Goal: Task Accomplishment & Management: Use online tool/utility

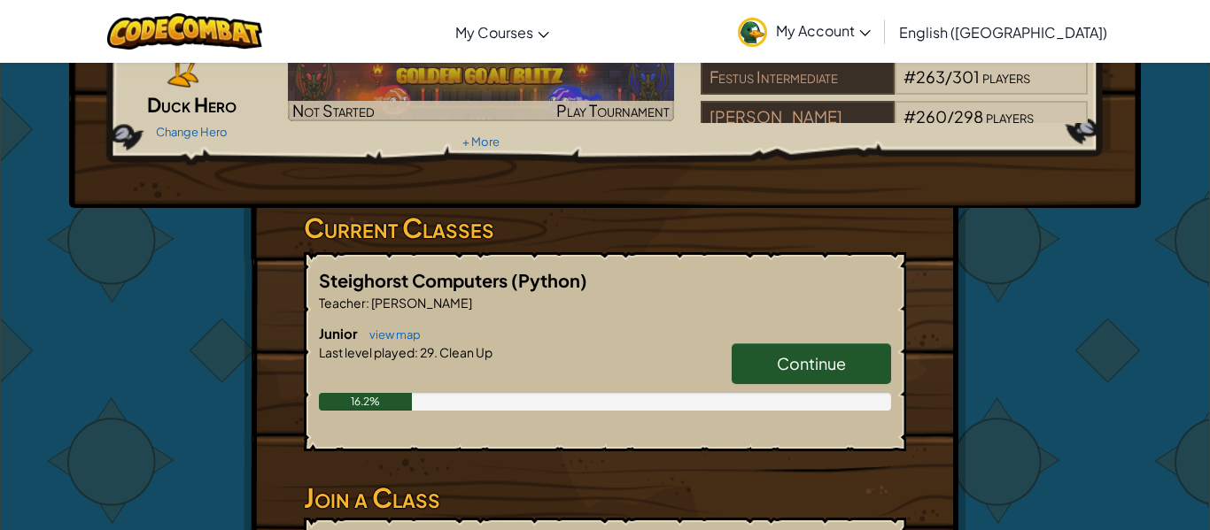
scroll to position [154, 0]
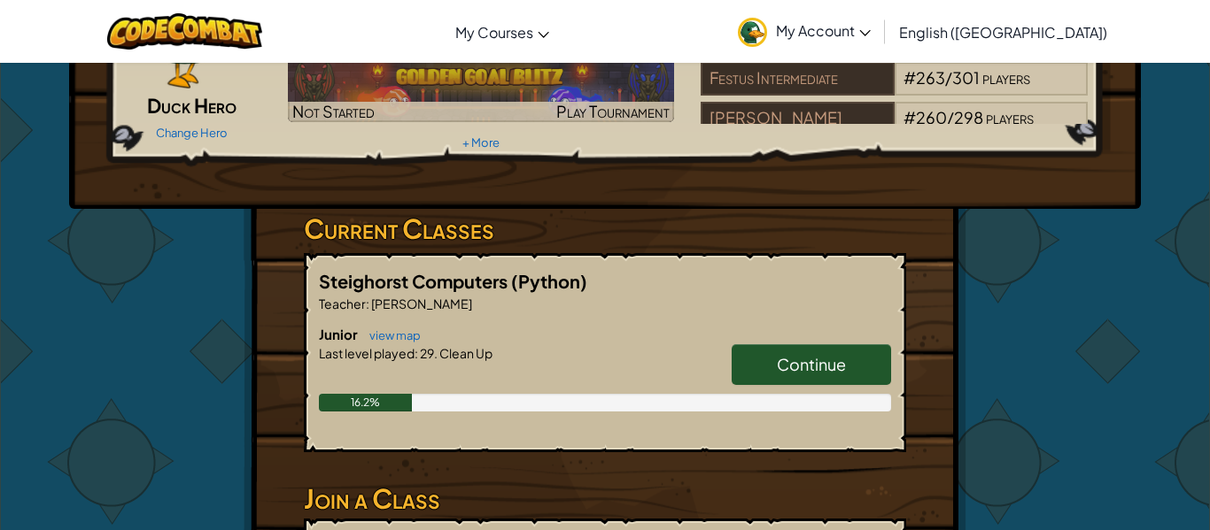
click at [789, 378] on link "Continue" at bounding box center [811, 365] width 159 height 41
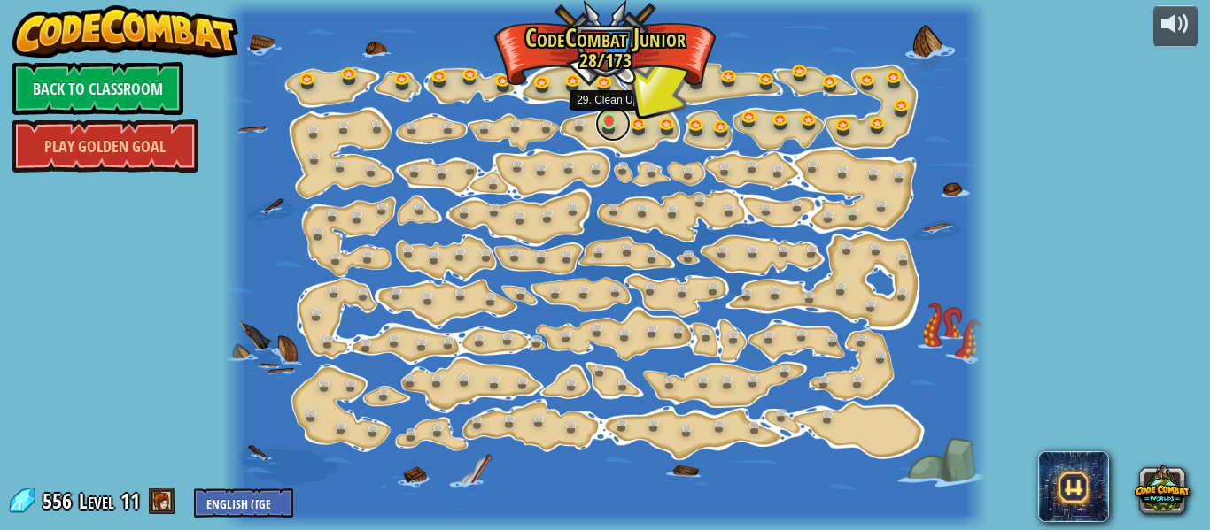
click at [608, 127] on link at bounding box center [612, 123] width 35 height 35
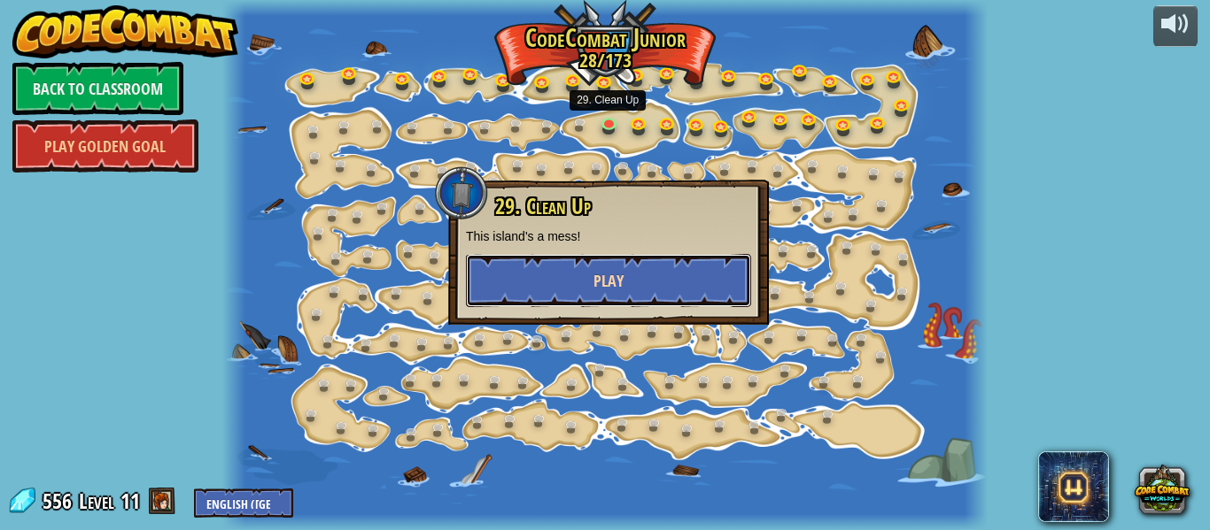
click at [608, 295] on button "Play" at bounding box center [608, 280] width 285 height 53
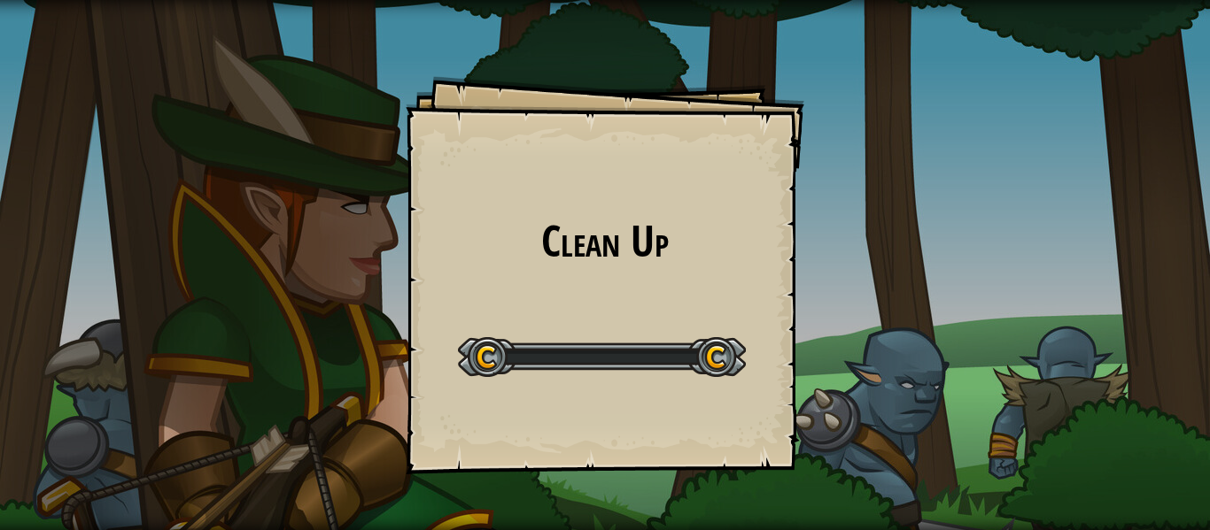
click at [608, 295] on div "Clean Up Goals Start Level Error loading from server. Try refreshing the page. …" at bounding box center [605, 275] width 399 height 399
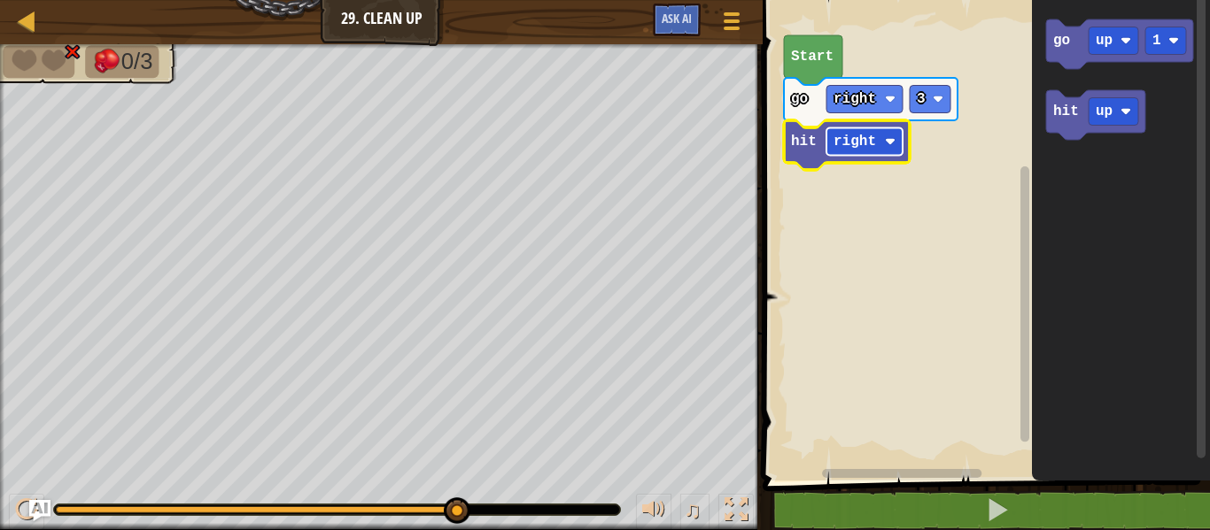
click at [831, 143] on rect "Blockly Workspace" at bounding box center [864, 141] width 76 height 27
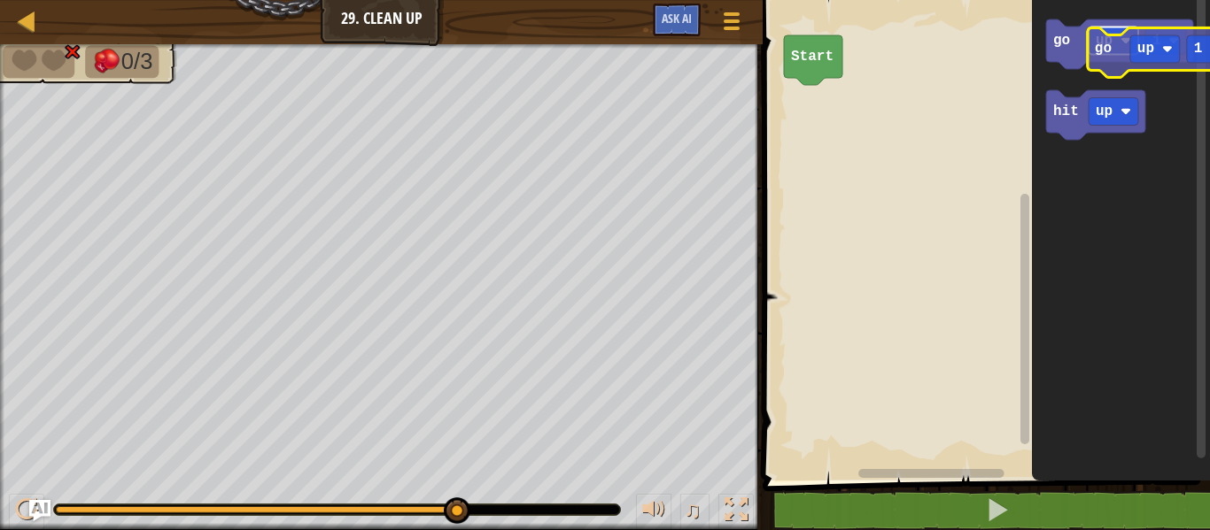
click at [1161, 50] on g "go up 1" at bounding box center [1119, 44] width 147 height 50
click at [1117, 42] on rect "Blockly Workspace" at bounding box center [1113, 40] width 50 height 27
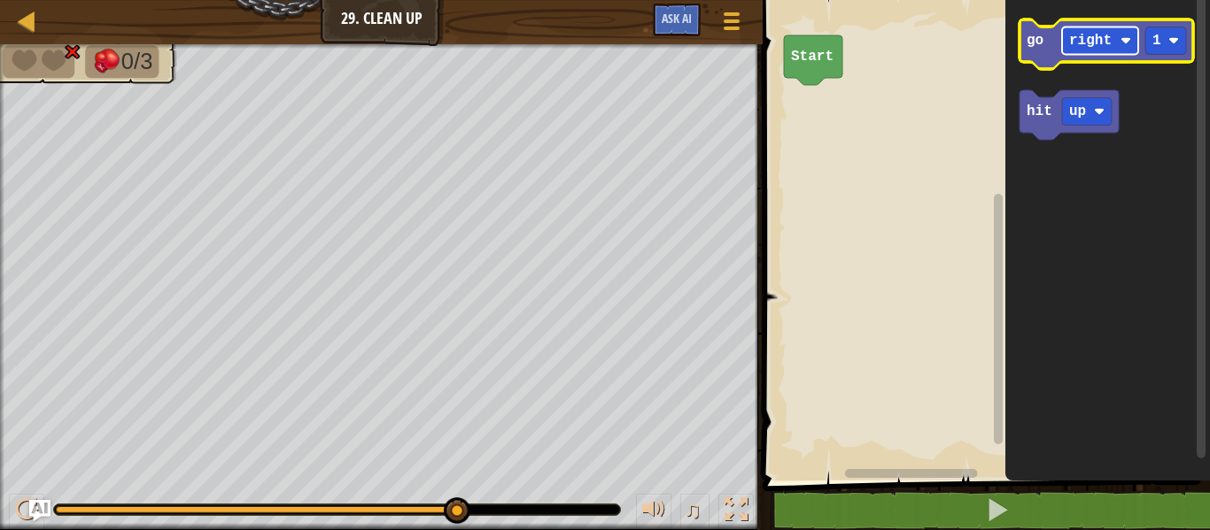
click at [1120, 50] on rect "Blockly Workspace" at bounding box center [1100, 40] width 76 height 27
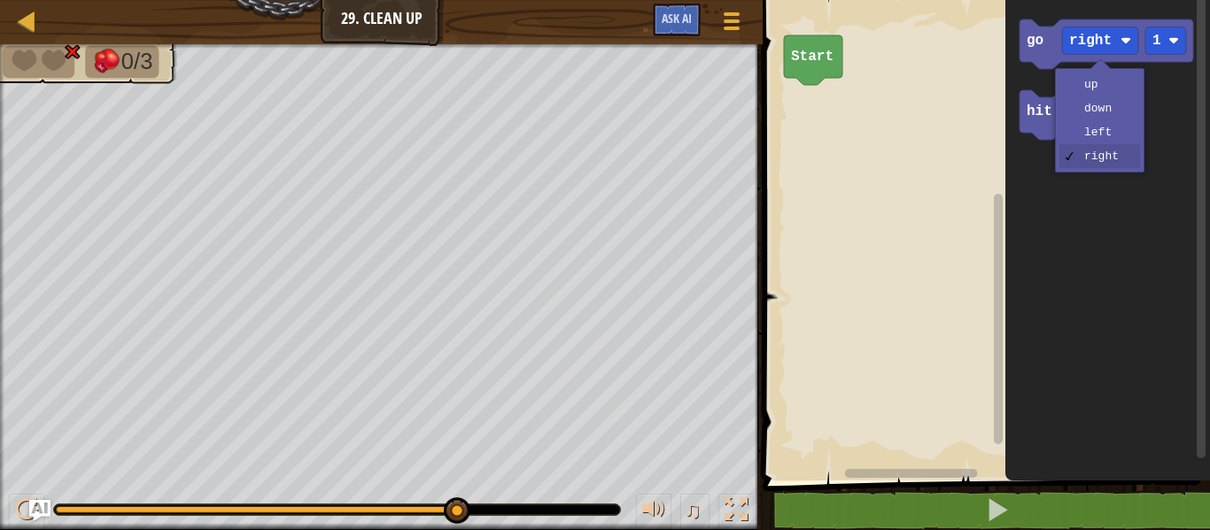
click at [1017, 41] on icon "Blockly Workspace" at bounding box center [1107, 236] width 205 height 490
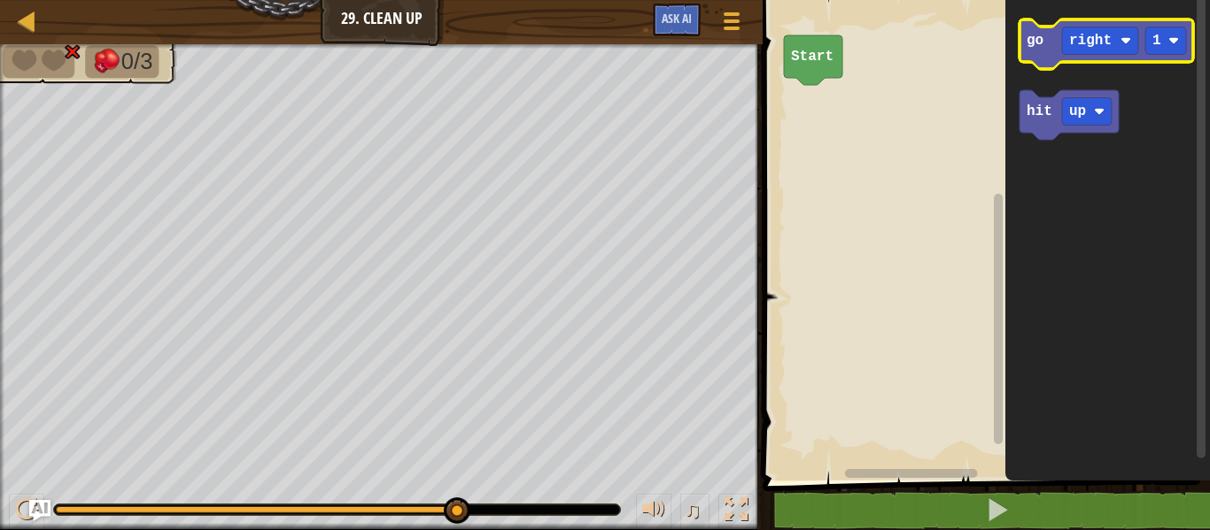
click at [1023, 50] on icon "Blockly Workspace" at bounding box center [1106, 44] width 174 height 50
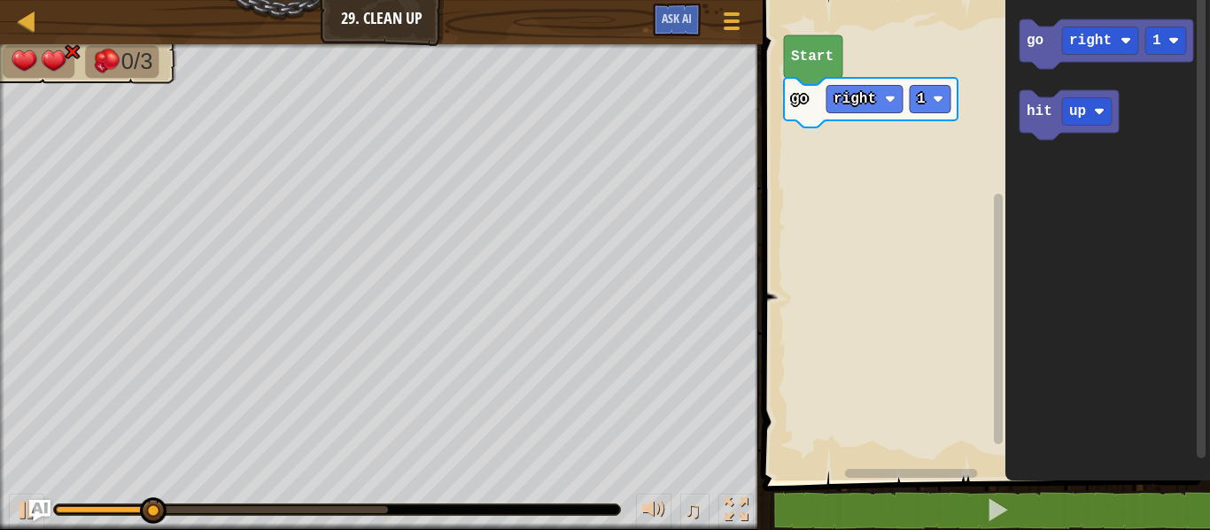
click at [816, 49] on text "Start" at bounding box center [812, 57] width 43 height 16
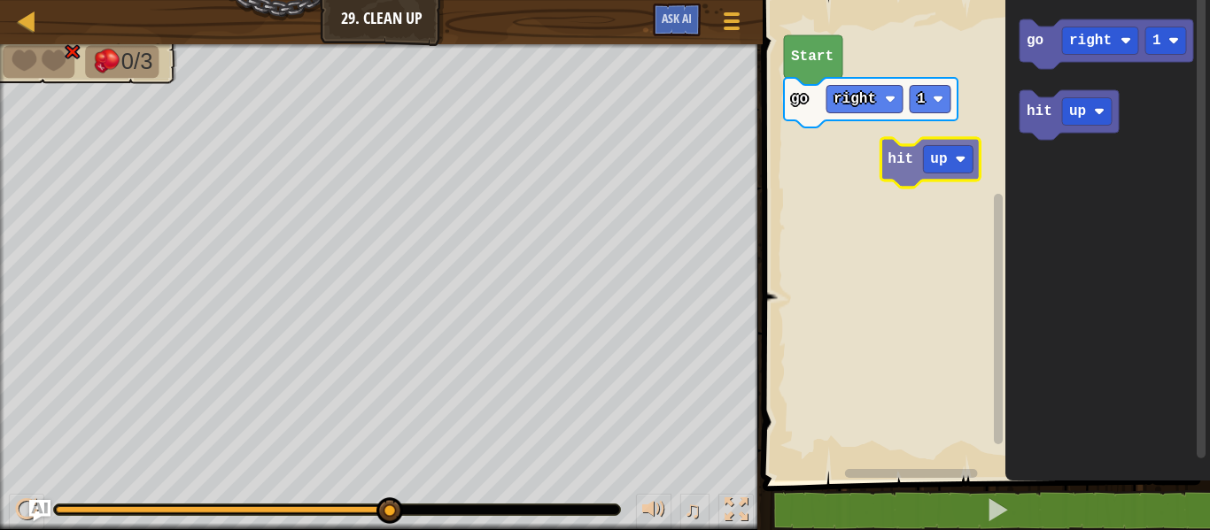
click at [778, 252] on div "Start go right 1 go right 1 hit up hit up" at bounding box center [983, 236] width 453 height 490
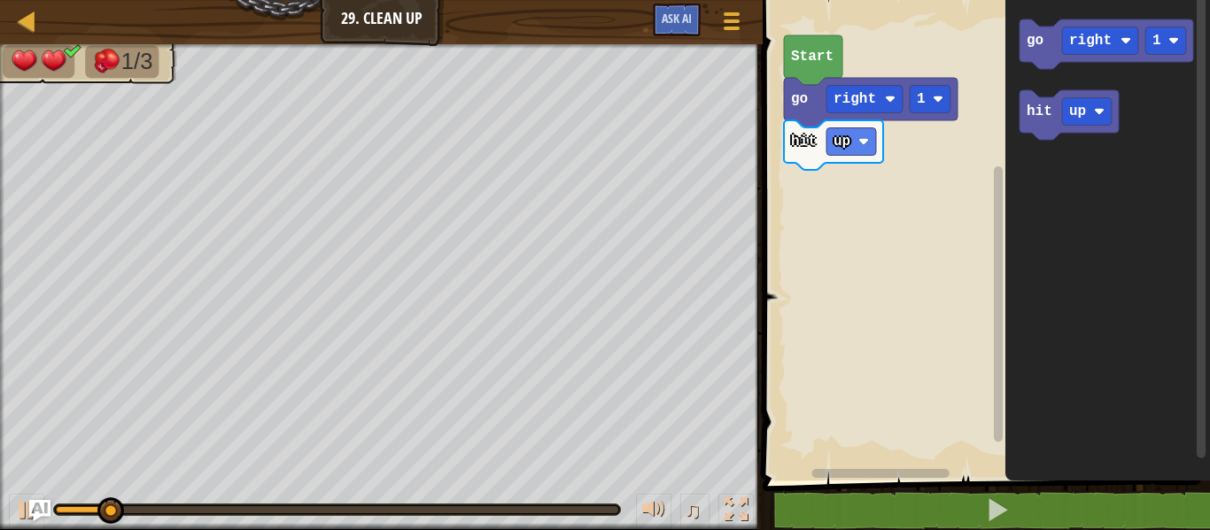
click at [811, 80] on icon "Blockly Workspace" at bounding box center [813, 60] width 58 height 50
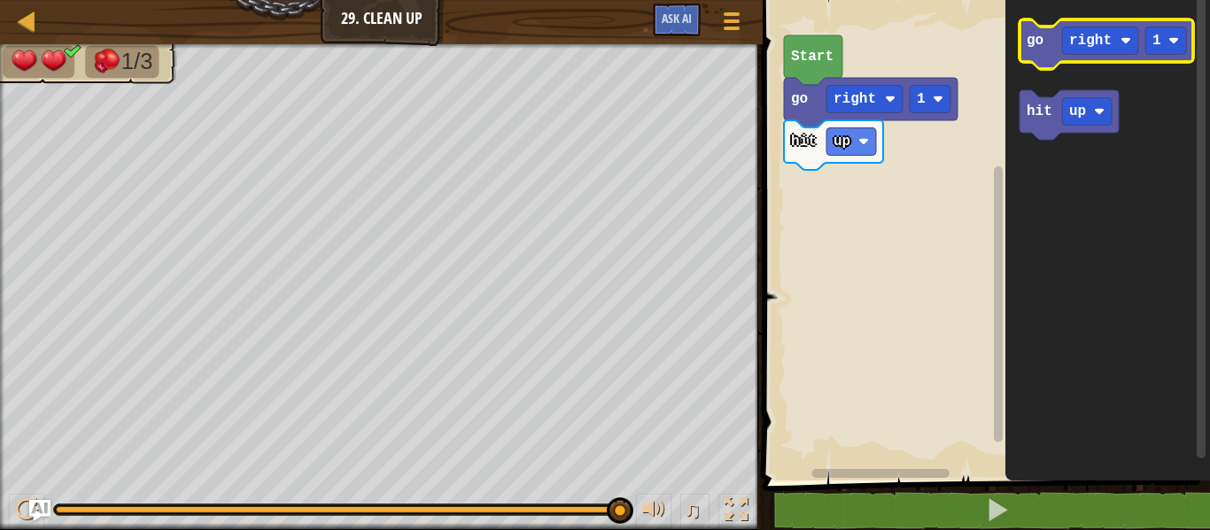
click at [1066, 55] on icon "Blockly Workspace" at bounding box center [1106, 44] width 174 height 50
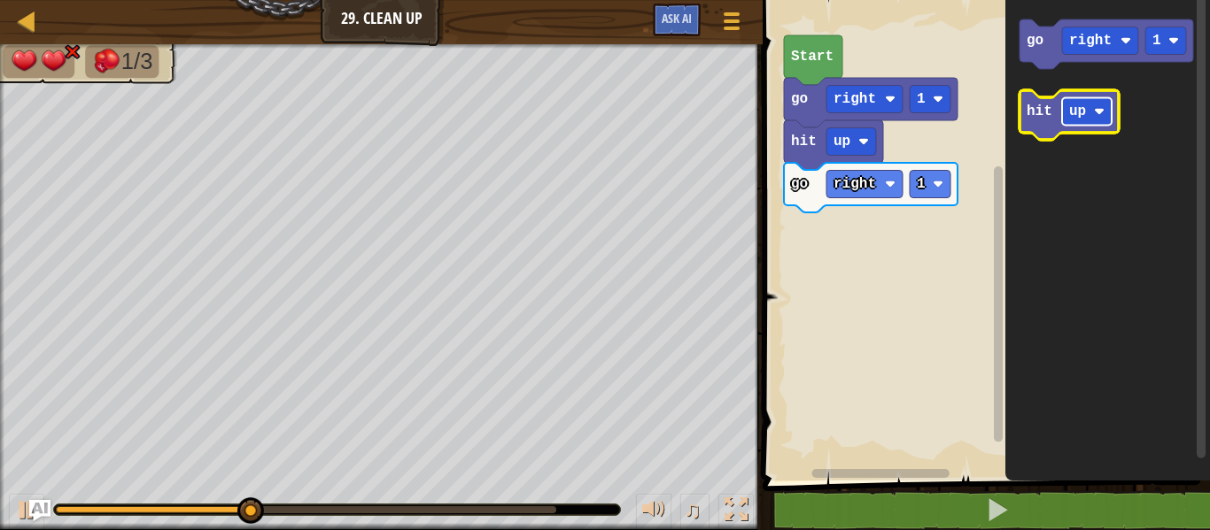
click at [1072, 101] on rect "Blockly Workspace" at bounding box center [1087, 111] width 50 height 27
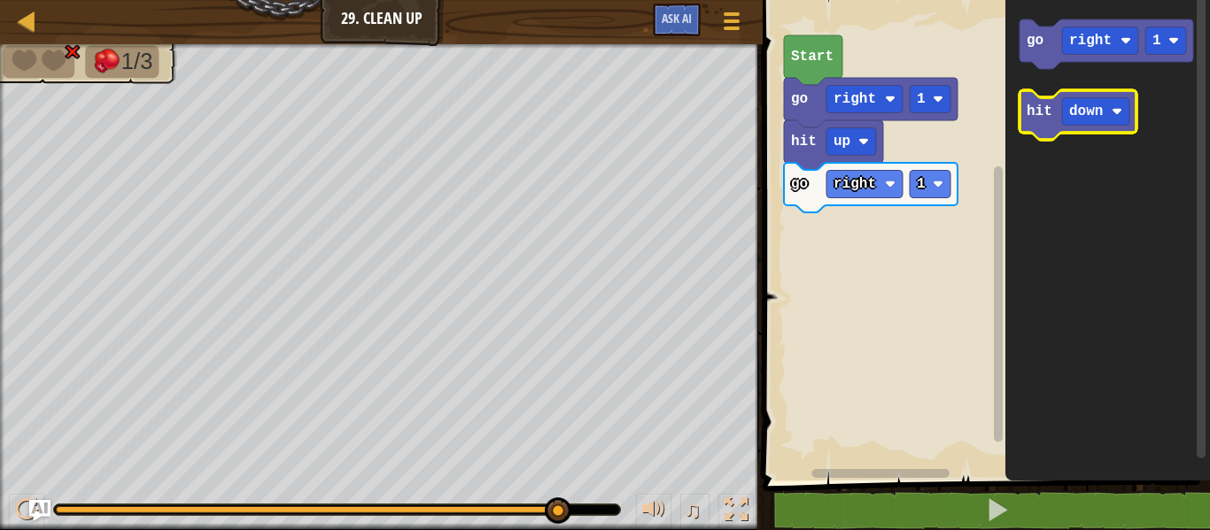
click at [1050, 104] on text "hit" at bounding box center [1039, 112] width 26 height 16
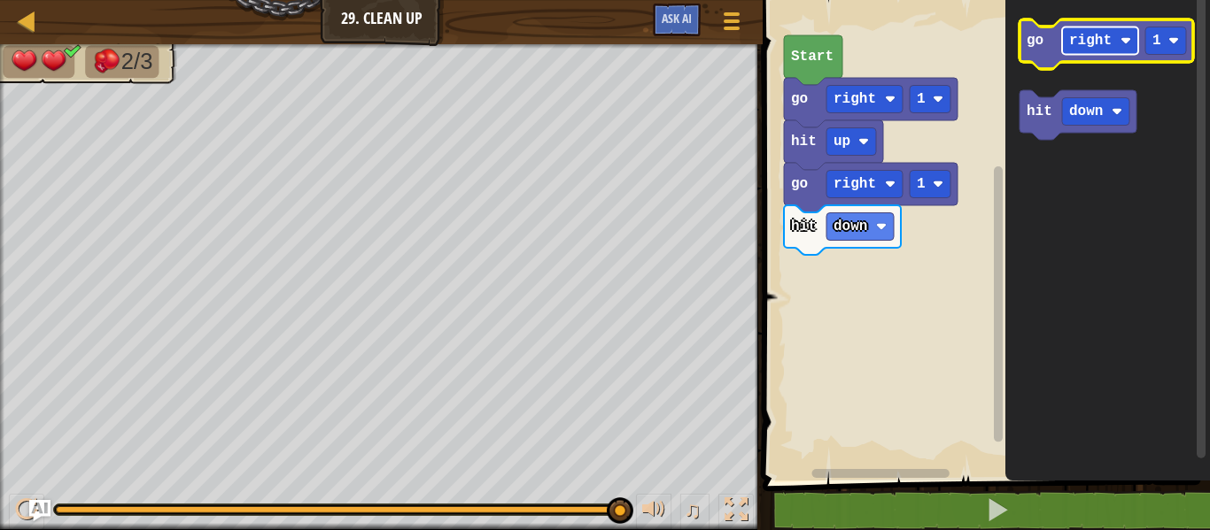
click at [1116, 50] on rect "Blockly Workspace" at bounding box center [1100, 40] width 76 height 27
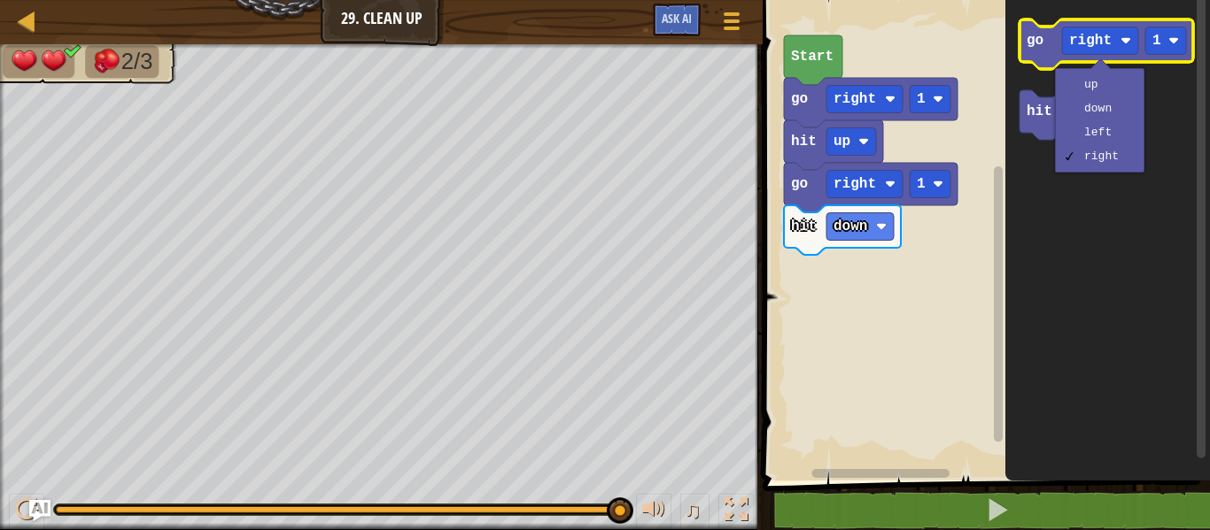
click at [1045, 50] on icon "Blockly Workspace" at bounding box center [1106, 44] width 174 height 50
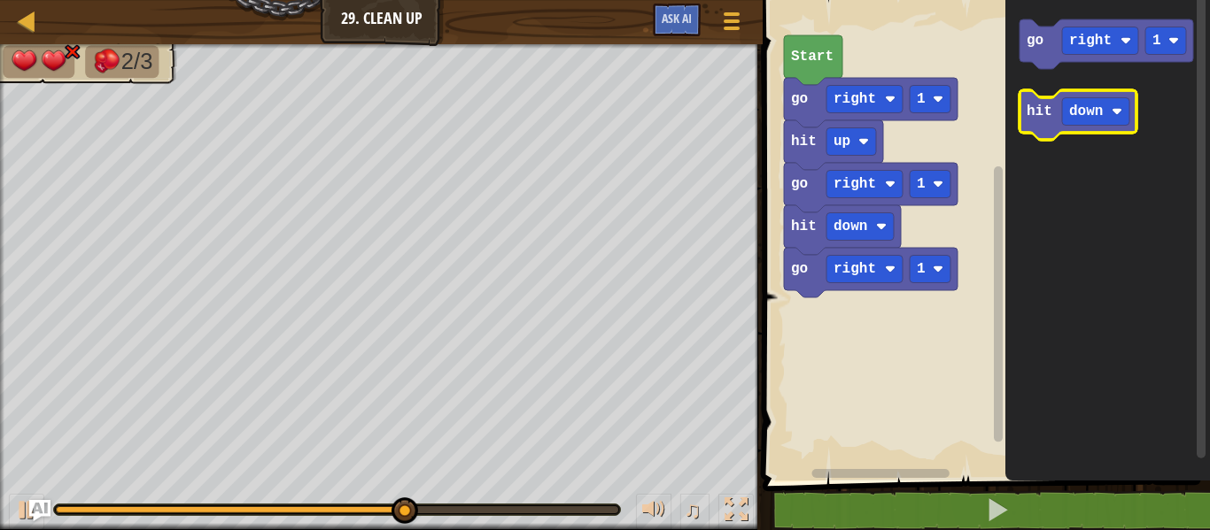
click at [1034, 100] on icon "Blockly Workspace" at bounding box center [1077, 115] width 117 height 50
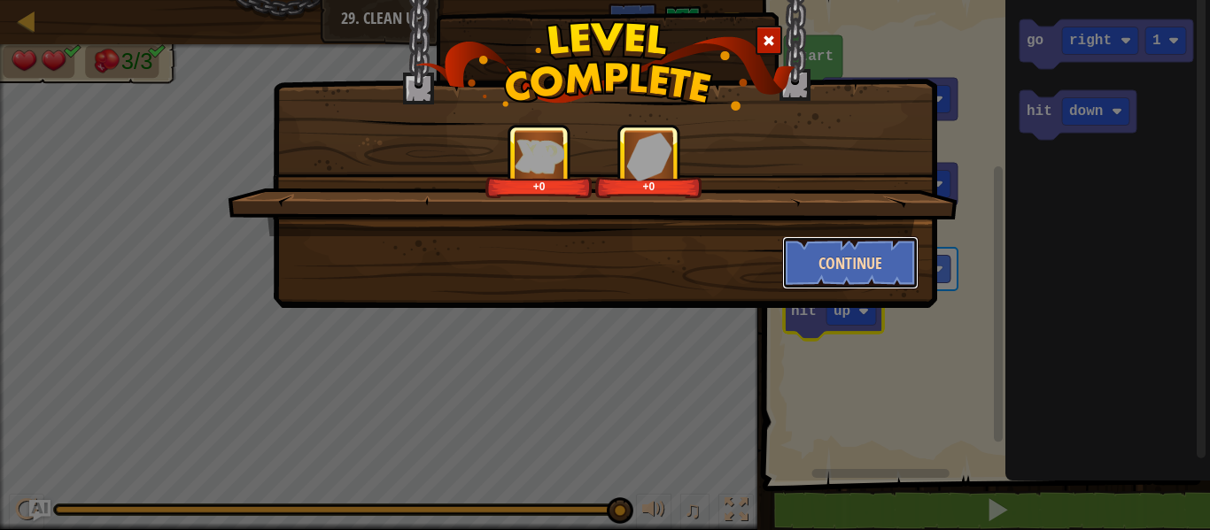
click at [886, 259] on button "Continue" at bounding box center [850, 262] width 137 height 53
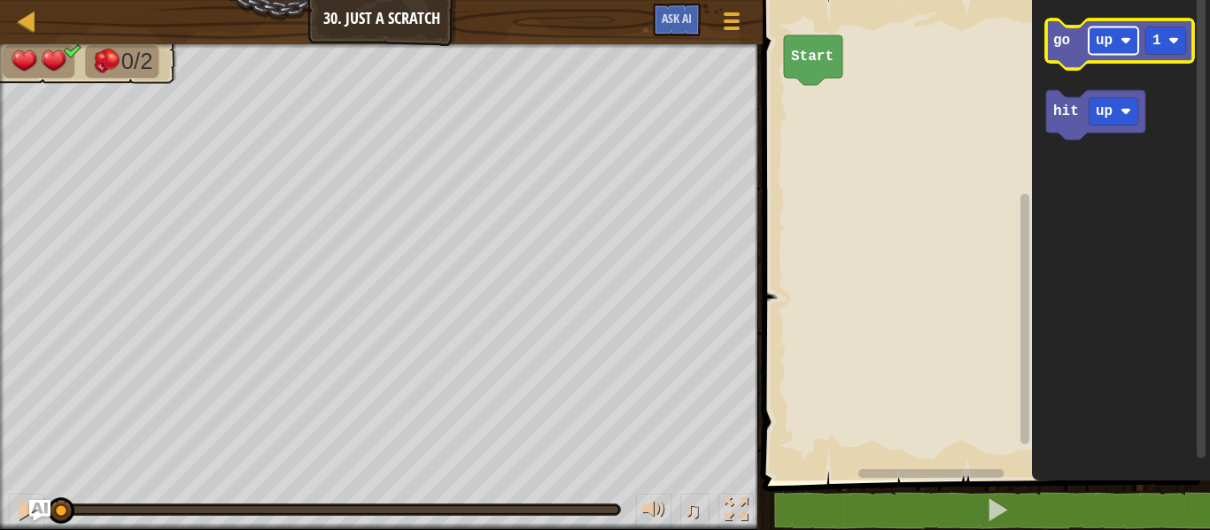
click at [1118, 47] on rect "Blockly Workspace" at bounding box center [1113, 40] width 50 height 27
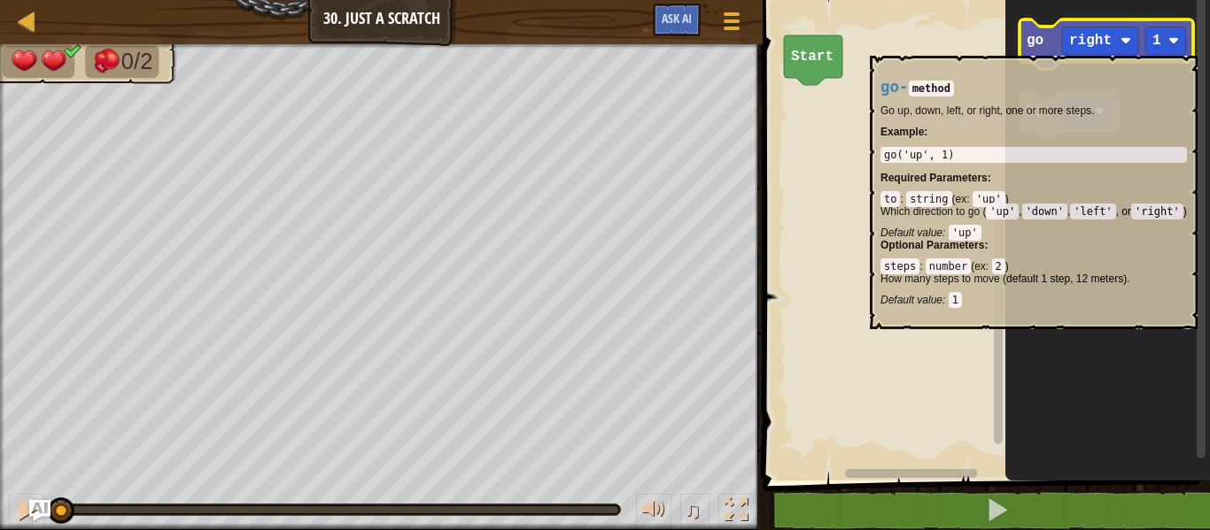
click at [1041, 47] on text "go" at bounding box center [1034, 41] width 17 height 16
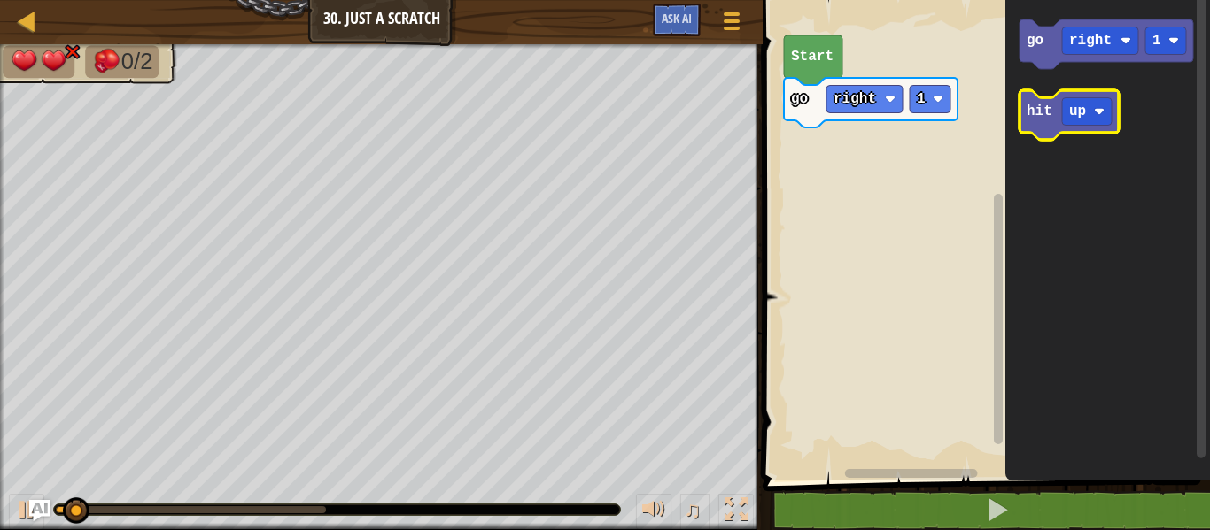
click at [1033, 107] on text "hit" at bounding box center [1039, 112] width 26 height 16
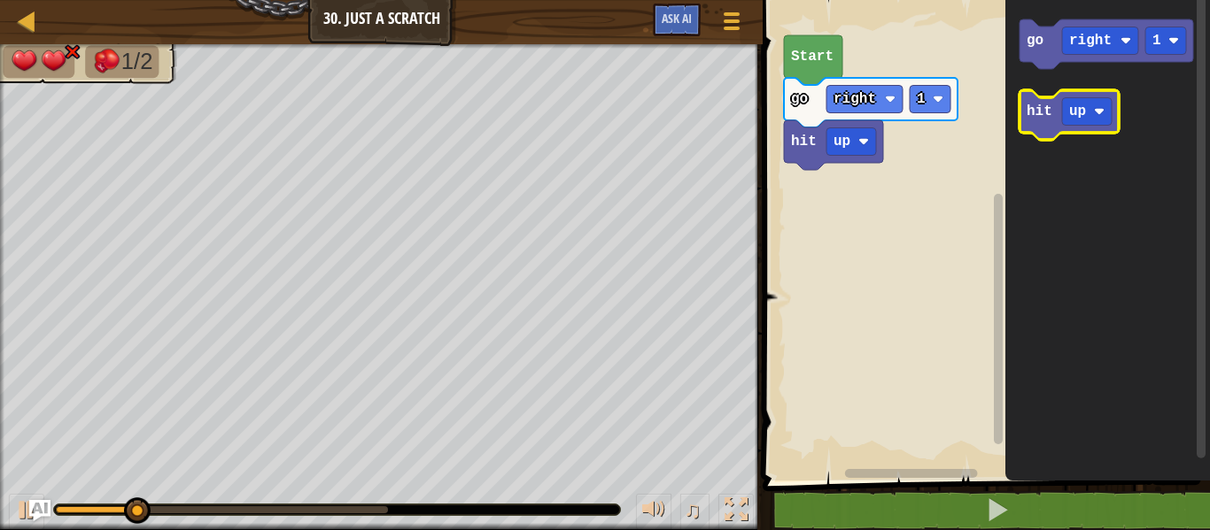
click at [1035, 114] on text "hit" at bounding box center [1039, 112] width 26 height 16
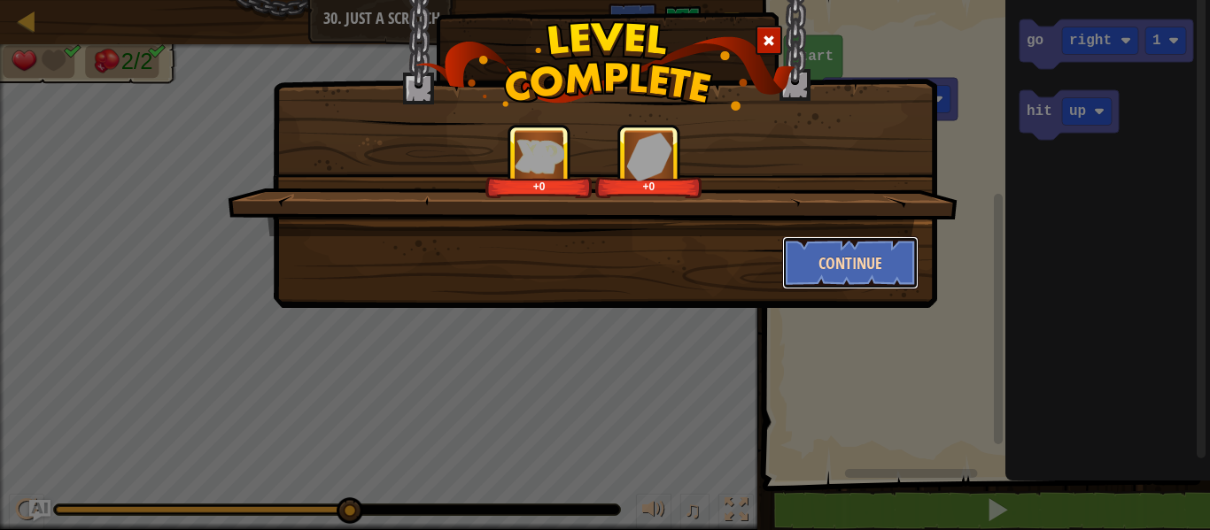
click at [843, 251] on button "Continue" at bounding box center [850, 262] width 137 height 53
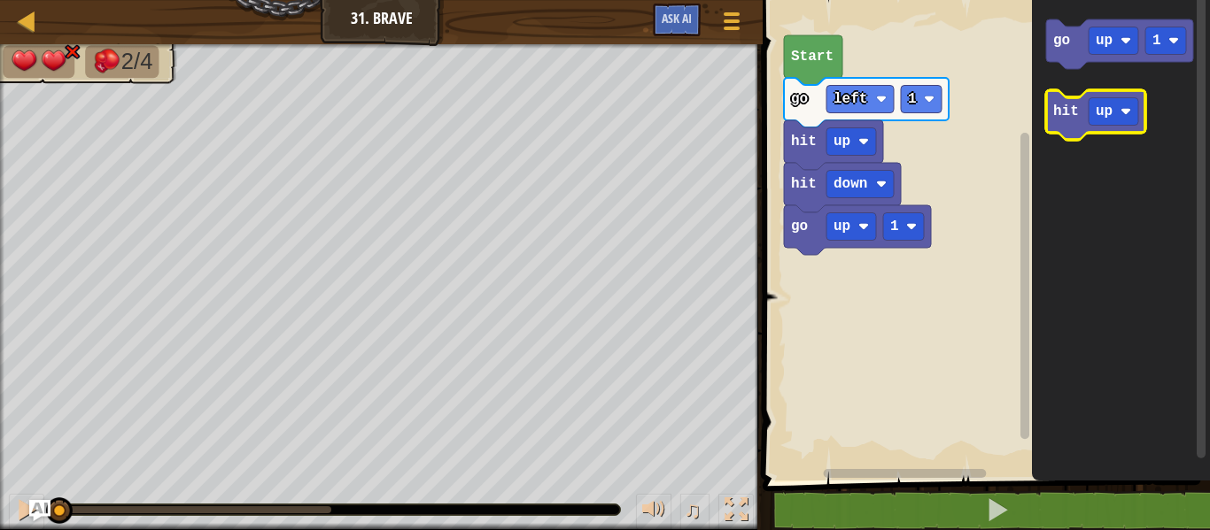
click at [1065, 120] on icon "Blockly Workspace" at bounding box center [1095, 115] width 99 height 50
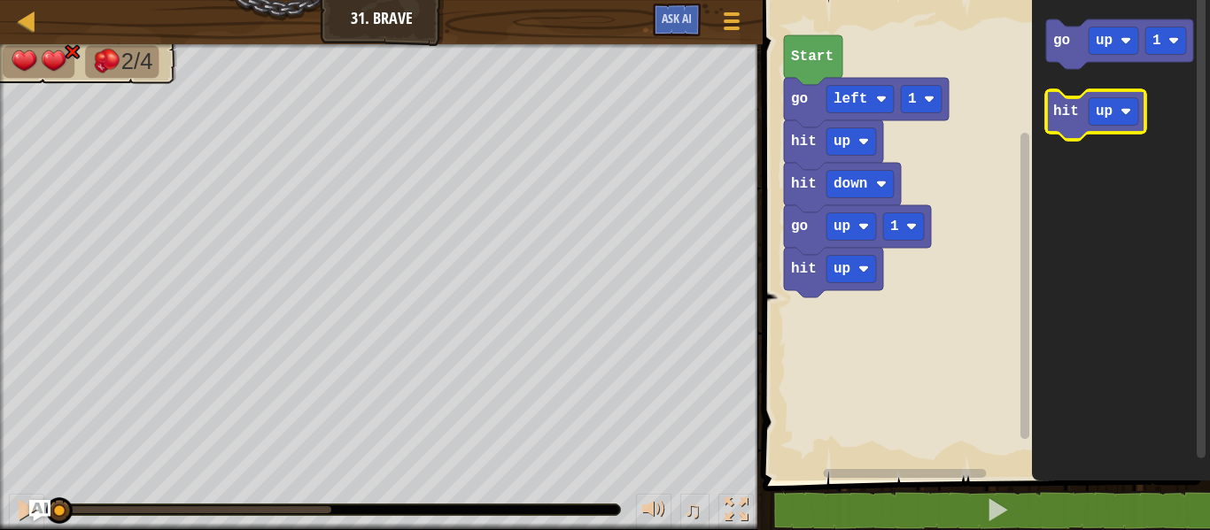
click at [1065, 120] on icon "Blockly Workspace" at bounding box center [1095, 115] width 99 height 50
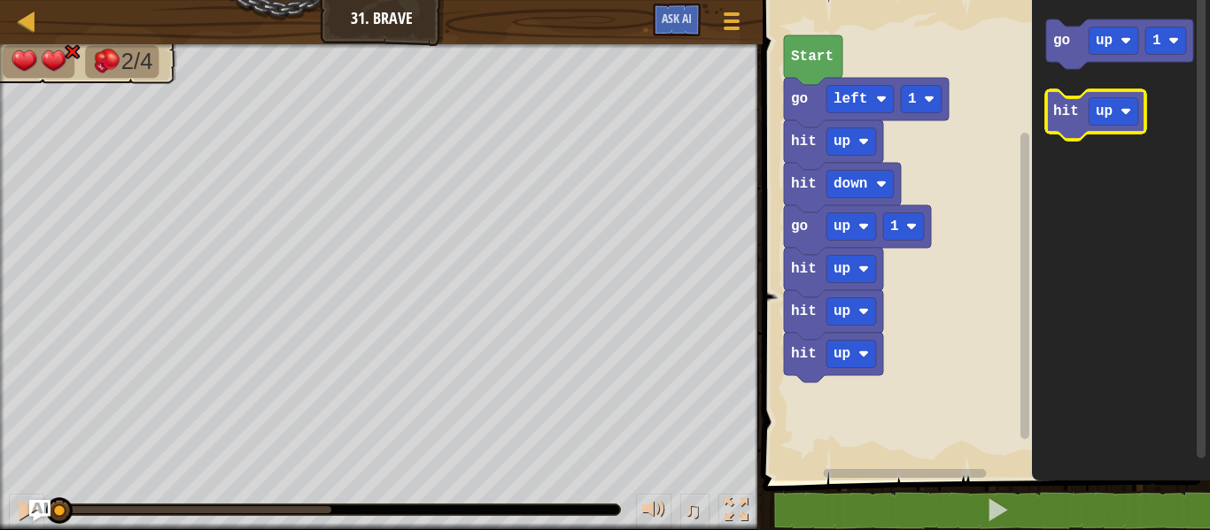
click at [1065, 120] on icon "Blockly Workspace" at bounding box center [1095, 115] width 99 height 50
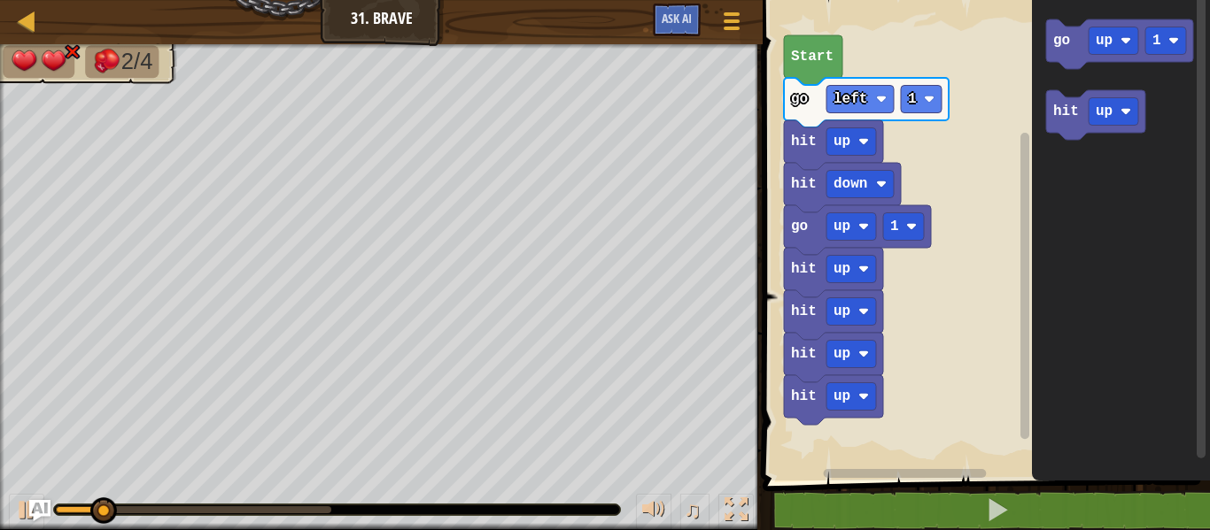
click at [807, 74] on icon "Blockly Workspace" at bounding box center [813, 60] width 58 height 50
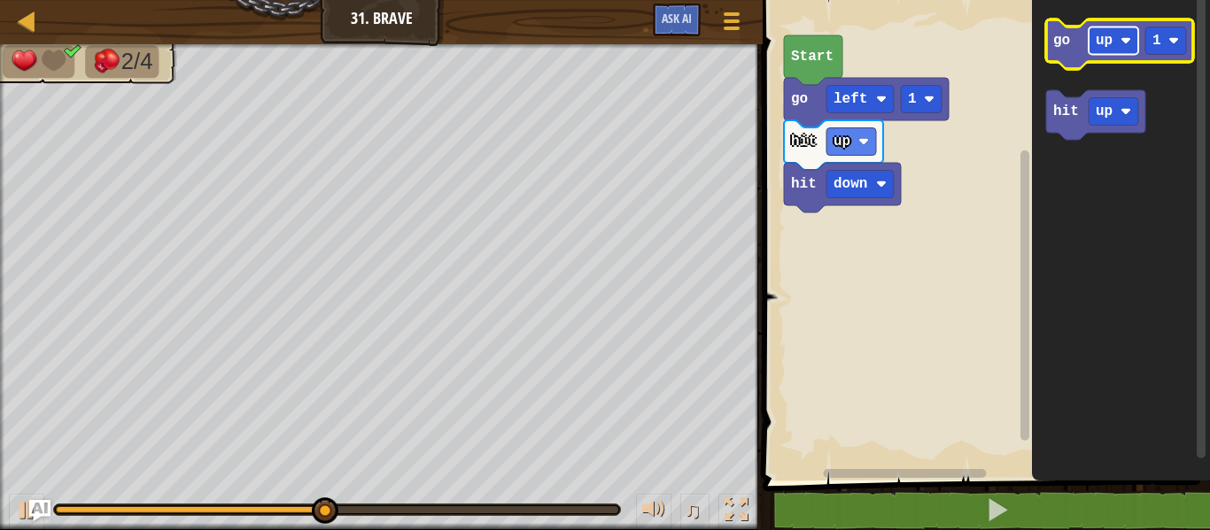
click at [1110, 37] on text "up" at bounding box center [1104, 41] width 17 height 16
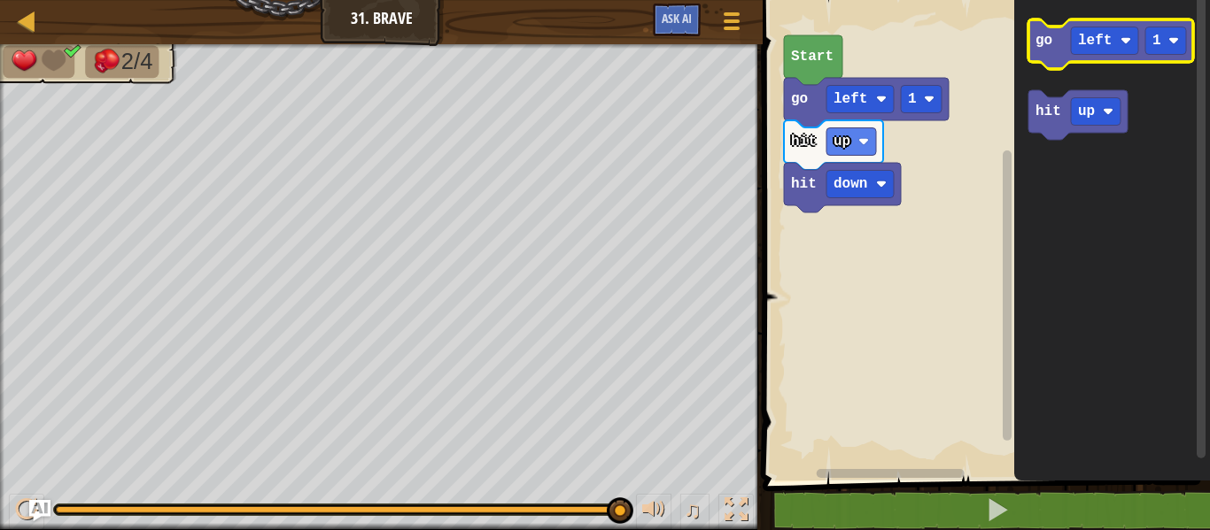
click at [1049, 54] on icon "Blockly Workspace" at bounding box center [1110, 44] width 165 height 50
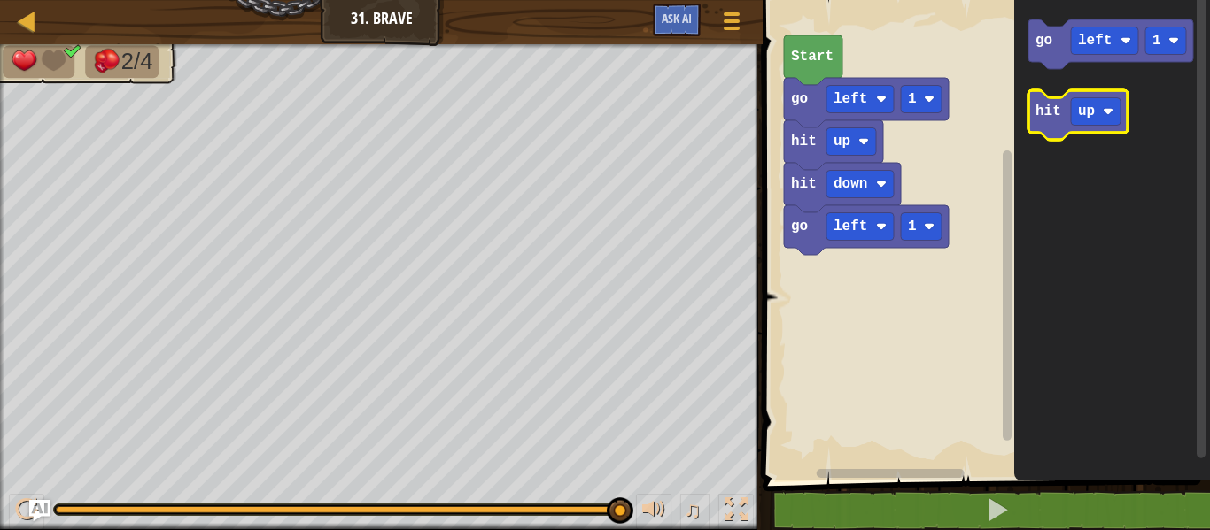
click at [1043, 112] on text "hit" at bounding box center [1048, 112] width 26 height 16
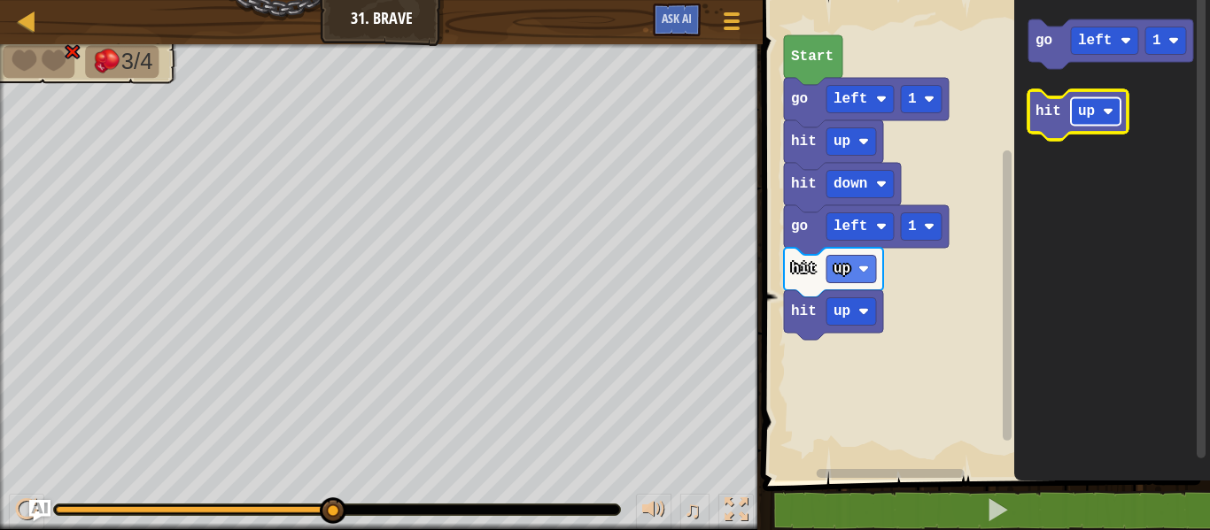
click at [1077, 99] on rect "Blockly Workspace" at bounding box center [1096, 111] width 50 height 27
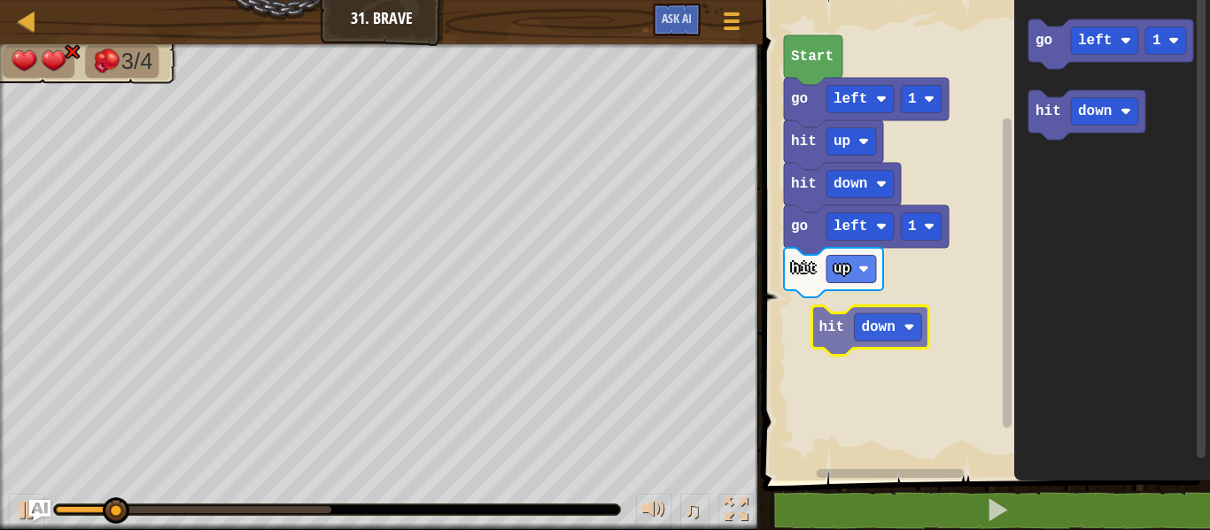
click at [809, 337] on div "hit down go left 1 hit up hit up go left 1 Start go left 1 hit down hit down" at bounding box center [983, 236] width 453 height 490
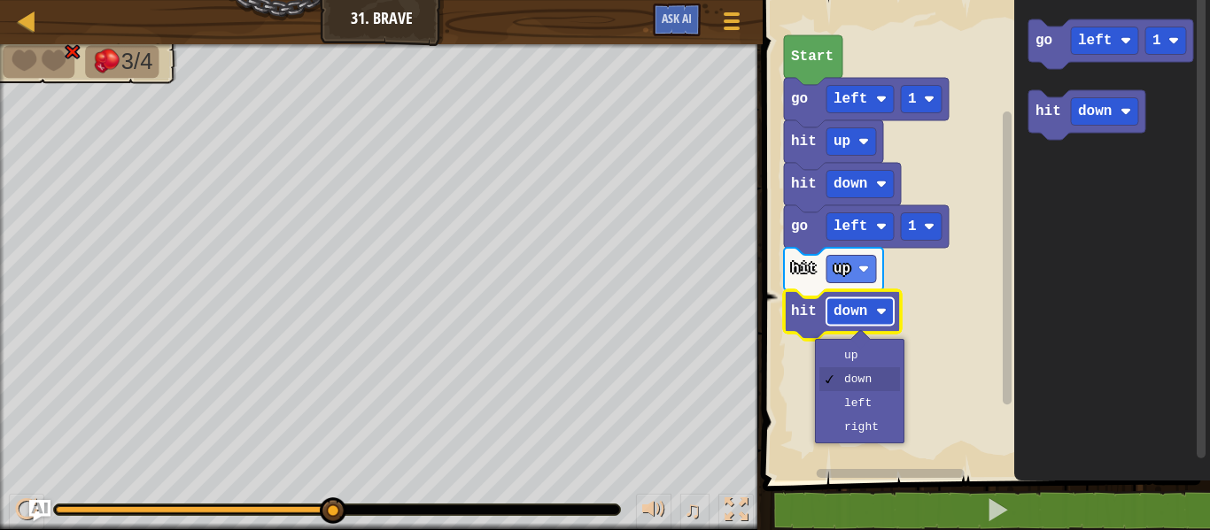
click at [856, 316] on text "down" at bounding box center [850, 312] width 34 height 16
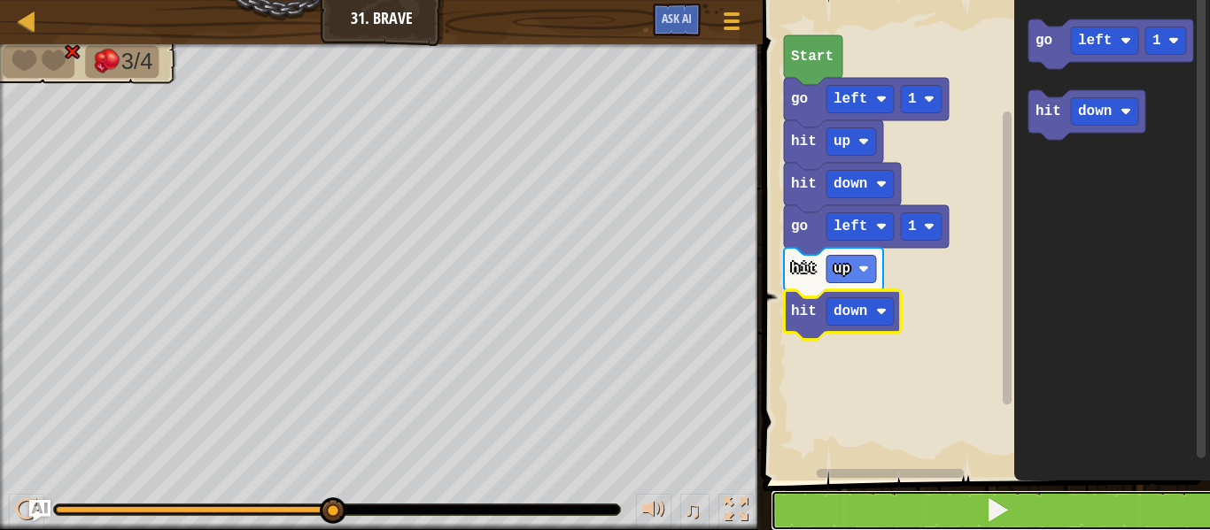
click at [1086, 514] on button at bounding box center [996, 511] width 453 height 41
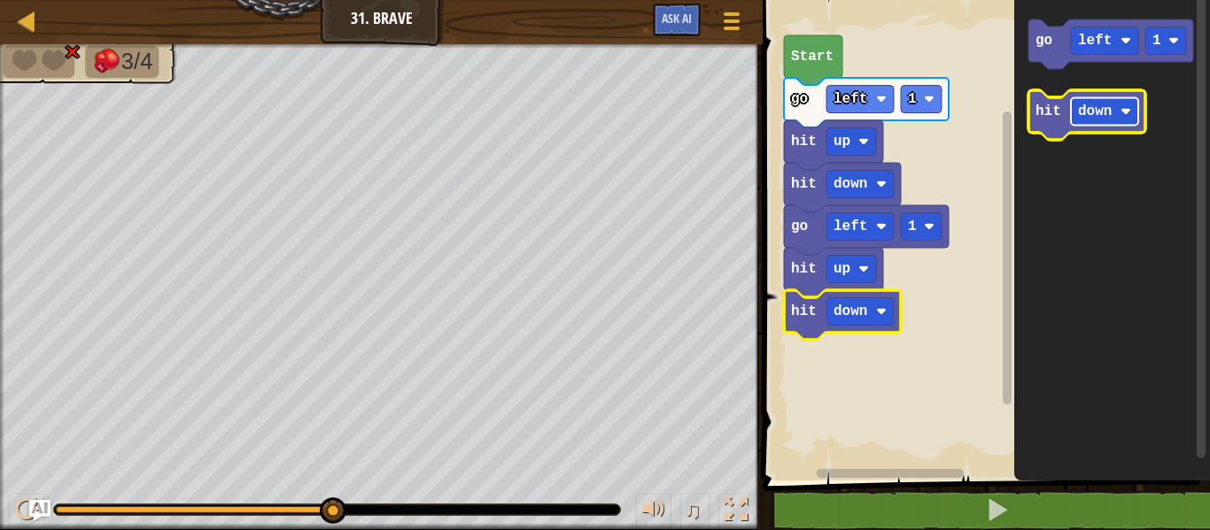
click at [1103, 98] on rect "Blockly Workspace" at bounding box center [1104, 111] width 67 height 27
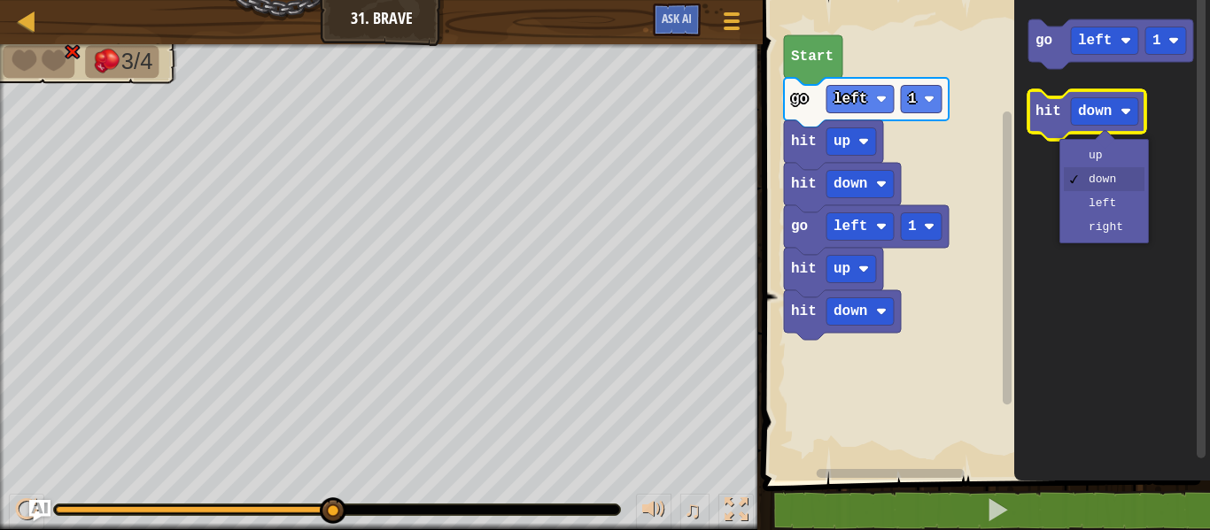
click at [1042, 108] on text "hit" at bounding box center [1048, 112] width 26 height 16
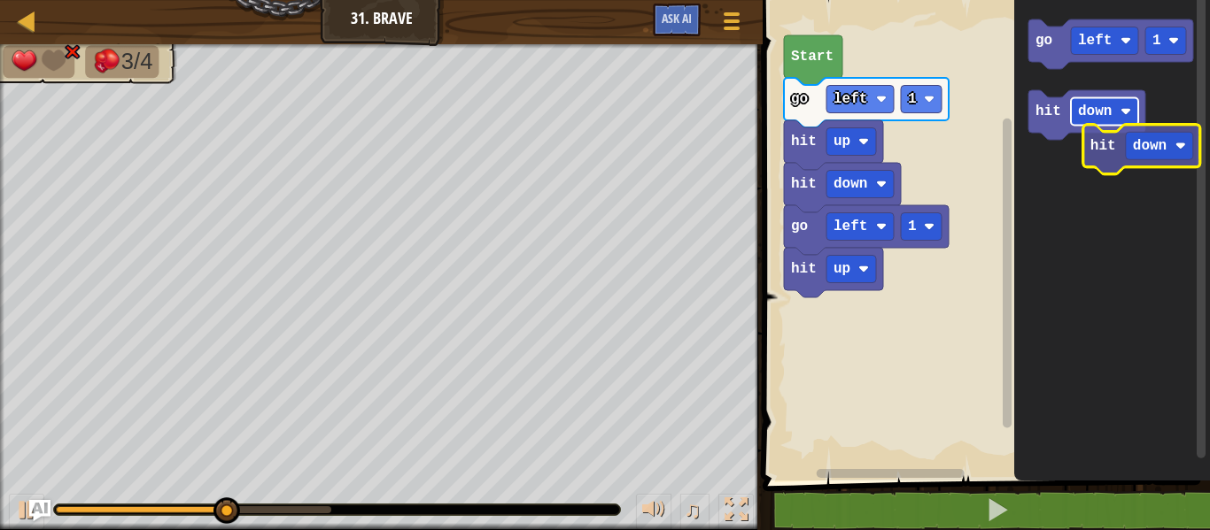
click at [1147, 151] on icon "go left 1 hit down" at bounding box center [1112, 236] width 196 height 490
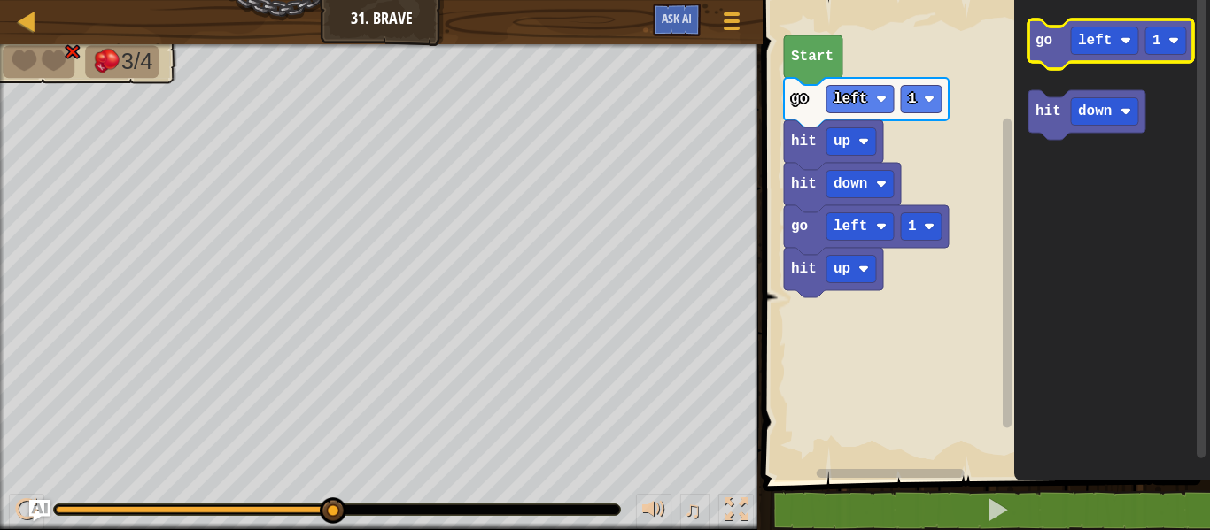
click at [1049, 39] on text "go" at bounding box center [1043, 41] width 17 height 16
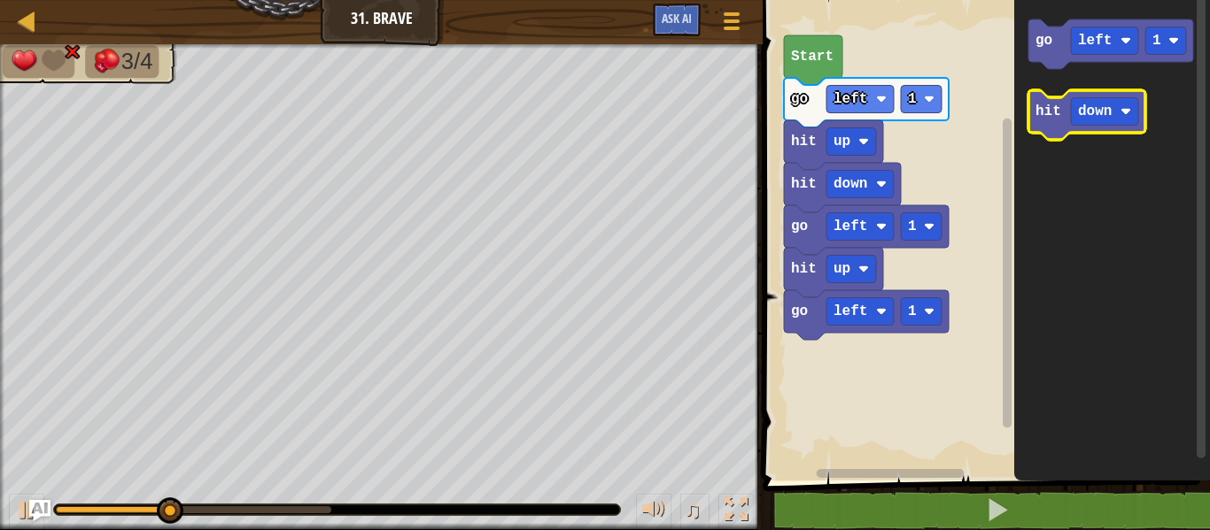
click at [1060, 107] on text "hit" at bounding box center [1048, 112] width 26 height 16
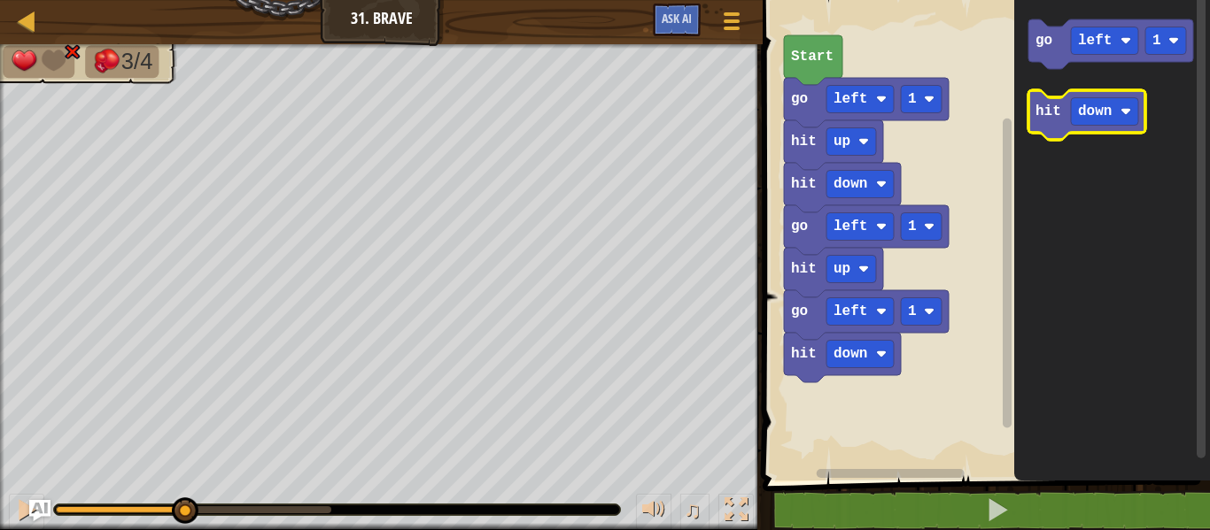
click at [1060, 107] on text "hit" at bounding box center [1048, 112] width 26 height 16
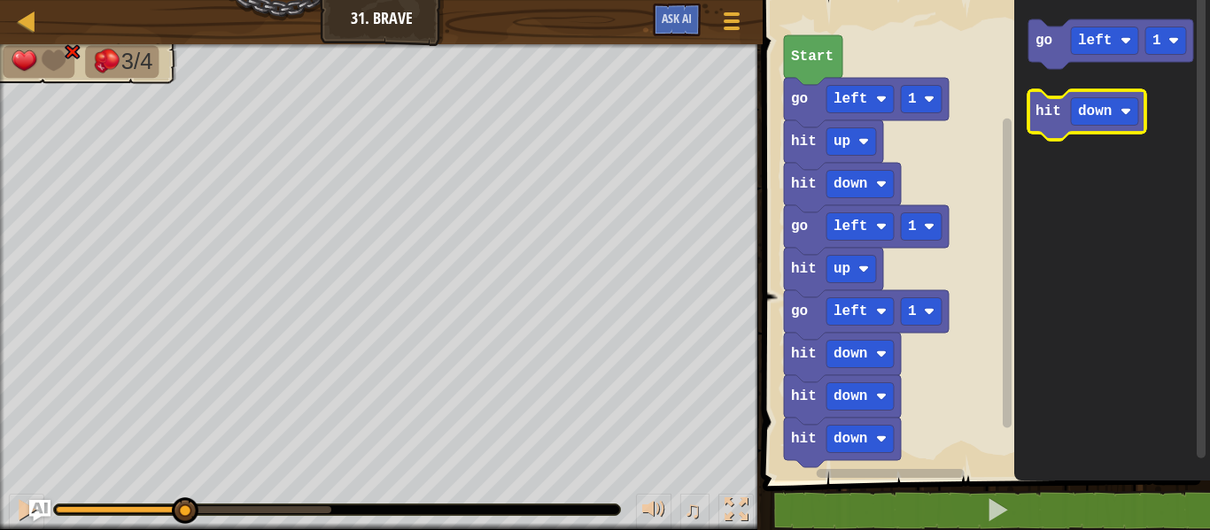
click at [1060, 107] on text "hit" at bounding box center [1048, 112] width 26 height 16
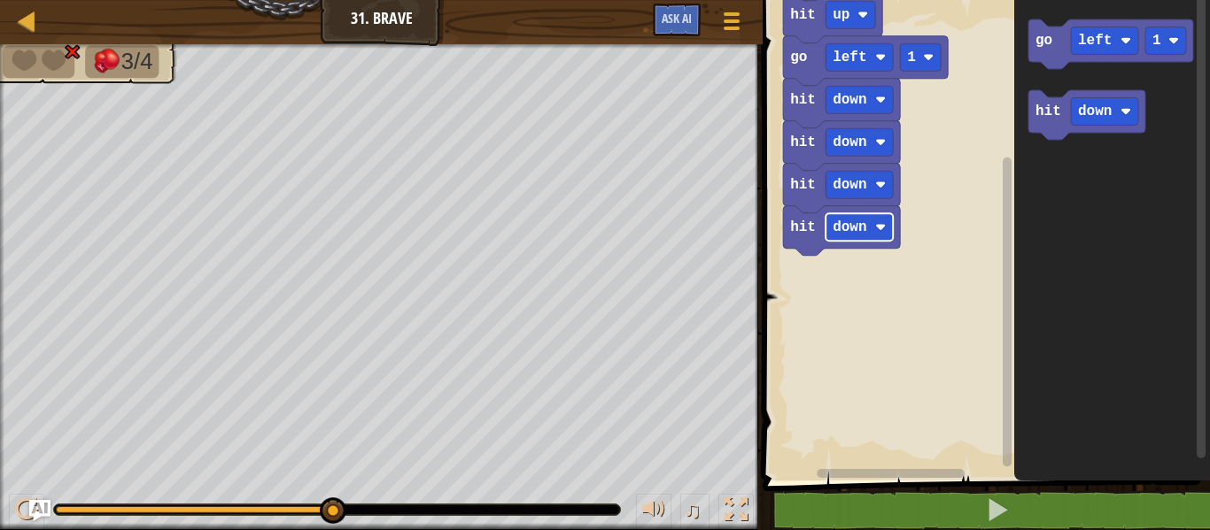
click at [837, 228] on text "down" at bounding box center [849, 228] width 34 height 16
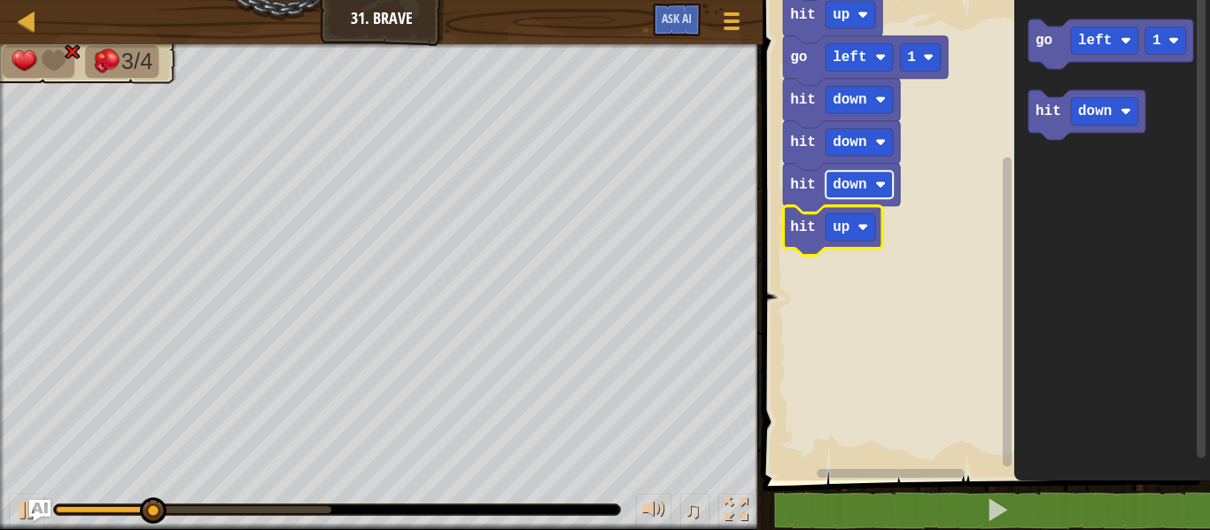
click at [863, 185] on text "down" at bounding box center [849, 185] width 34 height 16
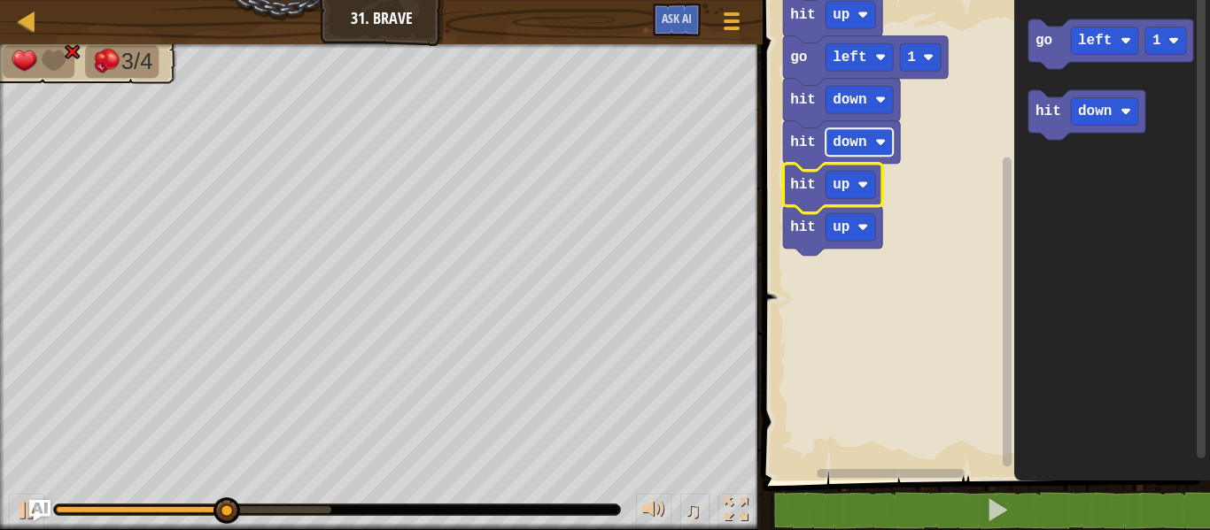
click at [857, 137] on text "down" at bounding box center [849, 143] width 34 height 16
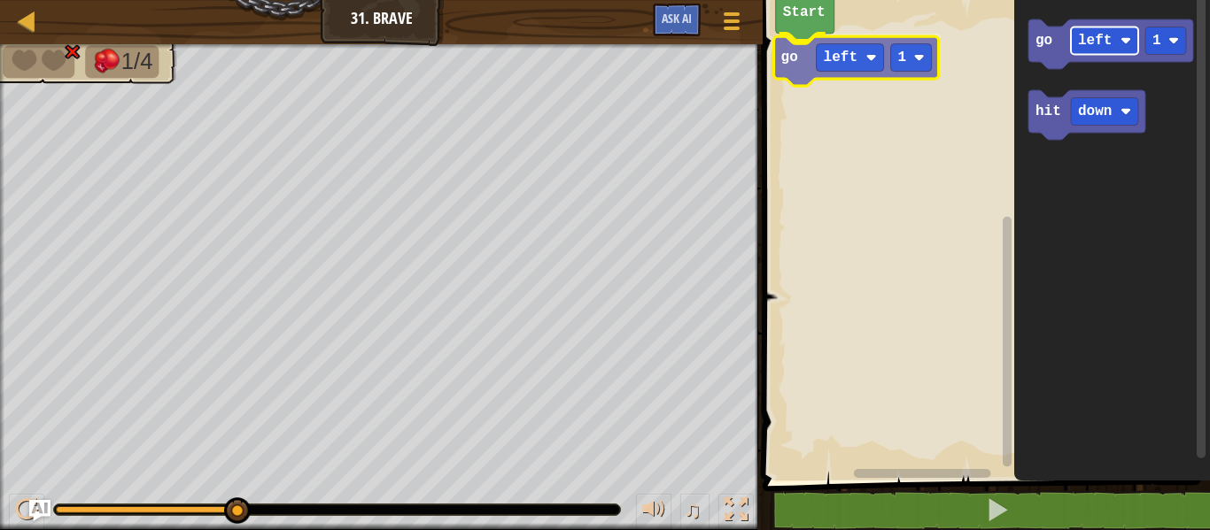
click at [809, 57] on div "Start go left 1 go left 1 hit down go left 1" at bounding box center [983, 236] width 453 height 490
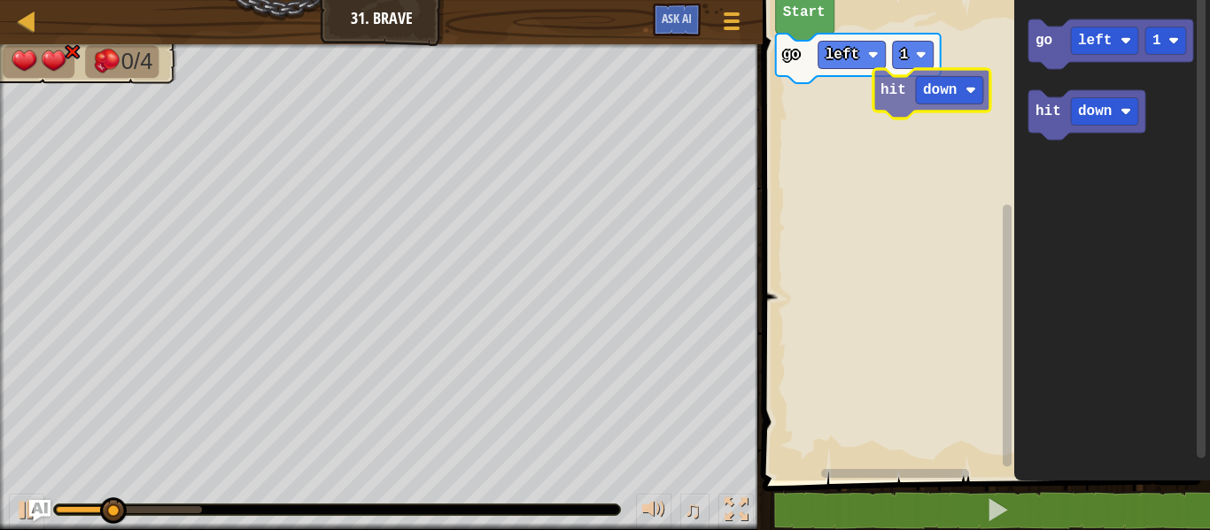
click at [912, 89] on div "go left 1 Start go left 1 hit down hit down" at bounding box center [983, 236] width 453 height 490
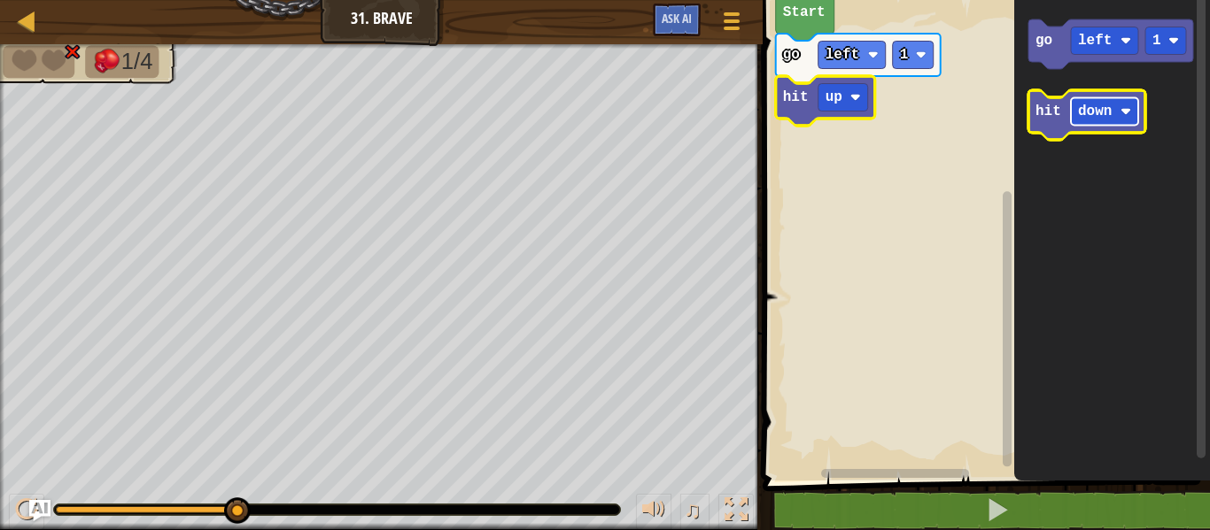
click at [1072, 113] on rect "Blockly Workspace" at bounding box center [1104, 111] width 67 height 27
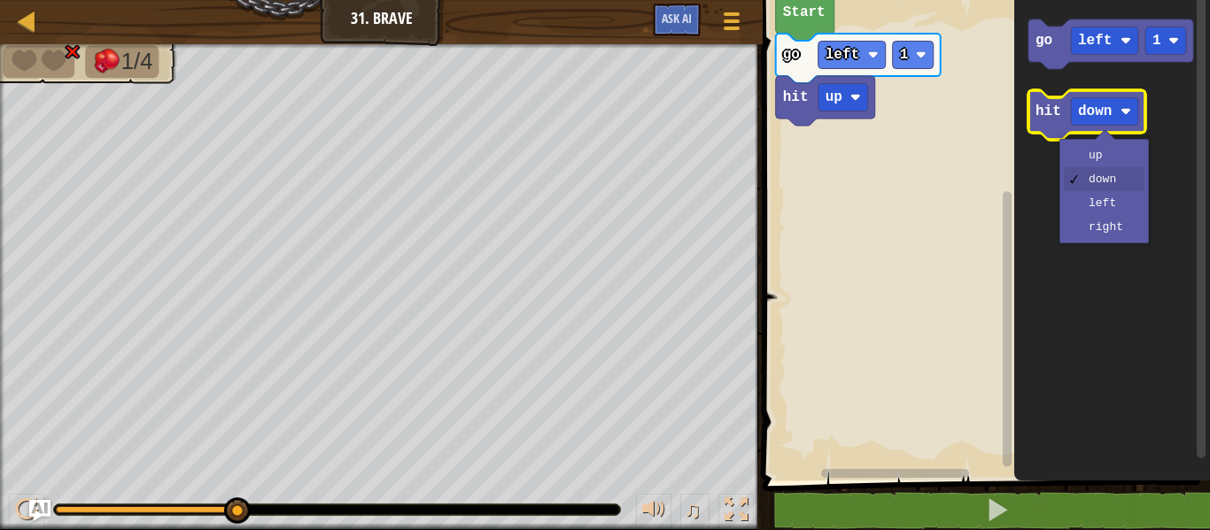
click at [1051, 115] on text "hit" at bounding box center [1048, 112] width 26 height 16
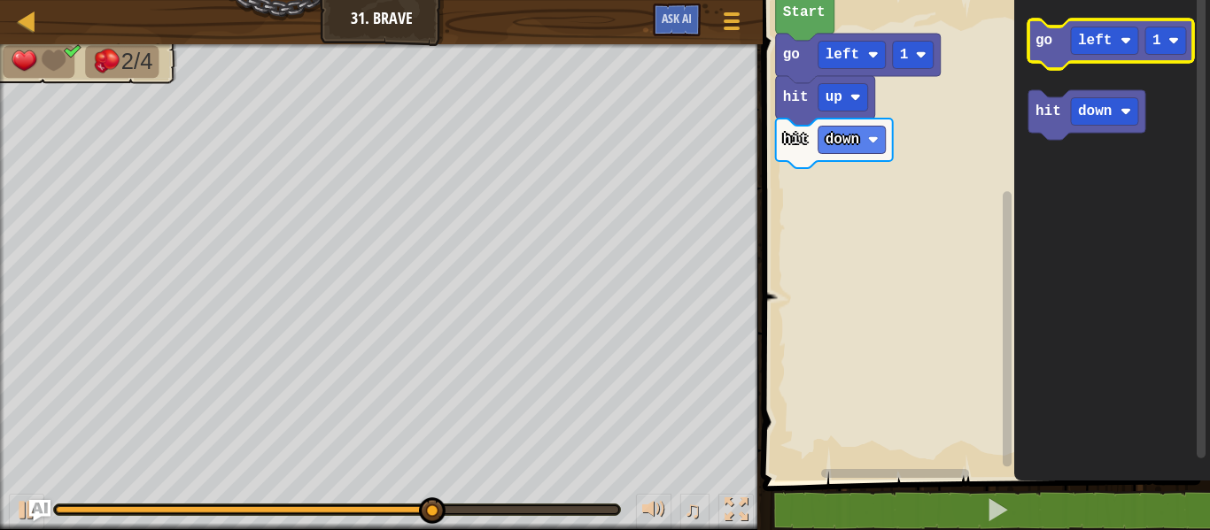
click at [1034, 51] on icon "Blockly Workspace" at bounding box center [1110, 44] width 165 height 50
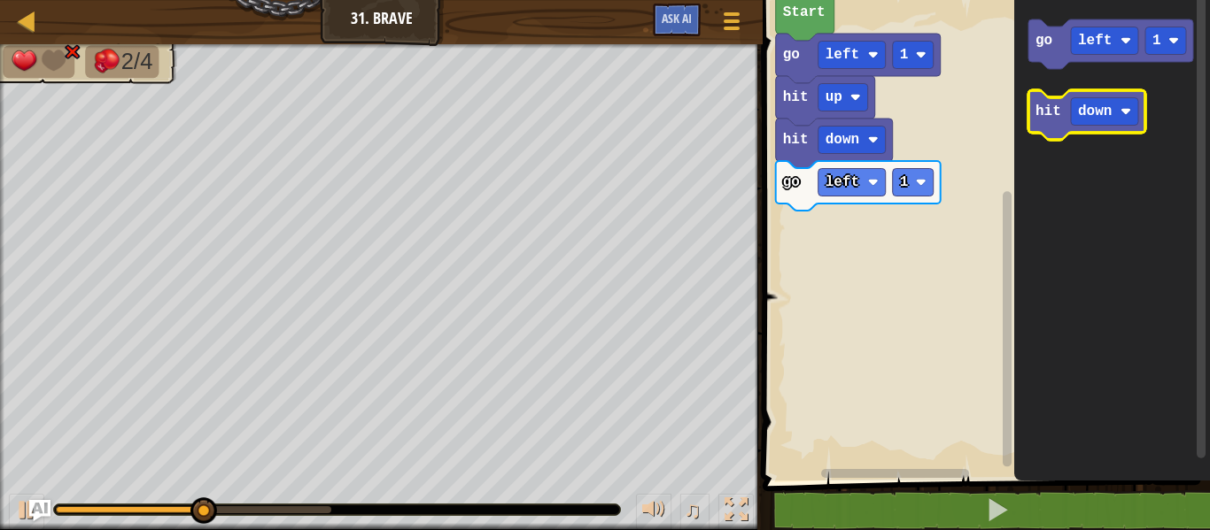
click at [1047, 131] on icon "Blockly Workspace" at bounding box center [1086, 115] width 117 height 50
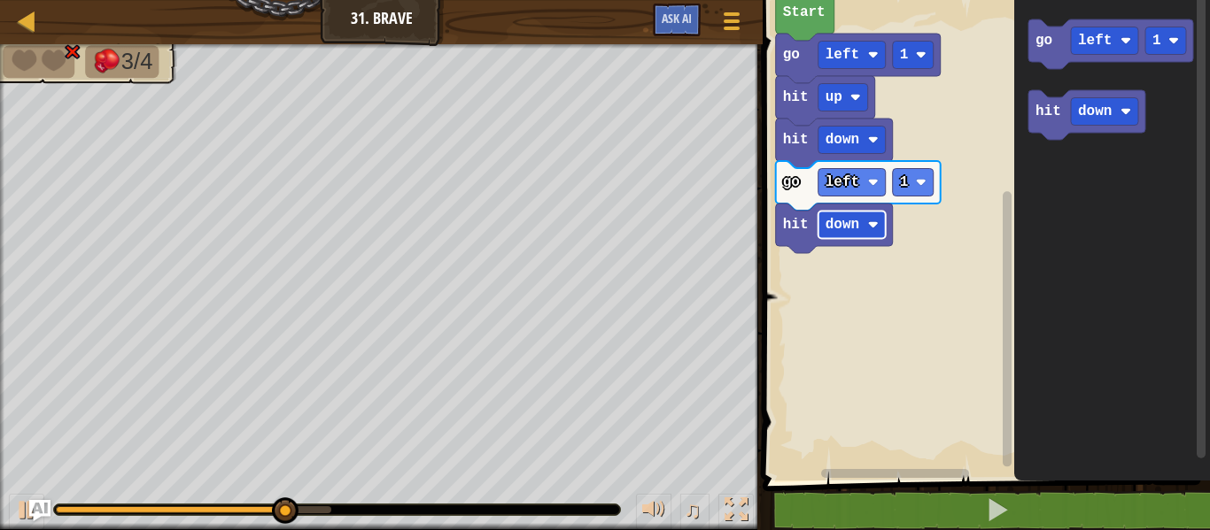
click at [852, 224] on text "down" at bounding box center [842, 225] width 34 height 16
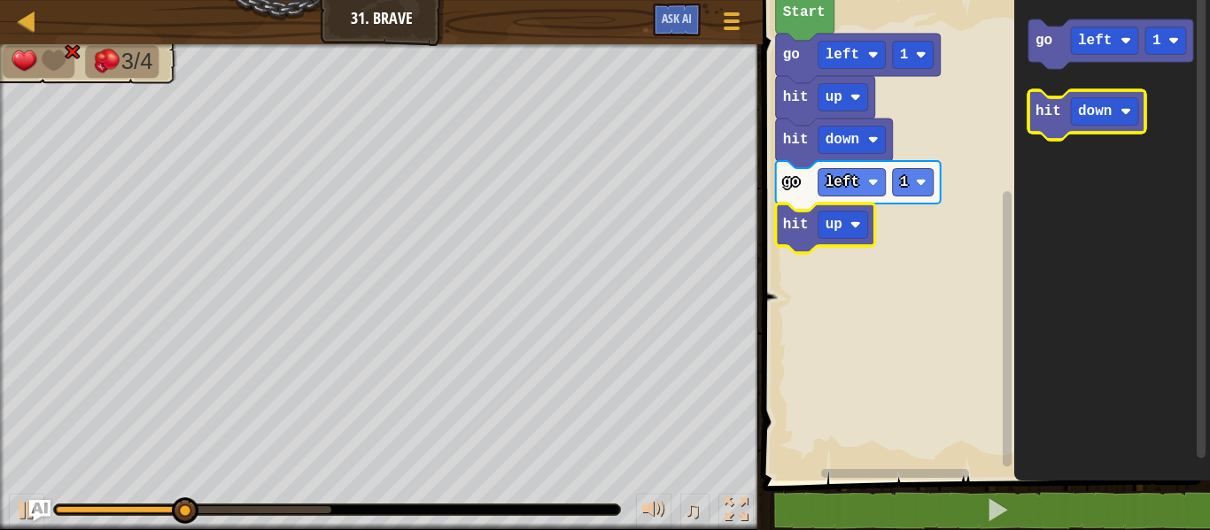
click at [1063, 104] on icon "Blockly Workspace" at bounding box center [1086, 115] width 117 height 50
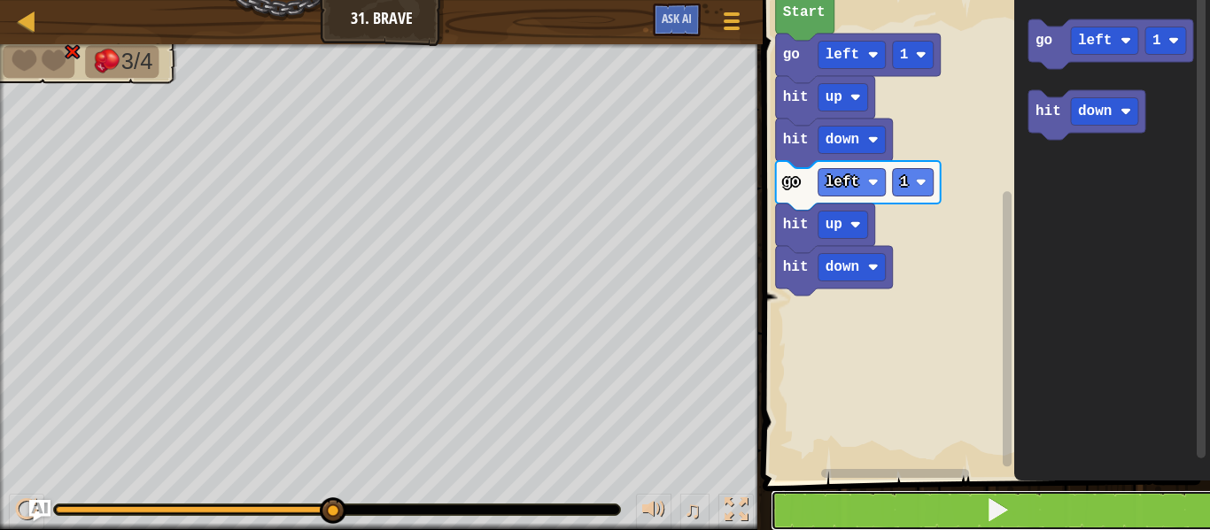
click at [969, 507] on button at bounding box center [996, 511] width 453 height 41
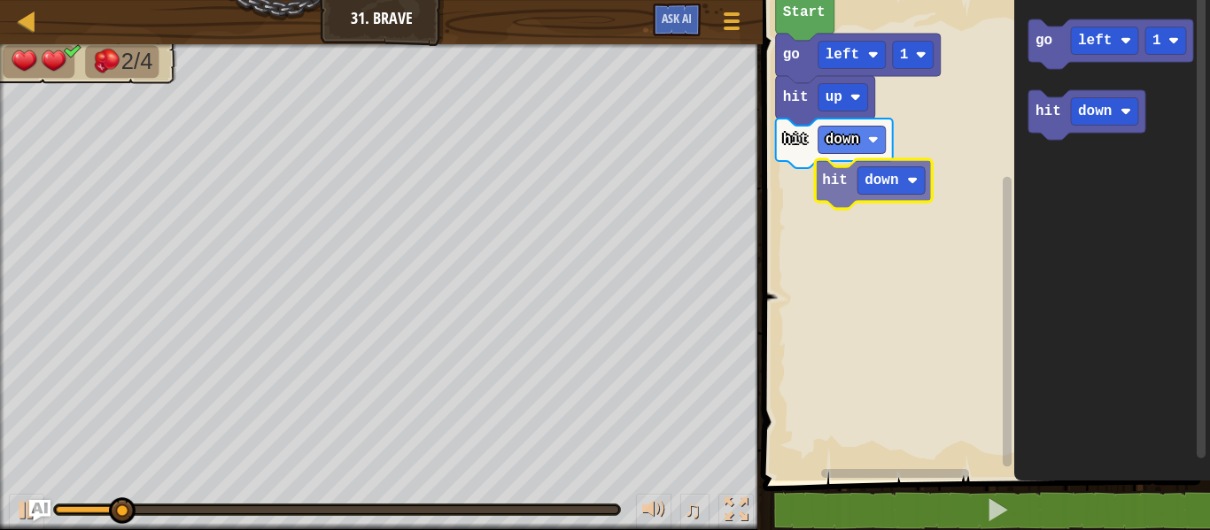
click at [843, 197] on div "Start go left 1 hit up hit down go left 1 hit down hit down" at bounding box center [983, 236] width 453 height 490
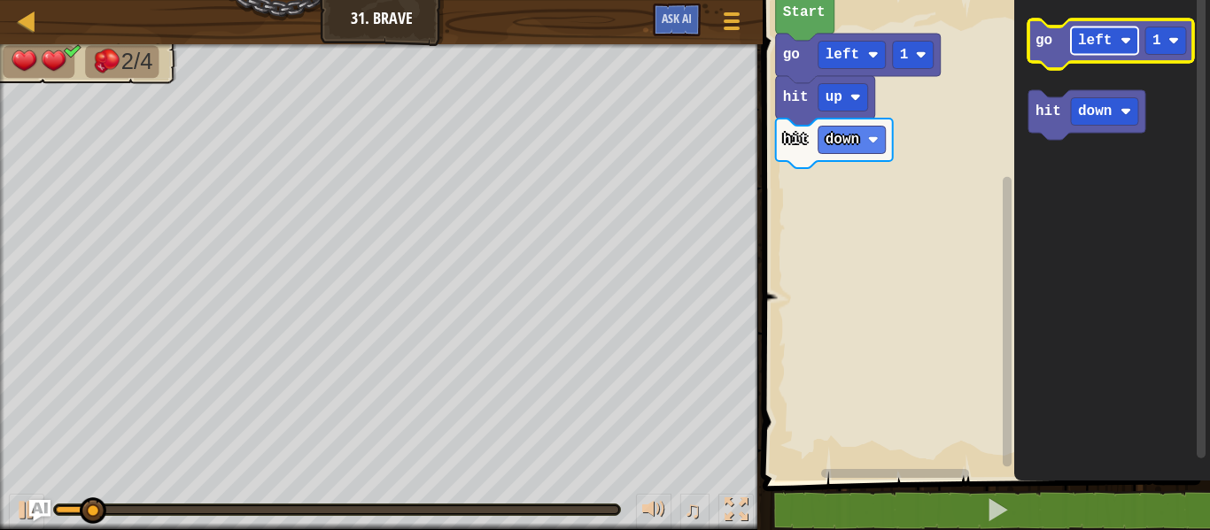
click at [1107, 30] on rect "Blockly Workspace" at bounding box center [1104, 40] width 67 height 27
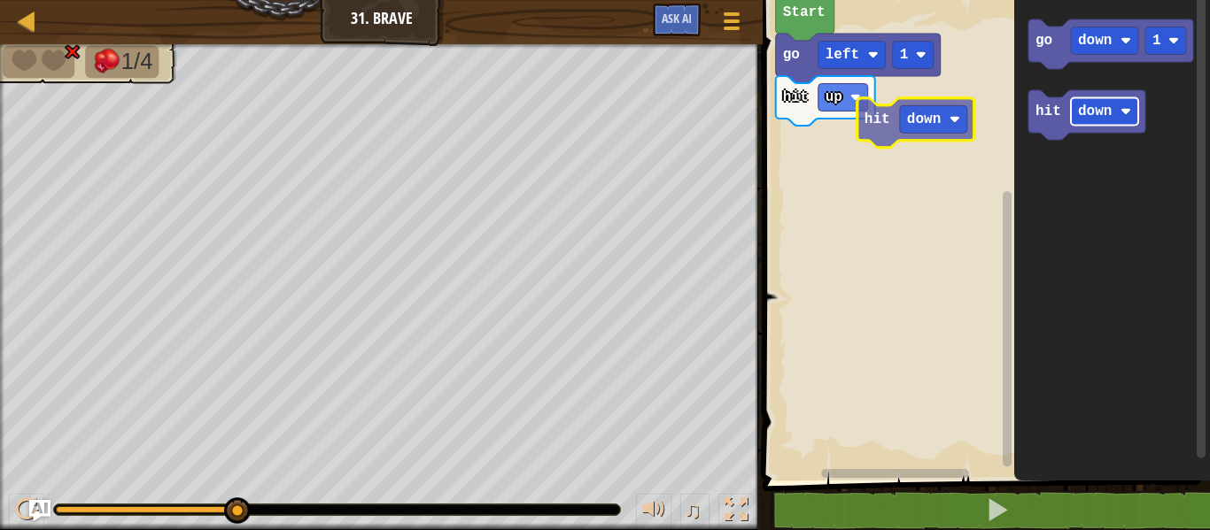
click at [866, 182] on div "hit up go left 1 Start go down 1 hit down hit down" at bounding box center [983, 236] width 453 height 490
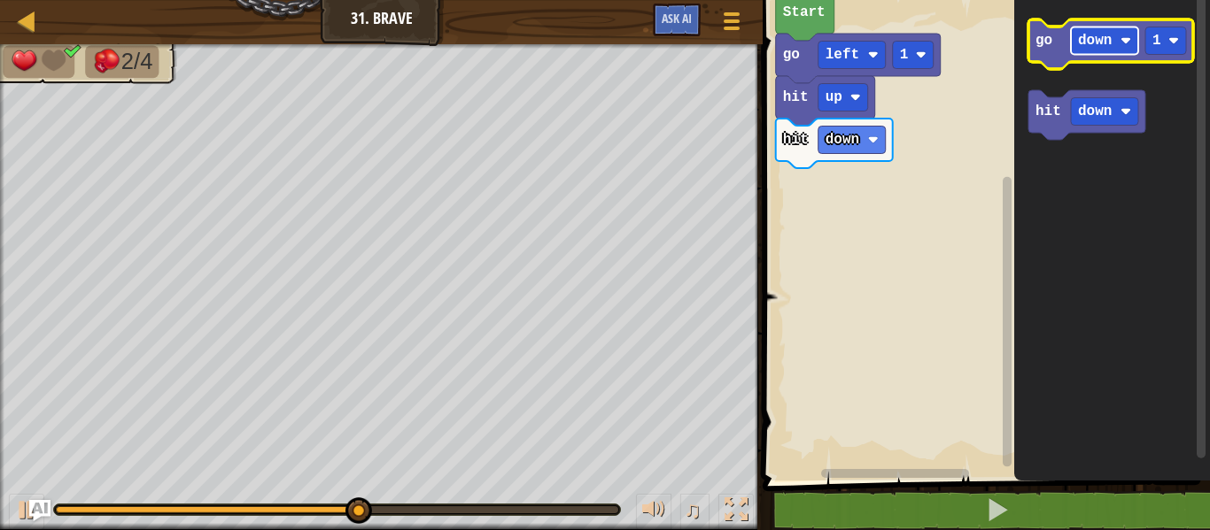
click at [1092, 41] on text "down" at bounding box center [1095, 41] width 34 height 16
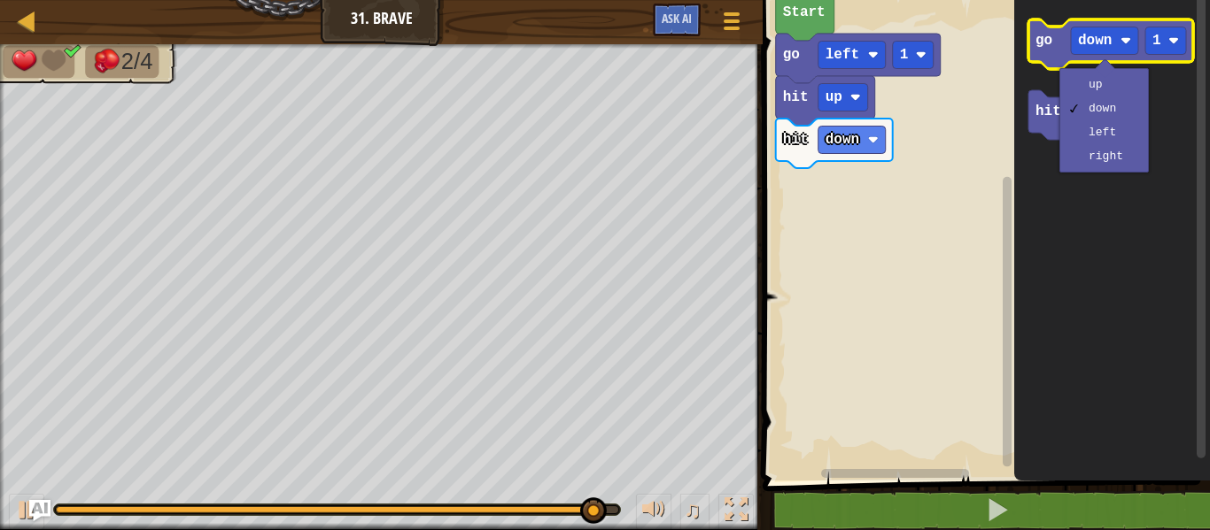
click at [1038, 55] on icon "Blockly Workspace" at bounding box center [1110, 44] width 165 height 50
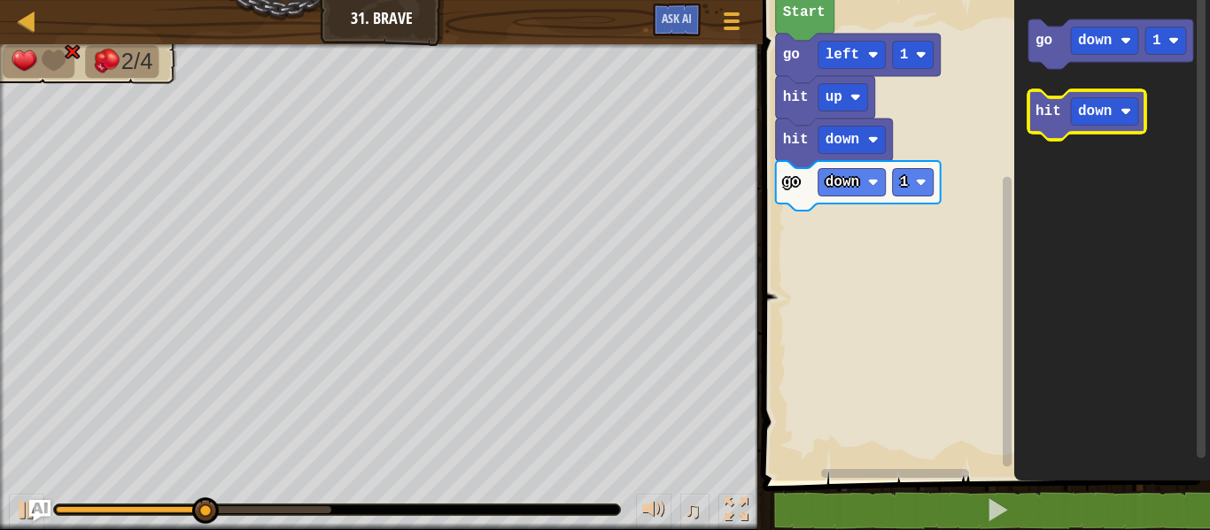
click at [1049, 95] on rect "Blockly Workspace" at bounding box center [1077, 115] width 99 height 50
click at [1049, 97] on rect "Blockly Workspace" at bounding box center [1077, 115] width 99 height 50
click at [1036, 109] on text "hit" at bounding box center [1048, 112] width 26 height 16
click at [1082, 92] on icon "Blockly Workspace" at bounding box center [1086, 115] width 117 height 50
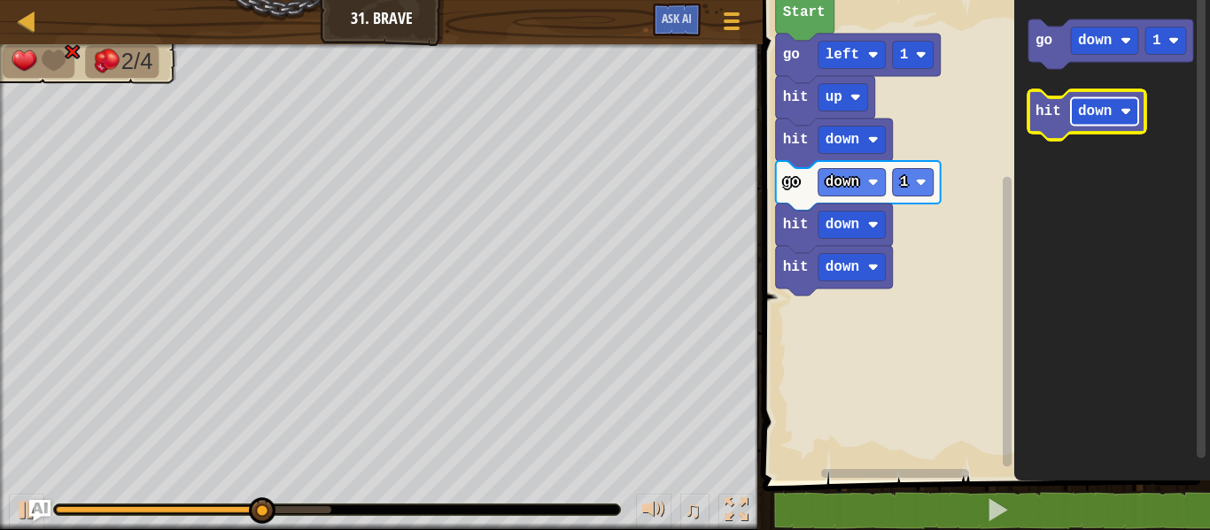
click at [1103, 113] on text "down" at bounding box center [1095, 112] width 34 height 16
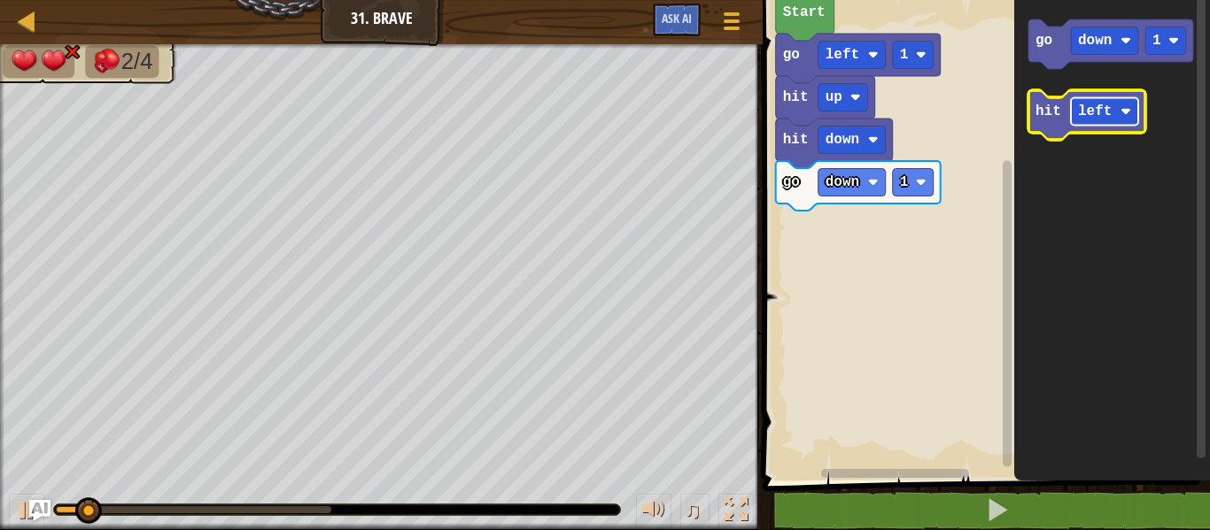
click at [1080, 106] on text "left" at bounding box center [1095, 112] width 34 height 16
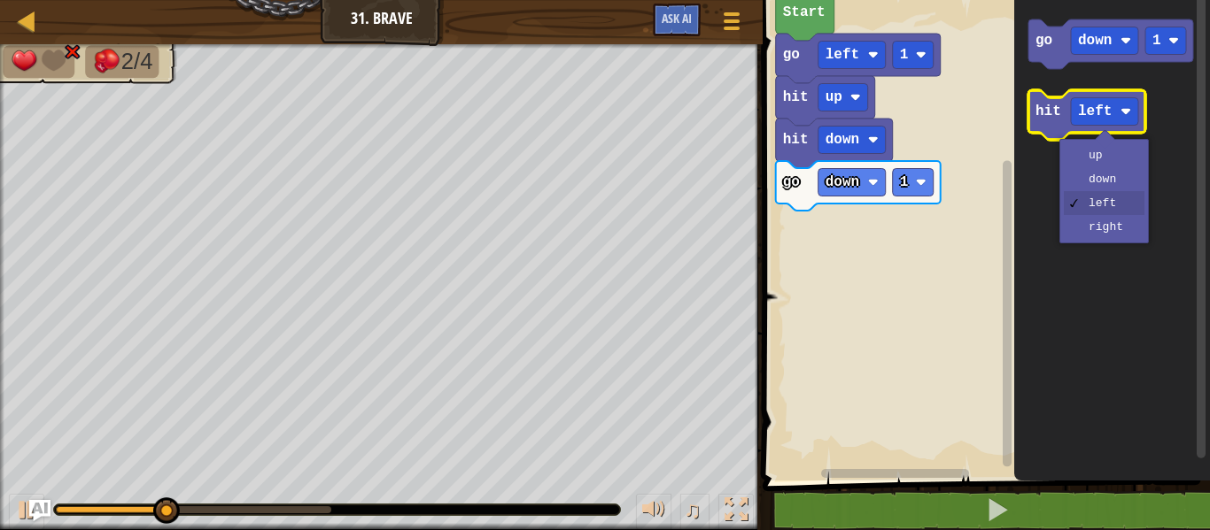
click at [1041, 119] on text "hit" at bounding box center [1048, 112] width 26 height 16
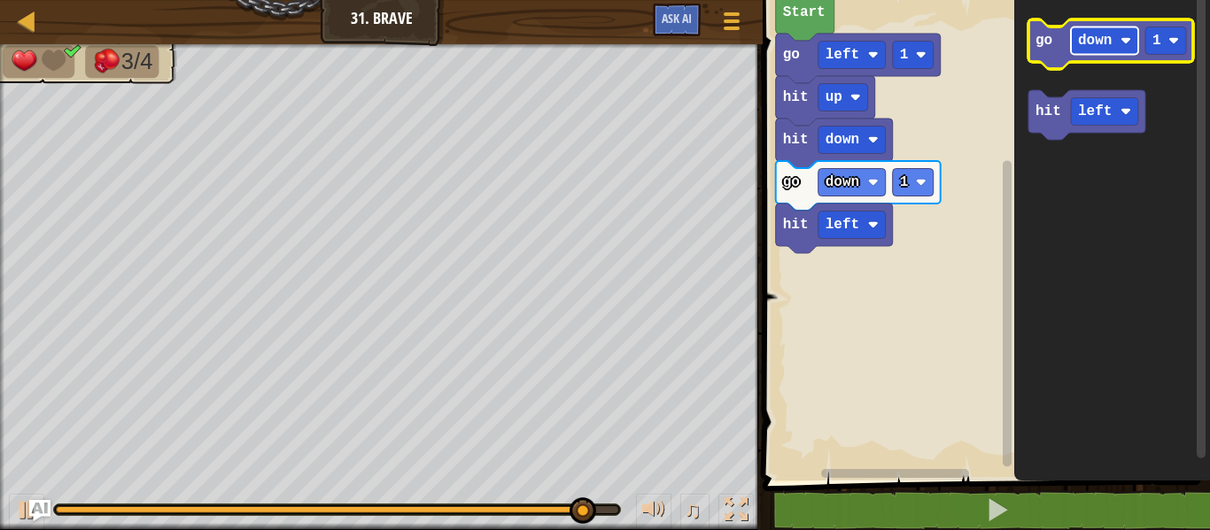
click at [1078, 38] on text "down" at bounding box center [1095, 41] width 34 height 16
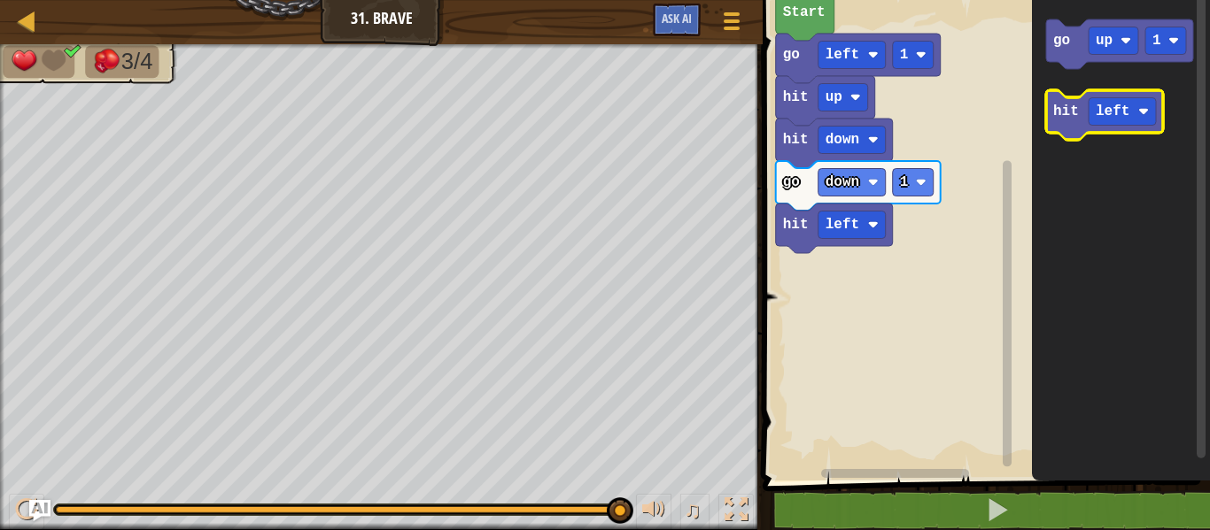
click at [1070, 111] on text "hit" at bounding box center [1066, 112] width 26 height 16
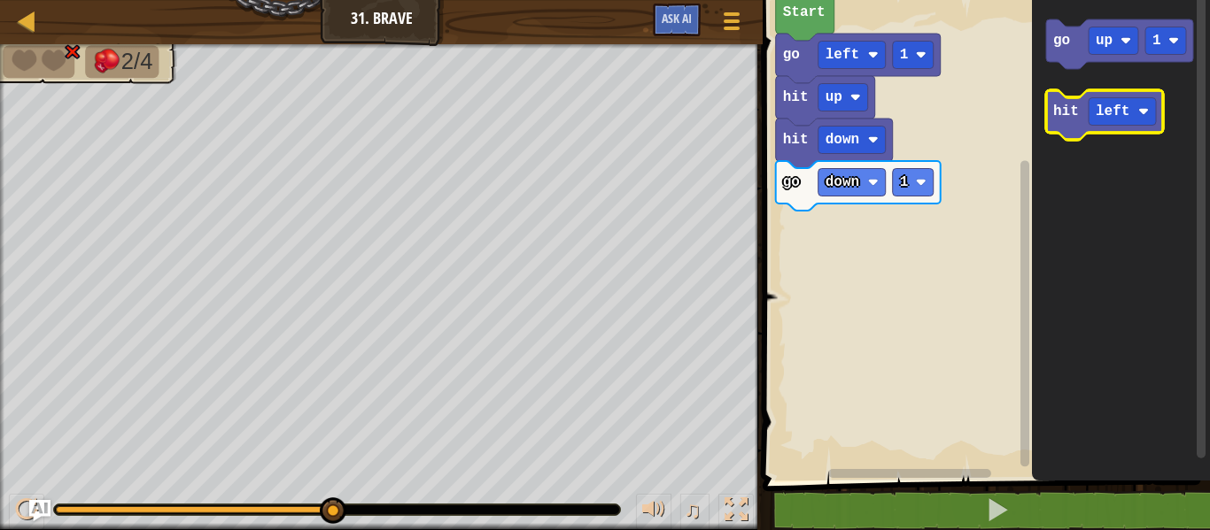
click at [1071, 111] on text "hit" at bounding box center [1066, 112] width 26 height 16
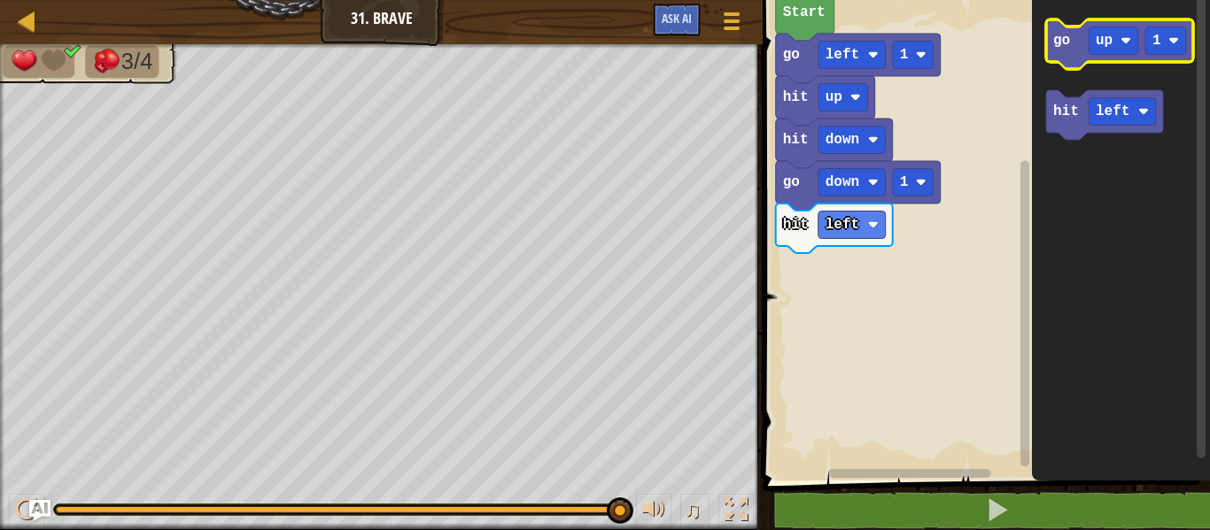
click at [1062, 50] on icon "Blockly Workspace" at bounding box center [1119, 44] width 147 height 50
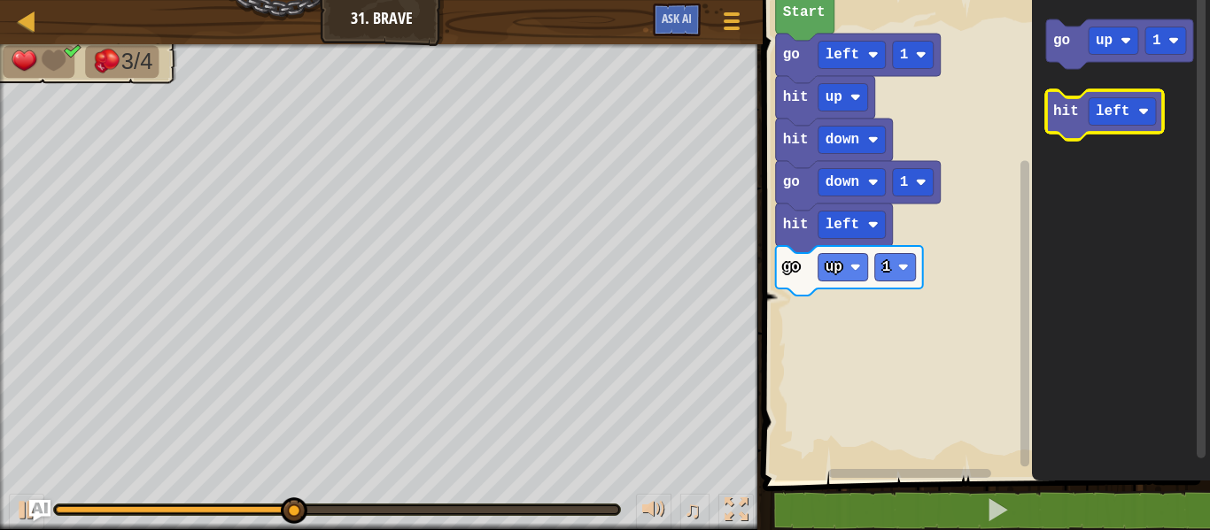
click at [1050, 109] on icon "Blockly Workspace" at bounding box center [1104, 115] width 117 height 50
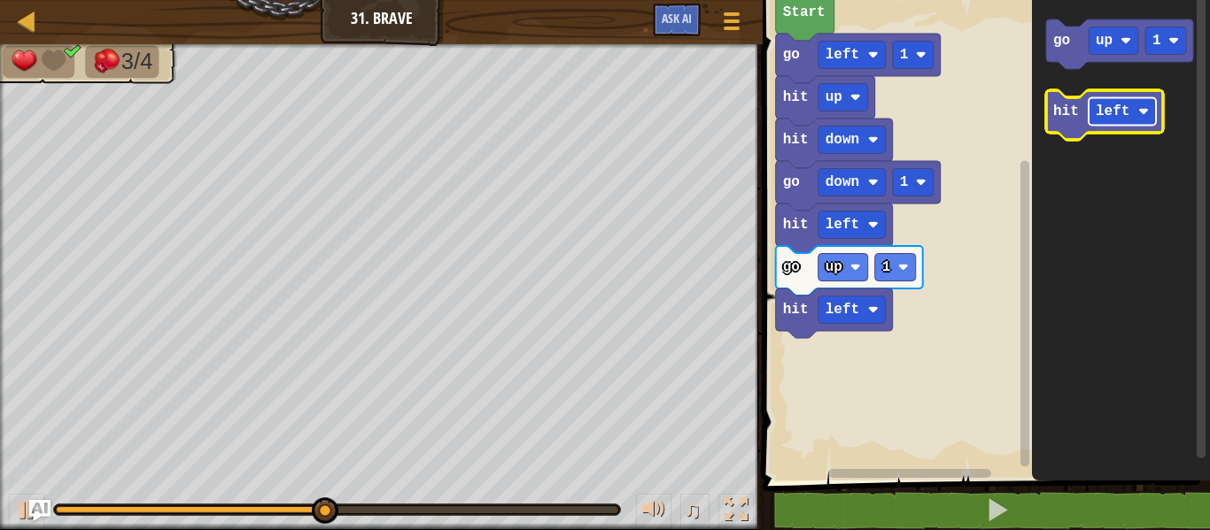
click at [1111, 111] on text "left" at bounding box center [1113, 112] width 34 height 16
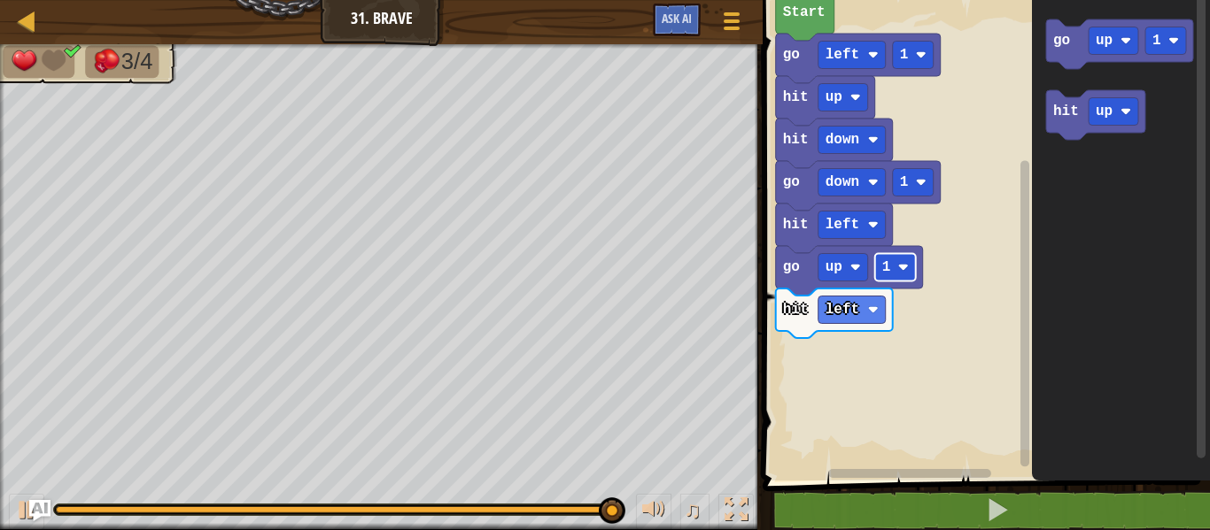
click at [891, 259] on rect "Blockly Workspace" at bounding box center [895, 267] width 41 height 27
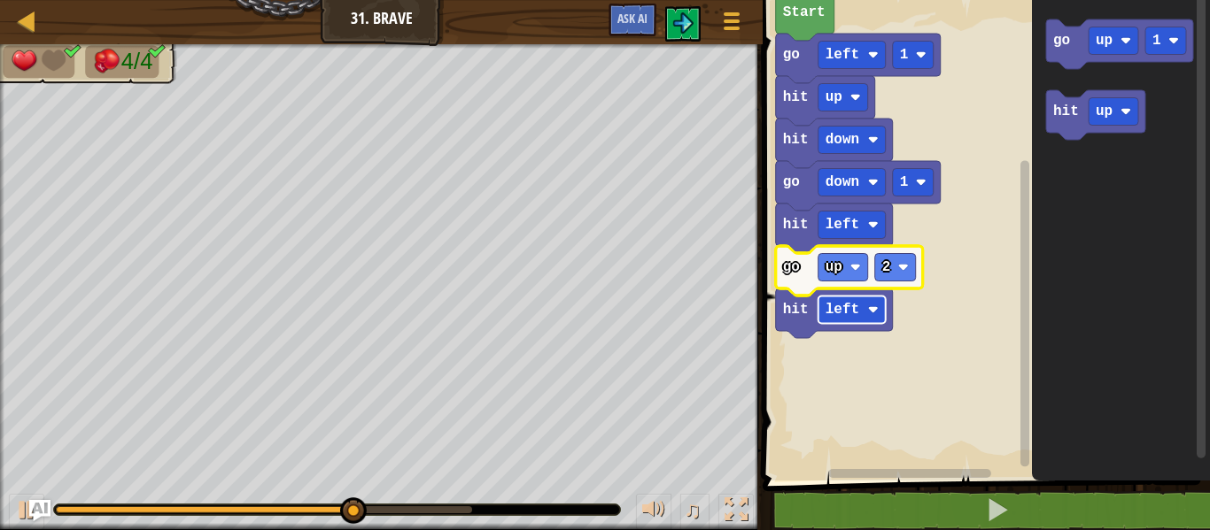
click at [835, 315] on text "left" at bounding box center [842, 310] width 34 height 16
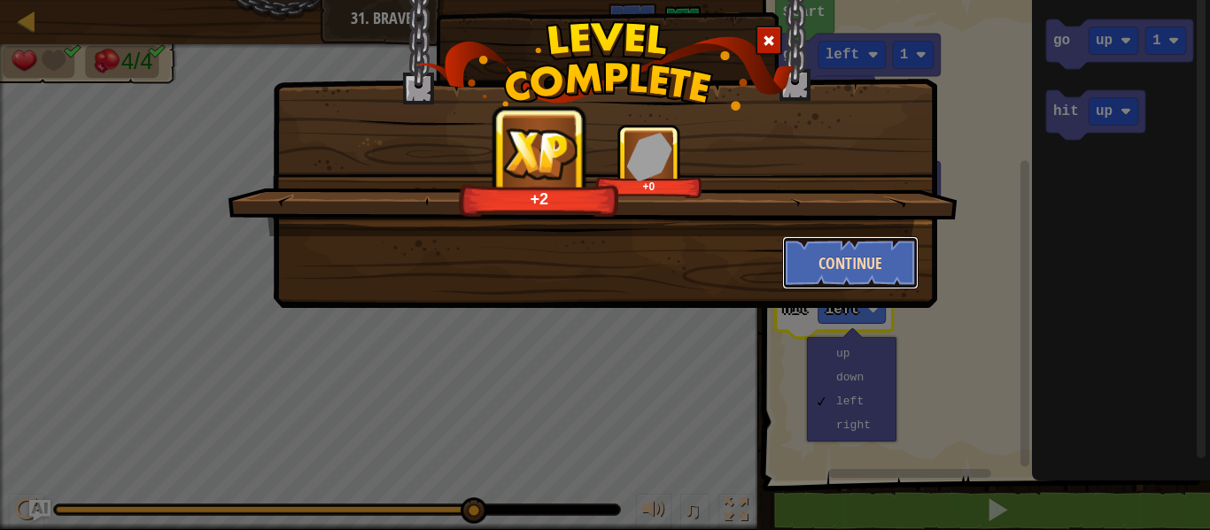
click at [819, 246] on button "Continue" at bounding box center [850, 262] width 137 height 53
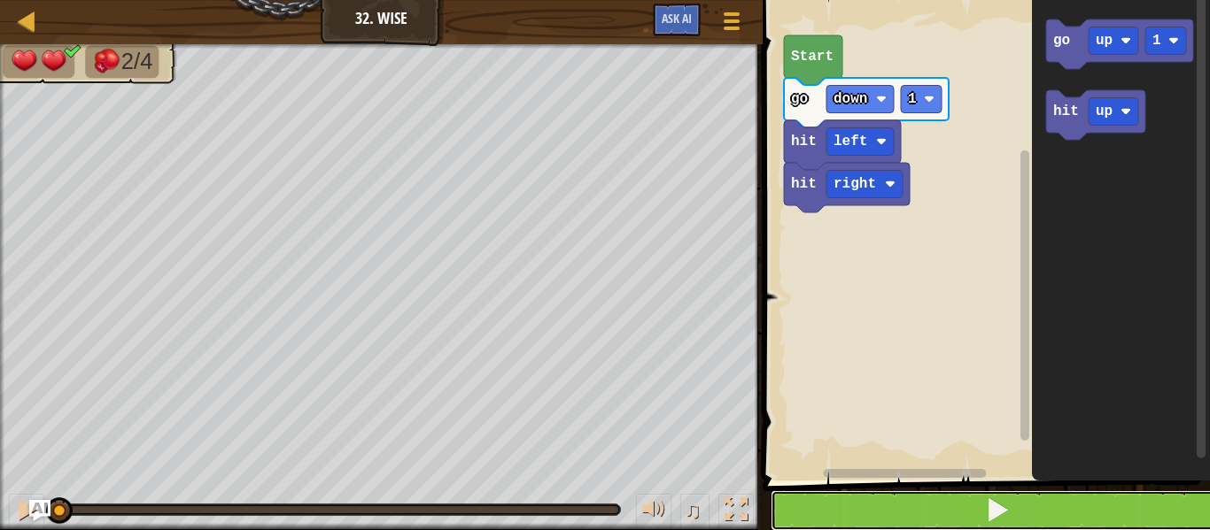
click at [907, 517] on button at bounding box center [996, 511] width 453 height 41
click at [907, 510] on button at bounding box center [996, 511] width 453 height 41
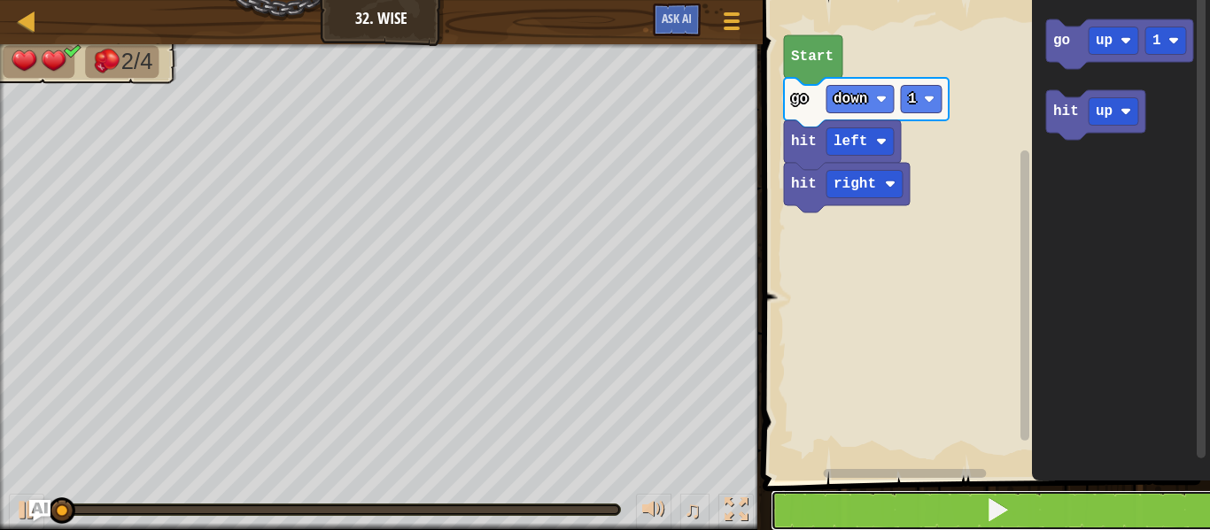
click at [907, 510] on button at bounding box center [996, 511] width 453 height 41
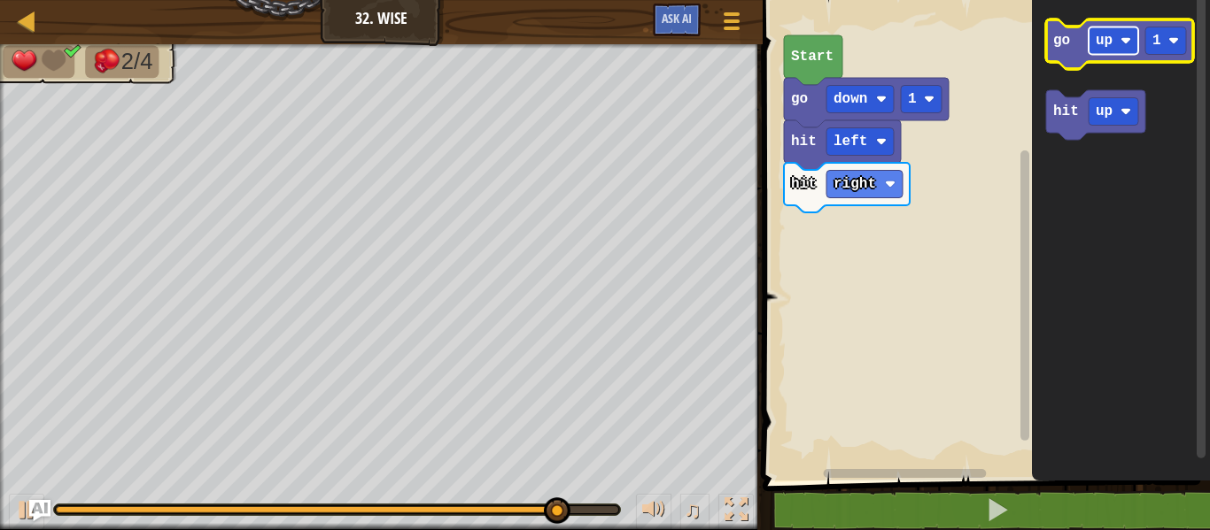
click at [1097, 51] on rect "Blockly Workspace" at bounding box center [1113, 40] width 50 height 27
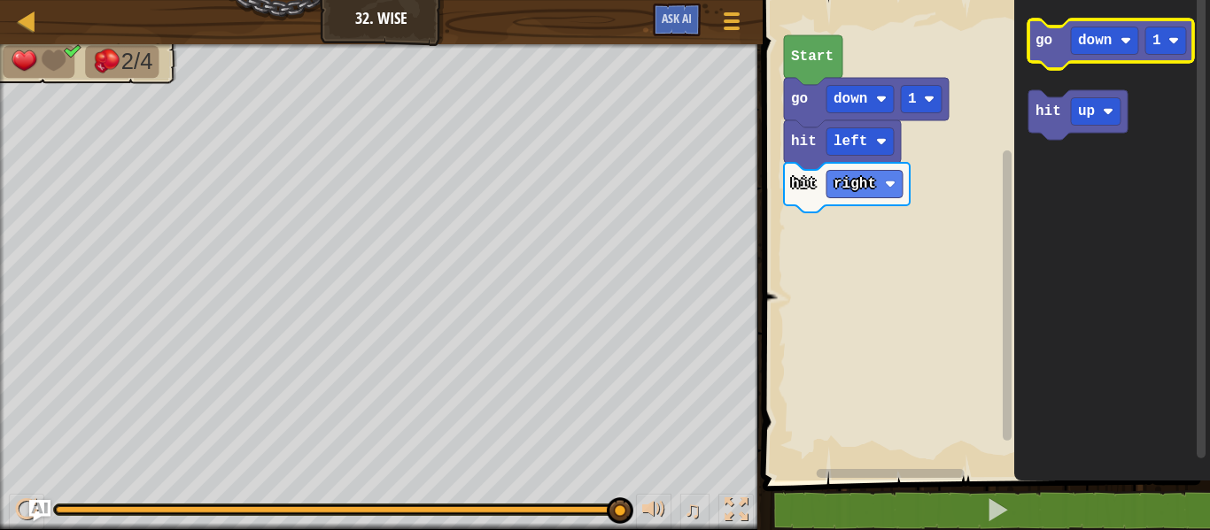
click at [1034, 46] on icon "Blockly Workspace" at bounding box center [1110, 44] width 165 height 50
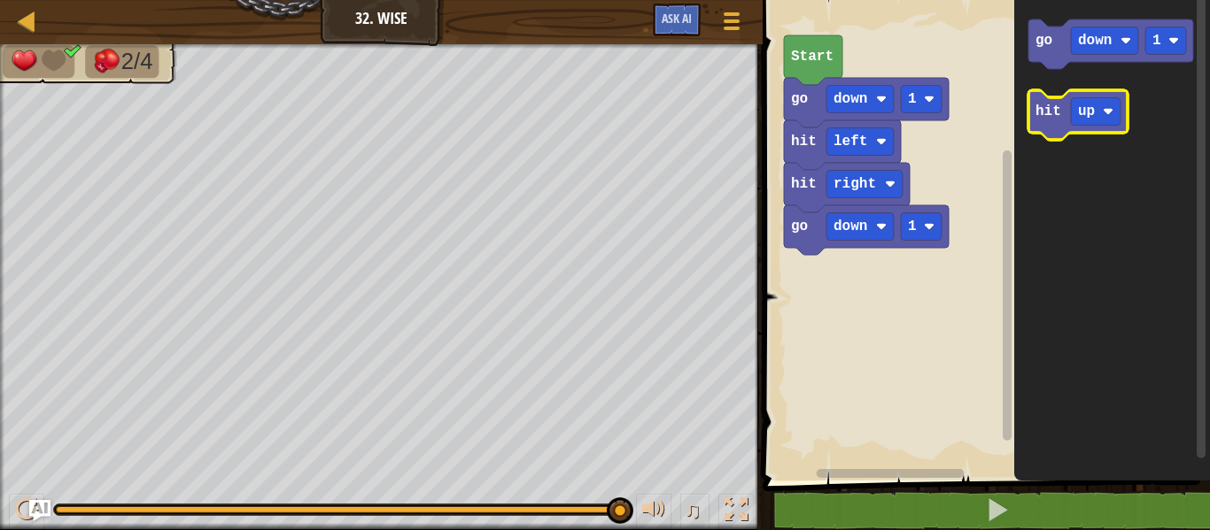
click at [1045, 123] on icon "Blockly Workspace" at bounding box center [1077, 115] width 99 height 50
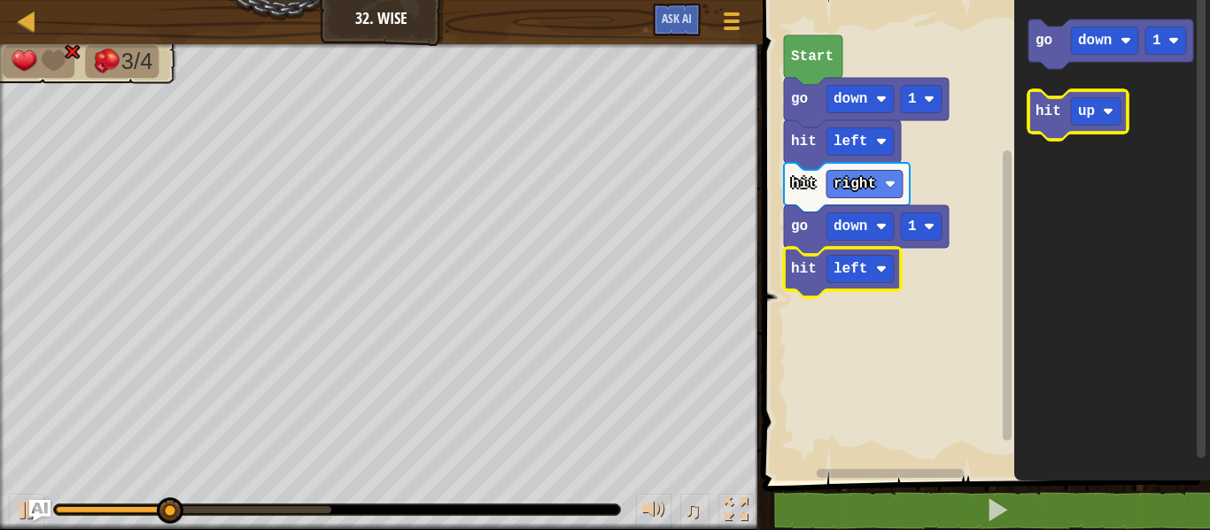
click at [1064, 128] on icon "Blockly Workspace" at bounding box center [1077, 115] width 99 height 50
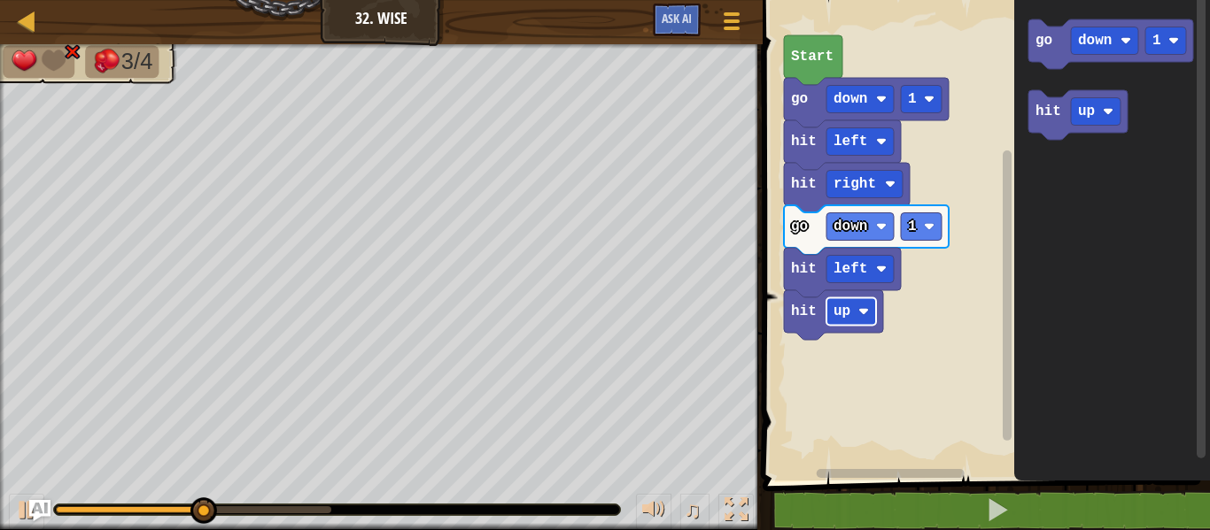
click at [853, 321] on rect "Blockly Workspace" at bounding box center [851, 311] width 50 height 27
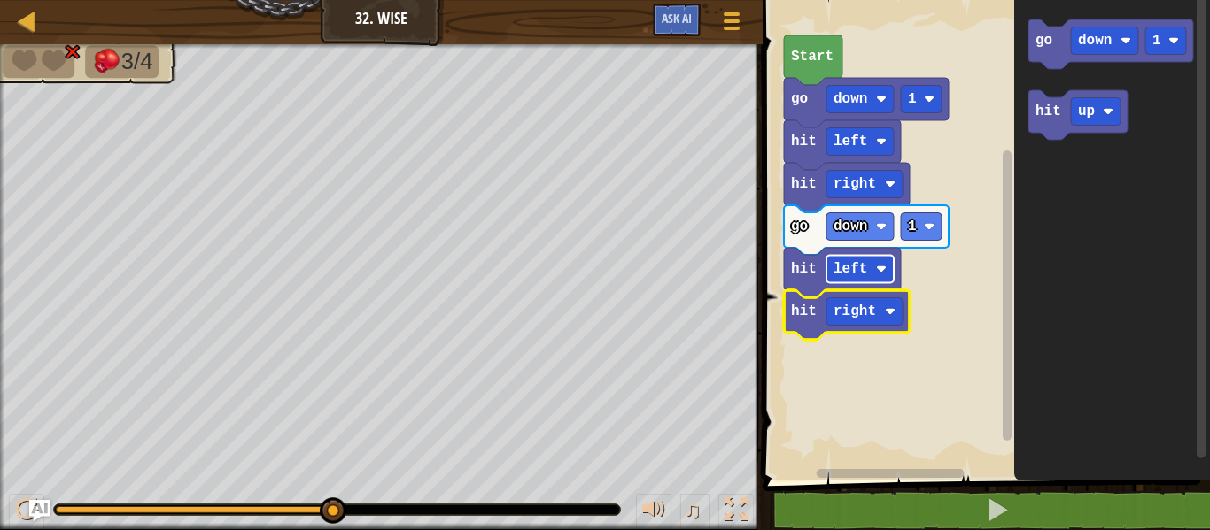
click at [855, 267] on text "left" at bounding box center [850, 269] width 34 height 16
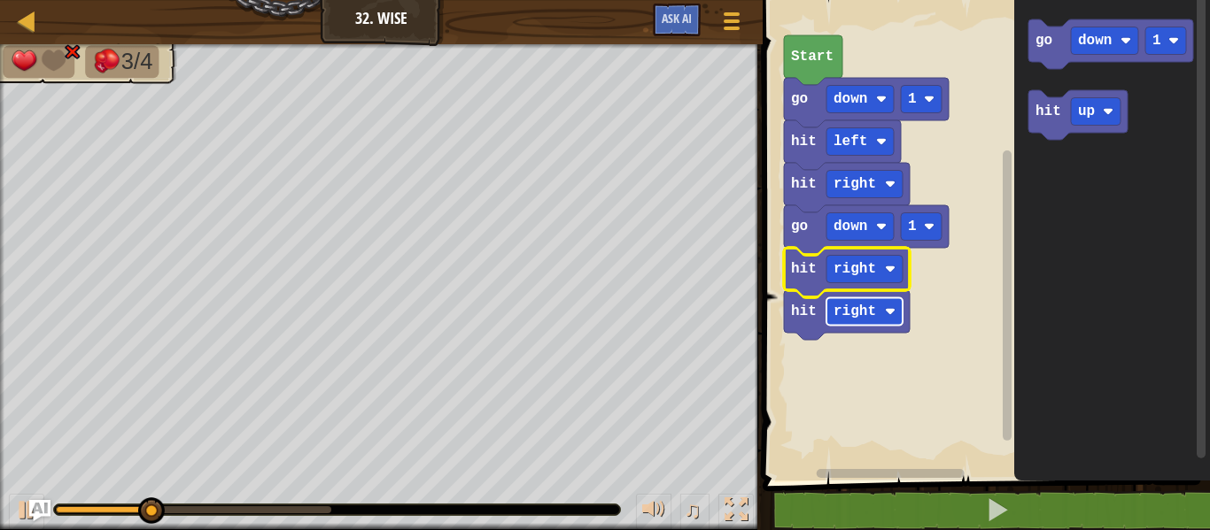
click at [893, 318] on rect "Blockly Workspace" at bounding box center [864, 311] width 76 height 27
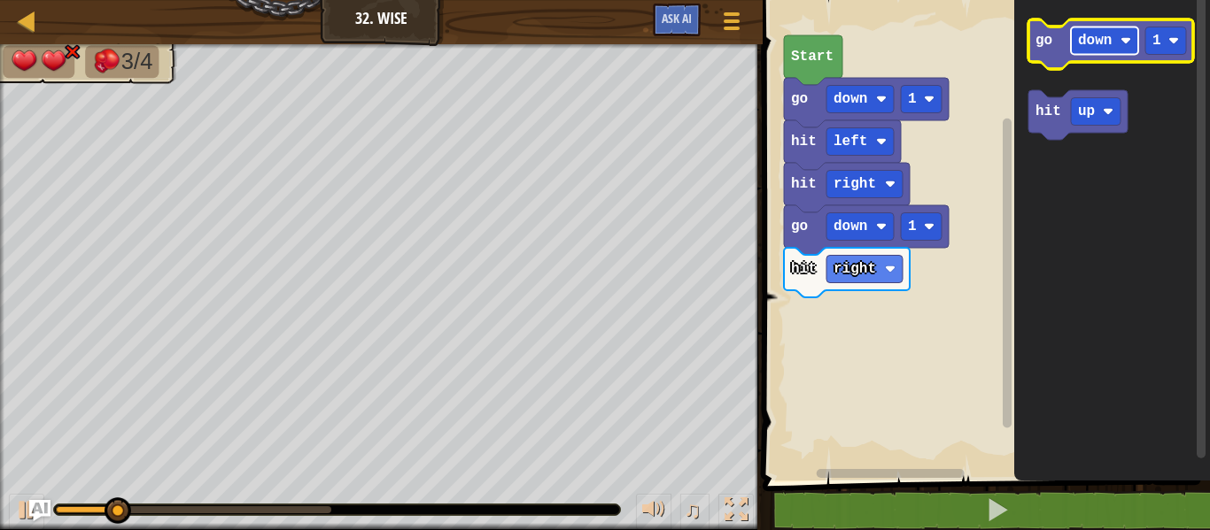
click at [1073, 44] on rect "Blockly Workspace" at bounding box center [1104, 40] width 67 height 27
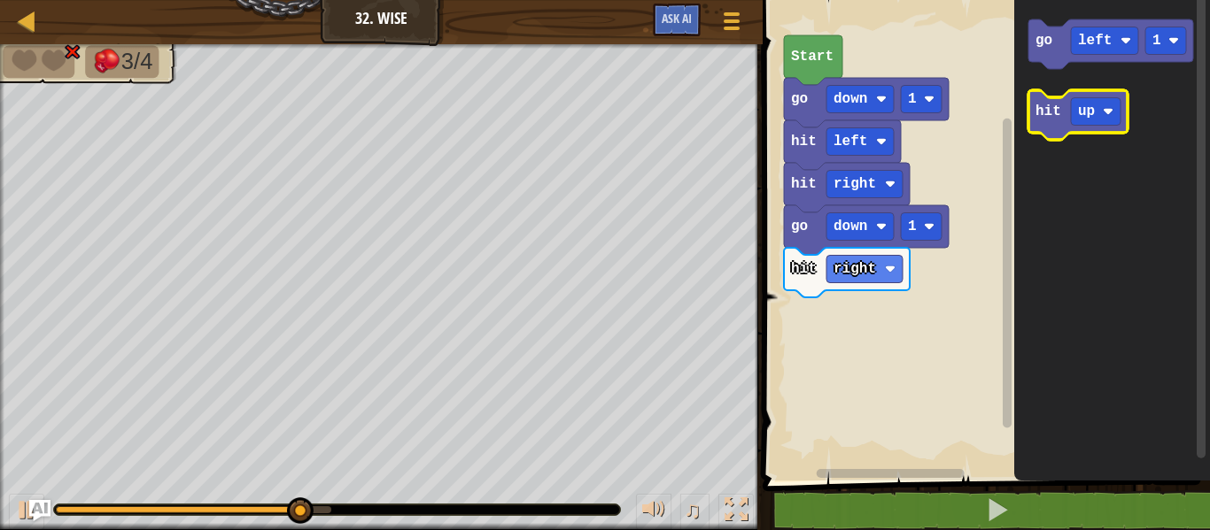
click at [1067, 110] on icon "Blockly Workspace" at bounding box center [1077, 115] width 99 height 50
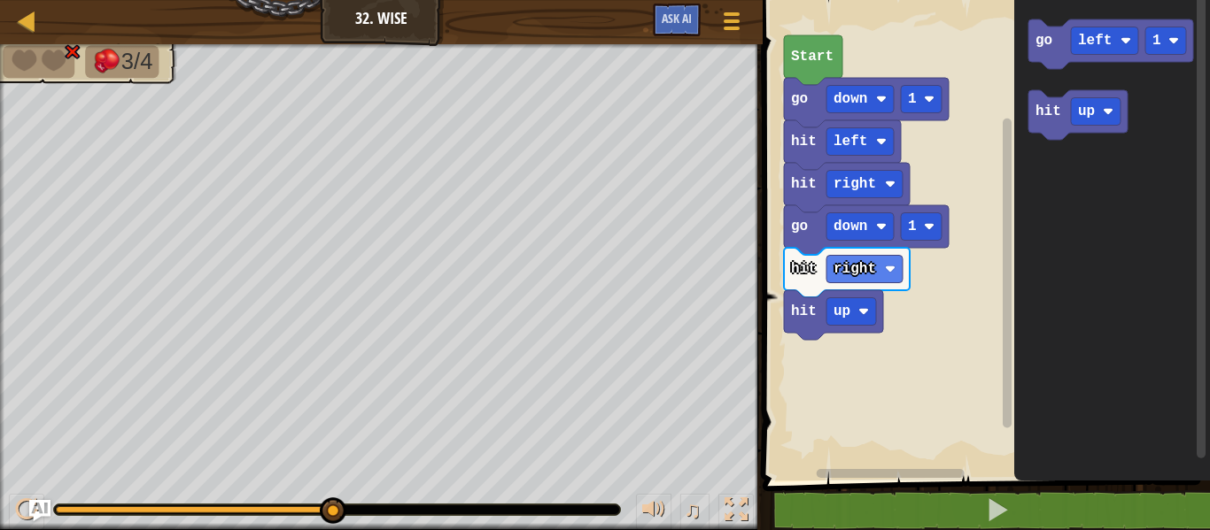
click at [883, 317] on g "hit up" at bounding box center [833, 315] width 99 height 50
click at [861, 309] on image "Blockly Workspace" at bounding box center [863, 311] width 11 height 11
click at [684, 20] on span "Ask AI" at bounding box center [677, 18] width 30 height 17
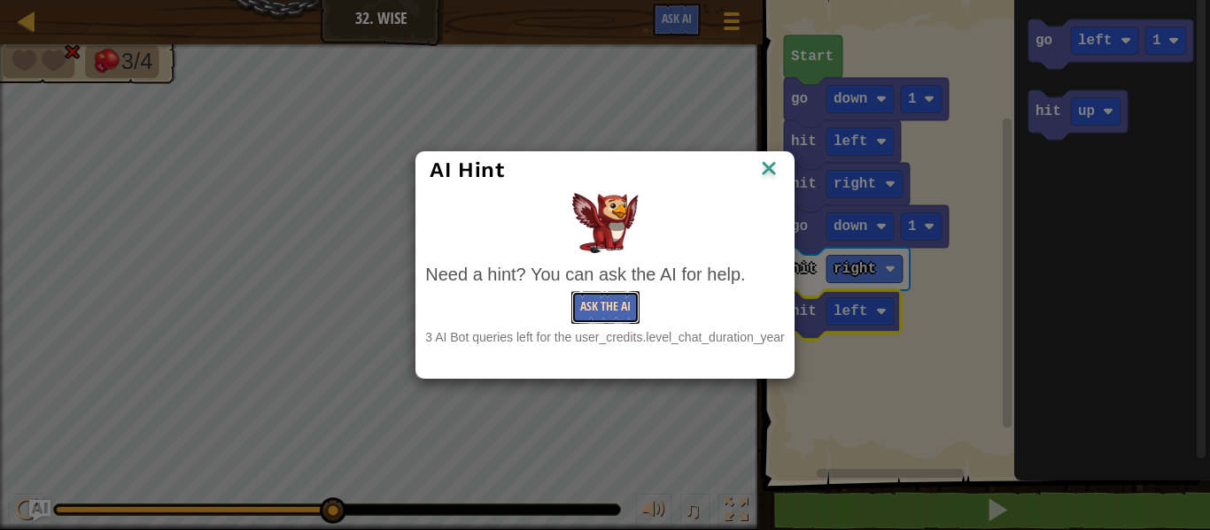
click at [600, 308] on button "Ask the AI" at bounding box center [605, 307] width 68 height 33
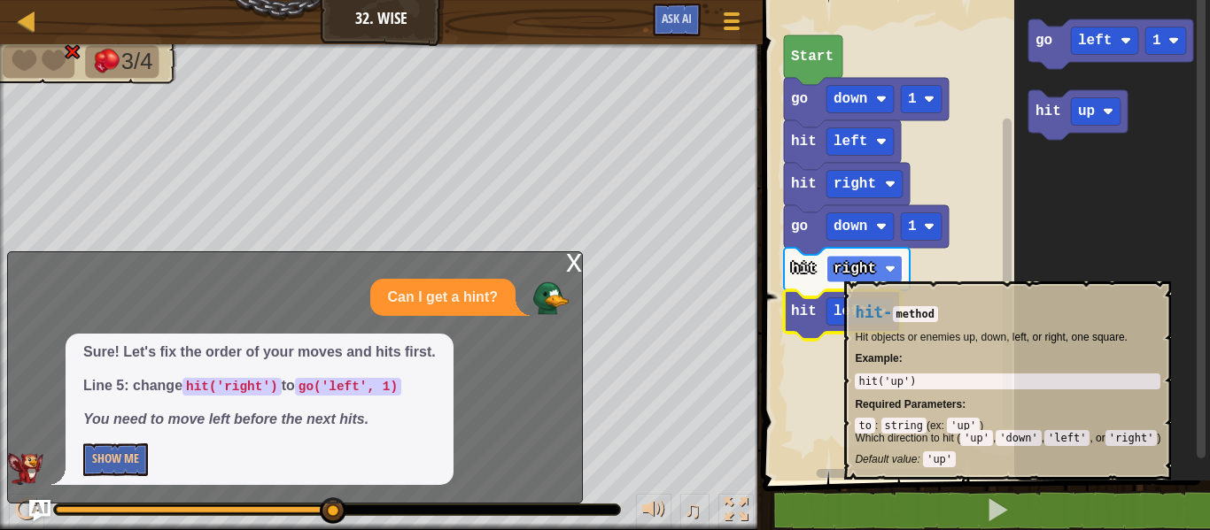
click at [844, 273] on text "right" at bounding box center [854, 269] width 43 height 16
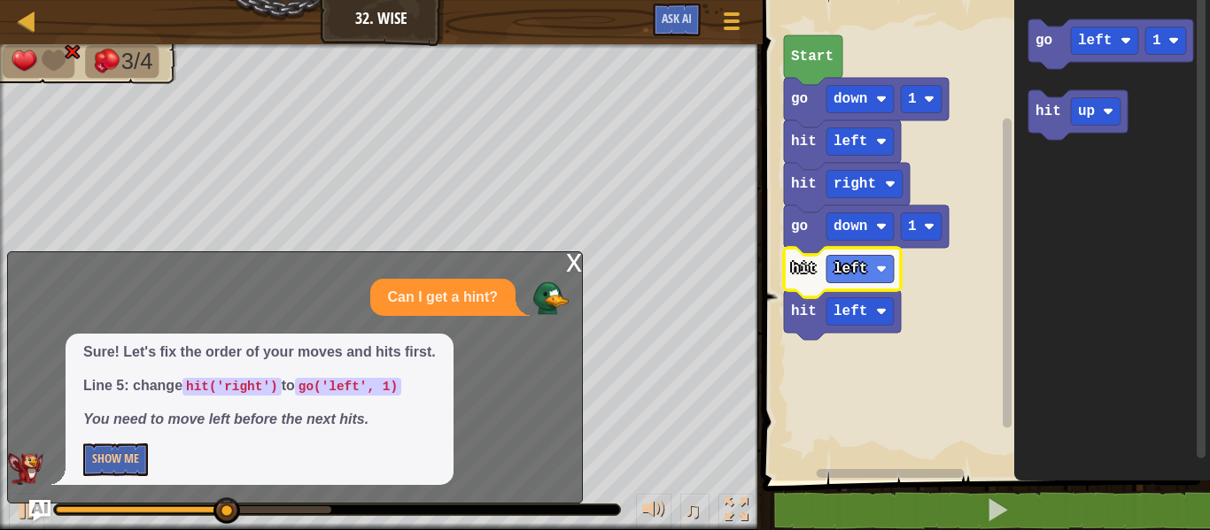
click at [572, 264] on div "x" at bounding box center [574, 261] width 16 height 18
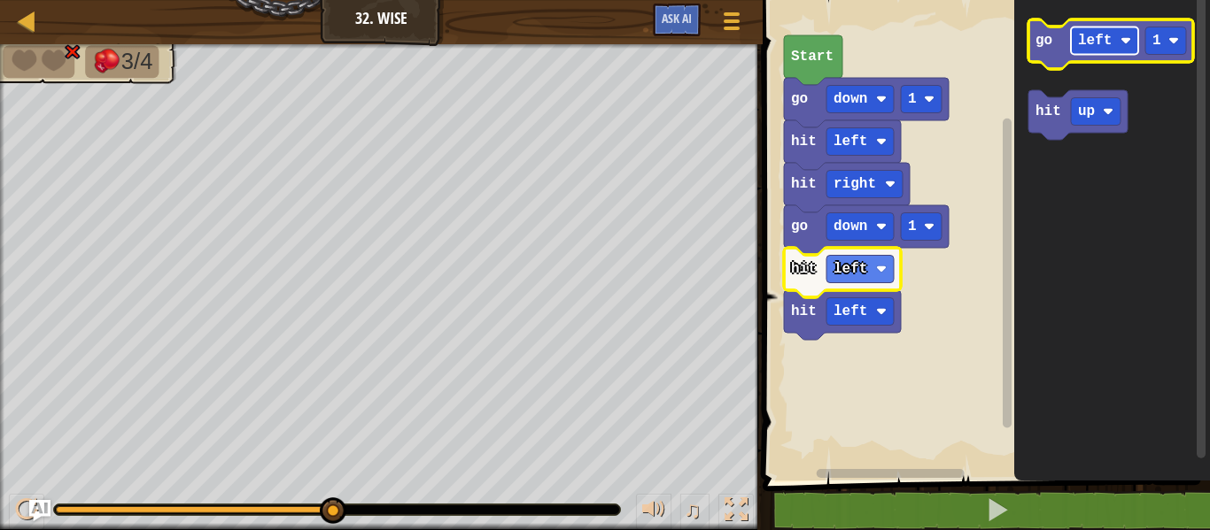
click at [1085, 51] on rect "Blockly Workspace" at bounding box center [1104, 40] width 67 height 27
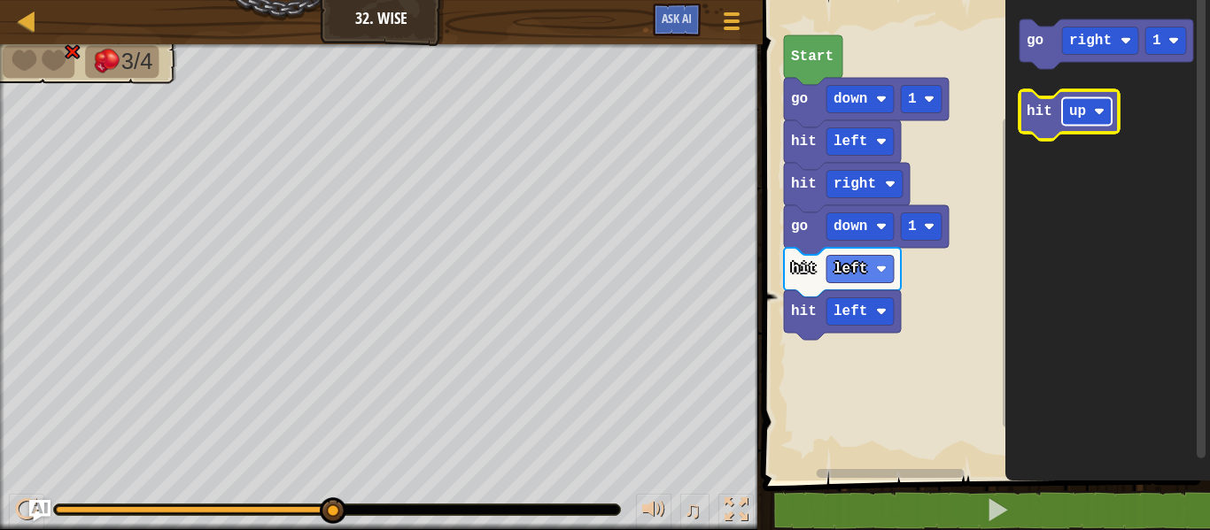
click at [1078, 113] on text "up" at bounding box center [1077, 112] width 17 height 16
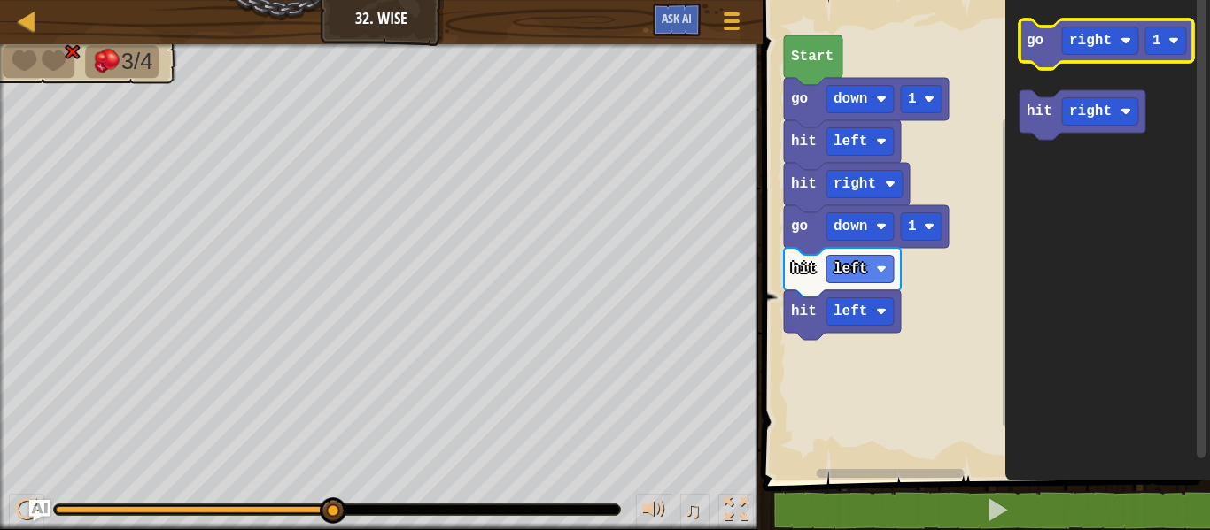
click at [1042, 47] on text "go" at bounding box center [1034, 41] width 17 height 16
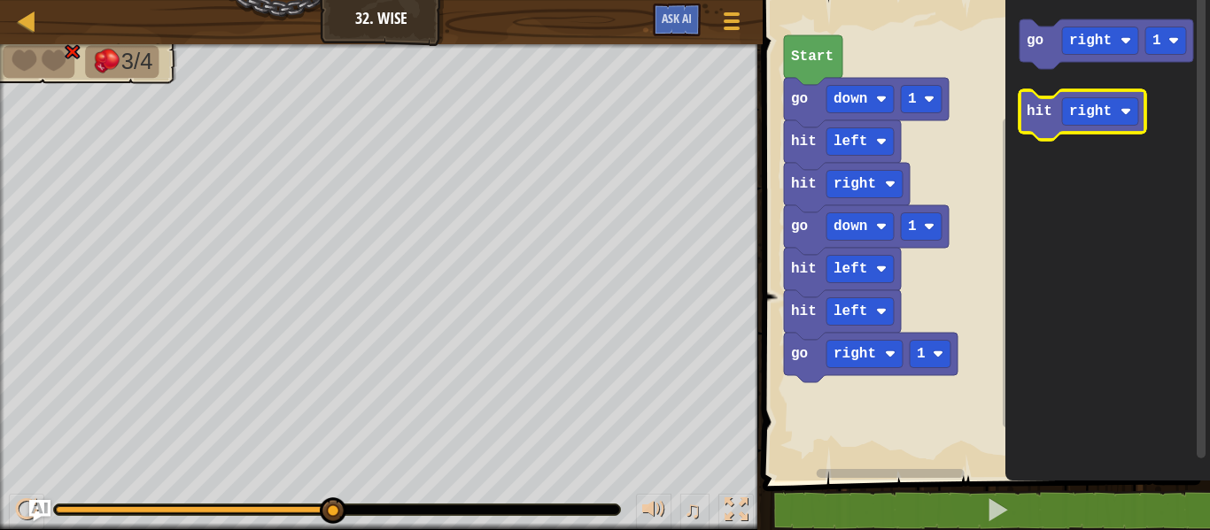
click at [1034, 92] on icon "Blockly Workspace" at bounding box center [1082, 115] width 126 height 50
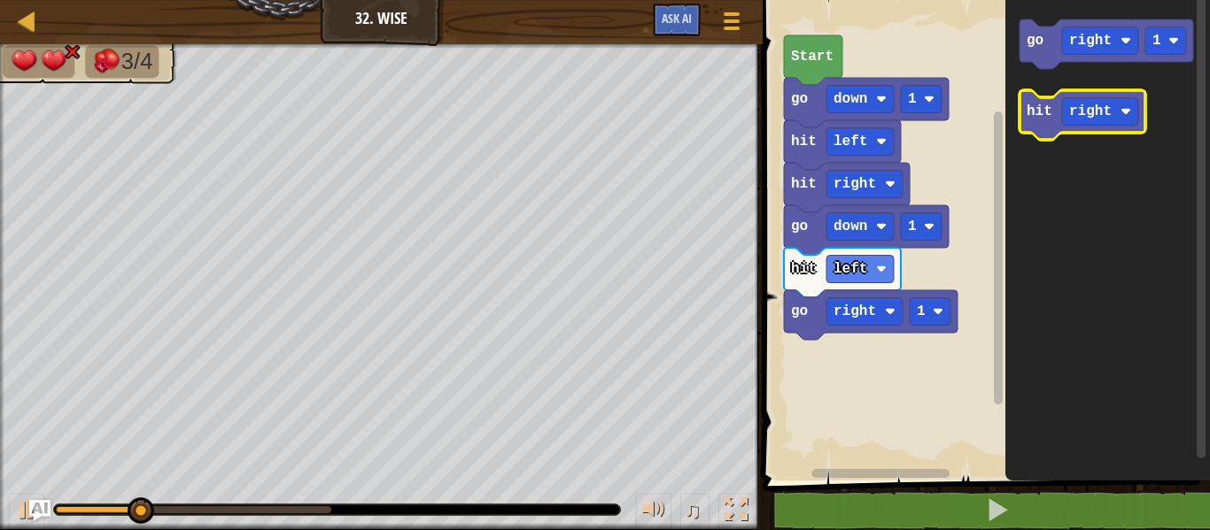
click at [1044, 96] on rect "Blockly Workspace" at bounding box center [1068, 115] width 99 height 50
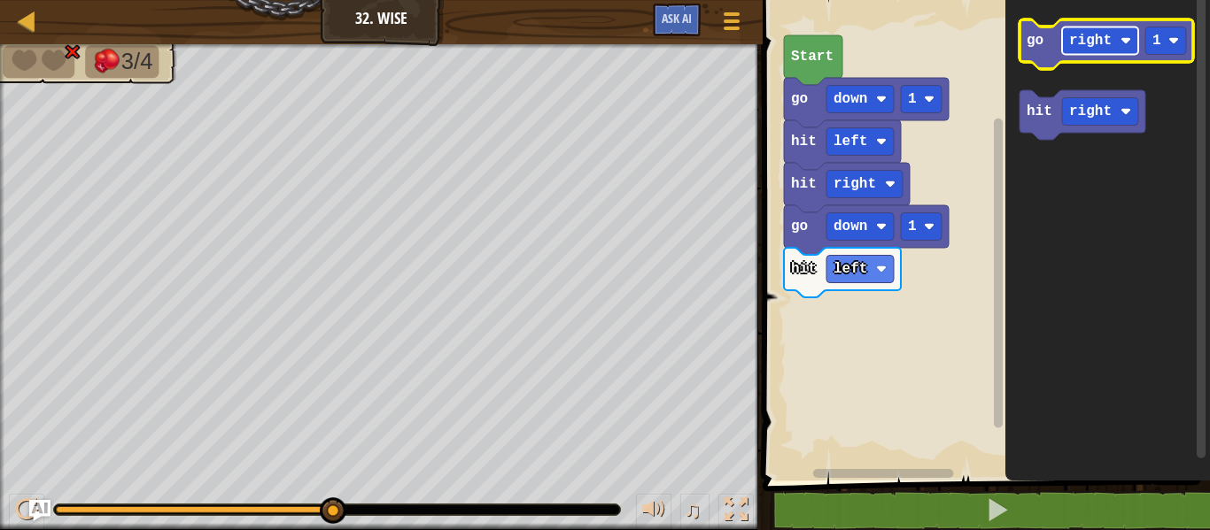
click at [1091, 27] on rect "Blockly Workspace" at bounding box center [1100, 40] width 76 height 27
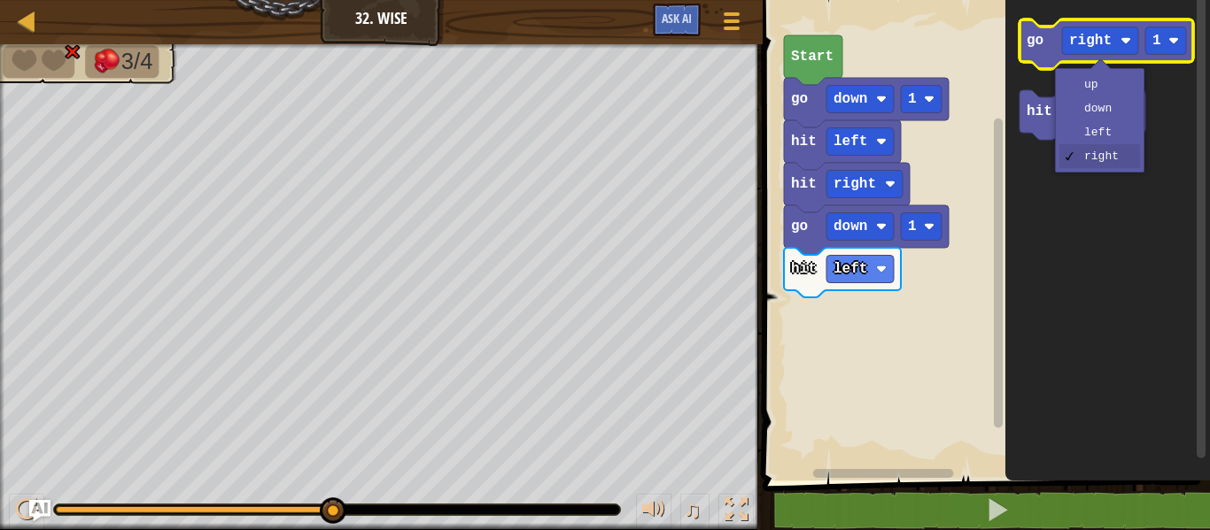
click at [1046, 45] on icon "Blockly Workspace" at bounding box center [1106, 44] width 174 height 50
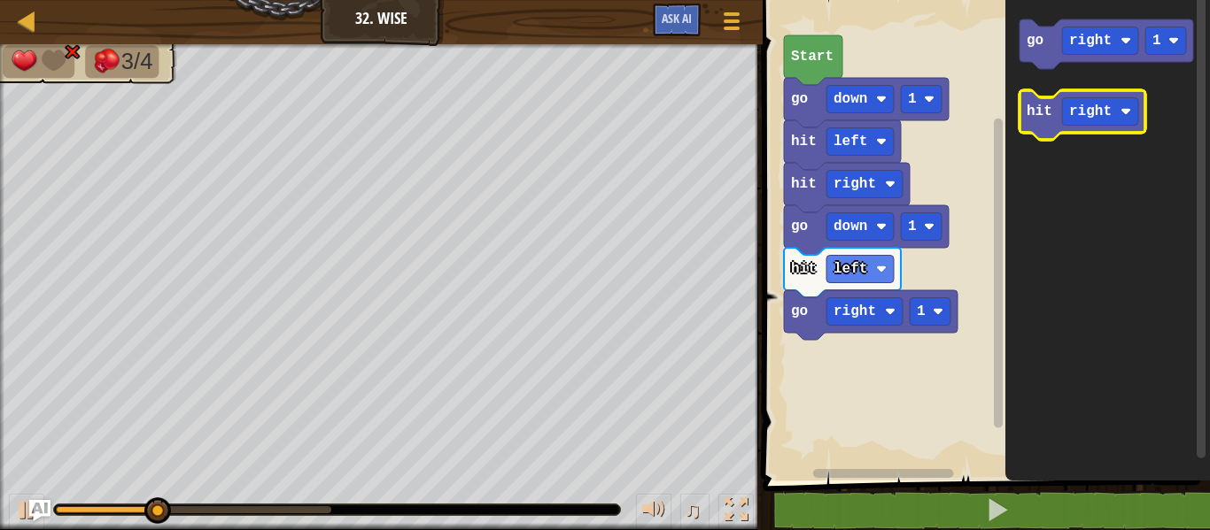
click at [1034, 116] on text "hit" at bounding box center [1039, 112] width 26 height 16
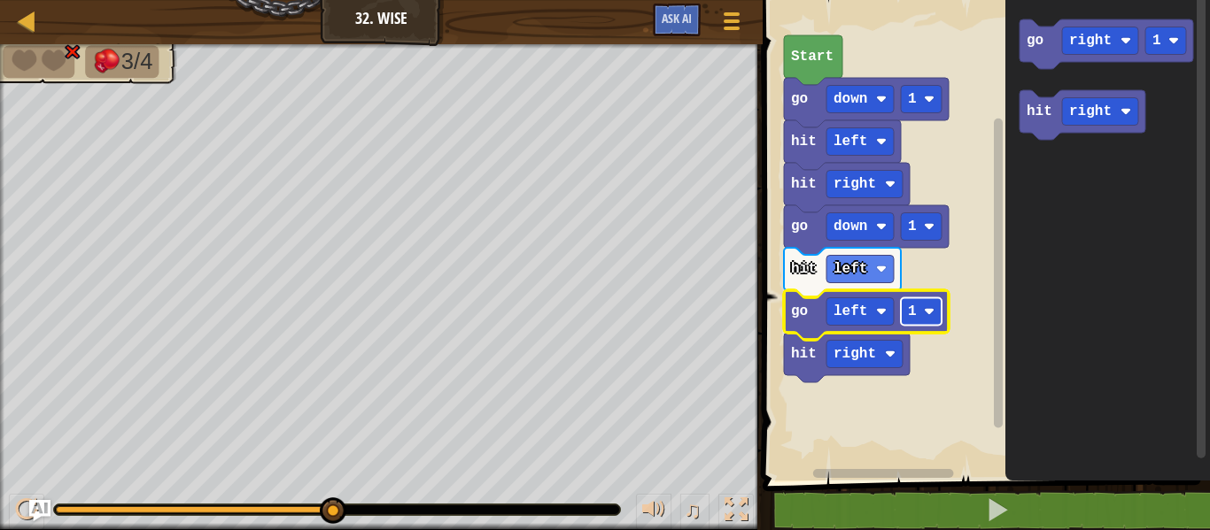
click at [926, 299] on rect "Blockly Workspace" at bounding box center [921, 311] width 41 height 27
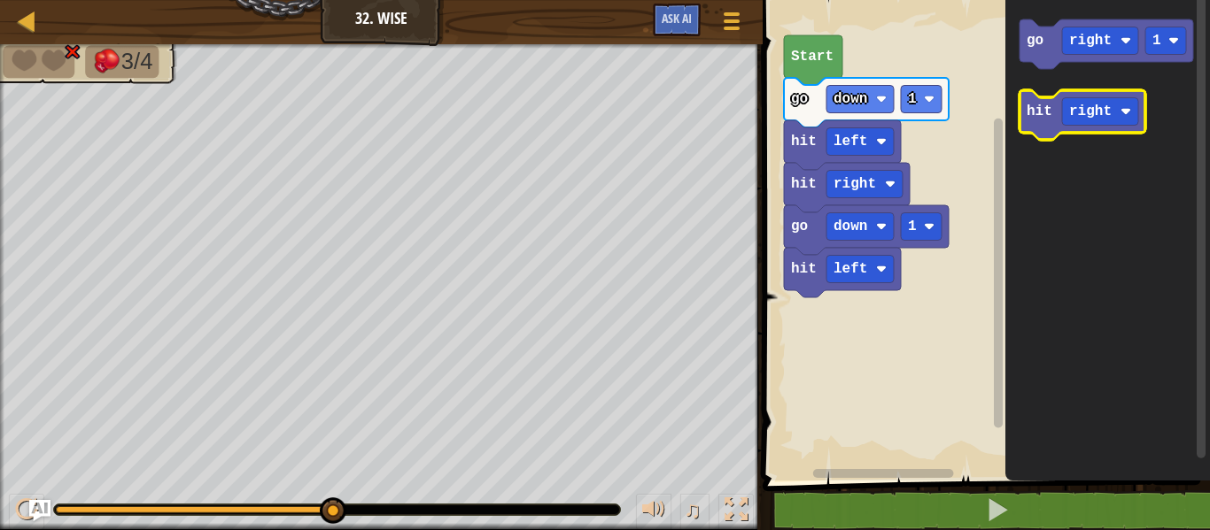
click at [1059, 92] on icon "Blockly Workspace" at bounding box center [1082, 115] width 126 height 50
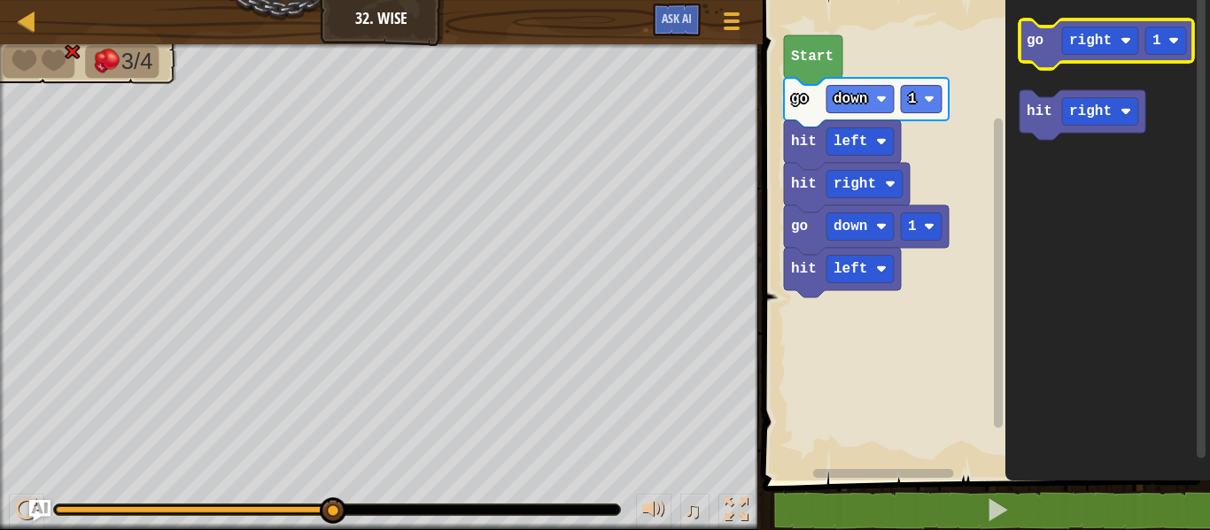
click at [1051, 27] on icon "Blockly Workspace" at bounding box center [1106, 44] width 174 height 50
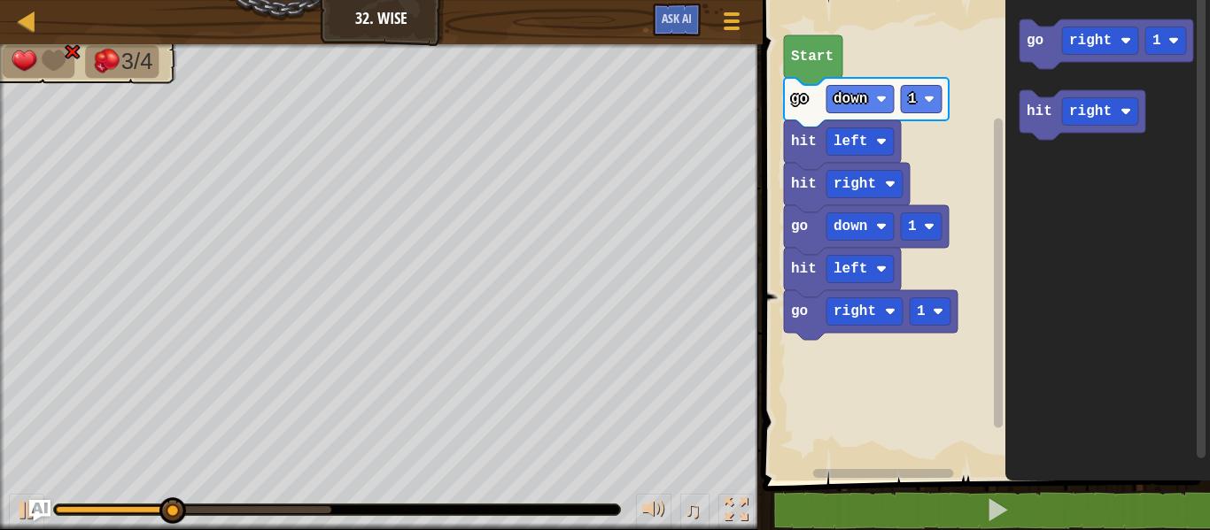
click at [1039, 89] on icon "Blockly Workspace" at bounding box center [1107, 236] width 205 height 490
click at [1039, 104] on text "hit" at bounding box center [1039, 112] width 26 height 16
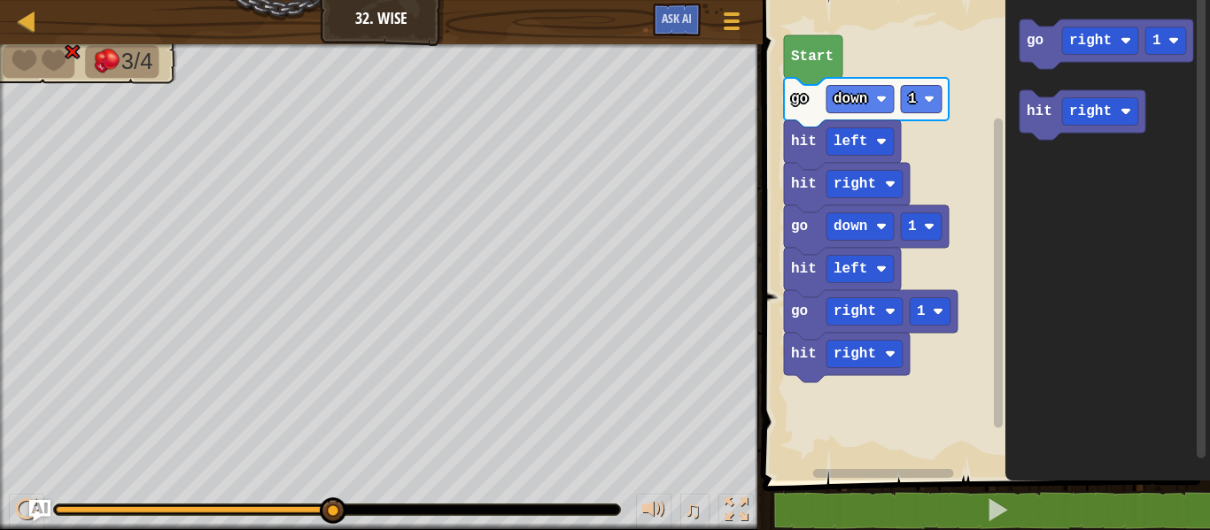
click at [463, 262] on div "Map Junior 32. Wise Game Menu Ask AI 1 2 3 4 5 6 7 go ( 'down' , 1 ) hit ( 'lef…" at bounding box center [605, 265] width 1210 height 530
click at [791, 61] on text "Start" at bounding box center [812, 57] width 43 height 16
click at [690, 27] on button "Ask AI" at bounding box center [677, 20] width 48 height 33
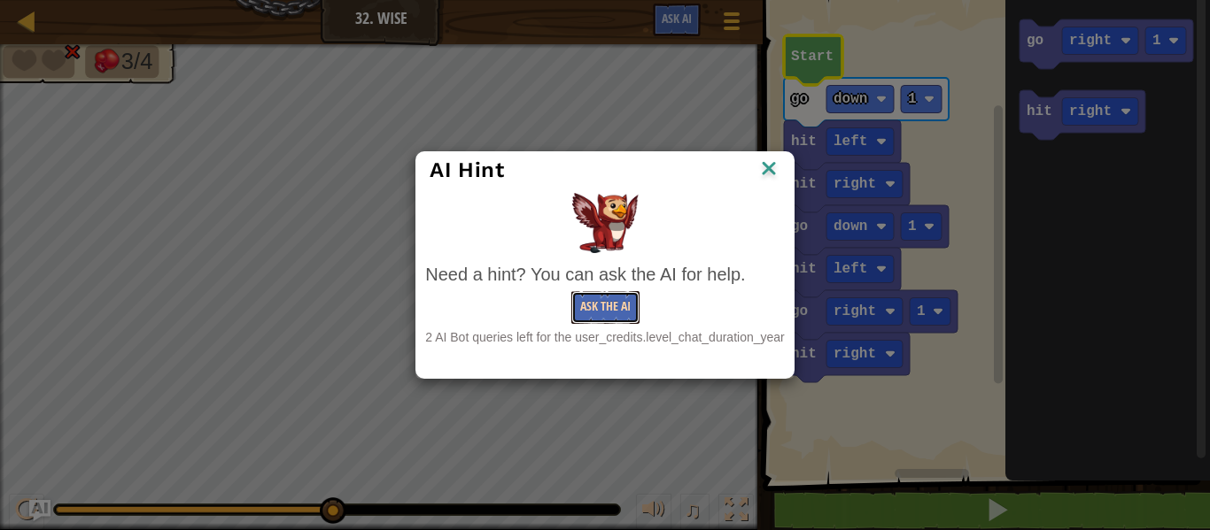
click at [612, 291] on button "Ask the AI" at bounding box center [605, 307] width 68 height 33
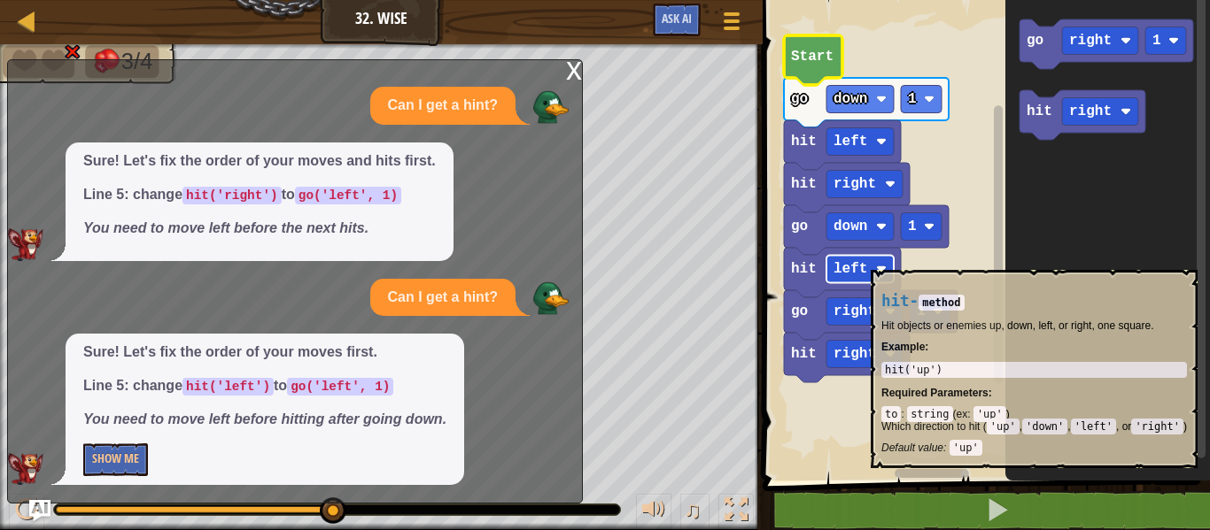
click at [877, 261] on rect "Blockly Workspace" at bounding box center [859, 269] width 67 height 27
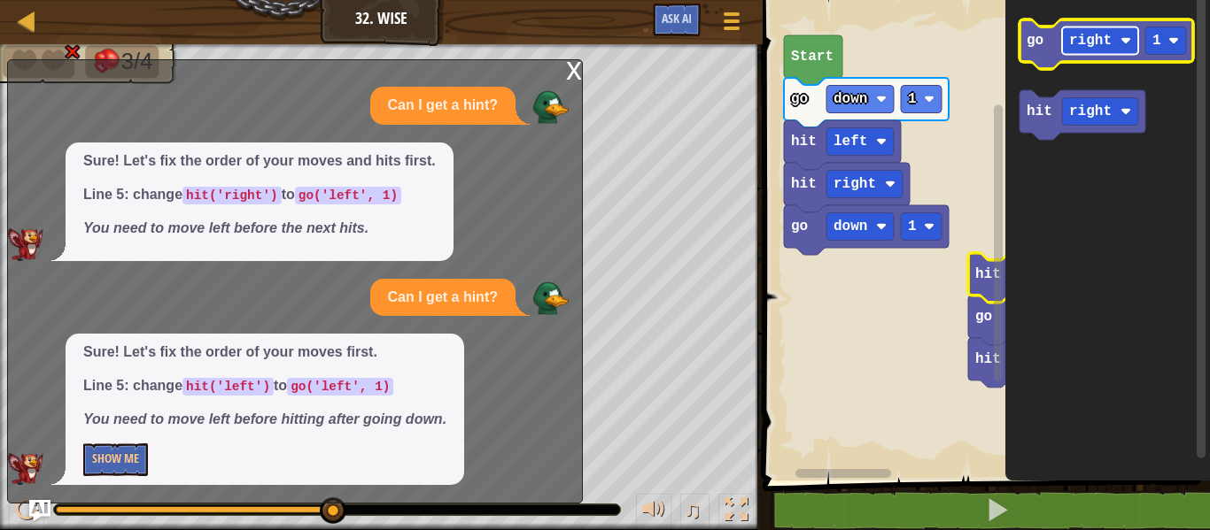
click at [1116, 36] on rect "Blockly Workspace" at bounding box center [1100, 40] width 76 height 27
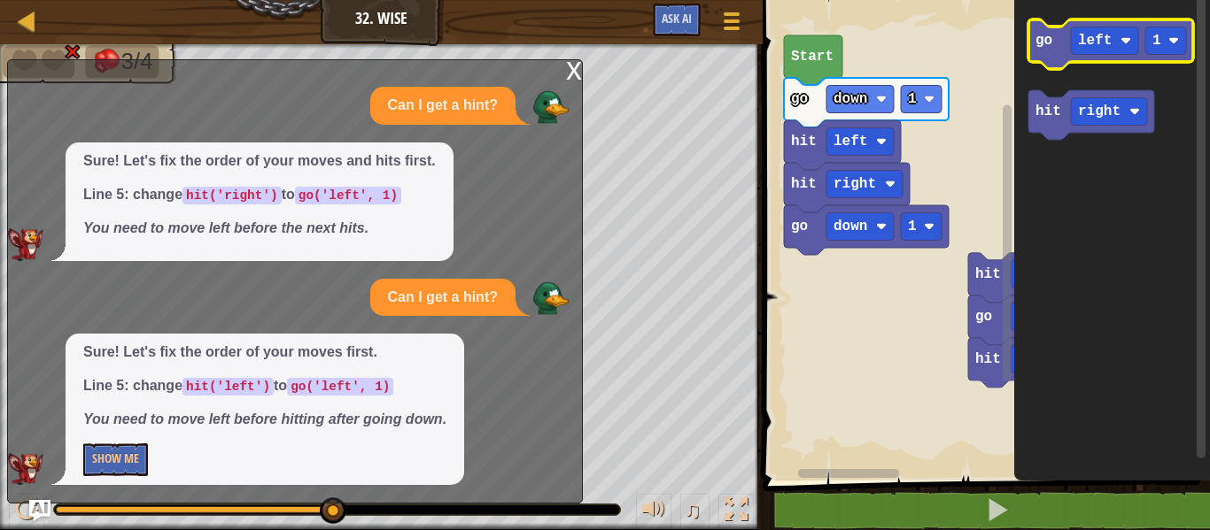
click at [1048, 39] on text "go" at bounding box center [1043, 41] width 17 height 16
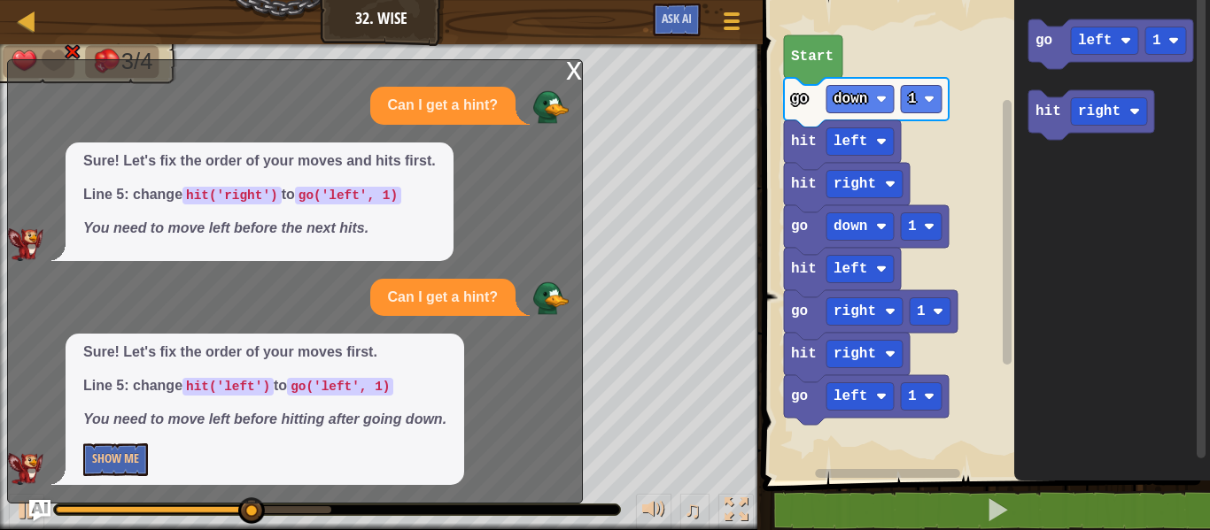
click at [566, 66] on div "x" at bounding box center [574, 69] width 16 height 18
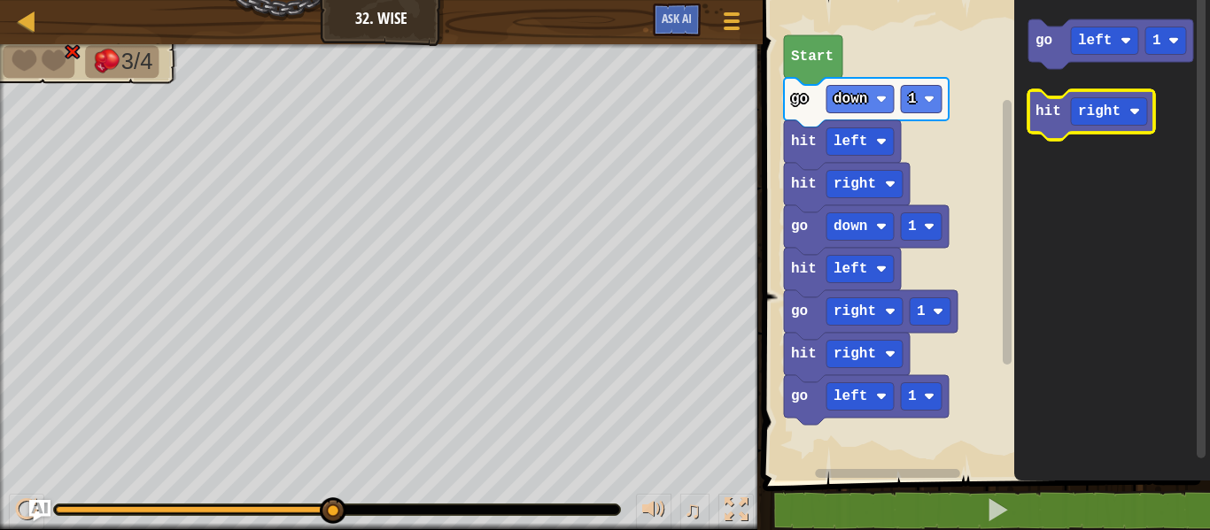
click at [1066, 120] on icon "Blockly Workspace" at bounding box center [1091, 115] width 126 height 50
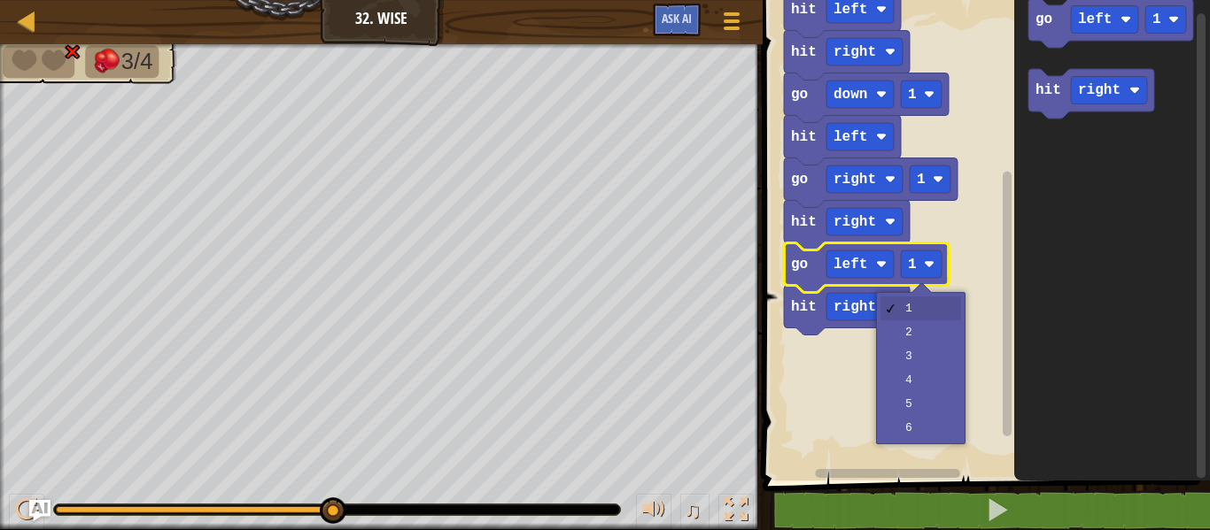
click at [1008, 290] on rect "Blockly Workspace" at bounding box center [1007, 304] width 9 height 265
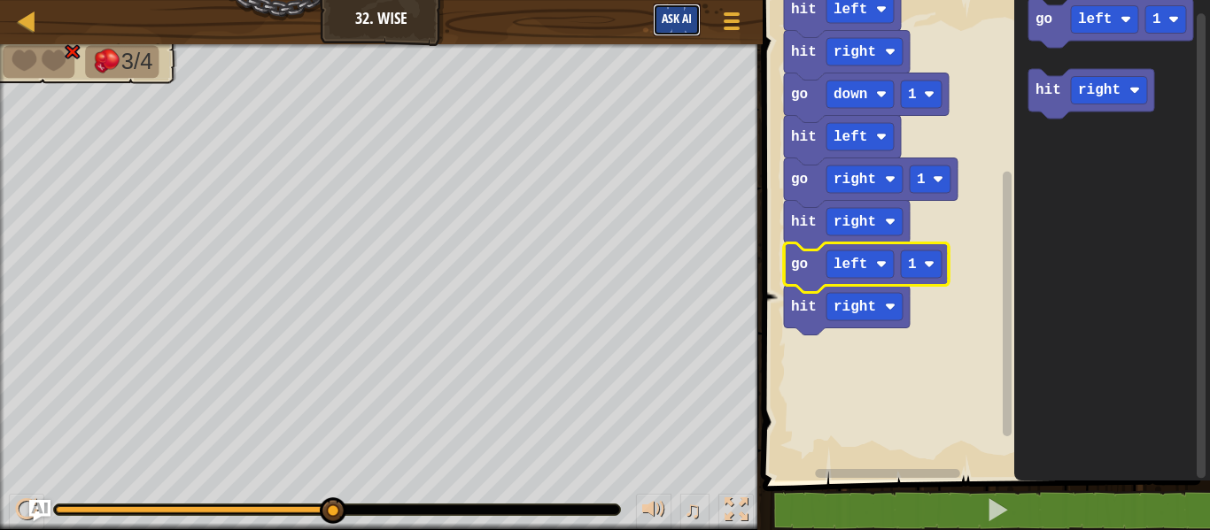
click at [676, 24] on span "Ask AI" at bounding box center [677, 18] width 30 height 17
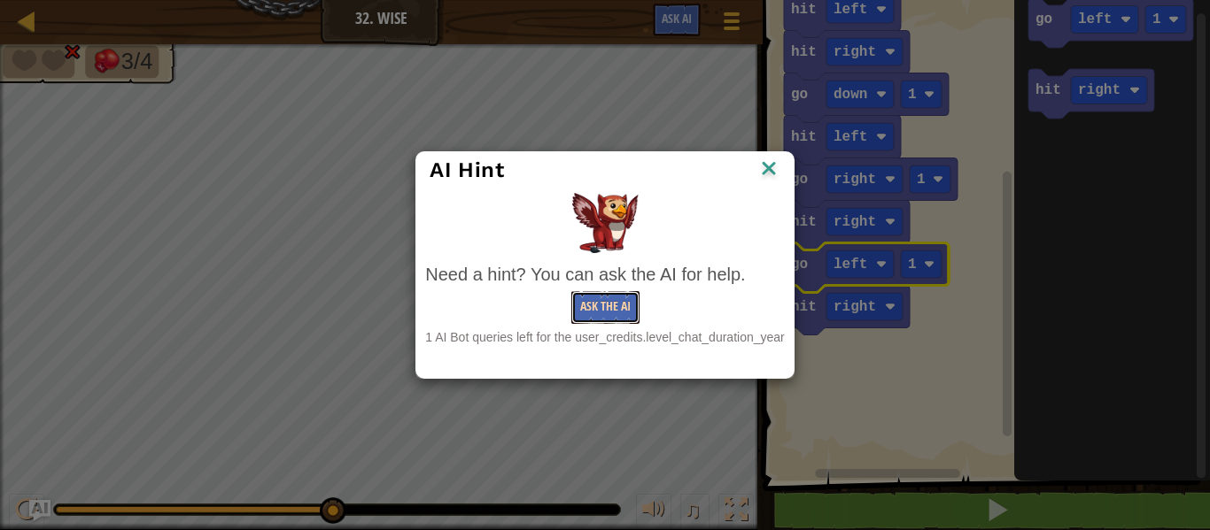
click at [612, 323] on button "Ask the AI" at bounding box center [605, 307] width 68 height 33
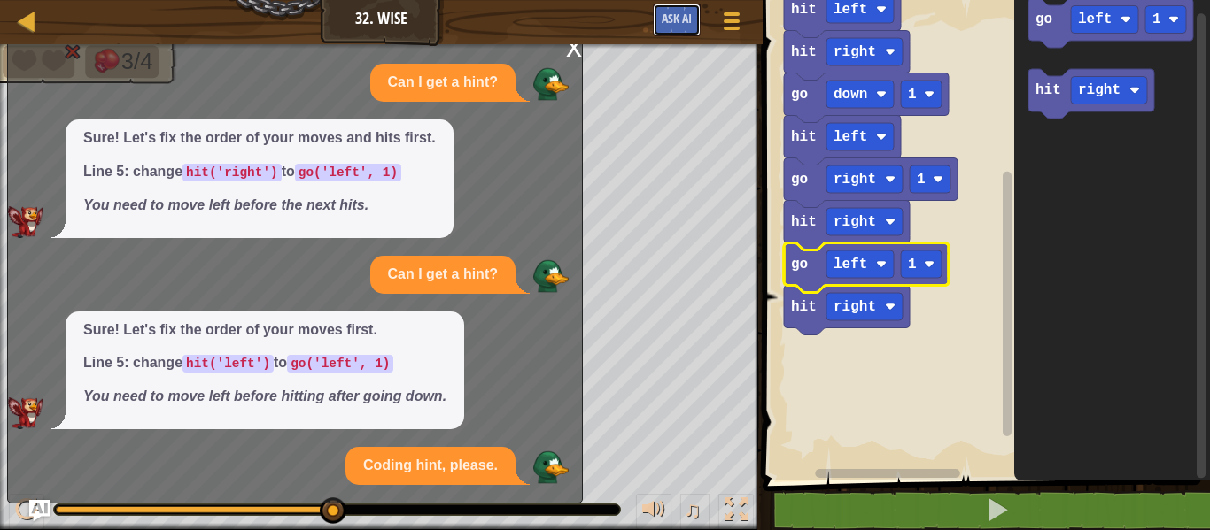
scroll to position [107, 0]
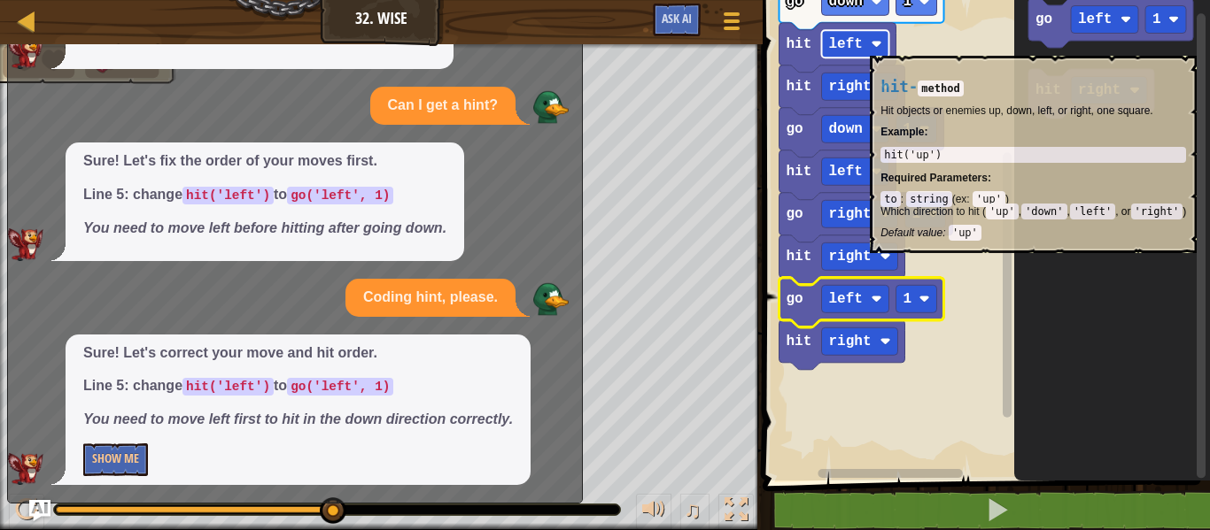
click at [870, 46] on rect "Blockly Workspace" at bounding box center [855, 43] width 67 height 27
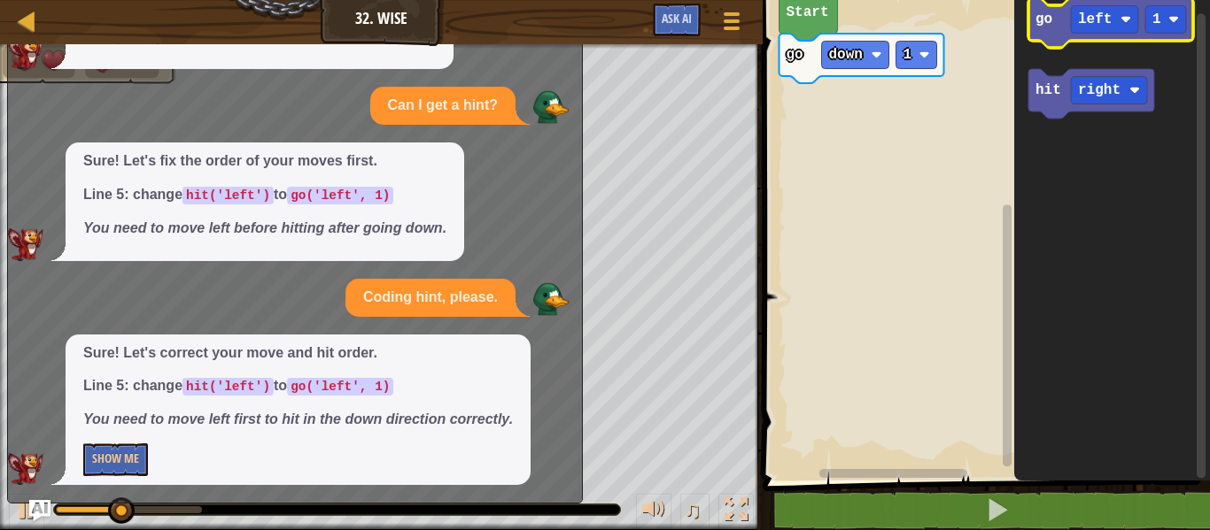
click at [1042, 37] on icon "Blockly Workspace" at bounding box center [1110, 23] width 165 height 50
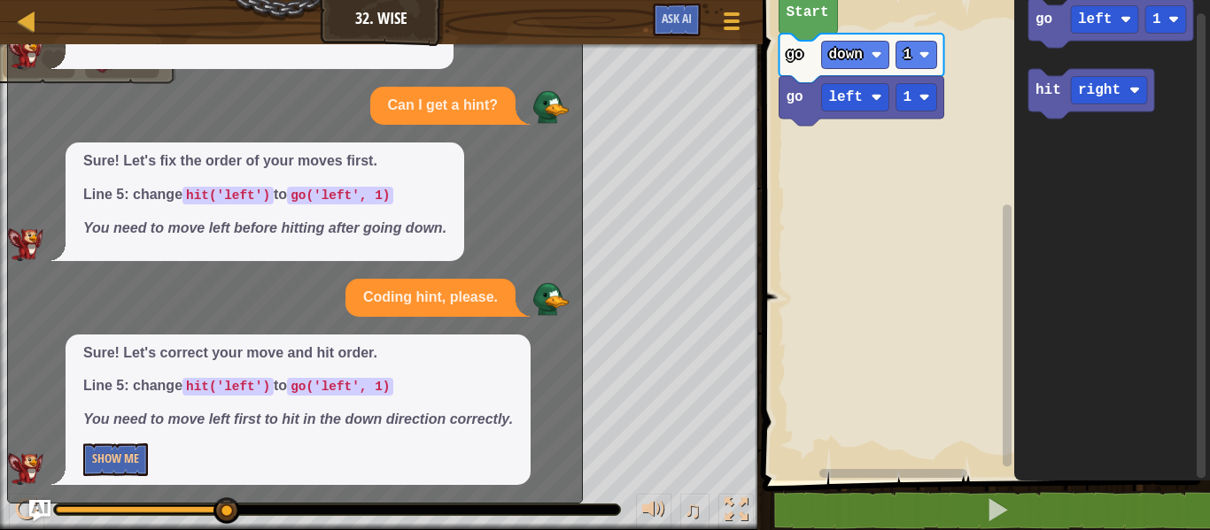
scroll to position [0, 0]
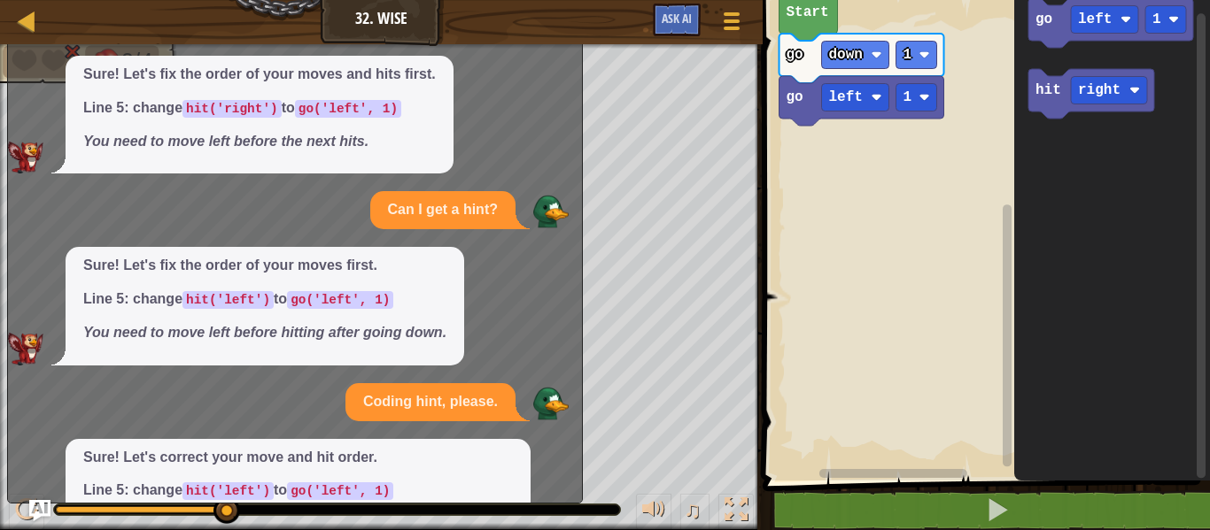
click at [14, 4] on div "Map Junior 32. Wise Game Menu Ask AI" at bounding box center [381, 22] width 763 height 44
click at [21, 17] on div at bounding box center [27, 21] width 22 height 22
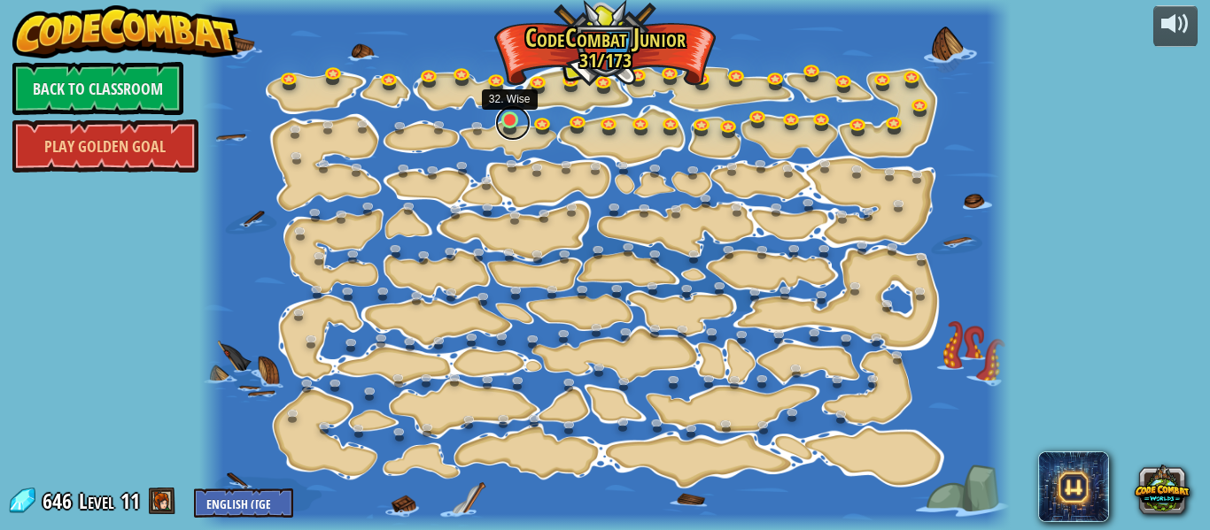
click at [518, 120] on link at bounding box center [512, 122] width 35 height 35
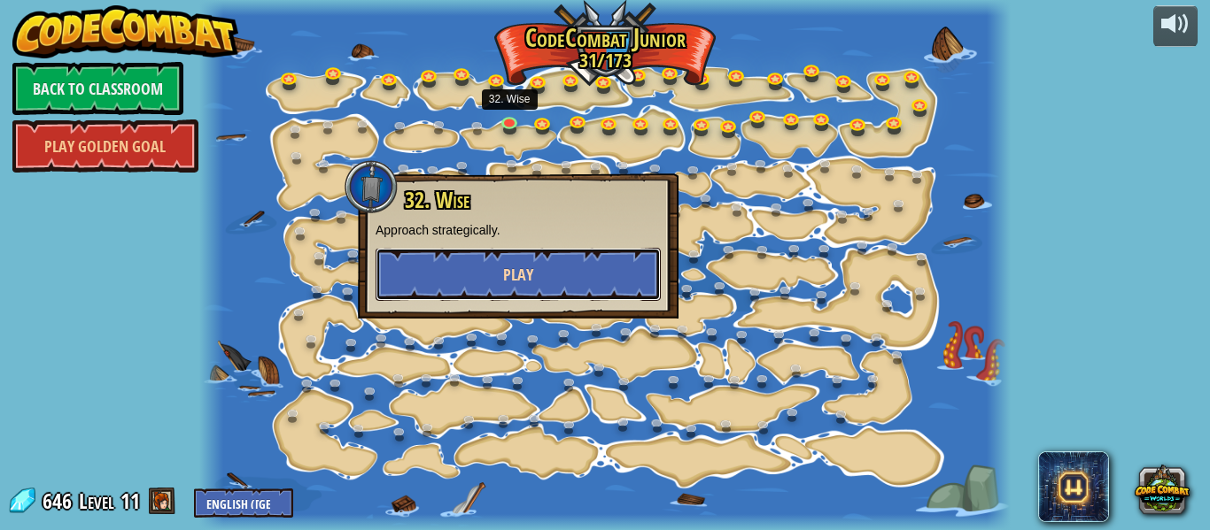
click at [527, 292] on button "Play" at bounding box center [517, 274] width 285 height 53
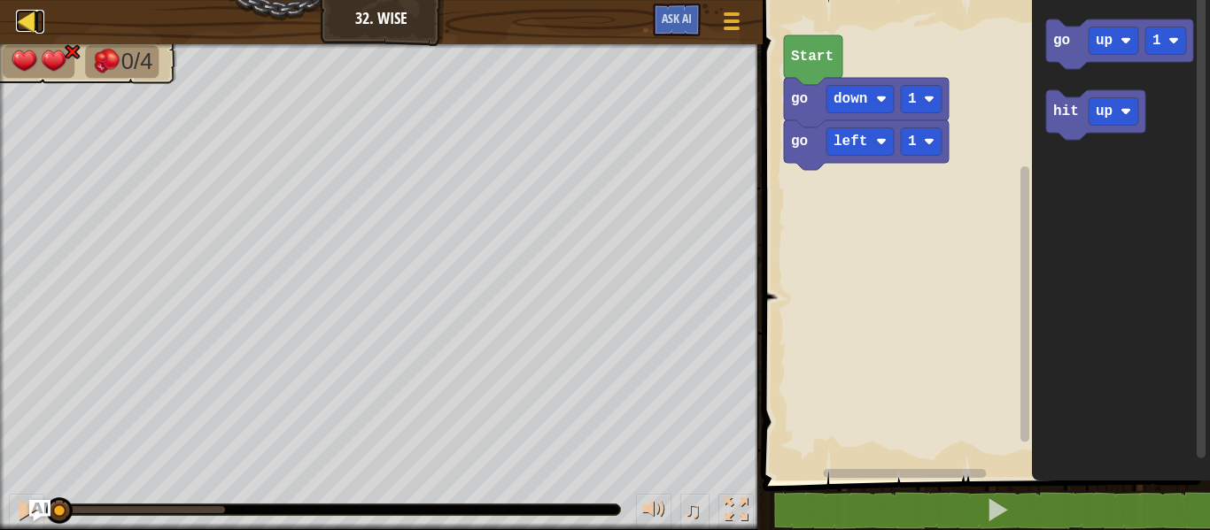
click at [20, 24] on div at bounding box center [27, 21] width 22 height 22
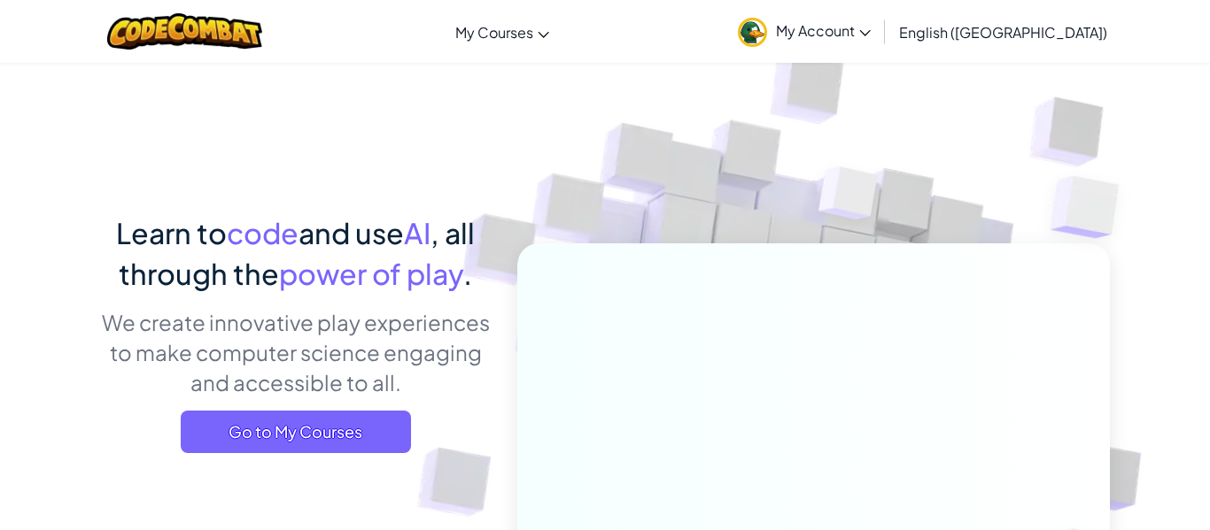
click at [879, 10] on link "My Account" at bounding box center [804, 32] width 151 height 56
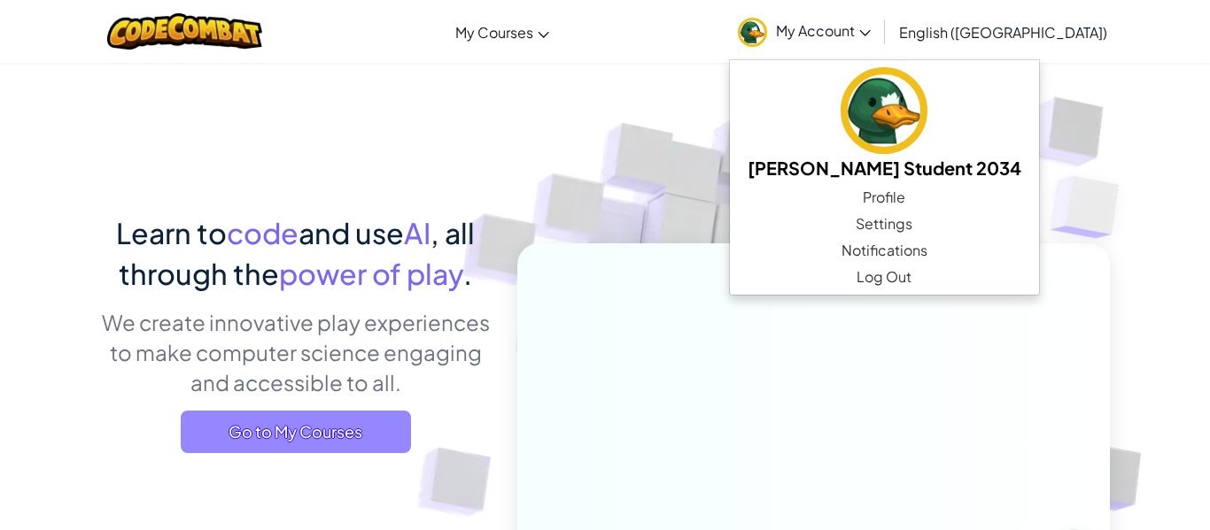
click at [333, 429] on span "Go to My Courses" at bounding box center [296, 432] width 230 height 43
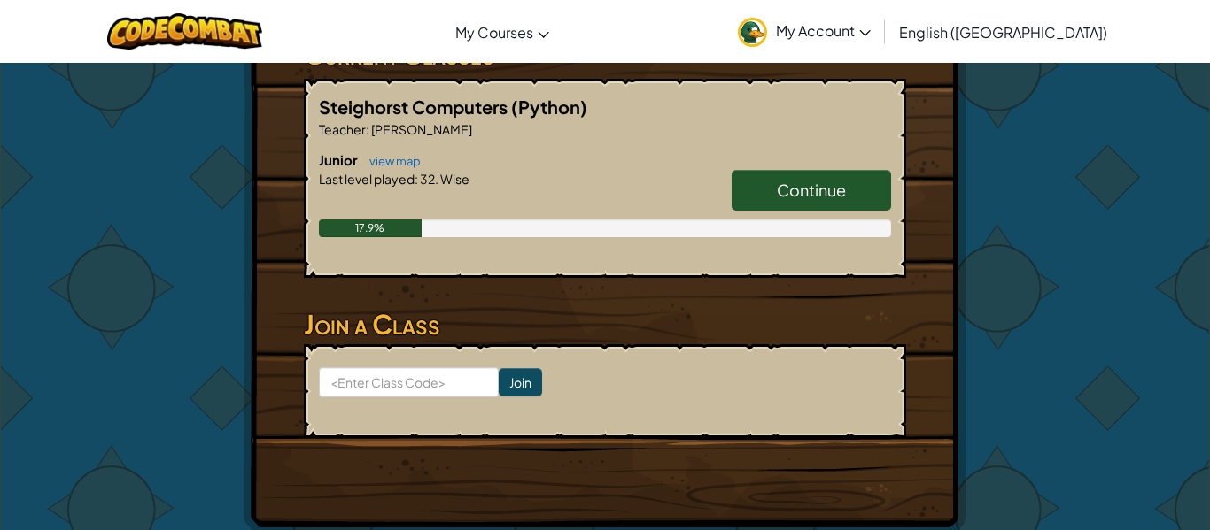
scroll to position [322, 0]
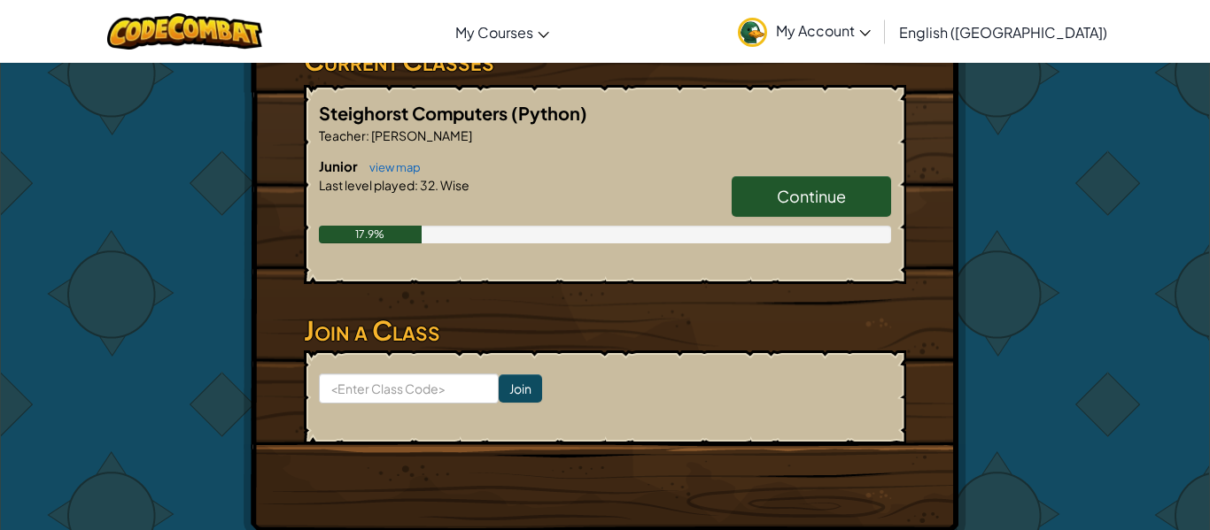
click at [763, 206] on link "Continue" at bounding box center [811, 196] width 159 height 41
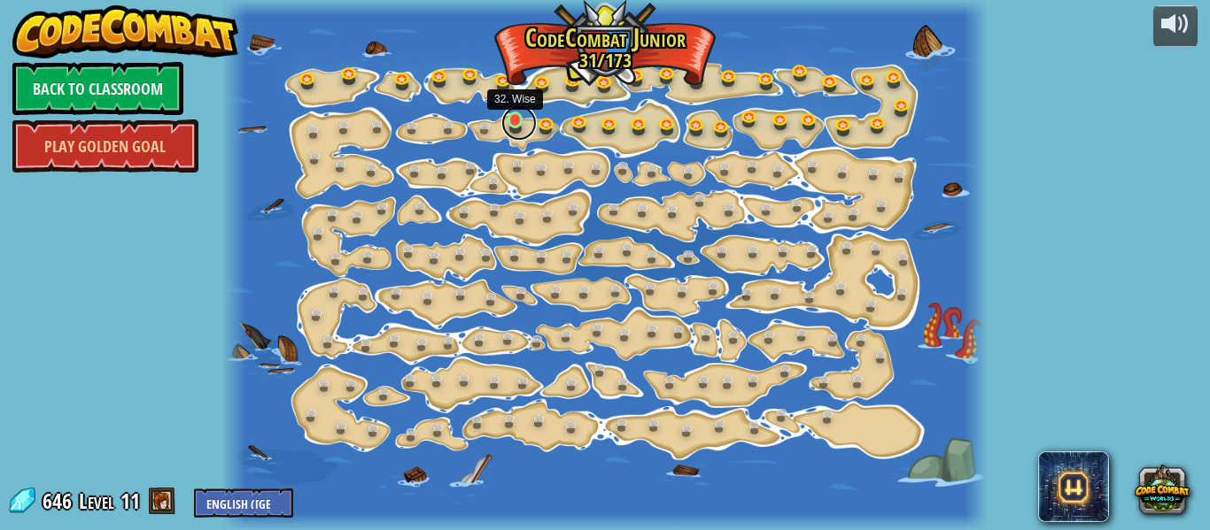
click at [517, 119] on link at bounding box center [518, 122] width 35 height 35
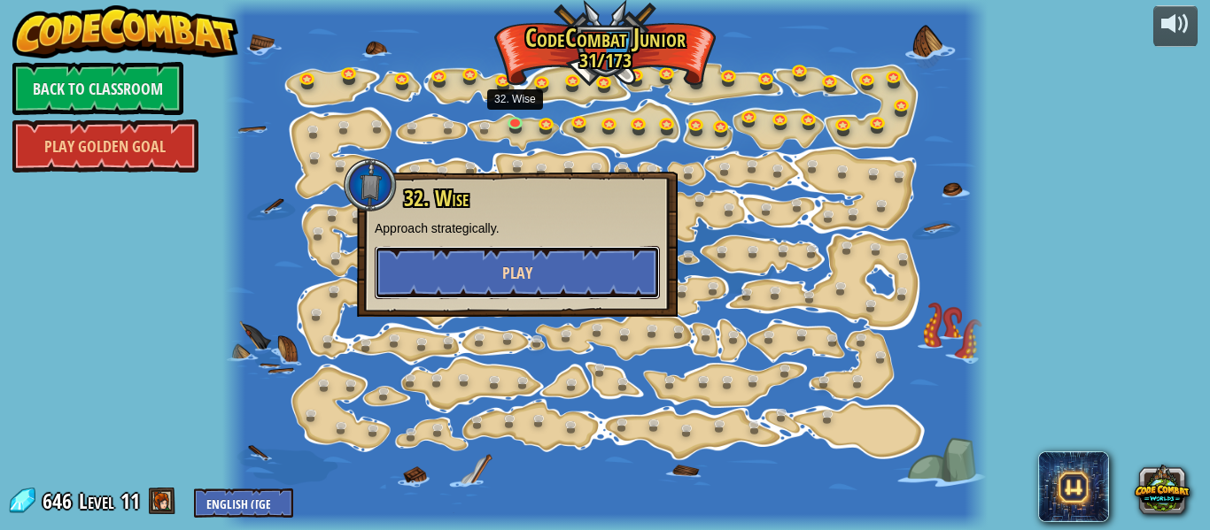
click at [476, 275] on button "Play" at bounding box center [517, 272] width 285 height 53
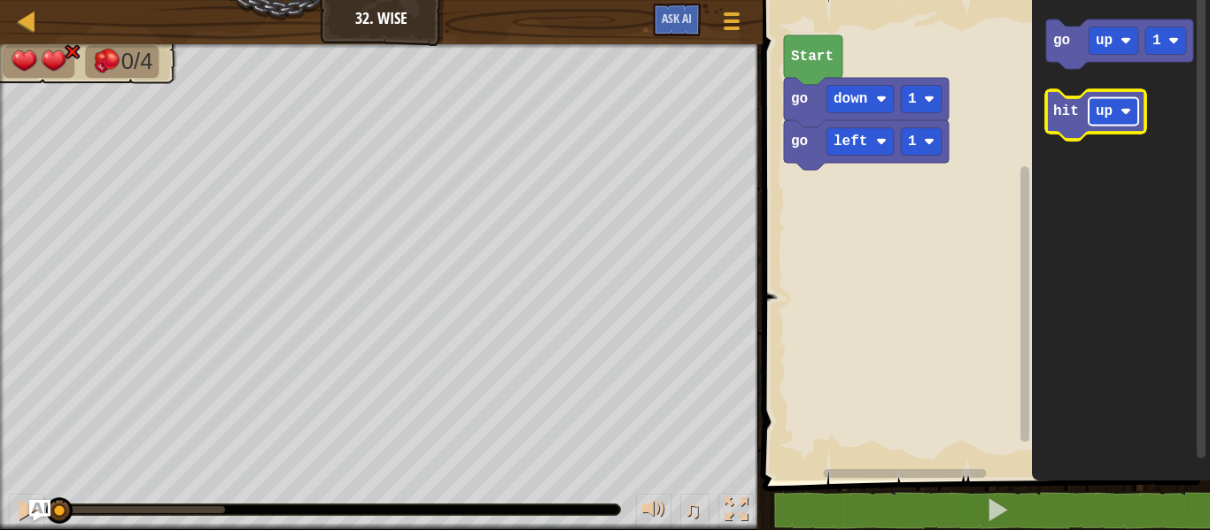
click at [1089, 118] on rect "Blockly Workspace" at bounding box center [1113, 111] width 50 height 27
click at [1058, 118] on text "hit" at bounding box center [1066, 112] width 26 height 16
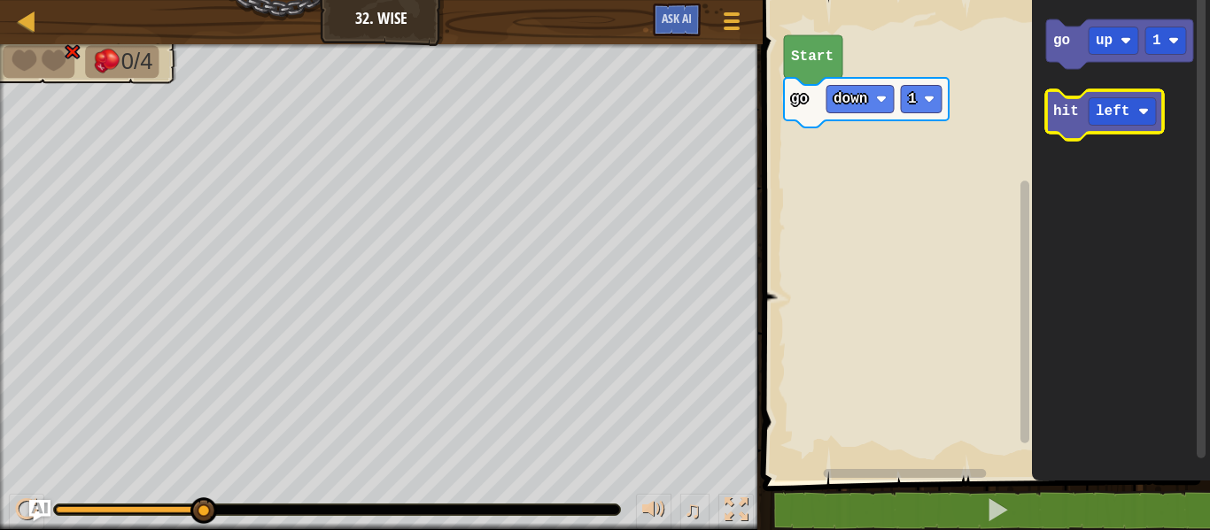
click at [1077, 112] on text "hit" at bounding box center [1066, 112] width 26 height 16
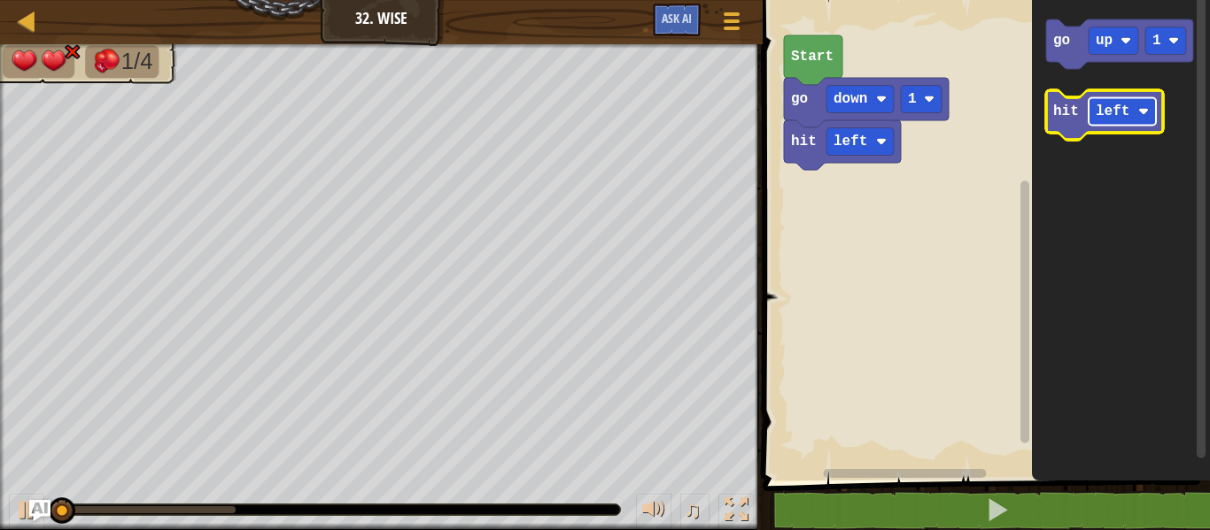
click at [1132, 101] on rect "Blockly Workspace" at bounding box center [1121, 111] width 67 height 27
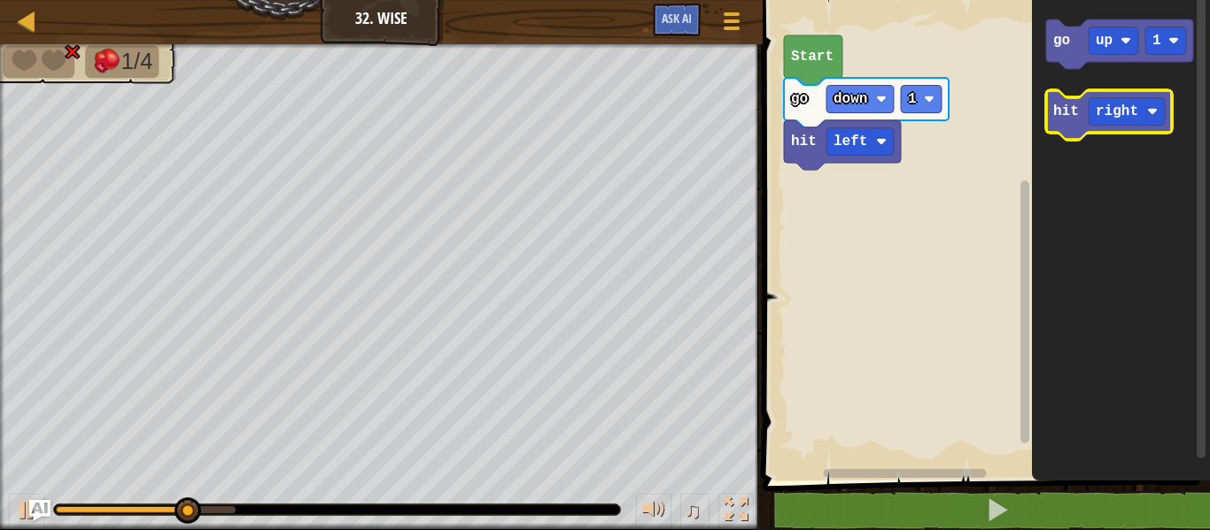
click at [1054, 106] on text "hit" at bounding box center [1066, 112] width 26 height 16
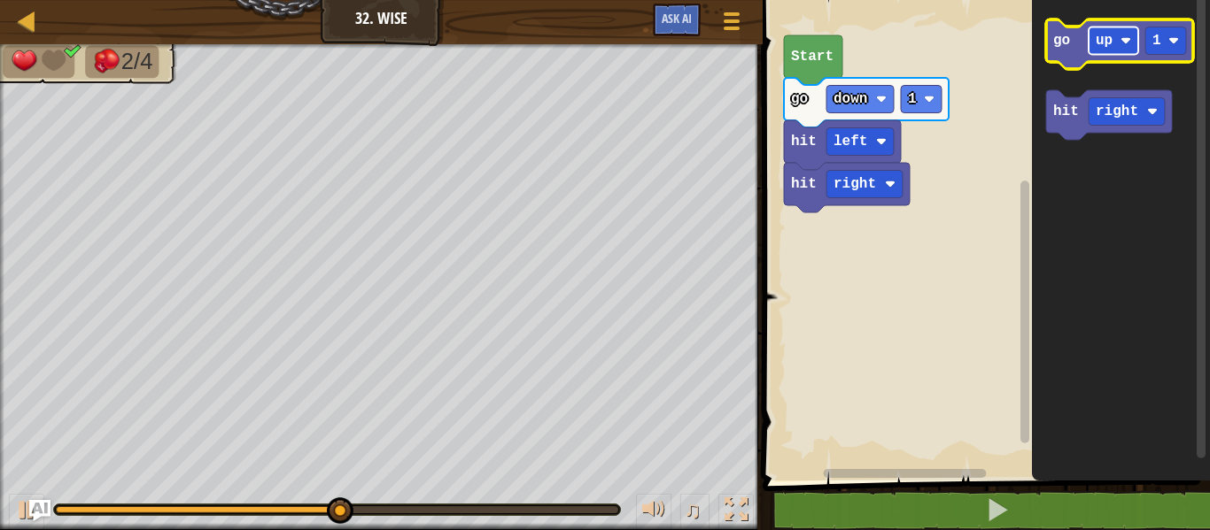
click at [1103, 39] on text "up" at bounding box center [1104, 41] width 17 height 16
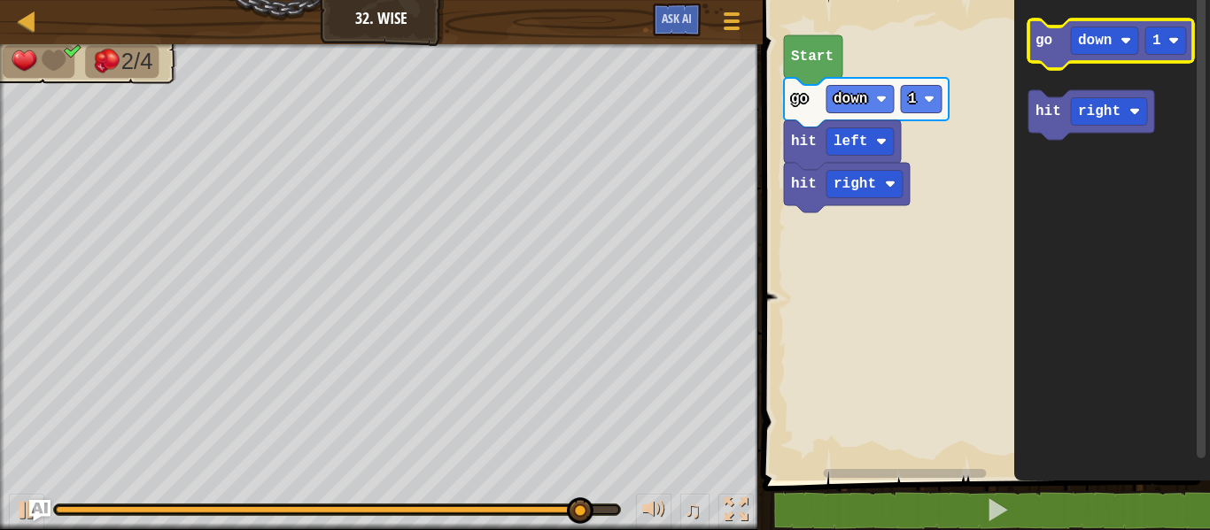
click at [1057, 41] on icon "Blockly Workspace" at bounding box center [1110, 44] width 165 height 50
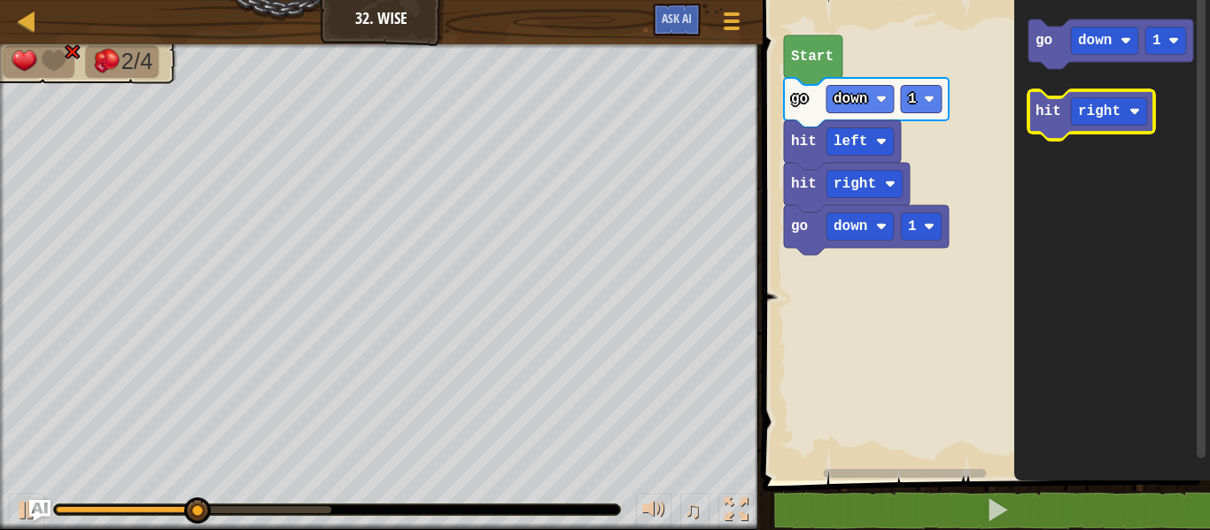
click at [1071, 97] on icon "Blockly Workspace" at bounding box center [1091, 115] width 126 height 50
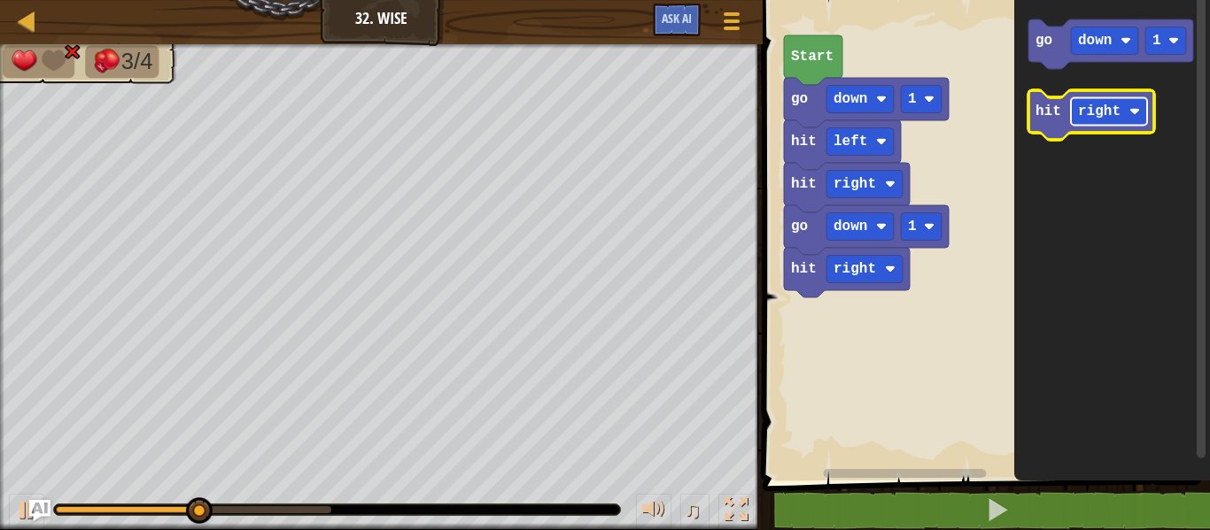
click at [1091, 112] on text "right" at bounding box center [1099, 112] width 43 height 16
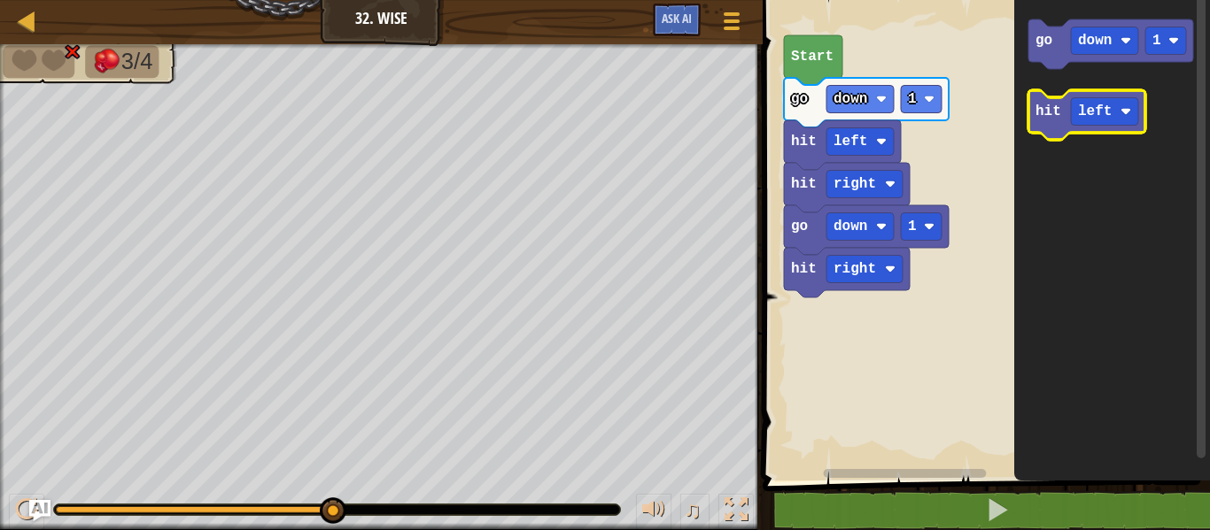
click at [1060, 94] on rect "Blockly Workspace" at bounding box center [1091, 115] width 126 height 50
click at [1054, 102] on icon "Blockly Workspace" at bounding box center [1086, 115] width 117 height 50
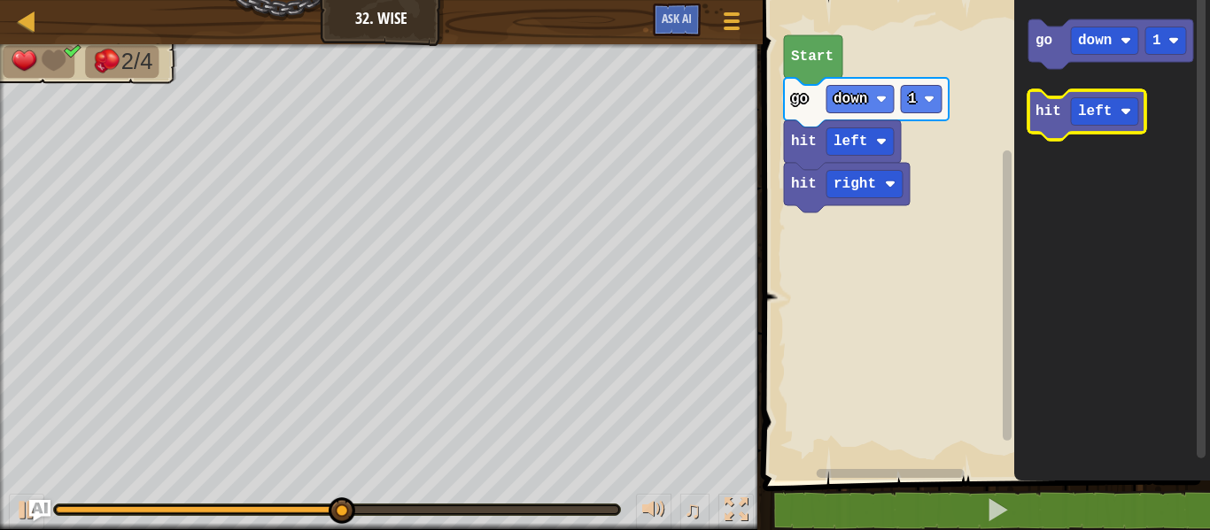
click at [1048, 114] on text "hit" at bounding box center [1048, 112] width 26 height 16
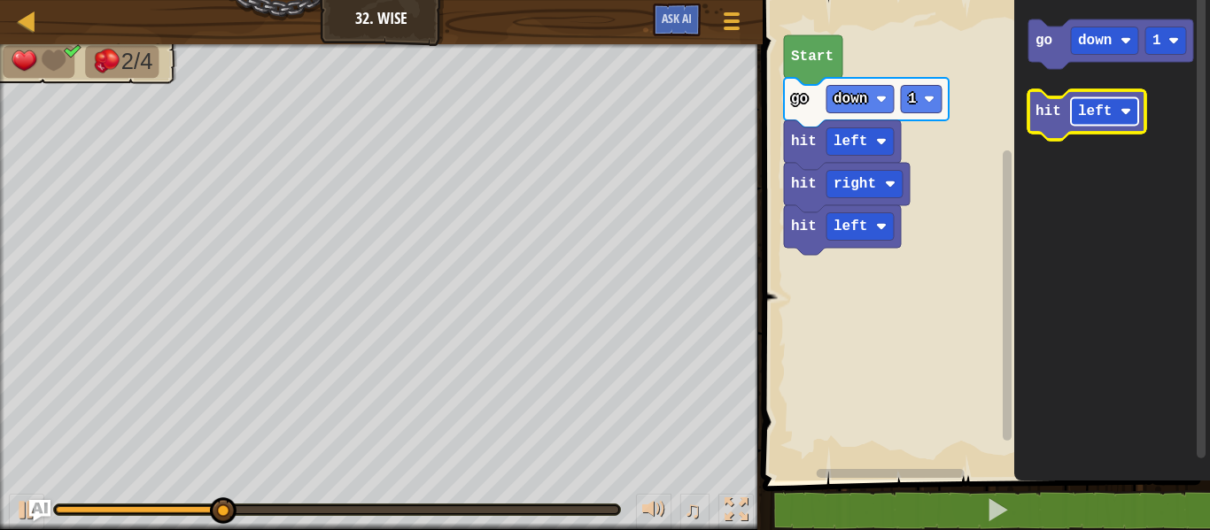
click at [1092, 113] on text "left" at bounding box center [1095, 112] width 34 height 16
click at [1044, 106] on text "hit" at bounding box center [1048, 112] width 26 height 16
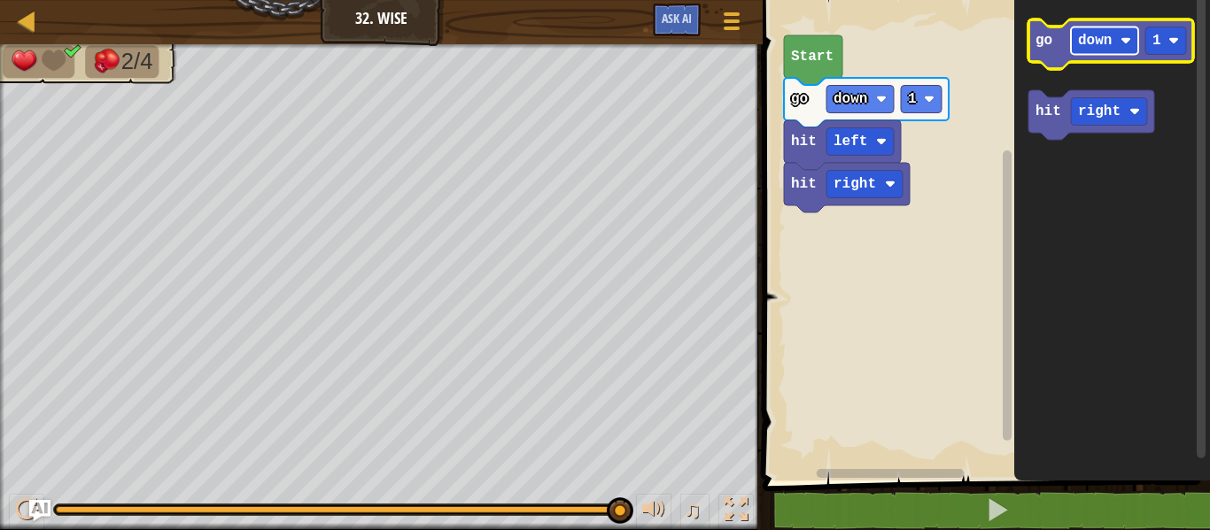
click at [1134, 50] on rect "Blockly Workspace" at bounding box center [1104, 40] width 67 height 27
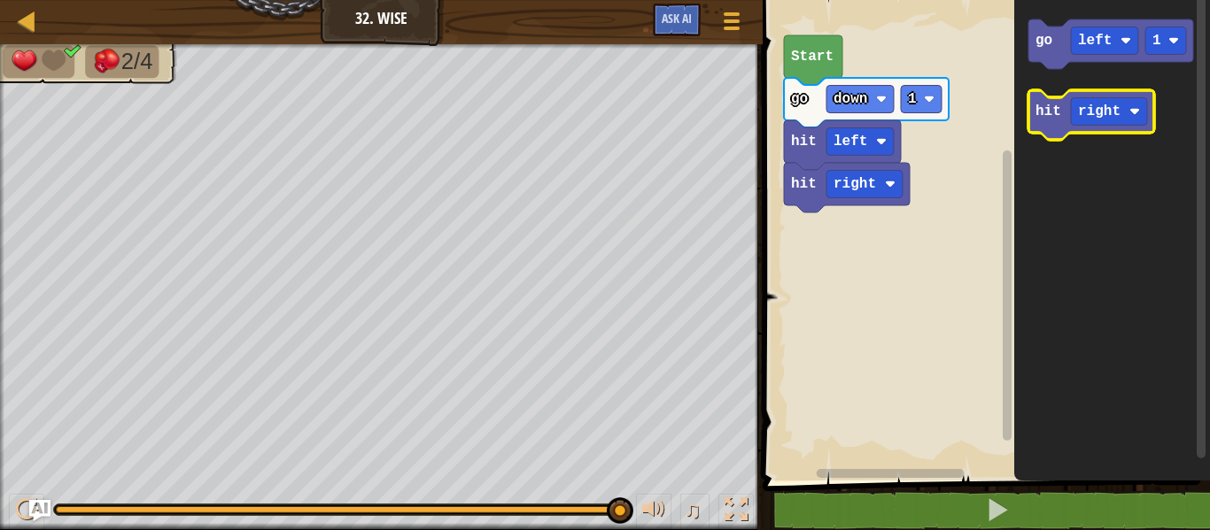
click at [1102, 126] on icon "Blockly Workspace" at bounding box center [1091, 115] width 126 height 50
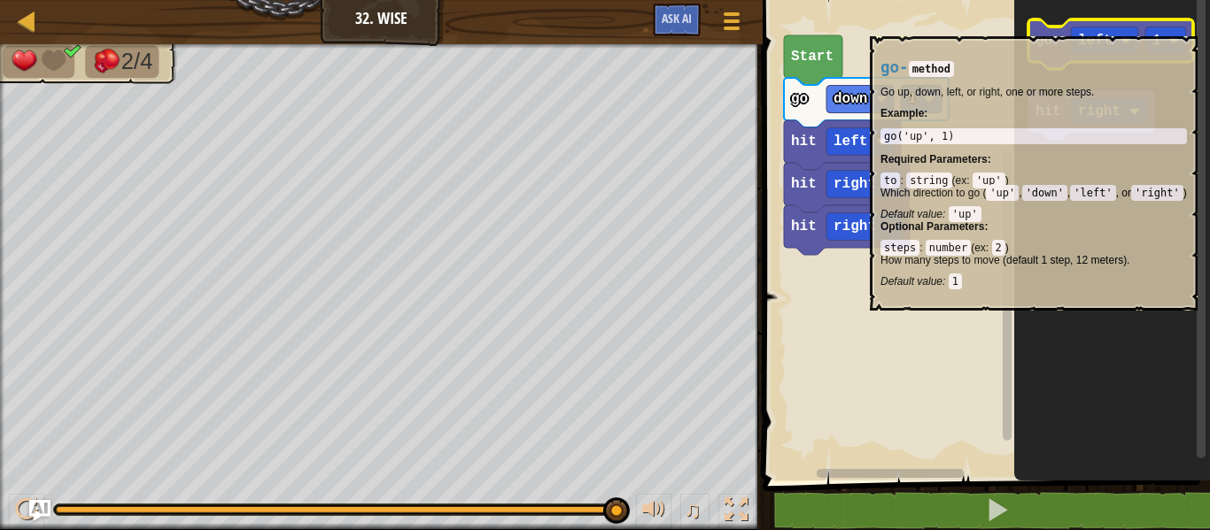
click at [1063, 27] on icon "Blockly Workspace" at bounding box center [1110, 44] width 165 height 50
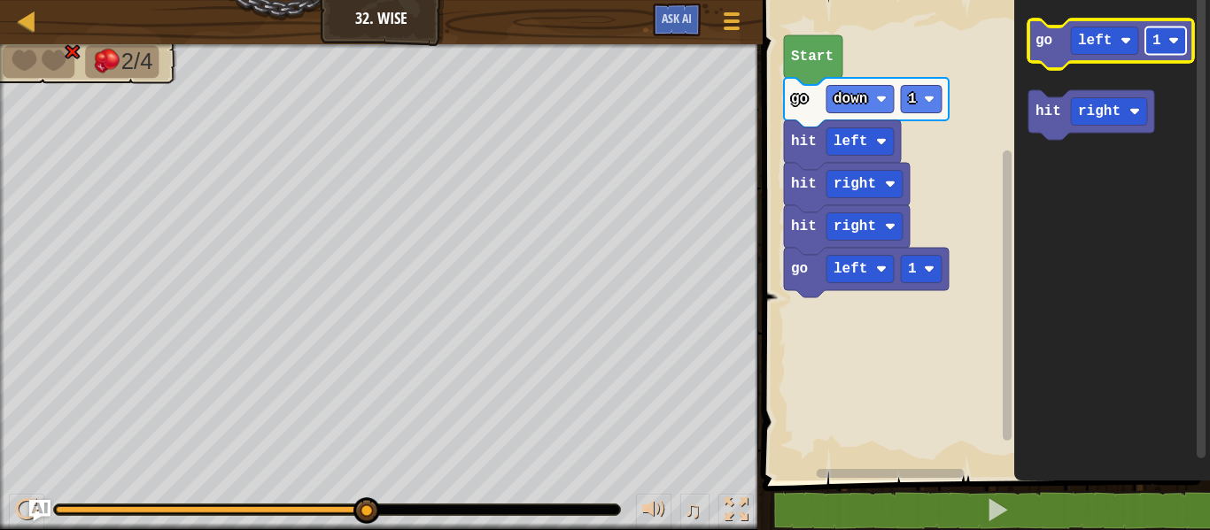
click at [1148, 35] on rect "Blockly Workspace" at bounding box center [1165, 40] width 41 height 27
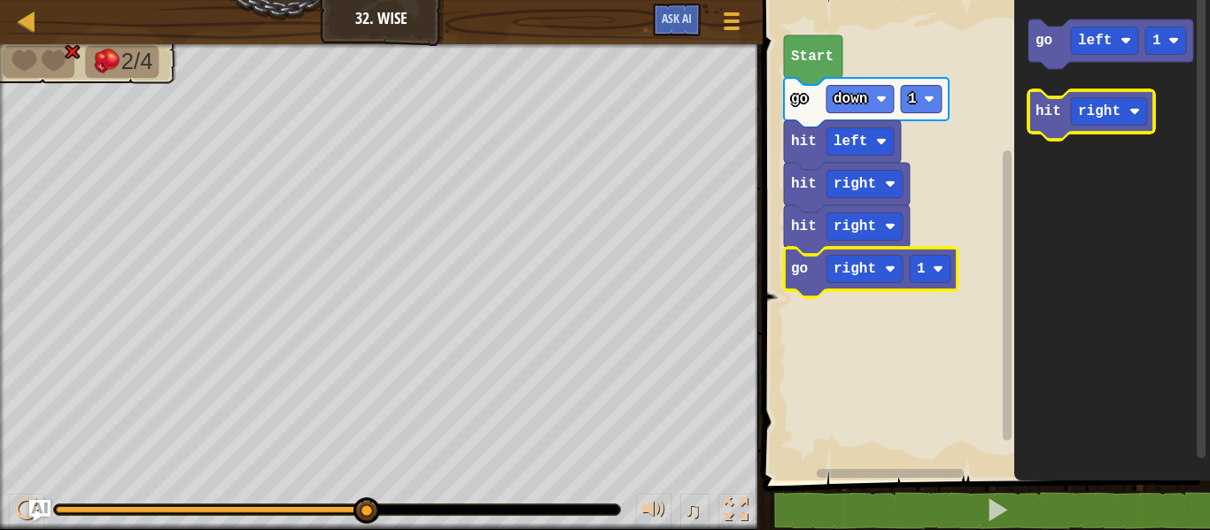
click at [1056, 125] on icon "Blockly Workspace" at bounding box center [1091, 115] width 126 height 50
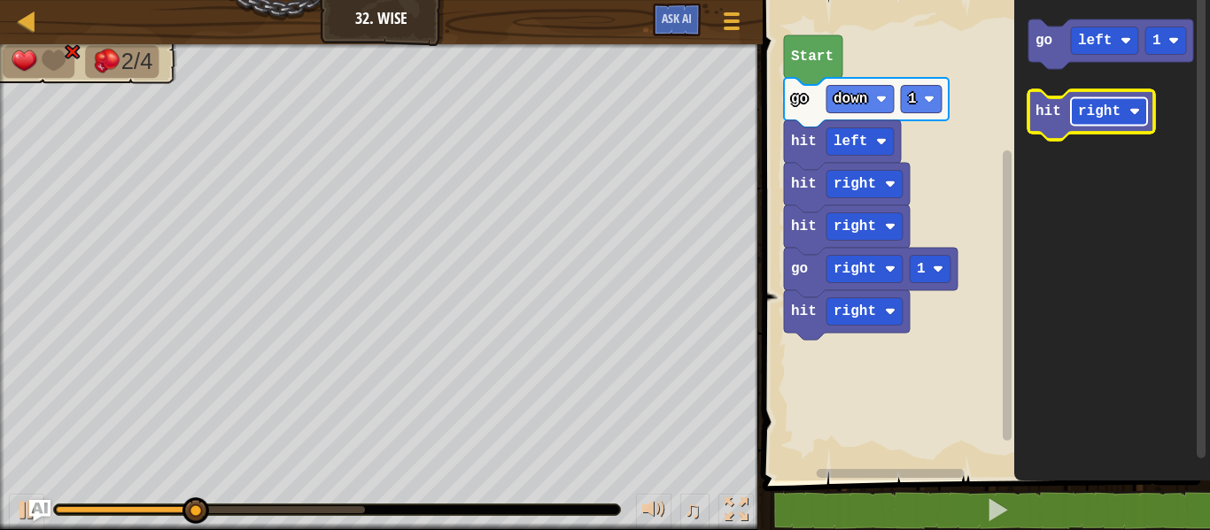
click at [1088, 120] on rect "Blockly Workspace" at bounding box center [1109, 111] width 76 height 27
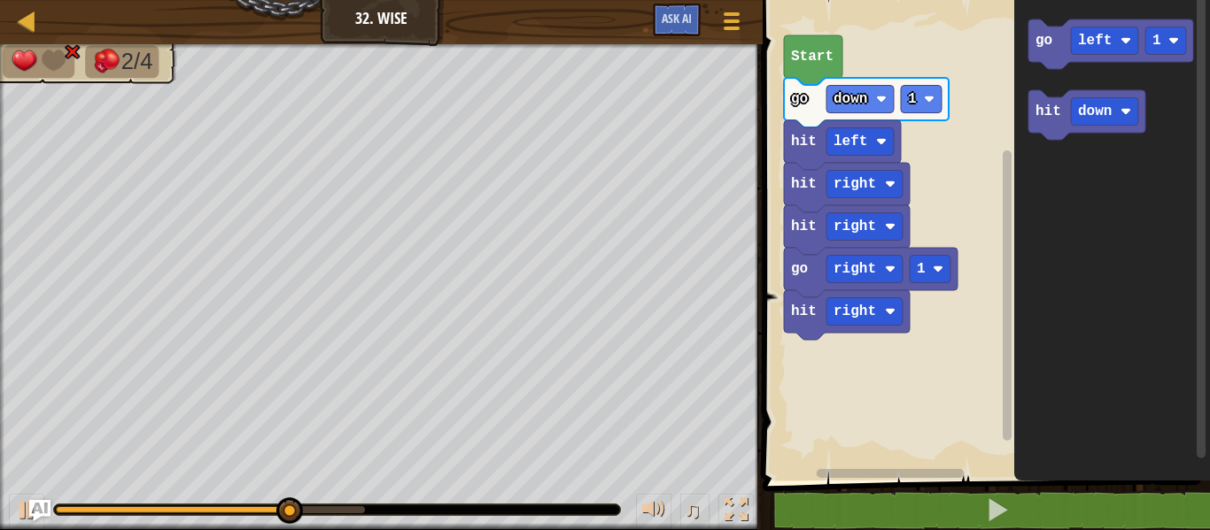
click at [1096, 191] on icon "Blockly Workspace" at bounding box center [1112, 236] width 196 height 490
click at [850, 326] on icon "Blockly Workspace" at bounding box center [847, 315] width 126 height 50
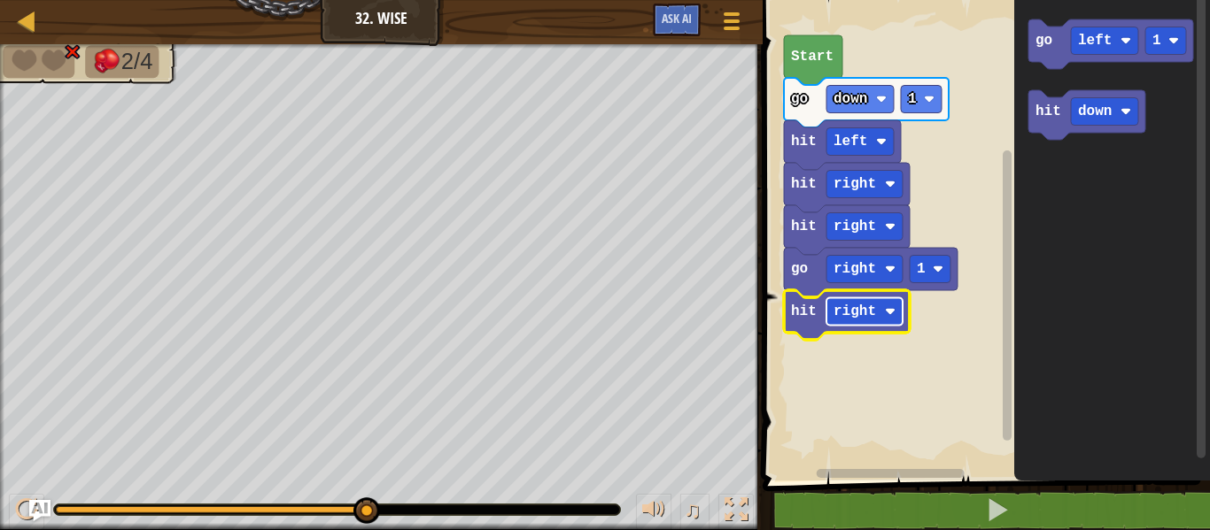
click at [855, 309] on text "right" at bounding box center [854, 312] width 43 height 16
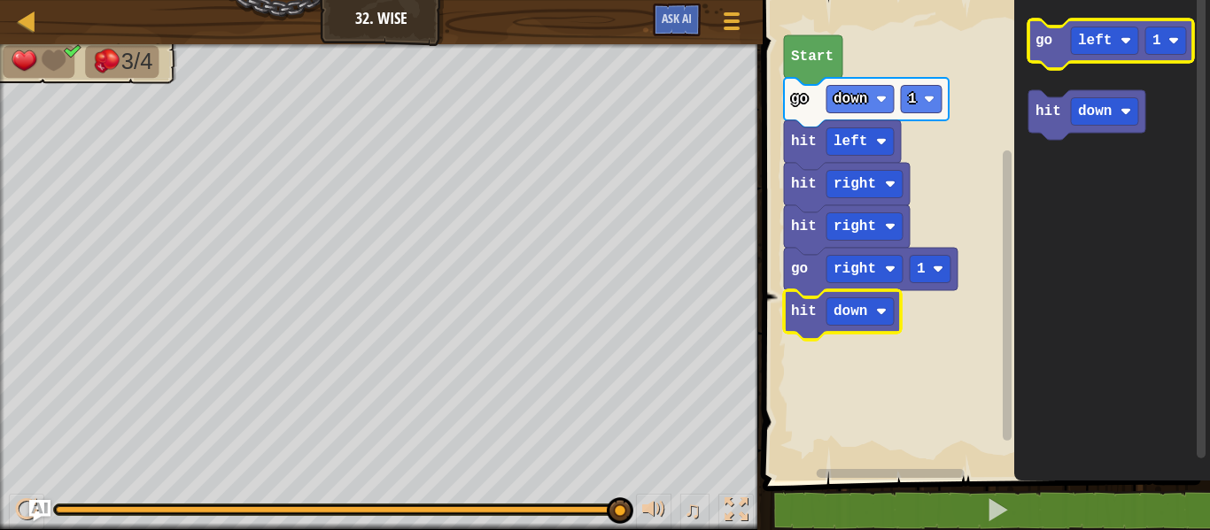
click at [1059, 54] on icon "Blockly Workspace" at bounding box center [1110, 44] width 165 height 50
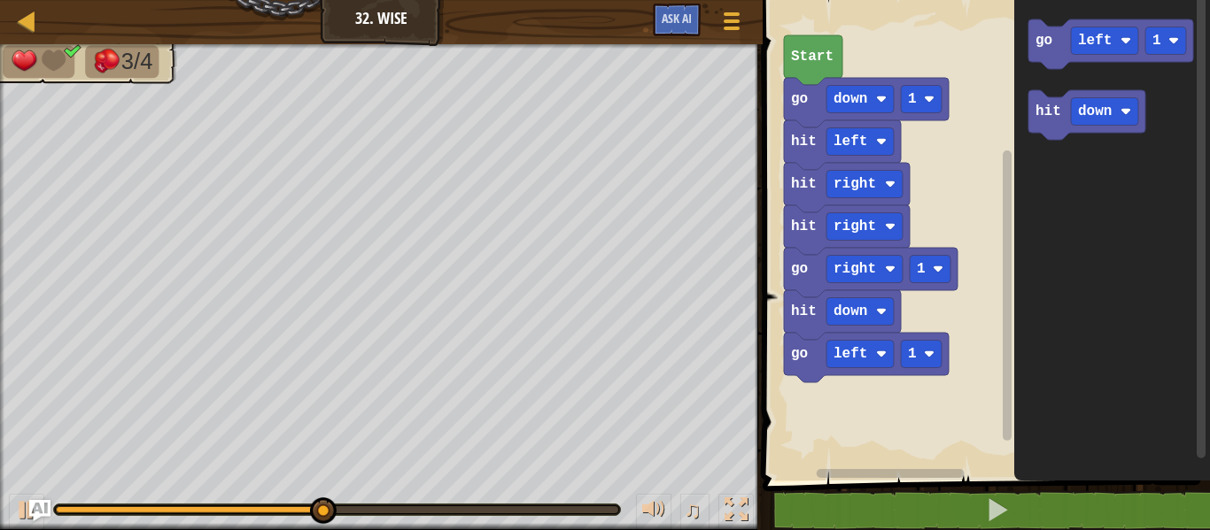
click at [1052, 89] on icon "Blockly Workspace" at bounding box center [1112, 236] width 196 height 490
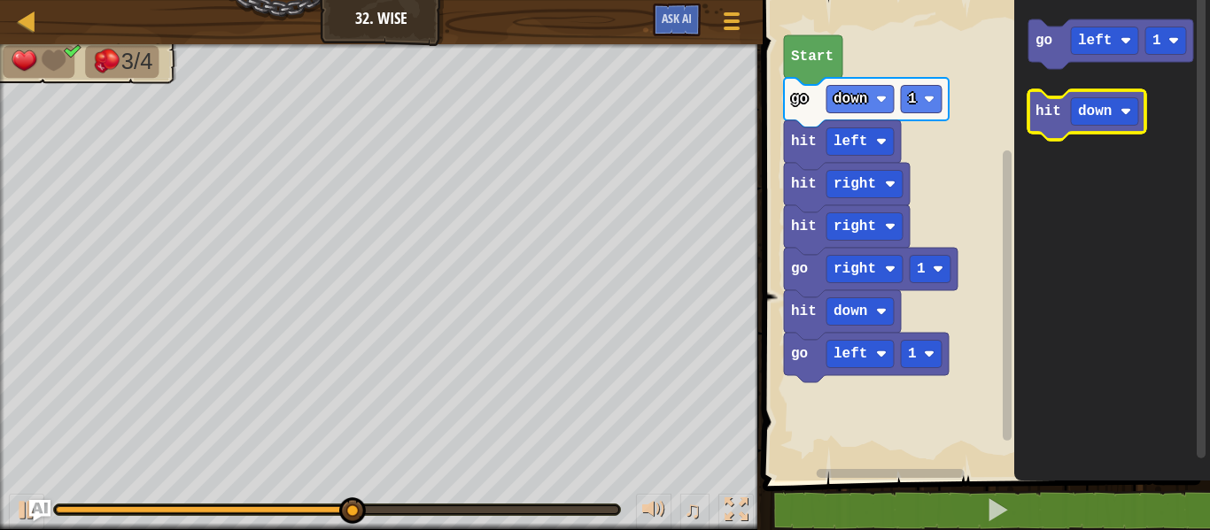
click at [1051, 94] on rect "Blockly Workspace" at bounding box center [1091, 115] width 126 height 50
click at [1042, 111] on text "hit" at bounding box center [1048, 112] width 26 height 16
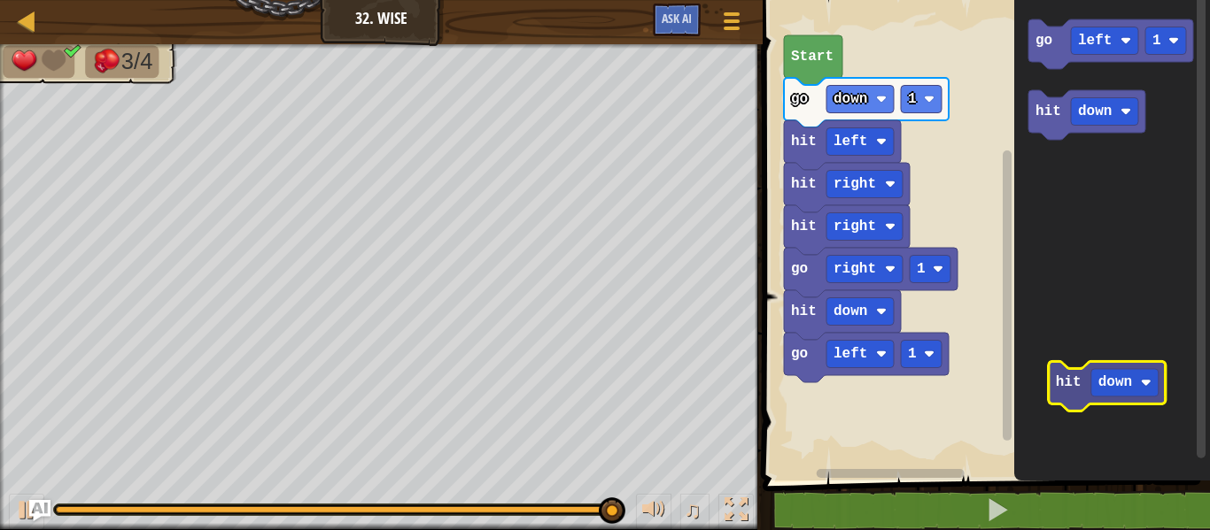
click at [1151, 390] on icon "Blockly Workspace" at bounding box center [1112, 236] width 196 height 490
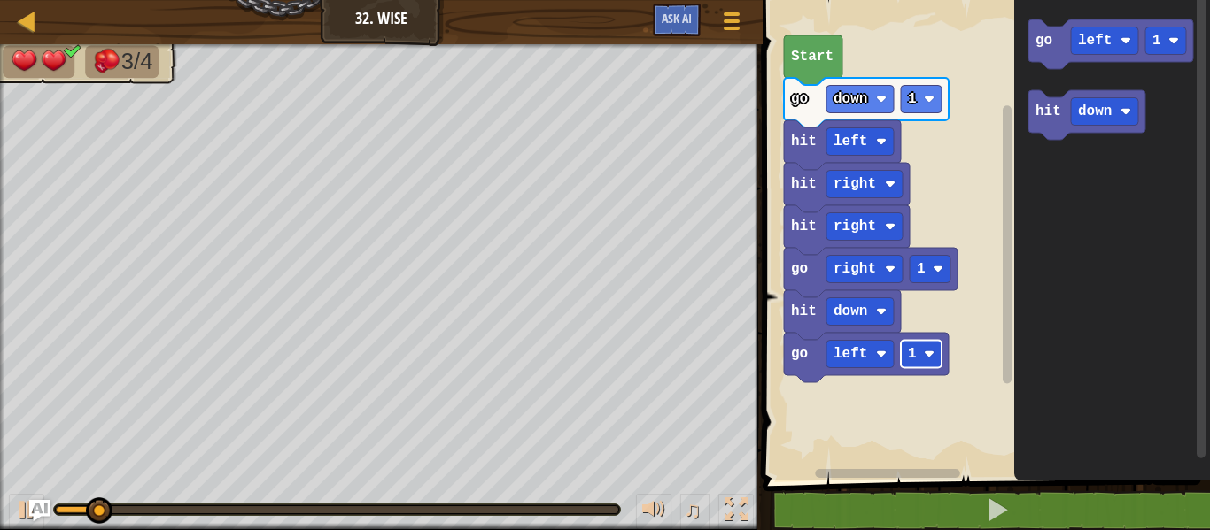
click at [933, 357] on image "Blockly Workspace" at bounding box center [929, 354] width 11 height 11
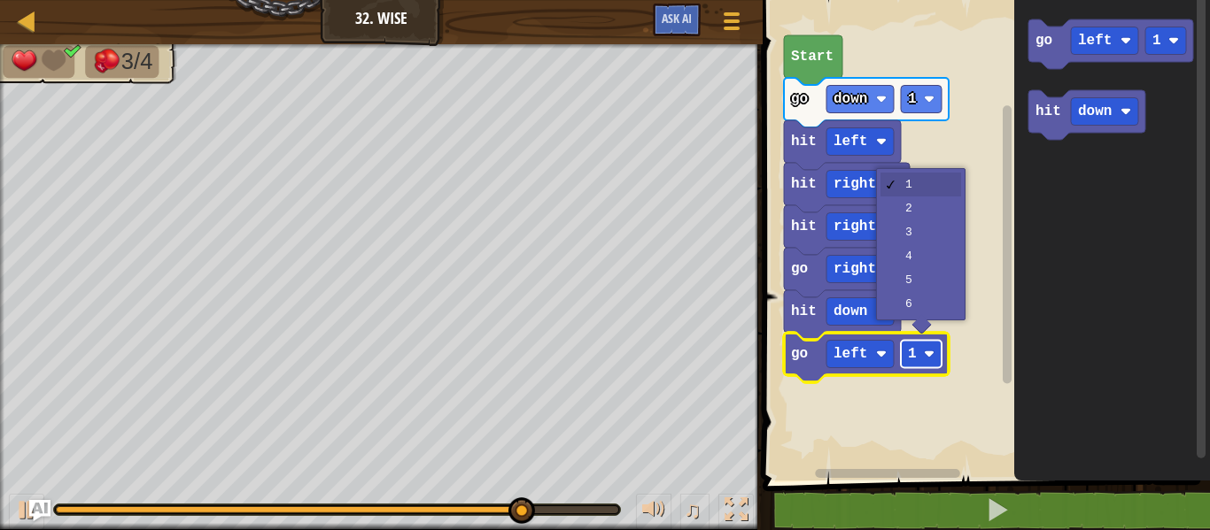
click at [920, 349] on rect "Blockly Workspace" at bounding box center [921, 354] width 41 height 27
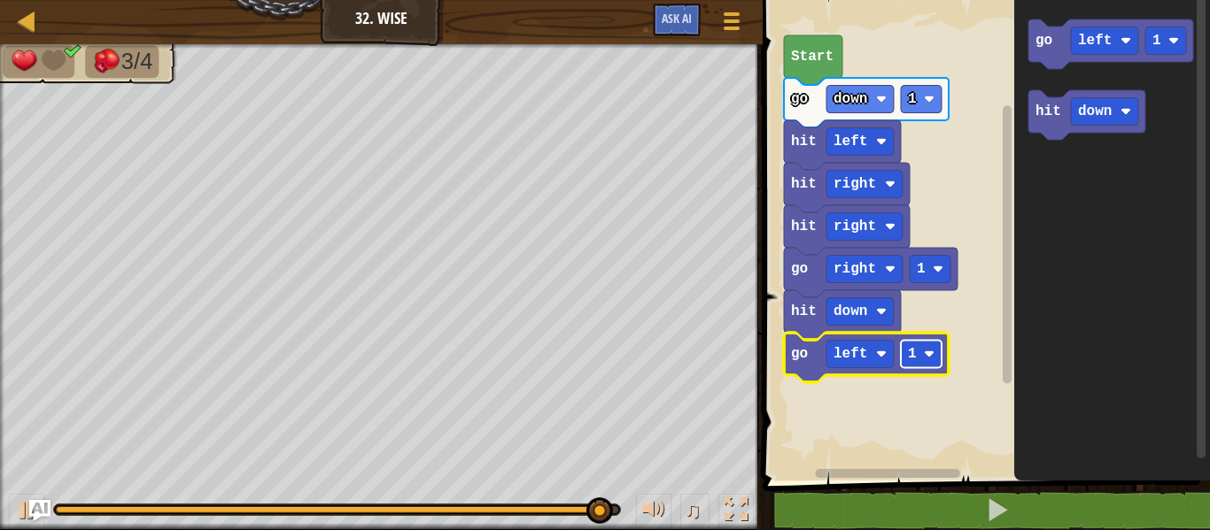
click at [917, 351] on rect "Blockly Workspace" at bounding box center [921, 354] width 41 height 27
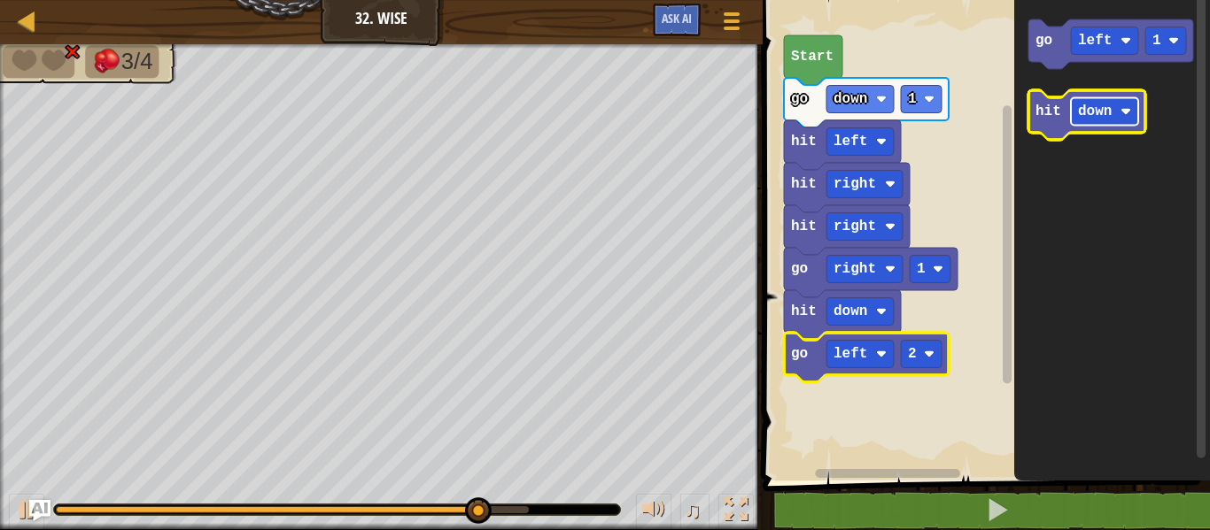
click at [1079, 106] on text "down" at bounding box center [1095, 112] width 34 height 16
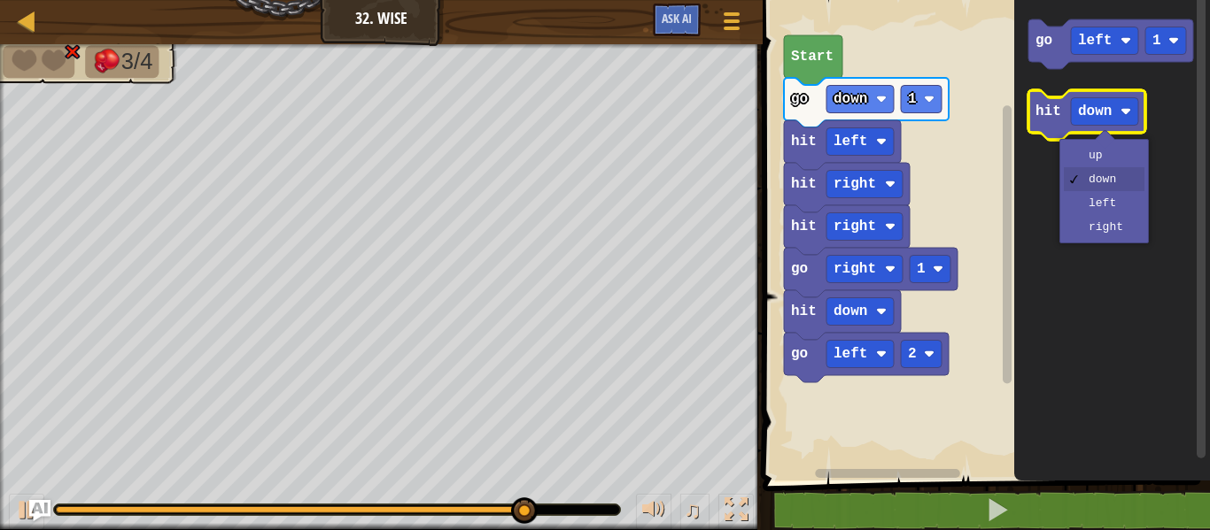
click at [1035, 117] on text "hit" at bounding box center [1048, 112] width 26 height 16
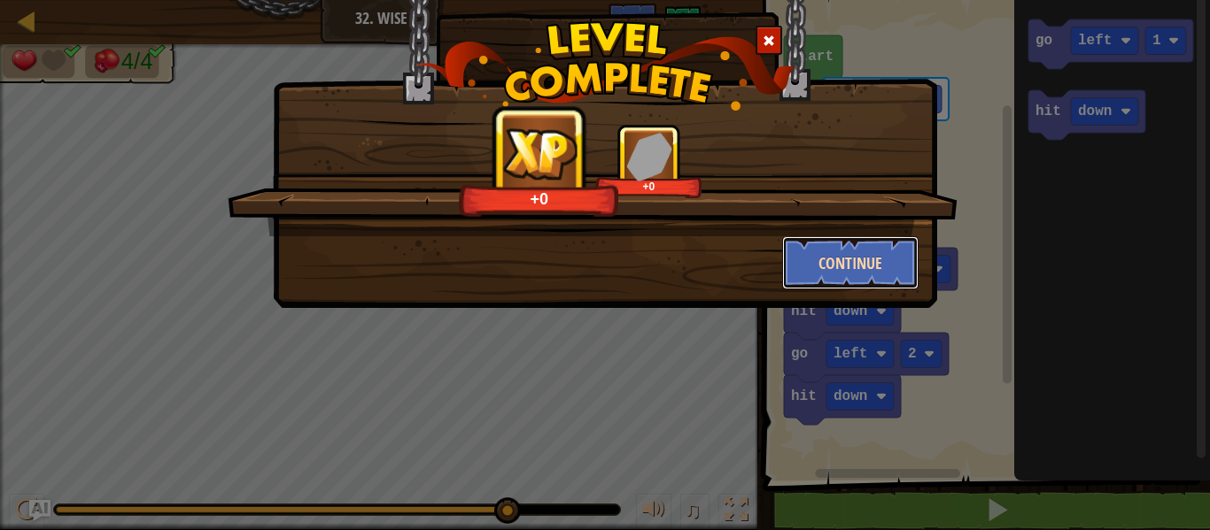
click at [815, 249] on button "Continue" at bounding box center [850, 262] width 137 height 53
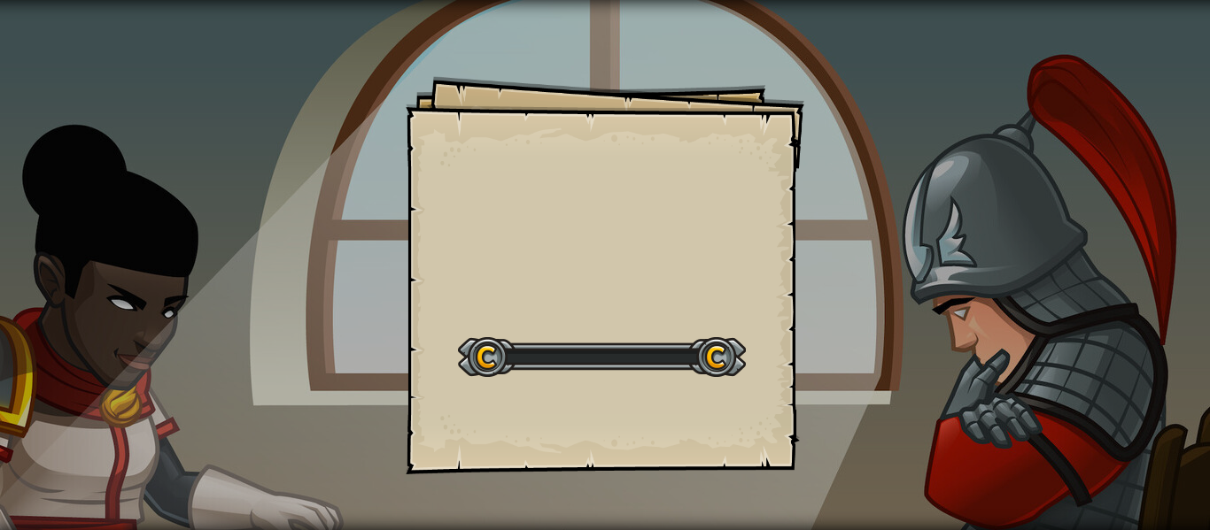
click at [815, 249] on div "Goals Start Level Error loading from server. Try refreshing the page. You'll ne…" at bounding box center [605, 265] width 1210 height 530
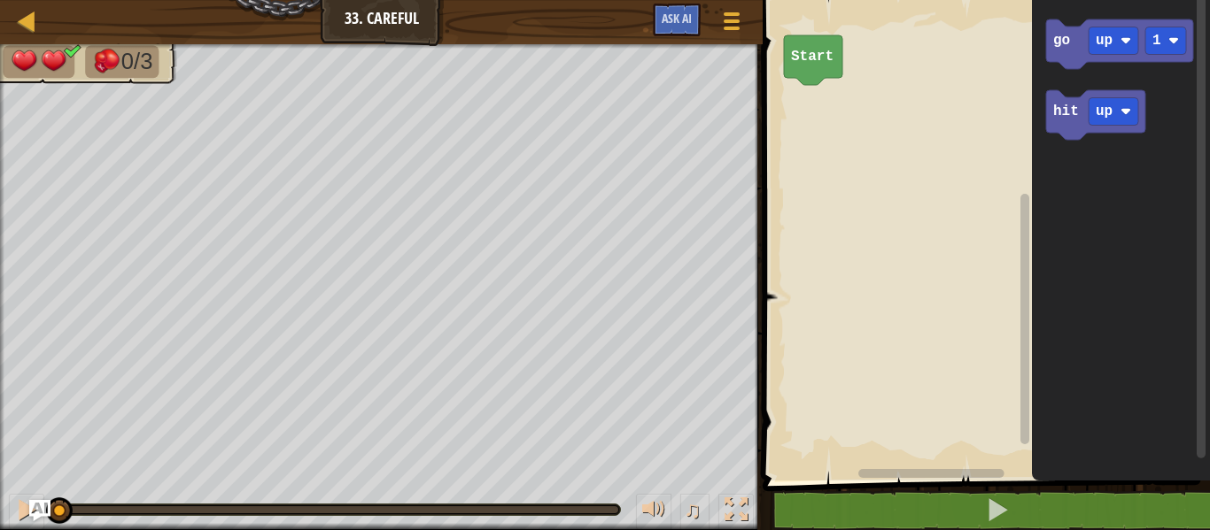
click at [1052, 81] on icon "Blockly Workspace" at bounding box center [1121, 236] width 178 height 490
click at [1055, 56] on icon "Blockly Workspace" at bounding box center [1119, 44] width 147 height 50
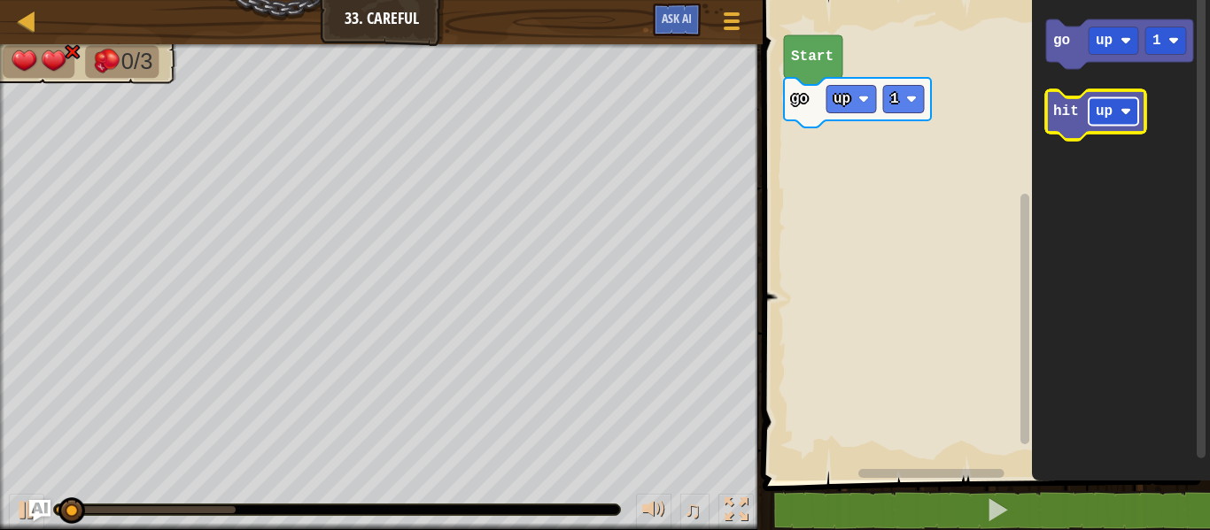
click at [1102, 108] on text "up" at bounding box center [1104, 112] width 17 height 16
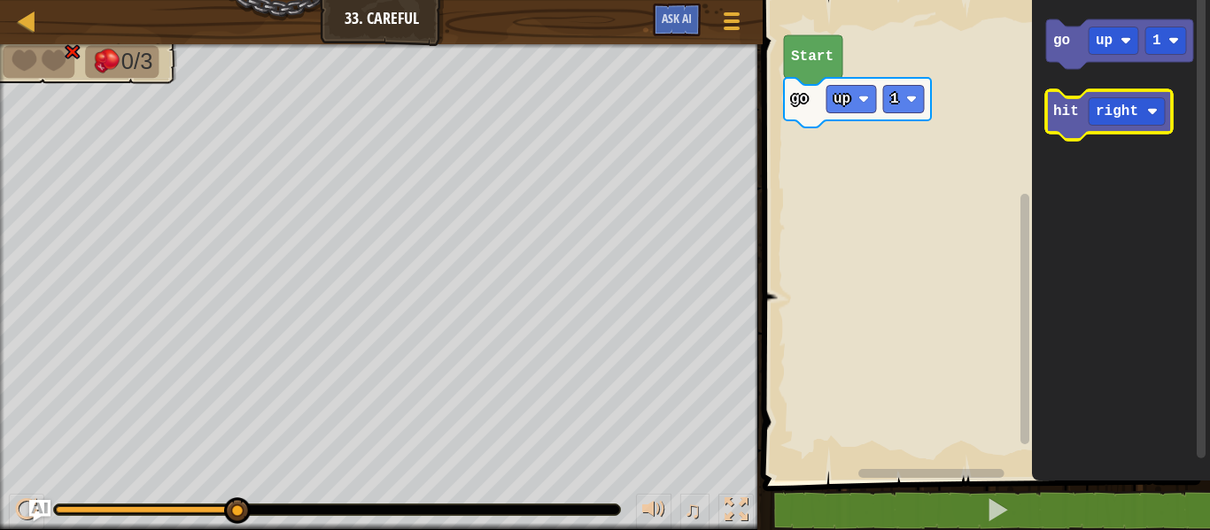
click at [1061, 105] on text "hit" at bounding box center [1066, 112] width 26 height 16
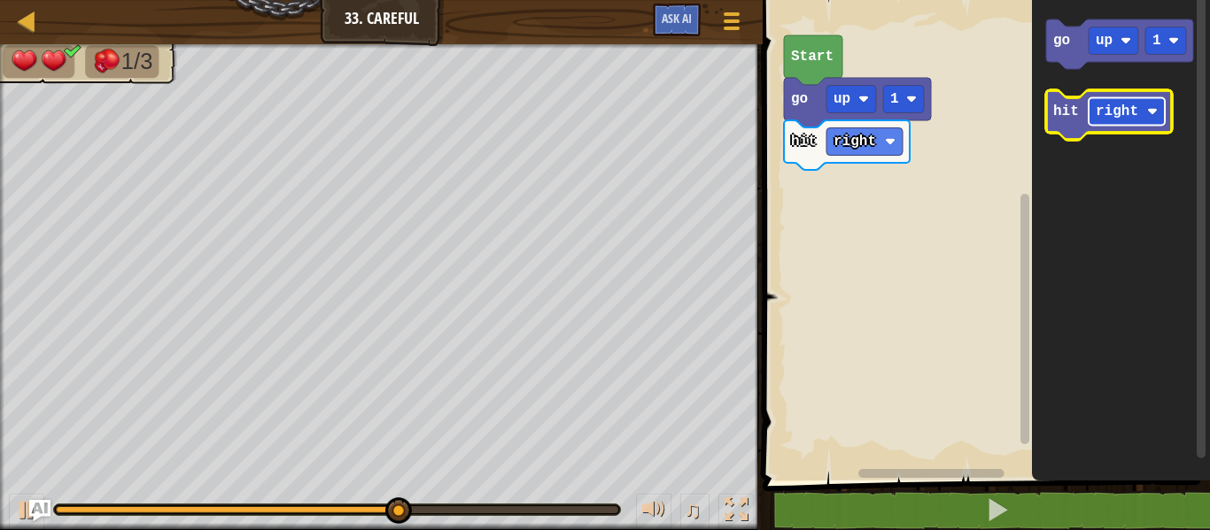
click at [1132, 114] on text "right" at bounding box center [1117, 112] width 43 height 16
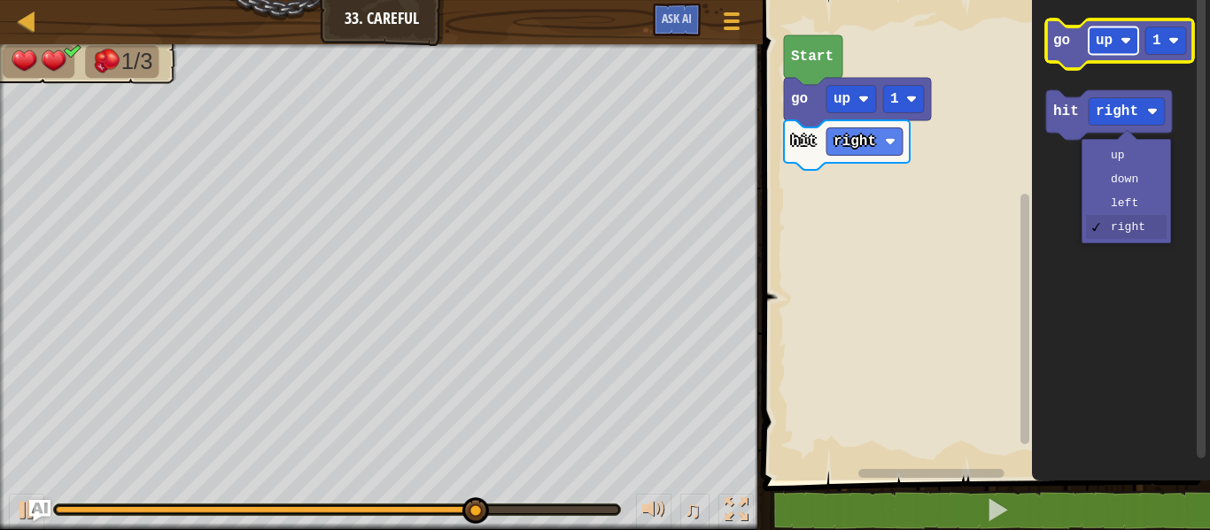
click at [1136, 48] on rect "Blockly Workspace" at bounding box center [1113, 40] width 50 height 27
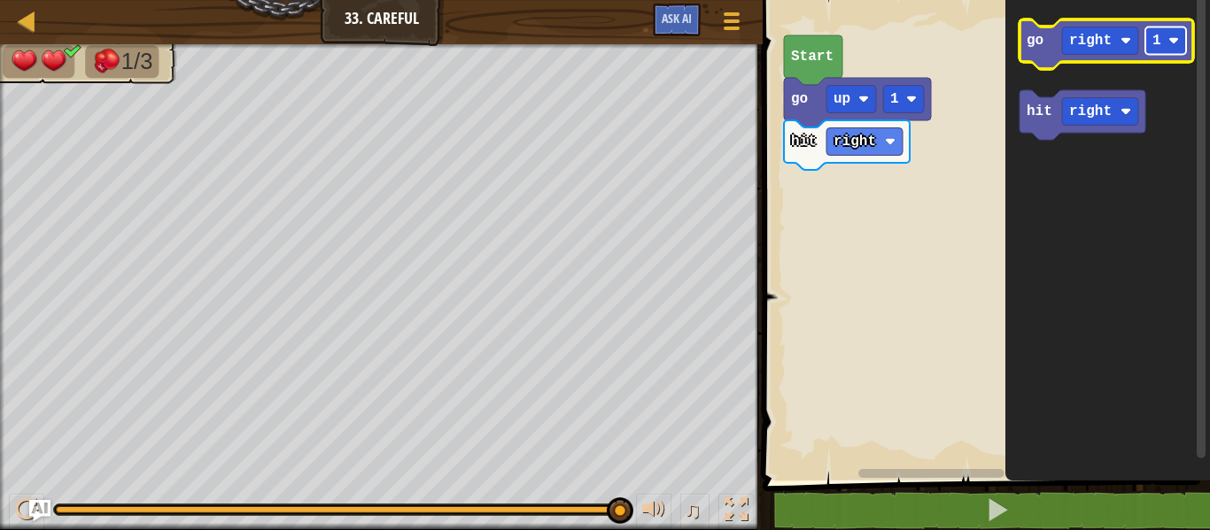
click at [1154, 43] on text "1" at bounding box center [1156, 41] width 9 height 16
click at [1088, 53] on rect "Blockly Workspace" at bounding box center [1100, 40] width 76 height 27
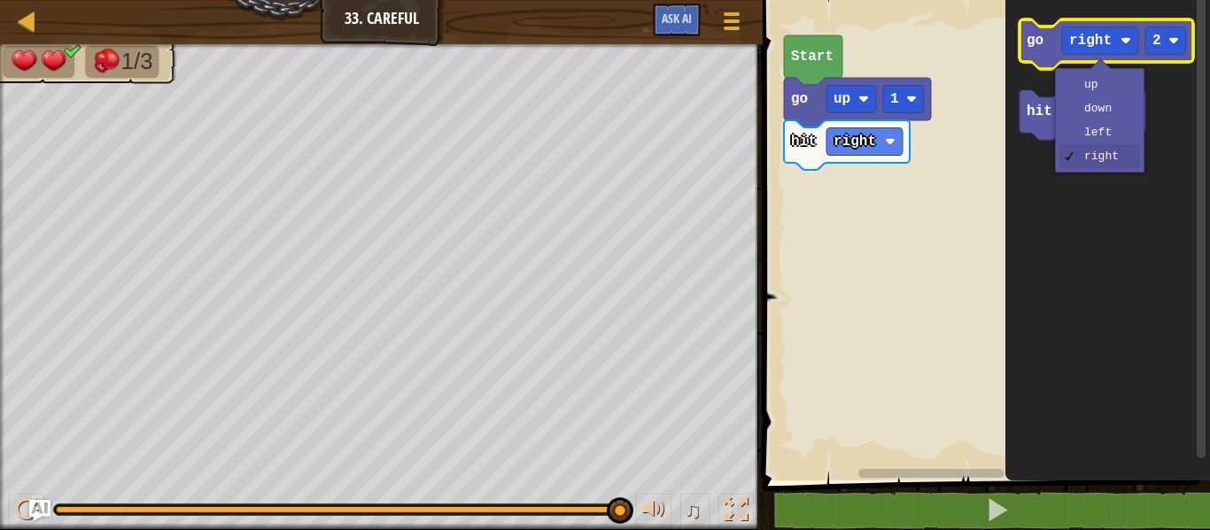
click at [1051, 46] on icon "Blockly Workspace" at bounding box center [1106, 44] width 174 height 50
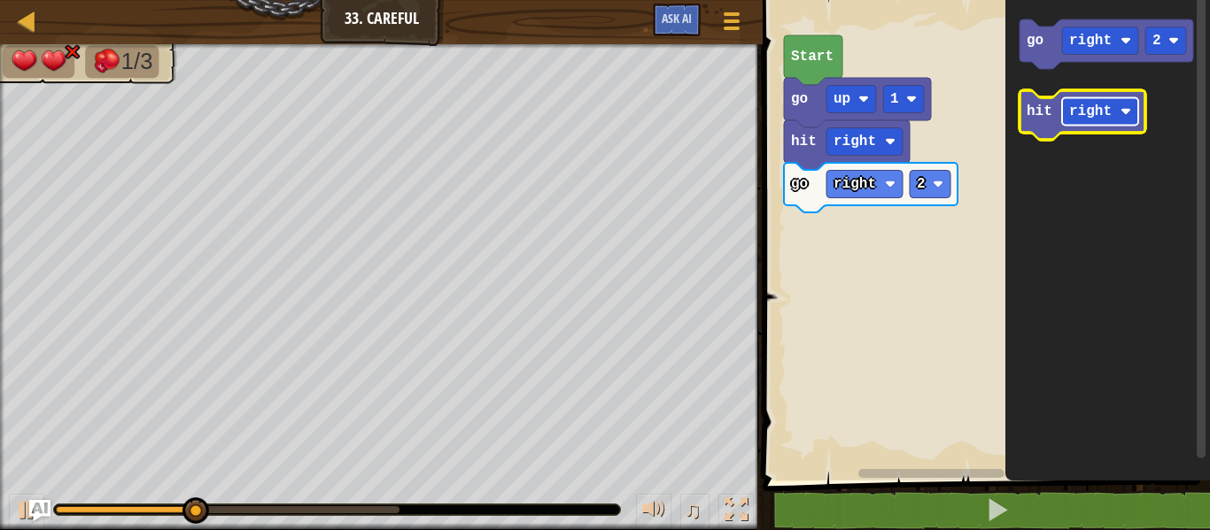
click at [1094, 118] on text "right" at bounding box center [1090, 112] width 43 height 16
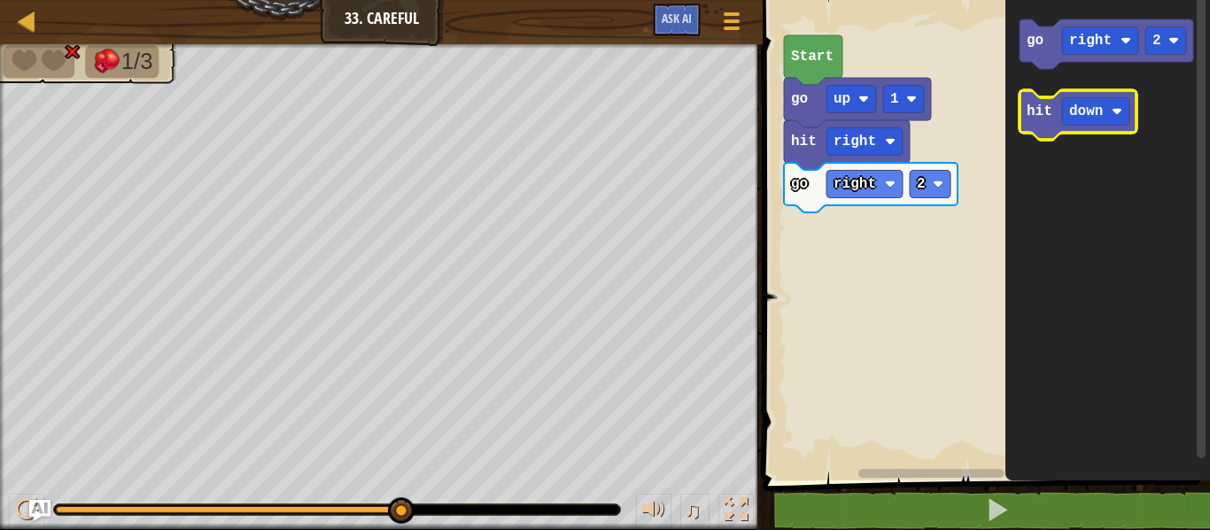
click at [1044, 108] on text "hit" at bounding box center [1039, 112] width 26 height 16
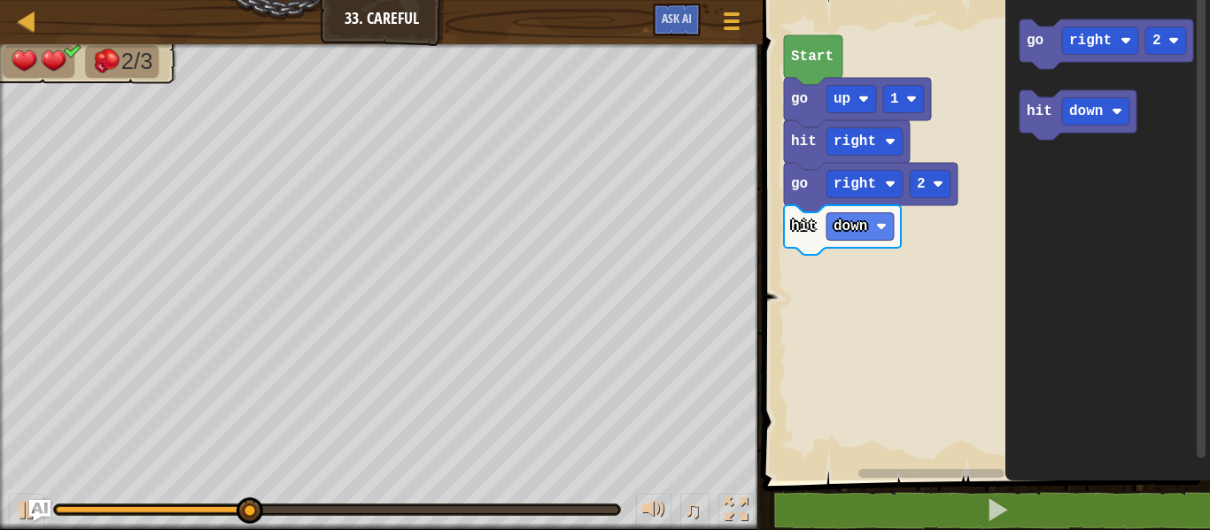
click at [825, 427] on rect "Blockly Workspace" at bounding box center [983, 236] width 453 height 490
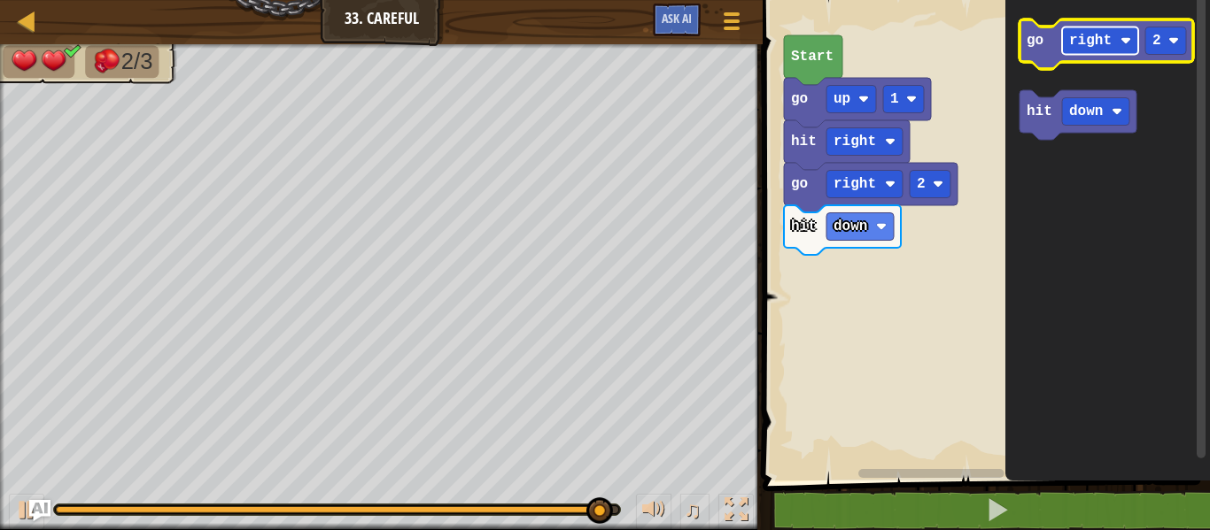
click at [1090, 50] on rect "Blockly Workspace" at bounding box center [1100, 40] width 76 height 27
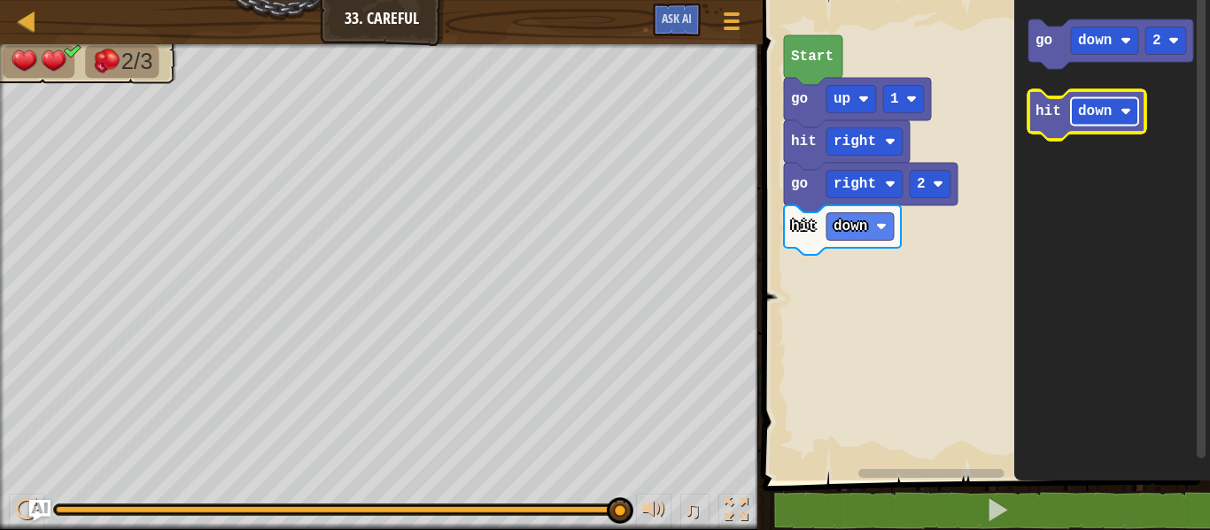
click at [1086, 117] on text "down" at bounding box center [1095, 112] width 34 height 16
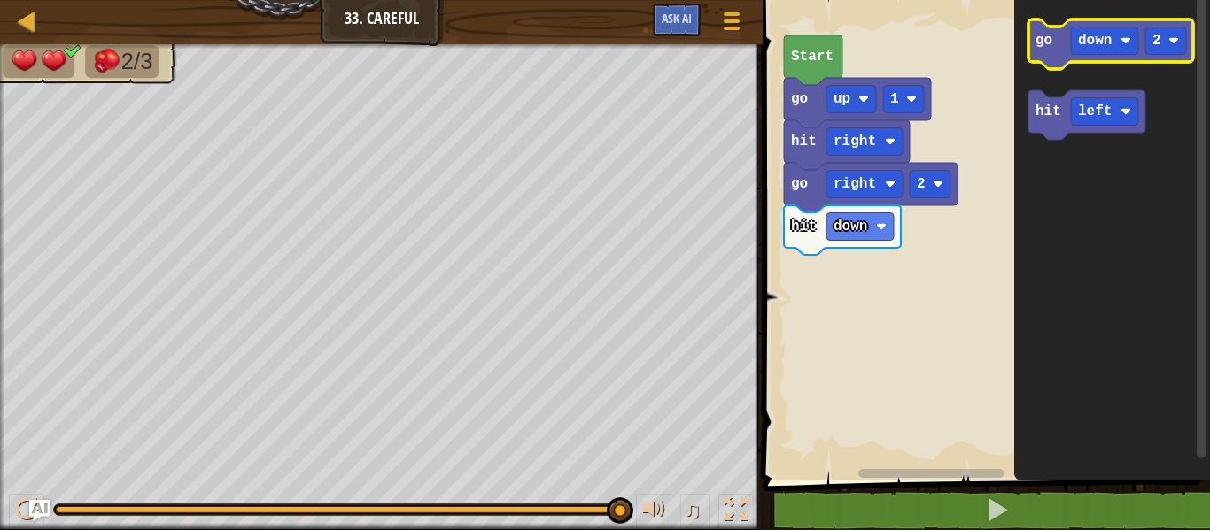
click at [1043, 40] on text "go" at bounding box center [1043, 41] width 17 height 16
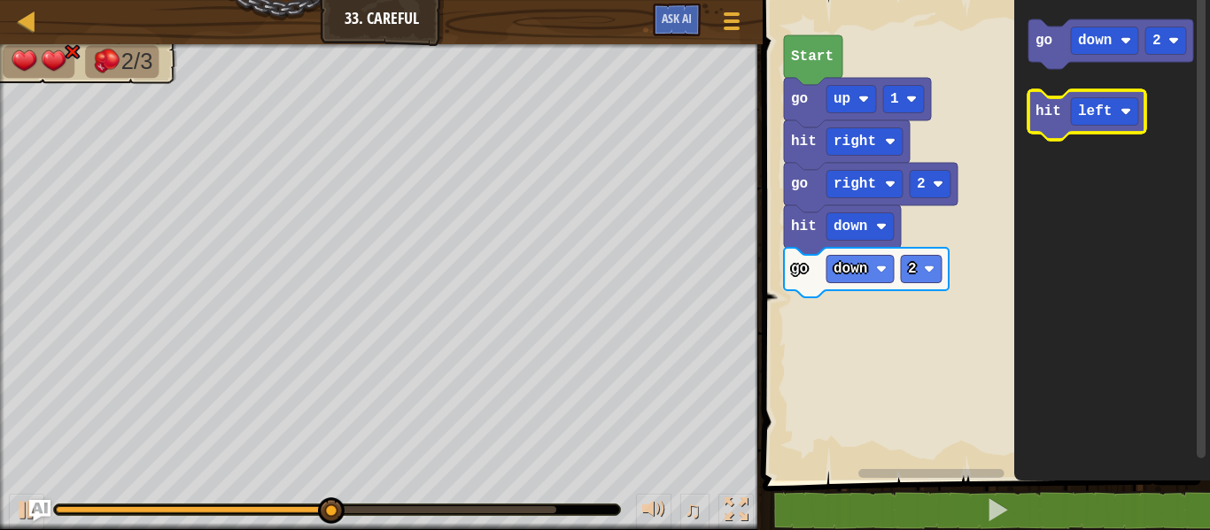
click at [1043, 102] on icon "Blockly Workspace" at bounding box center [1086, 115] width 117 height 50
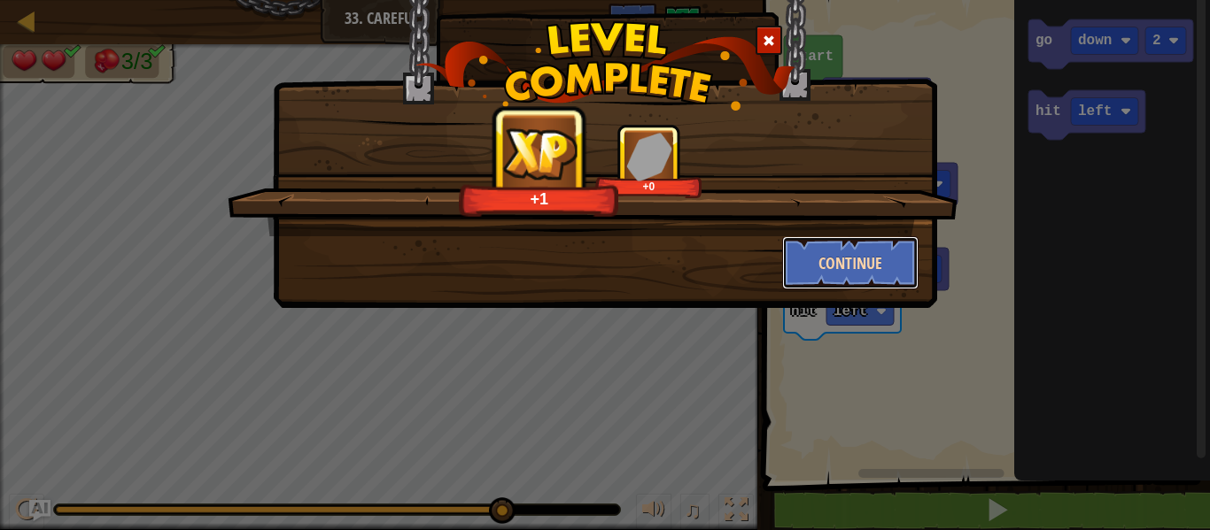
click at [828, 273] on button "Continue" at bounding box center [850, 262] width 137 height 53
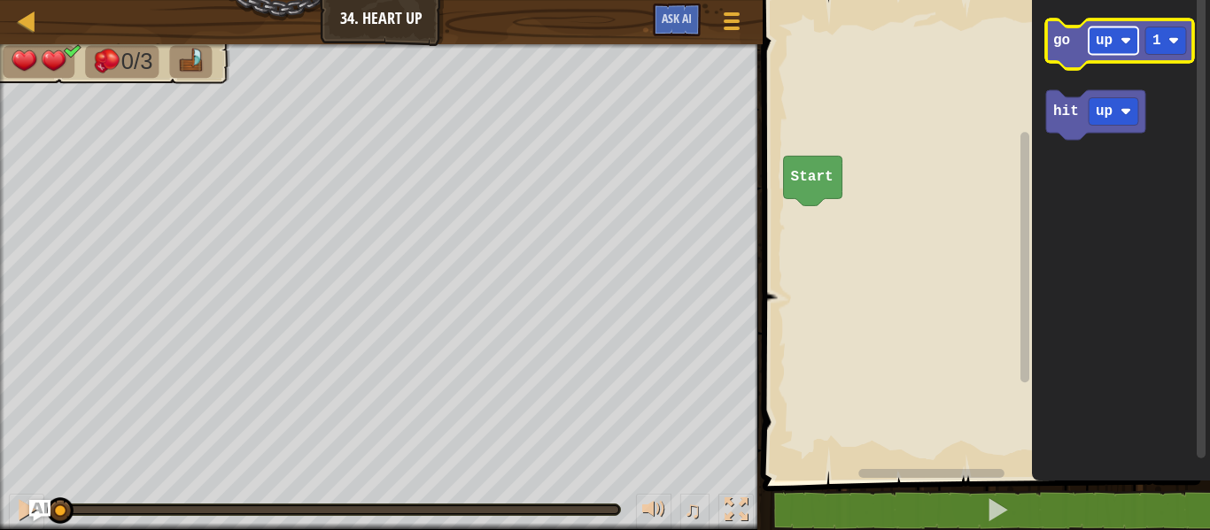
click at [1098, 40] on text "up" at bounding box center [1104, 41] width 17 height 16
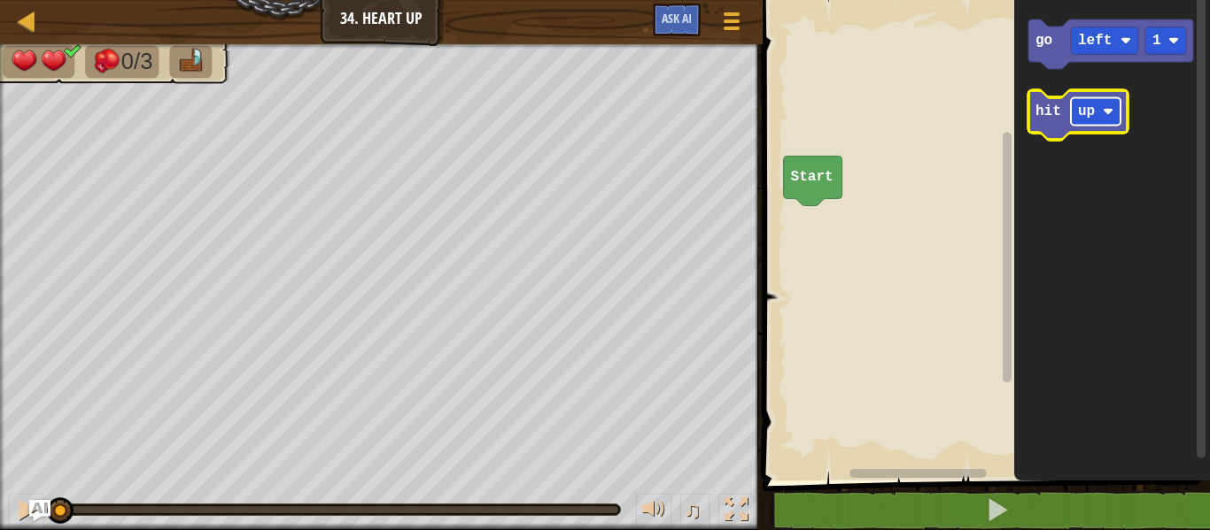
click at [1094, 120] on rect "Blockly Workspace" at bounding box center [1096, 111] width 50 height 27
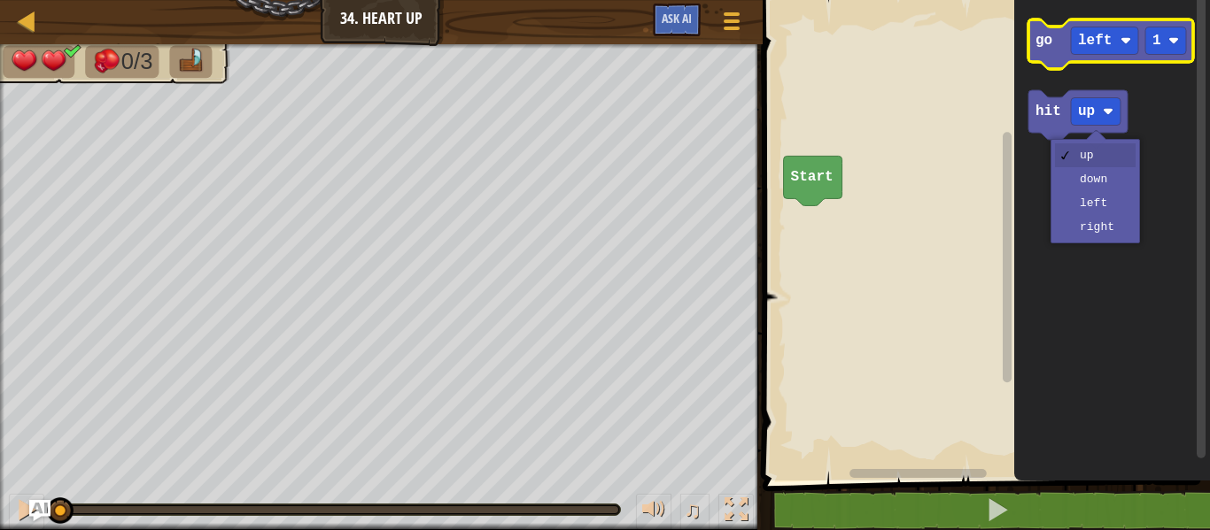
click at [1058, 43] on icon "Blockly Workspace" at bounding box center [1110, 44] width 165 height 50
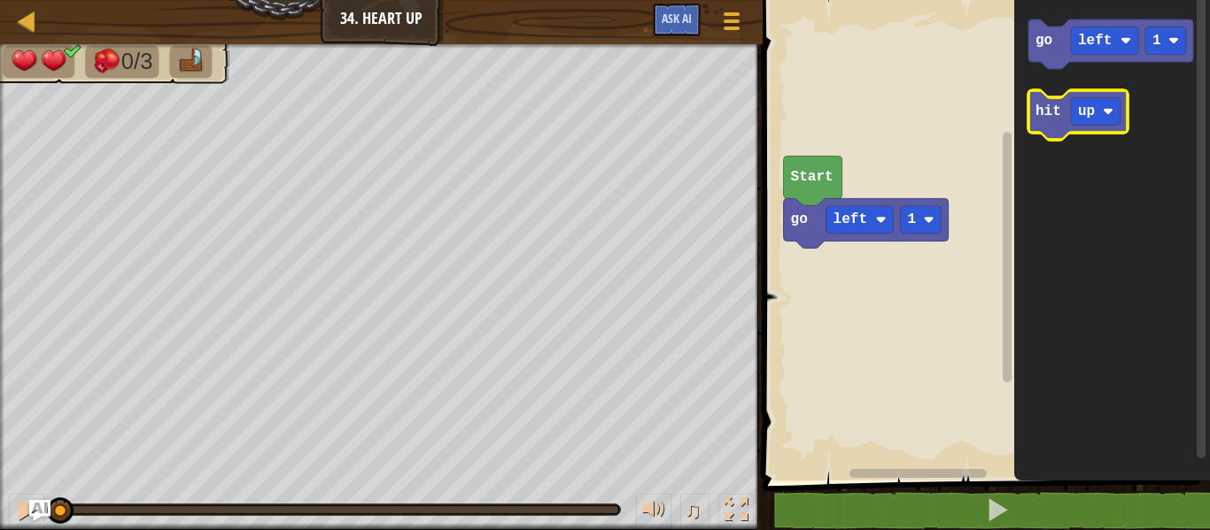
click at [1041, 98] on icon "Blockly Workspace" at bounding box center [1077, 115] width 99 height 50
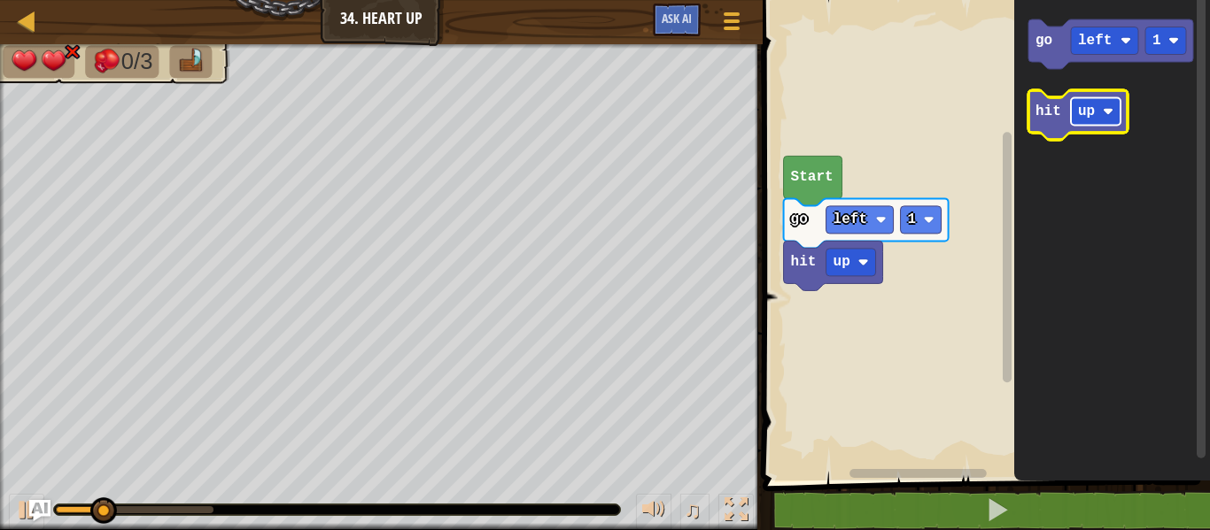
click at [1094, 124] on rect "Blockly Workspace" at bounding box center [1096, 111] width 50 height 27
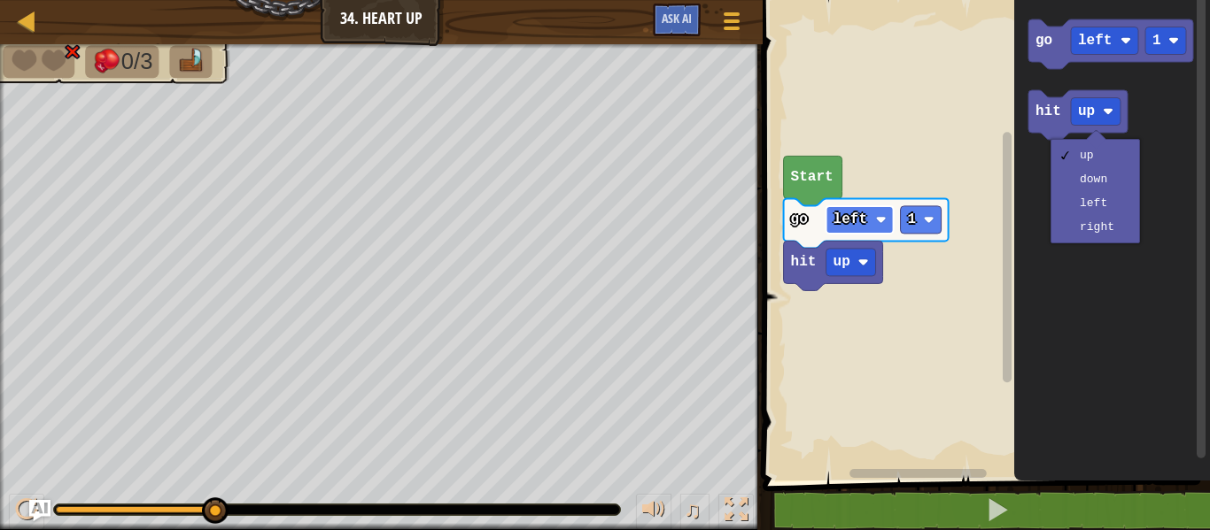
click at [878, 224] on image "Blockly Workspace" at bounding box center [881, 219] width 11 height 11
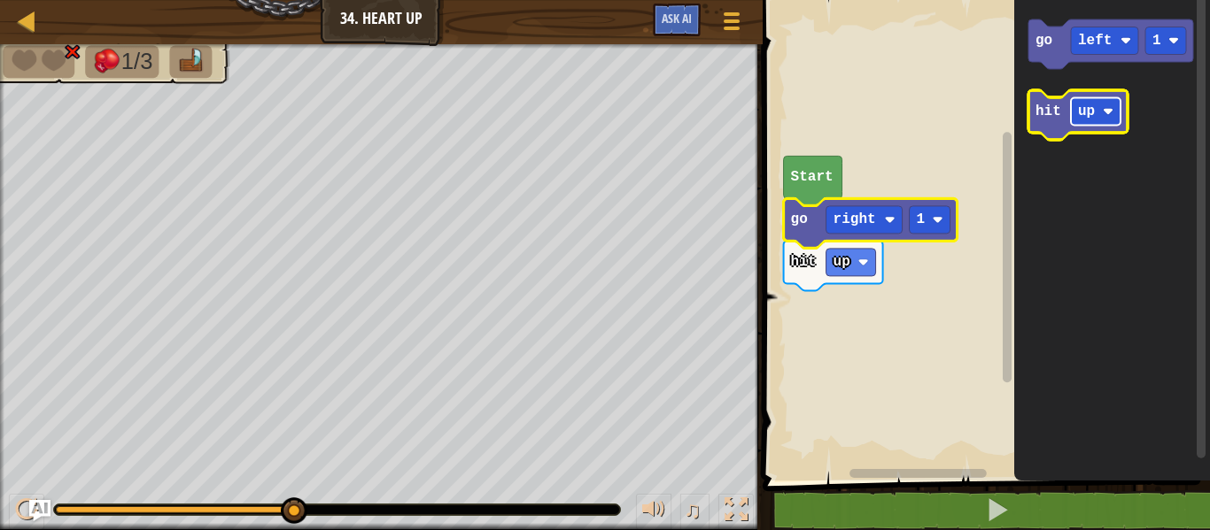
click at [1096, 110] on rect "Blockly Workspace" at bounding box center [1096, 111] width 50 height 27
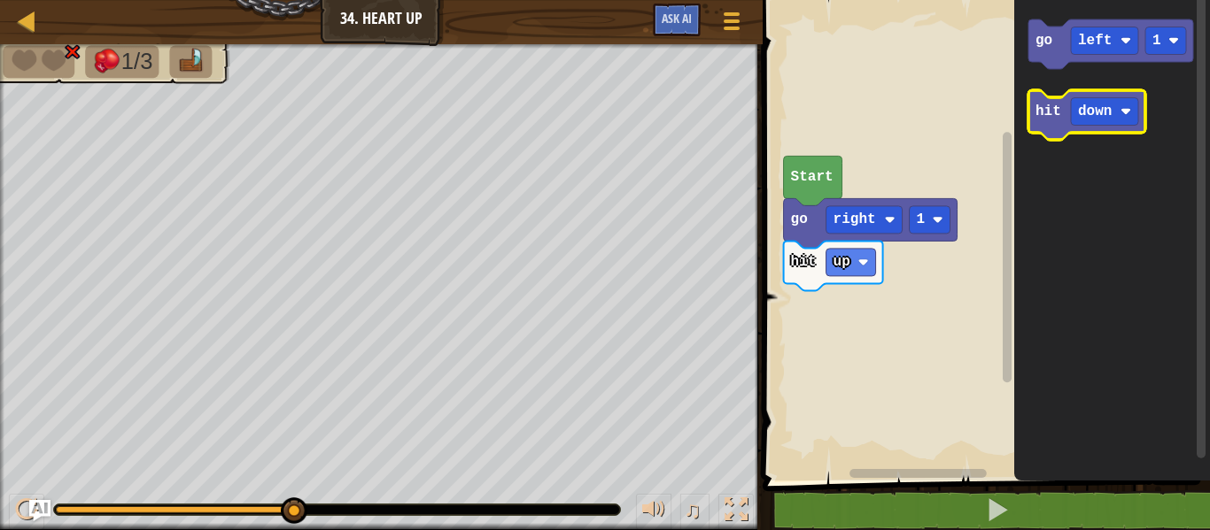
click at [1057, 110] on text "hit" at bounding box center [1048, 112] width 26 height 16
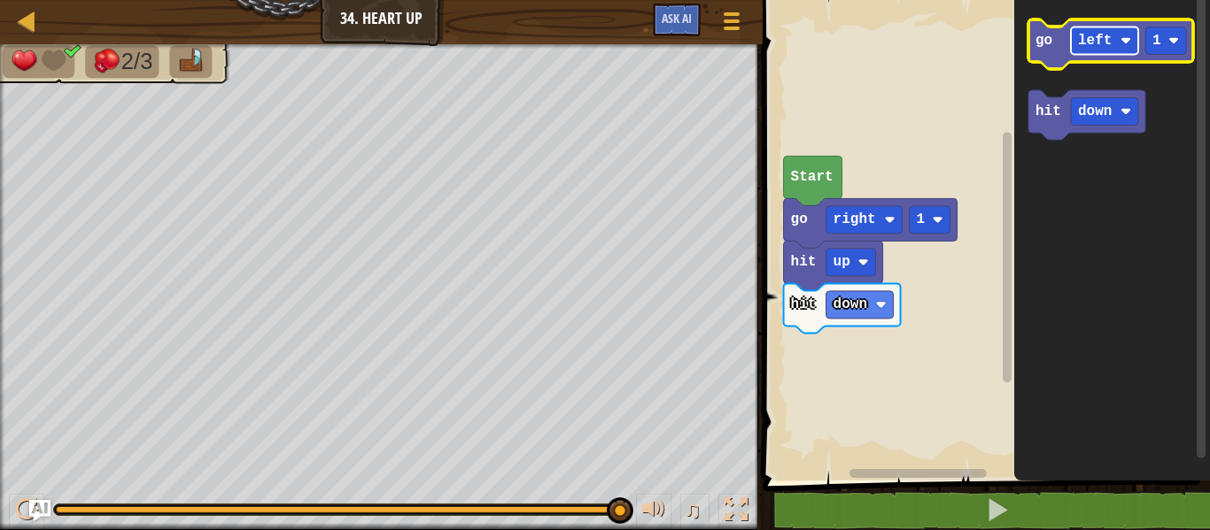
click at [1092, 35] on text "left" at bounding box center [1095, 41] width 34 height 16
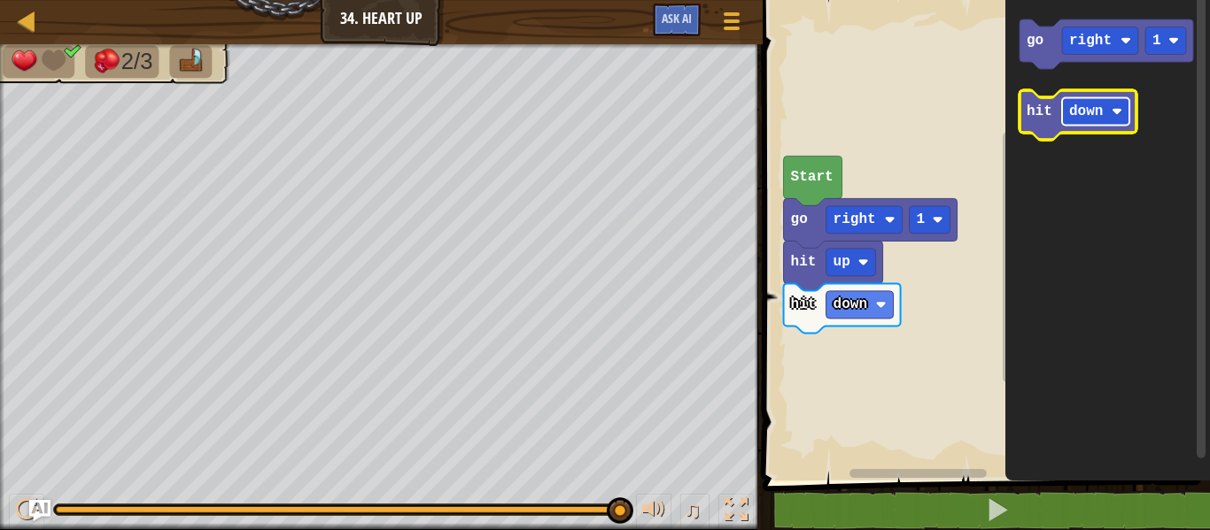
click at [1108, 106] on rect "Blockly Workspace" at bounding box center [1095, 111] width 67 height 27
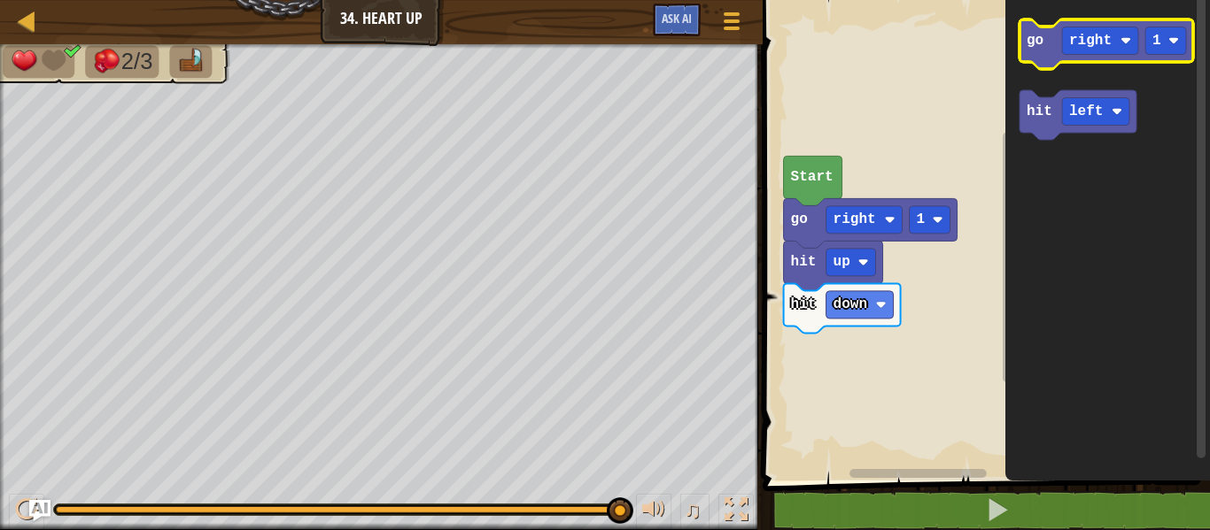
click at [1056, 41] on icon "Blockly Workspace" at bounding box center [1106, 44] width 174 height 50
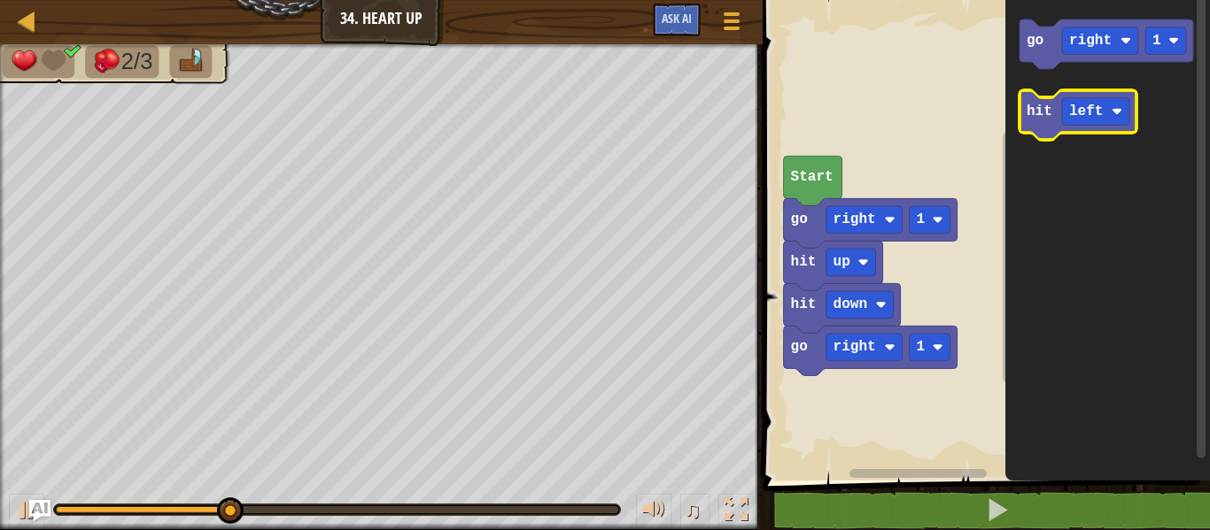
click at [1023, 132] on icon "Blockly Workspace" at bounding box center [1077, 115] width 117 height 50
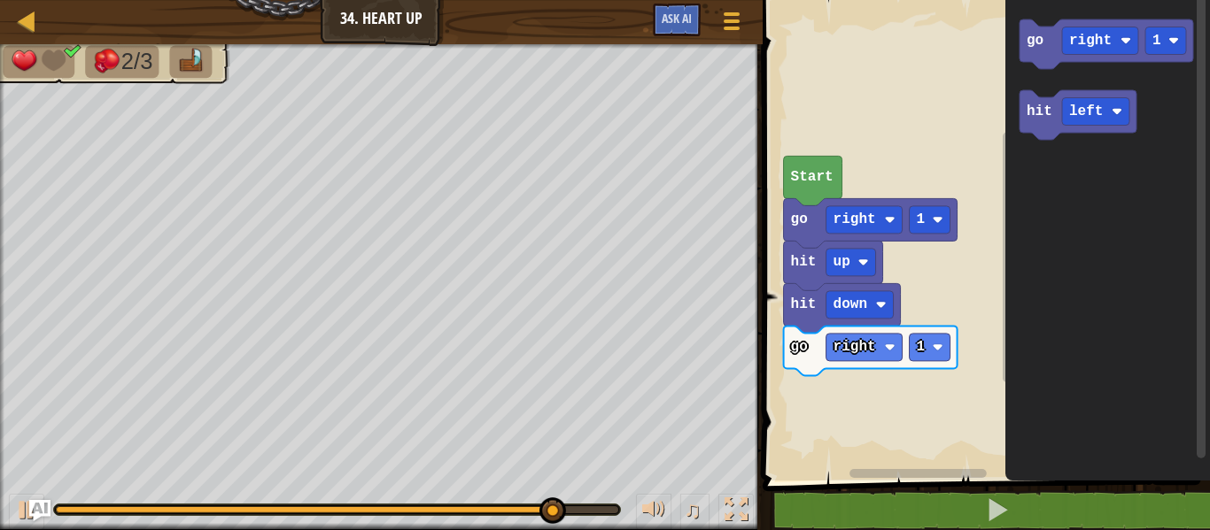
click at [119, 56] on img at bounding box center [106, 61] width 29 height 25
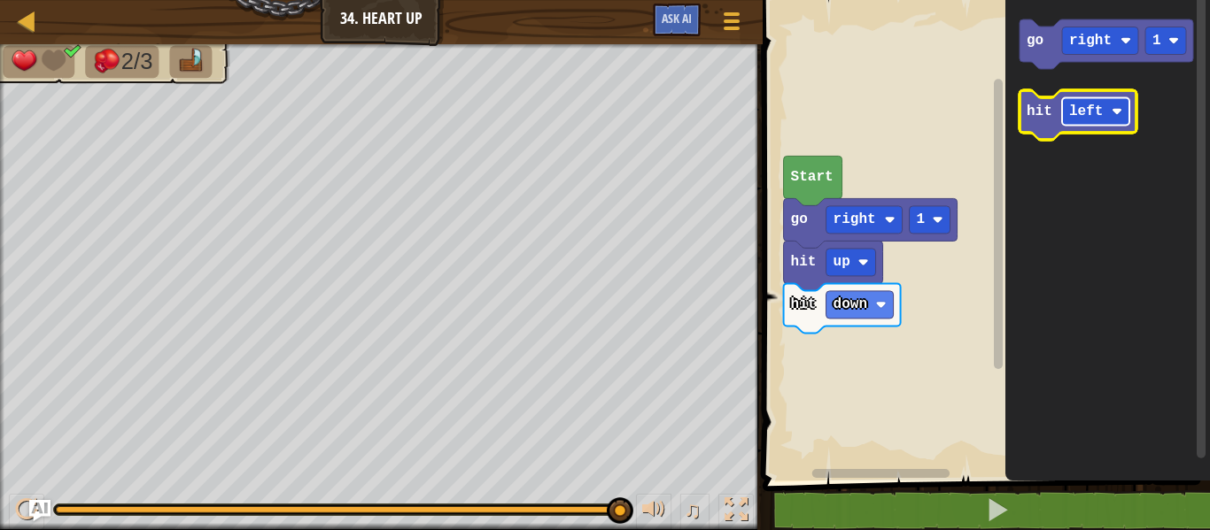
click at [1095, 111] on text "left" at bounding box center [1086, 112] width 34 height 16
click at [1034, 105] on text "hit" at bounding box center [1039, 112] width 26 height 16
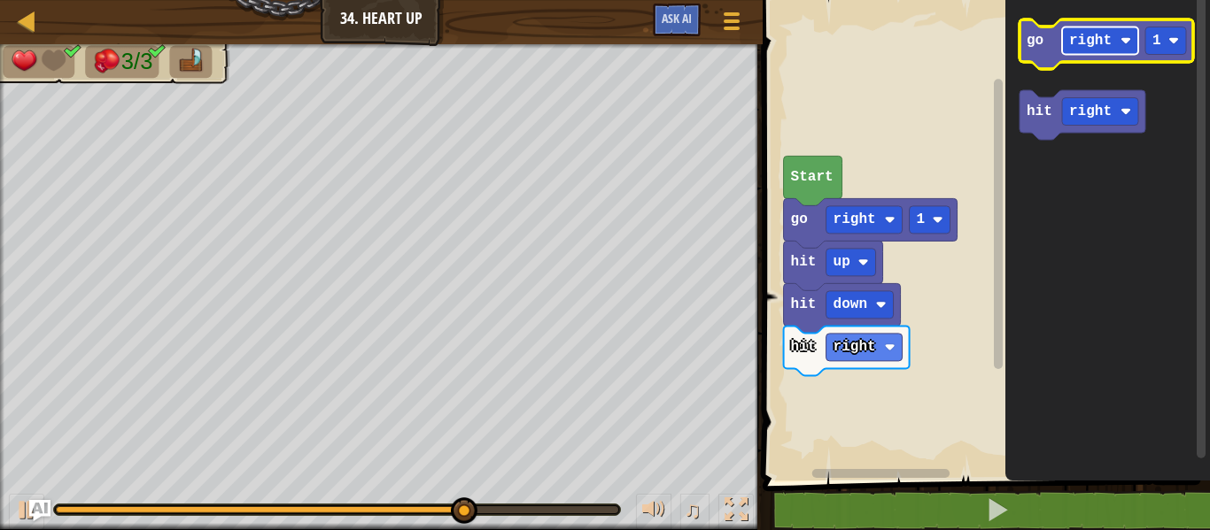
click at [1101, 36] on text "right" at bounding box center [1090, 41] width 43 height 16
click at [1181, 31] on rect "Blockly Workspace" at bounding box center [1165, 40] width 41 height 27
click at [1071, 38] on text "right" at bounding box center [1090, 41] width 43 height 16
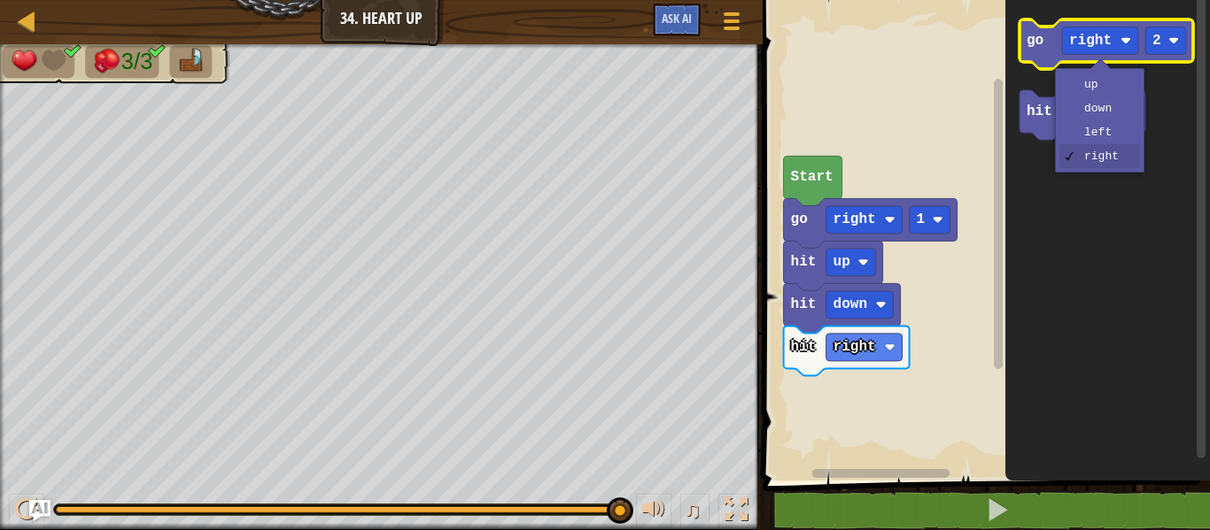
click at [1020, 38] on icon "Blockly Workspace" at bounding box center [1106, 44] width 174 height 50
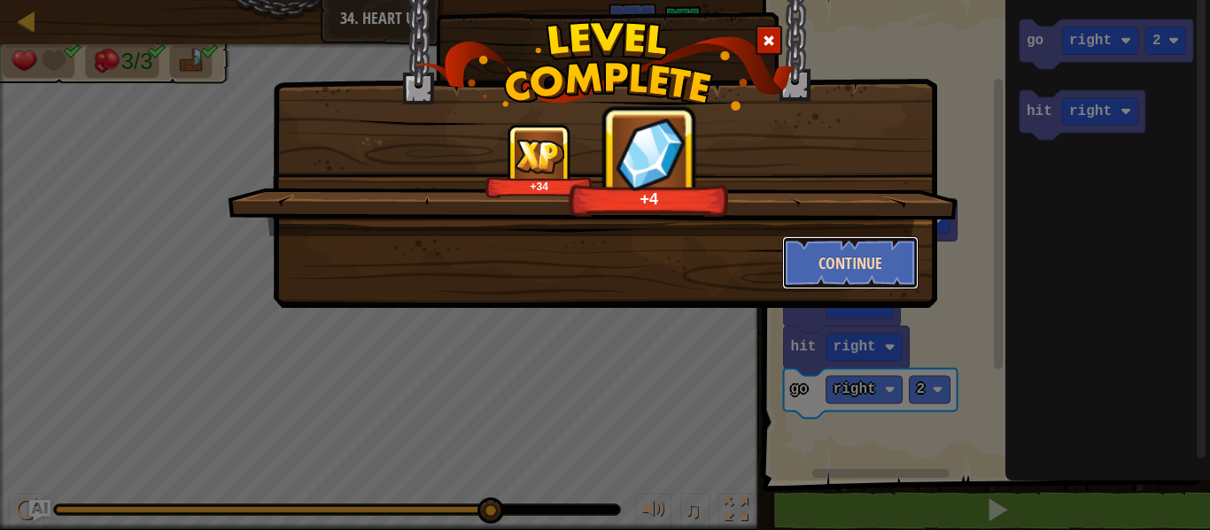
click at [809, 272] on button "Continue" at bounding box center [850, 262] width 137 height 53
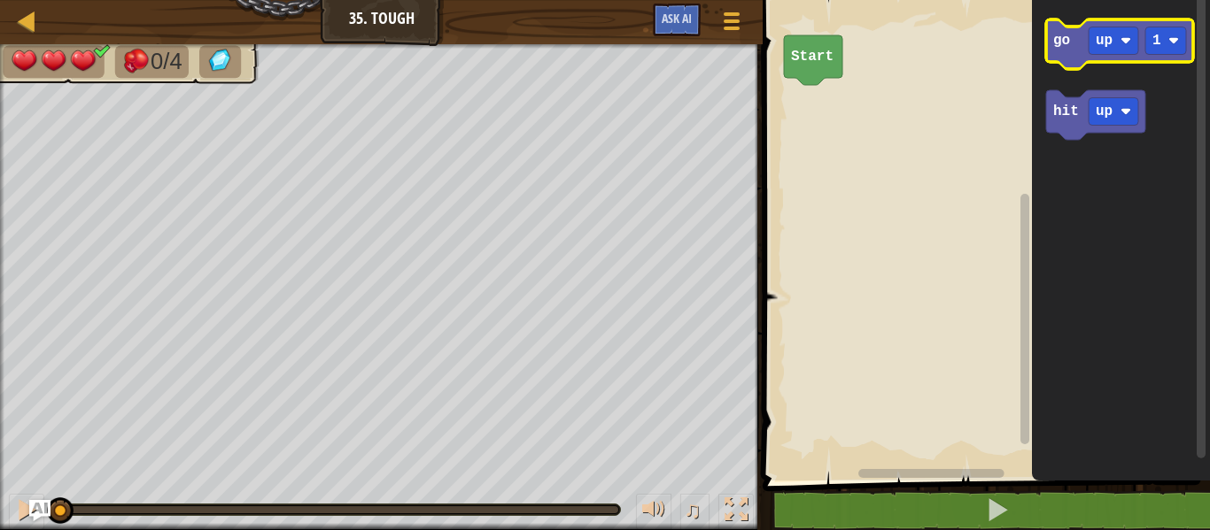
click at [1057, 44] on text "go" at bounding box center [1061, 41] width 17 height 16
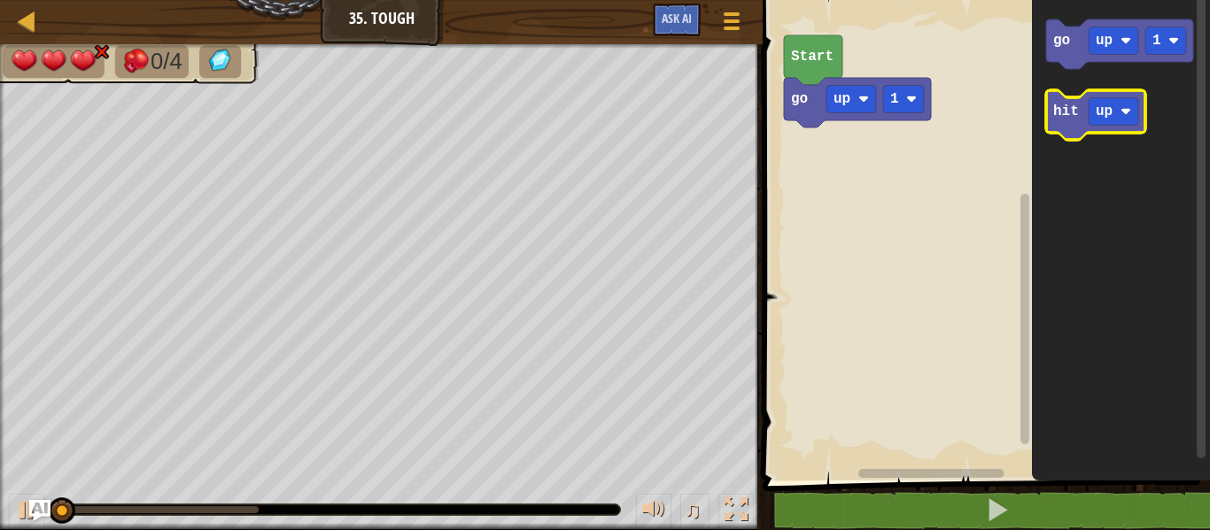
click at [1084, 120] on icon "Blockly Workspace" at bounding box center [1095, 115] width 99 height 50
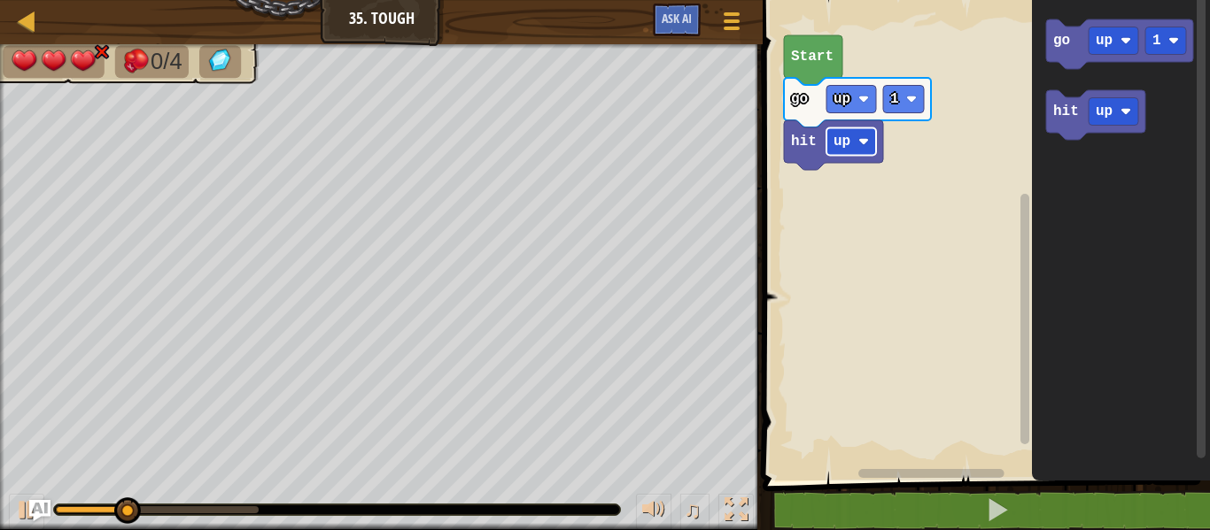
click at [848, 134] on text "up" at bounding box center [841, 142] width 17 height 16
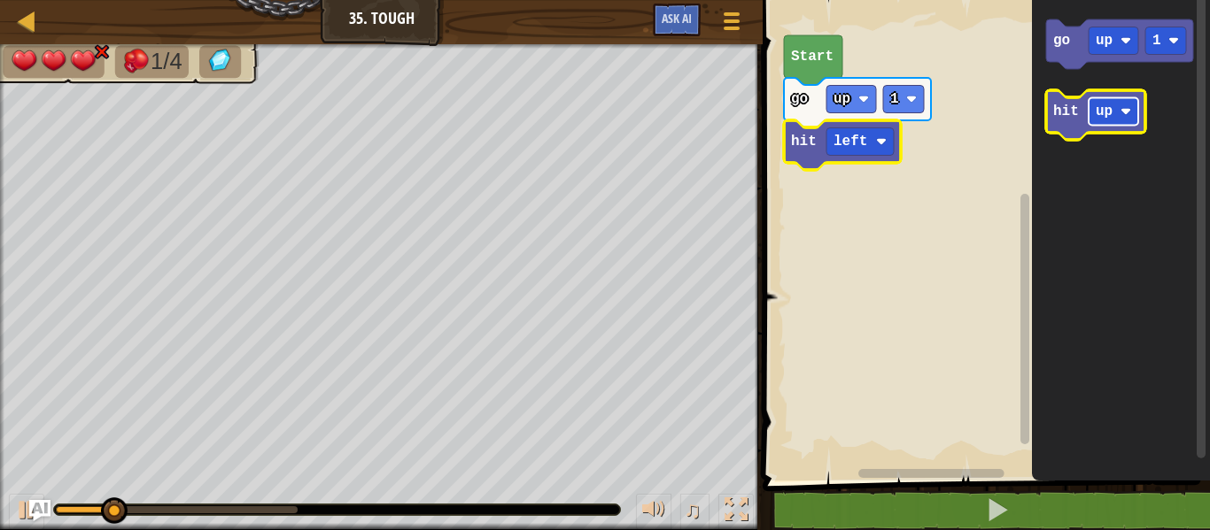
click at [1107, 108] on text "up" at bounding box center [1104, 112] width 17 height 16
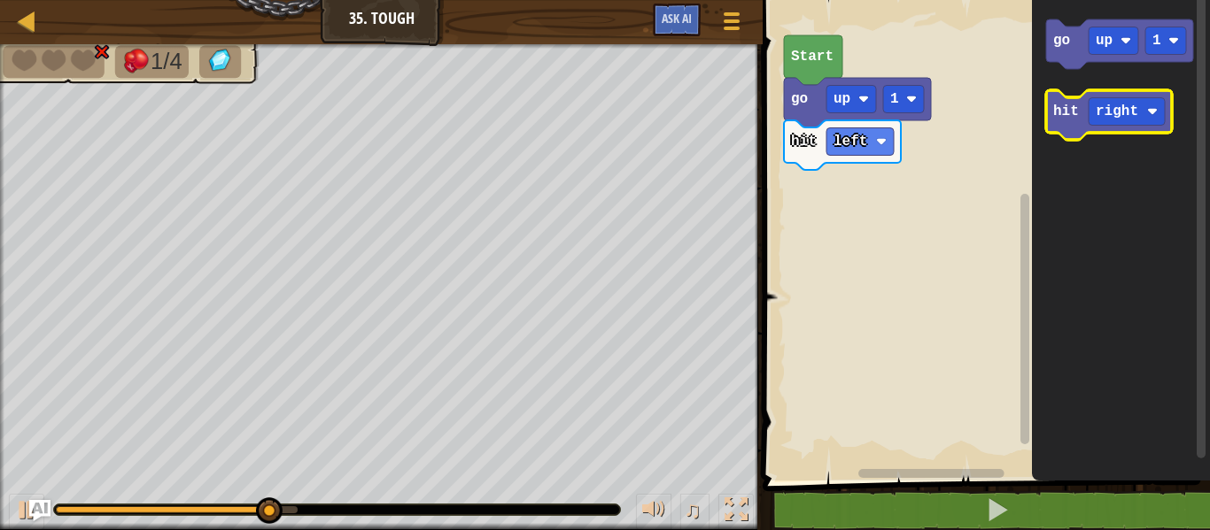
click at [1056, 121] on icon "Blockly Workspace" at bounding box center [1109, 115] width 126 height 50
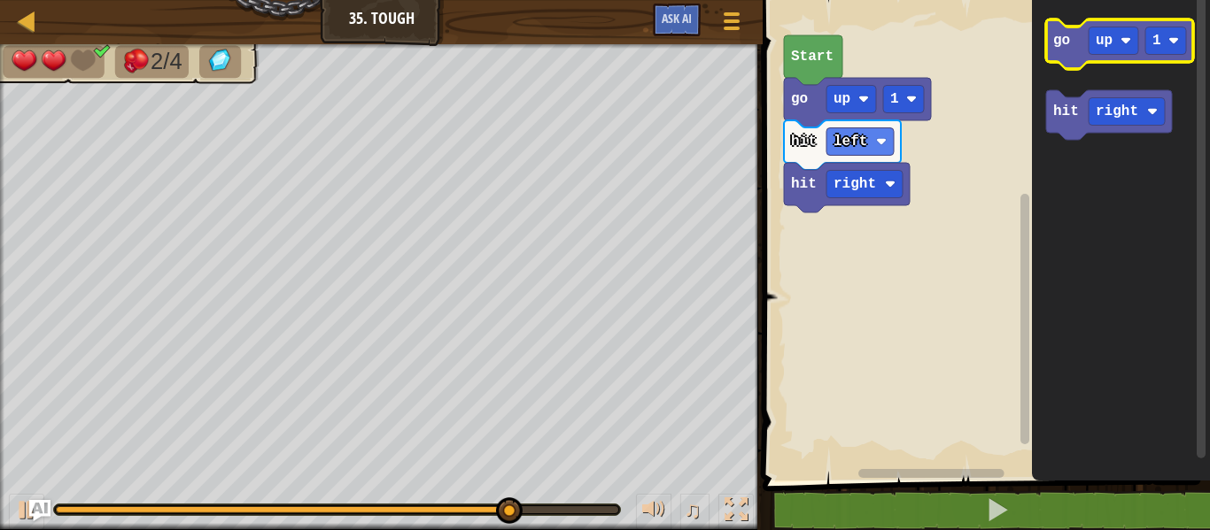
click at [1066, 46] on text "go" at bounding box center [1061, 41] width 17 height 16
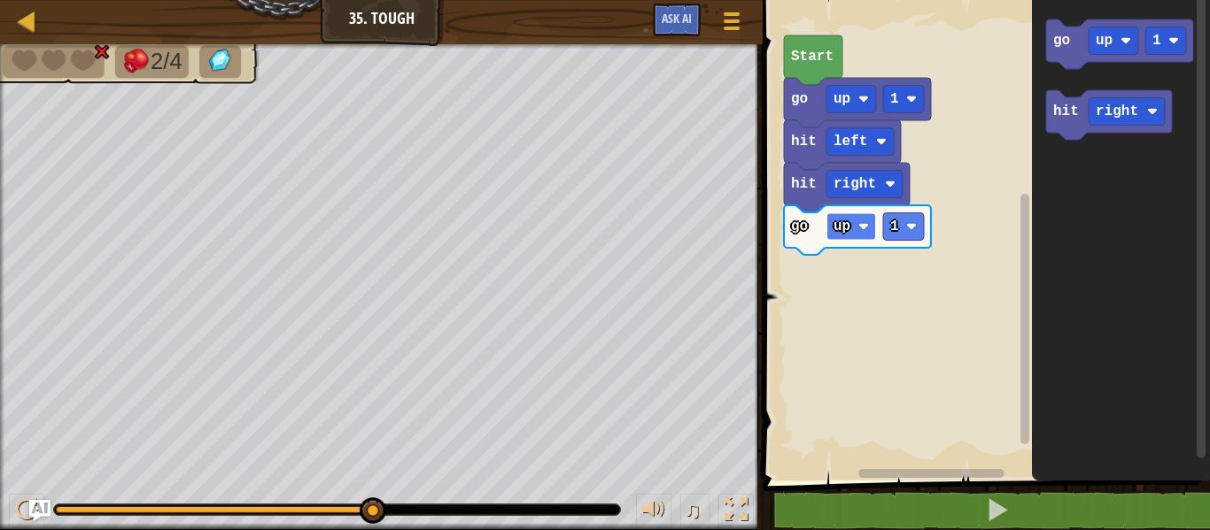
click at [856, 223] on rect "Blockly Workspace" at bounding box center [851, 226] width 50 height 27
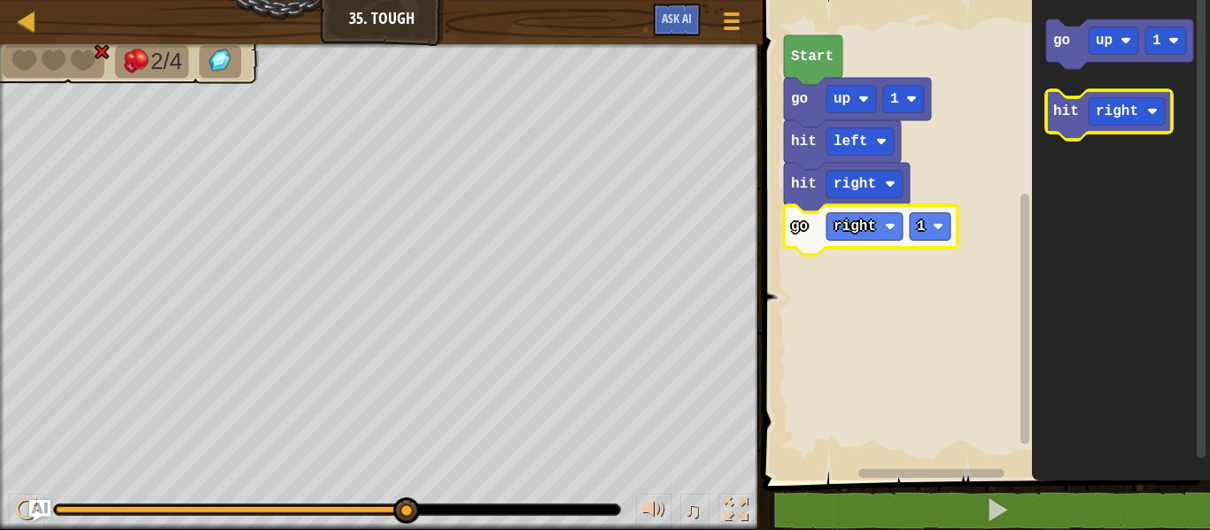
click at [1057, 111] on text "hit" at bounding box center [1066, 112] width 26 height 16
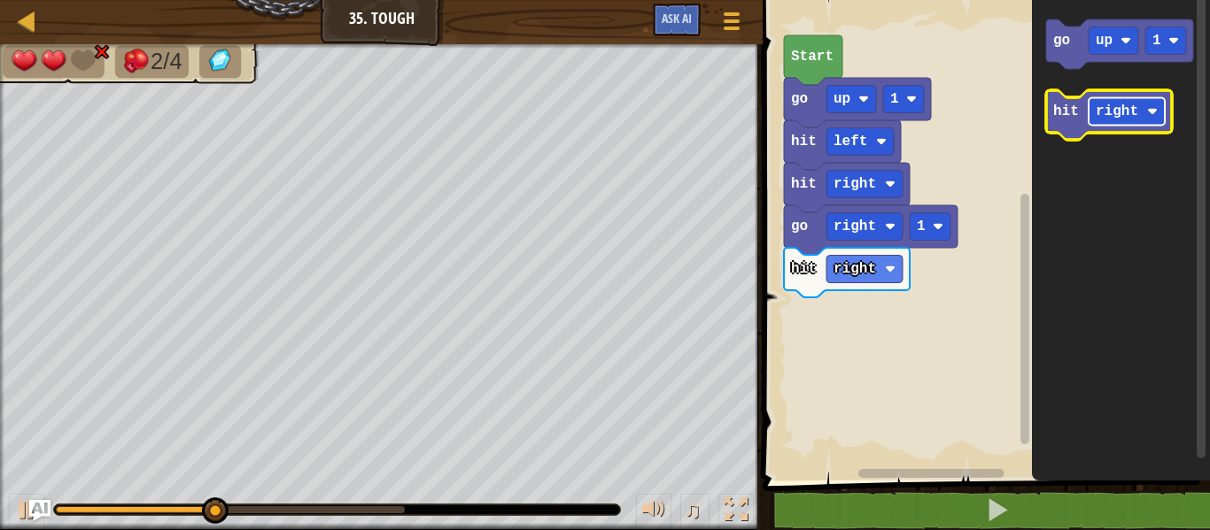
click at [1124, 111] on text "right" at bounding box center [1117, 112] width 43 height 16
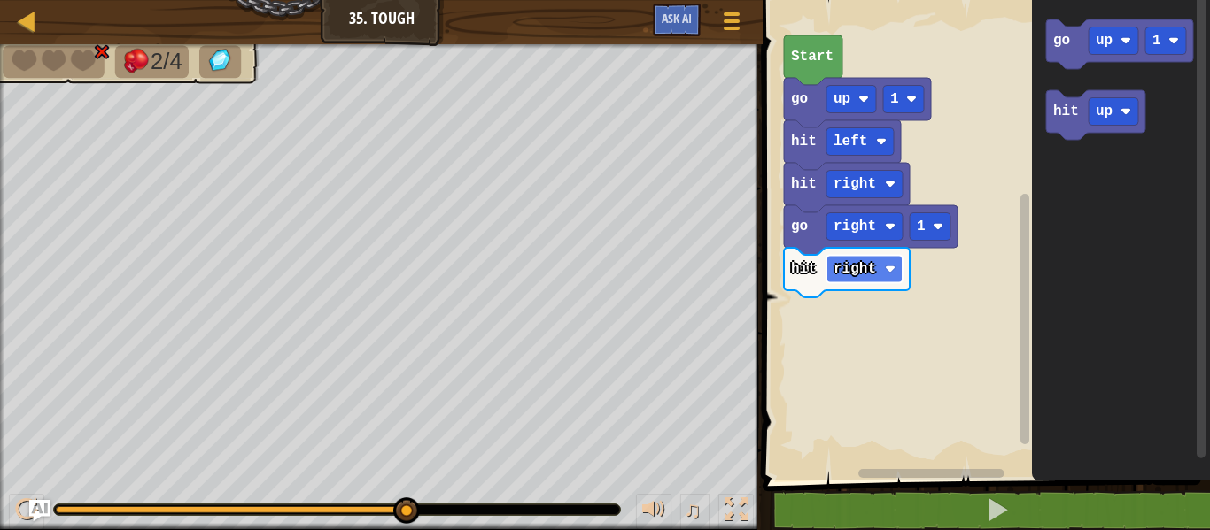
click at [863, 279] on rect "Blockly Workspace" at bounding box center [864, 269] width 76 height 27
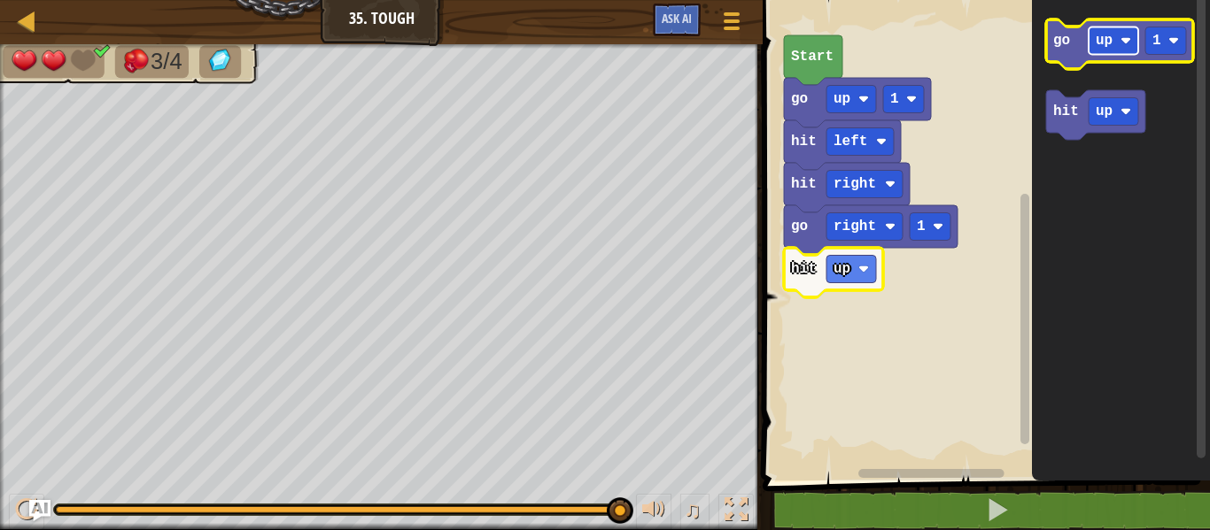
click at [1104, 27] on rect "Blockly Workspace" at bounding box center [1113, 40] width 50 height 27
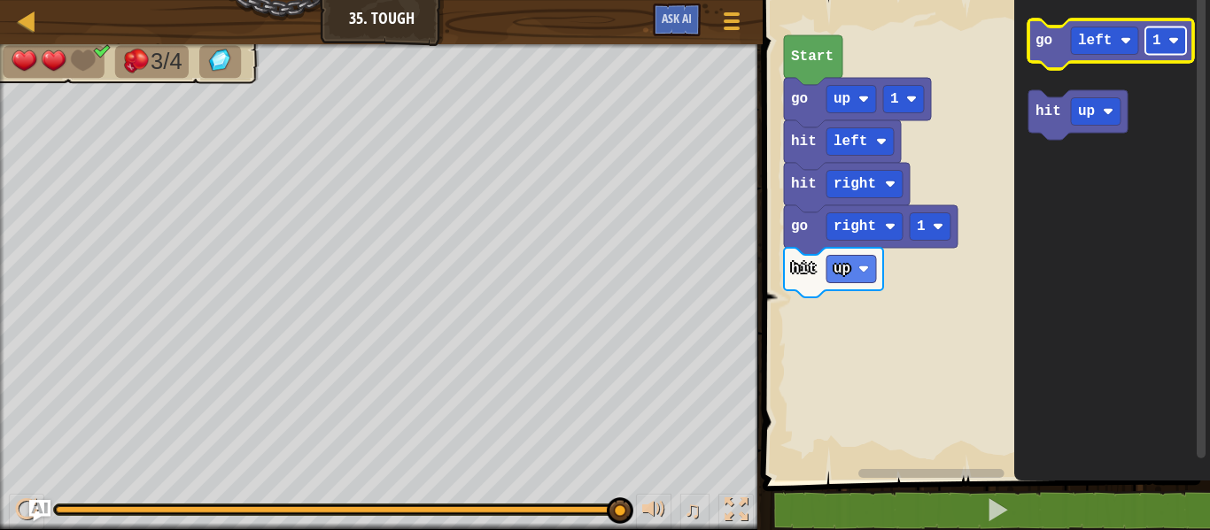
click at [1164, 44] on rect "Blockly Workspace" at bounding box center [1165, 40] width 41 height 27
click at [1041, 50] on icon "Blockly Workspace" at bounding box center [1110, 44] width 165 height 50
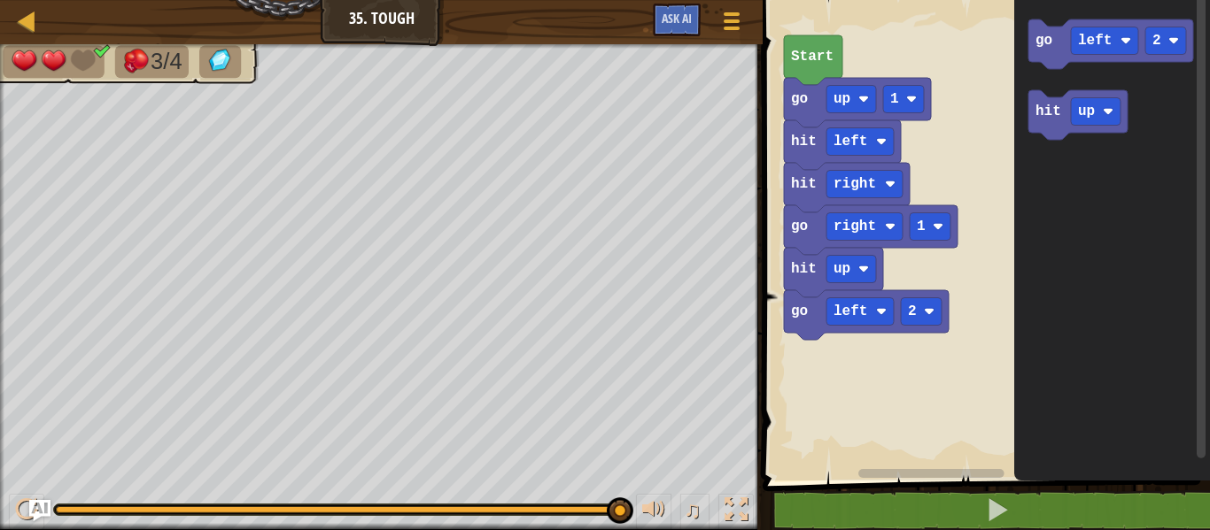
click at [1034, 108] on icon "Blockly Workspace" at bounding box center [1077, 115] width 99 height 50
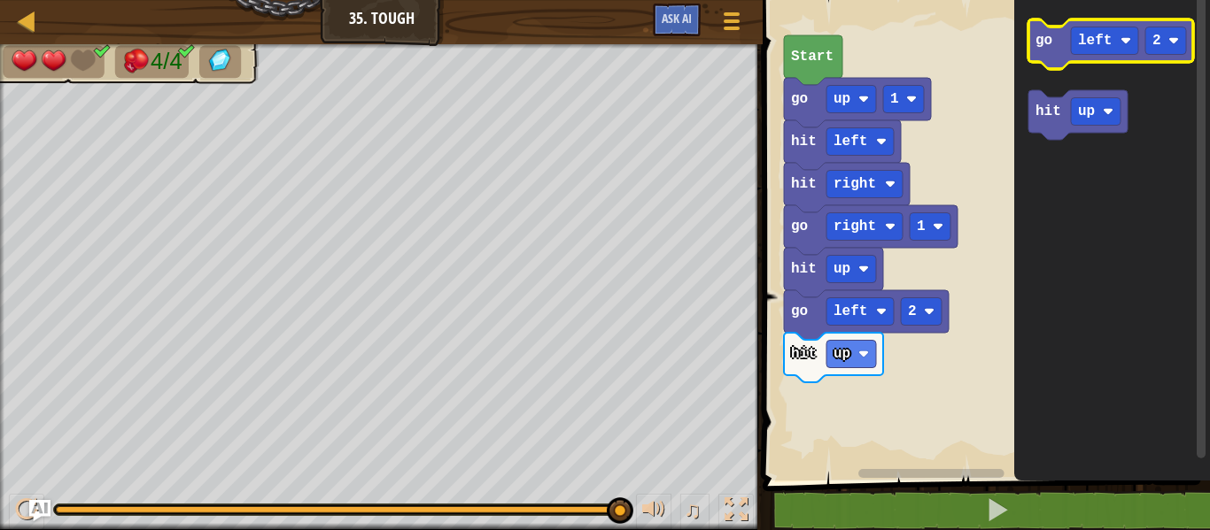
click at [1062, 27] on icon "Blockly Workspace" at bounding box center [1110, 44] width 165 height 50
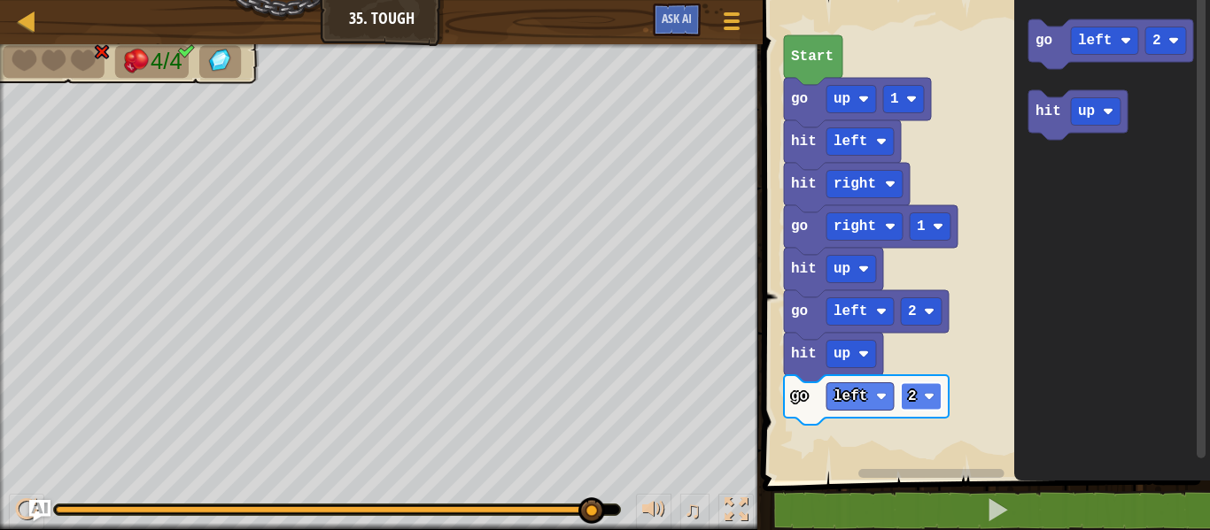
click at [907, 406] on rect "Blockly Workspace" at bounding box center [921, 396] width 41 height 27
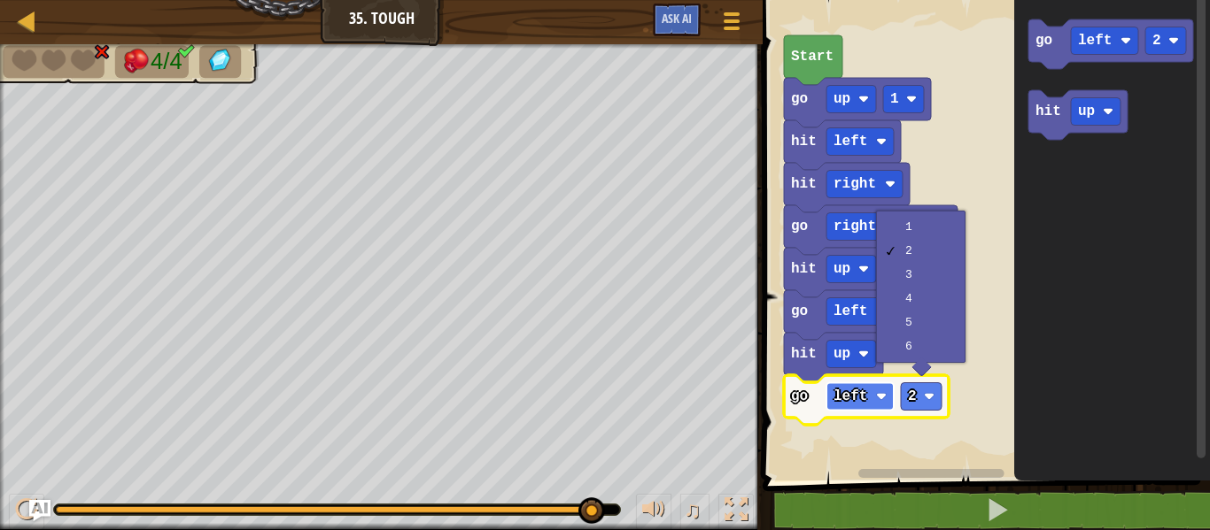
click at [858, 406] on rect "Blockly Workspace" at bounding box center [859, 396] width 67 height 27
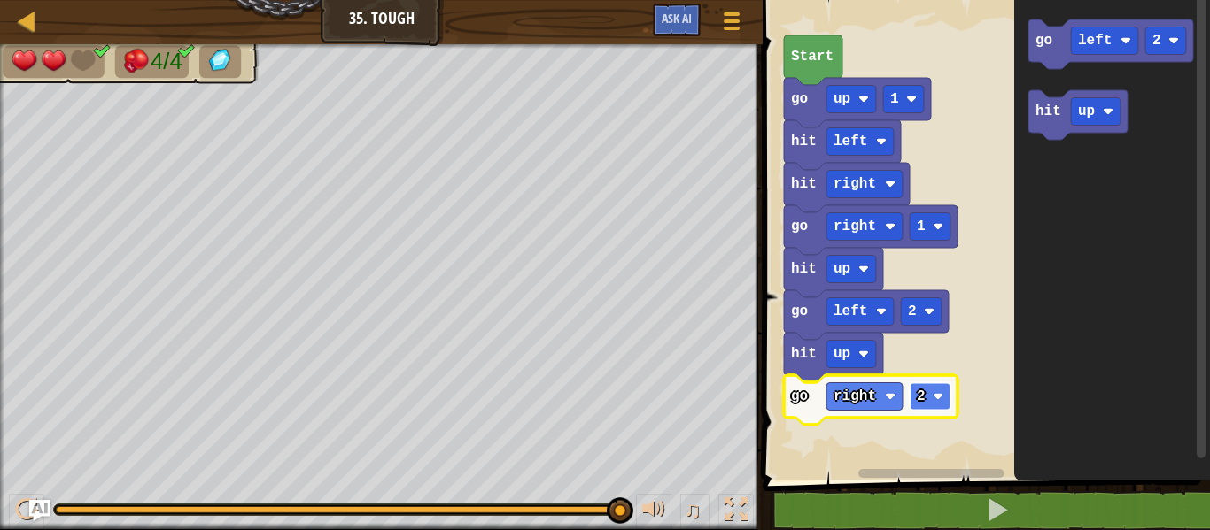
click at [924, 399] on text "2" at bounding box center [921, 397] width 9 height 16
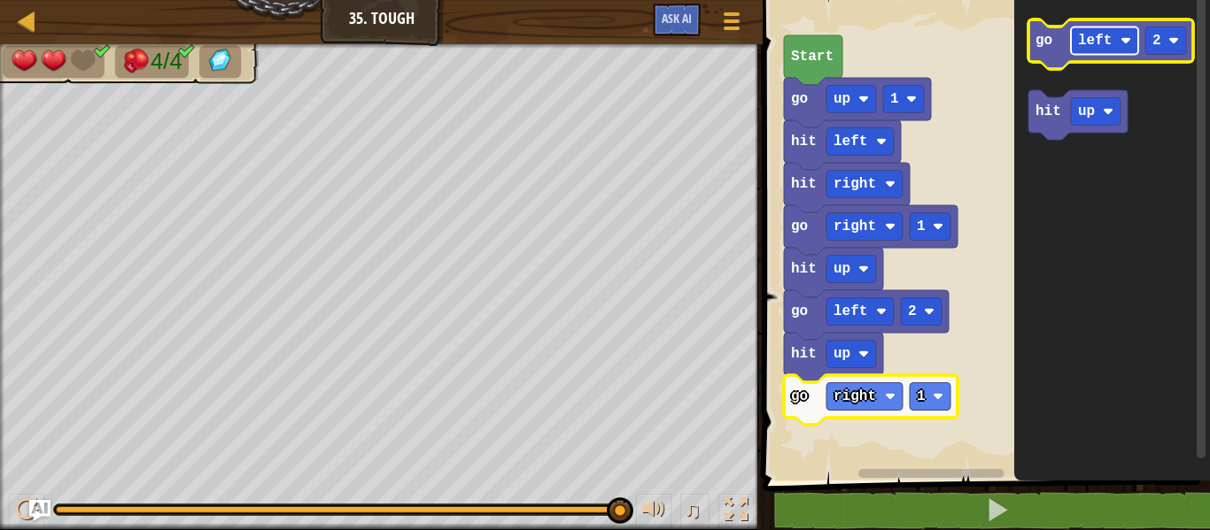
click at [1117, 27] on rect "Blockly Workspace" at bounding box center [1104, 40] width 67 height 27
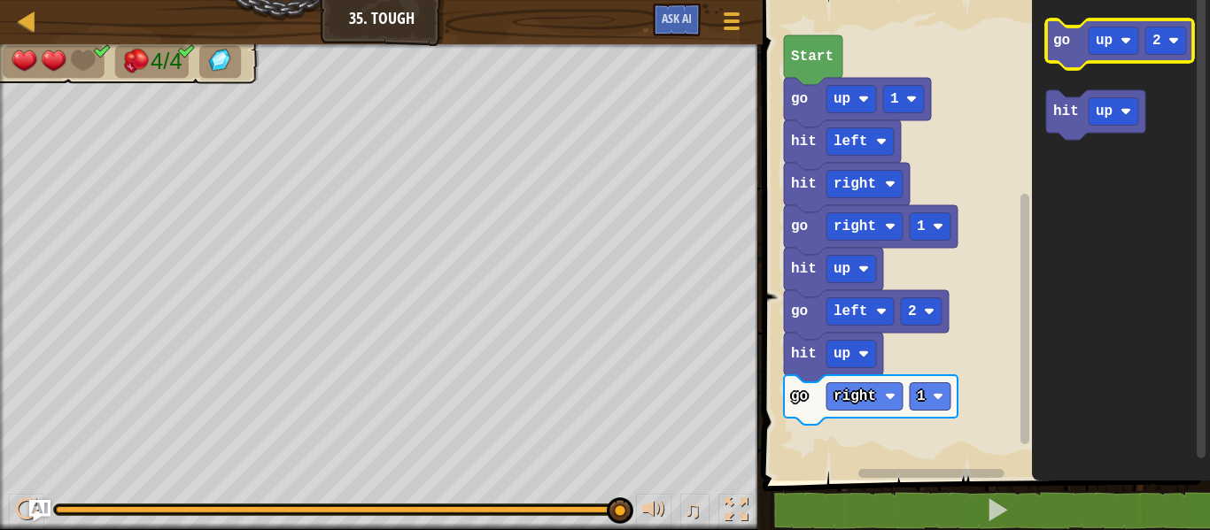
click at [1087, 26] on icon "Blockly Workspace" at bounding box center [1119, 44] width 147 height 50
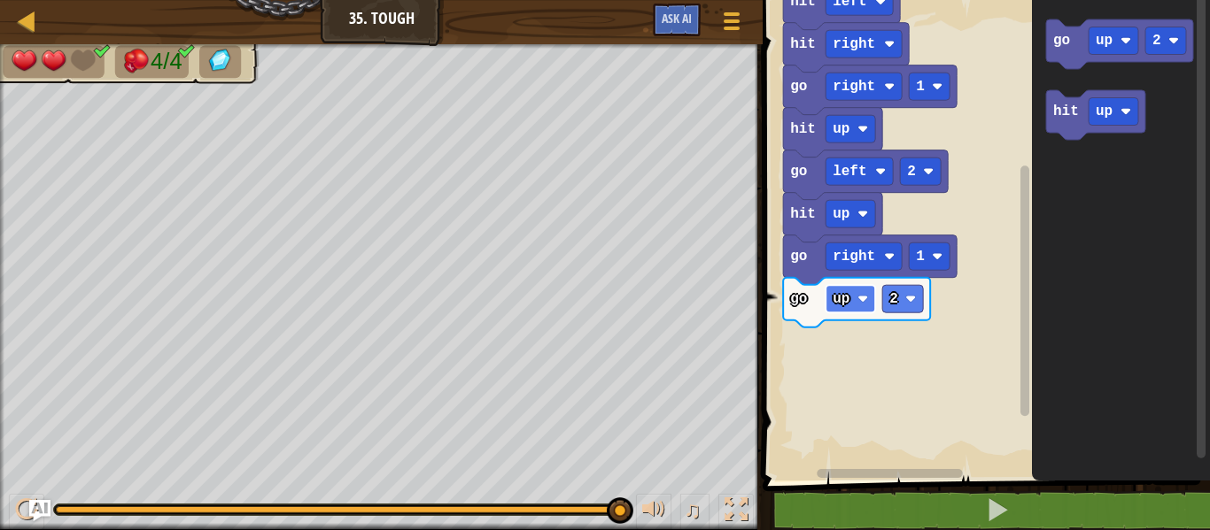
click at [825, 298] on rect "Blockly Workspace" at bounding box center [850, 298] width 50 height 27
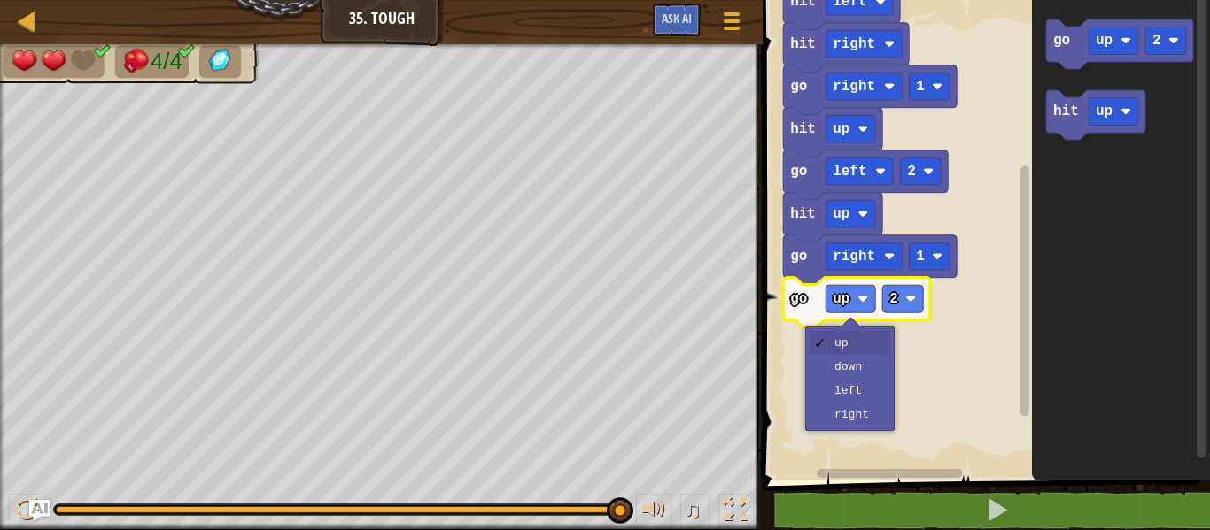
click at [828, 328] on div "up down left right" at bounding box center [849, 379] width 89 height 105
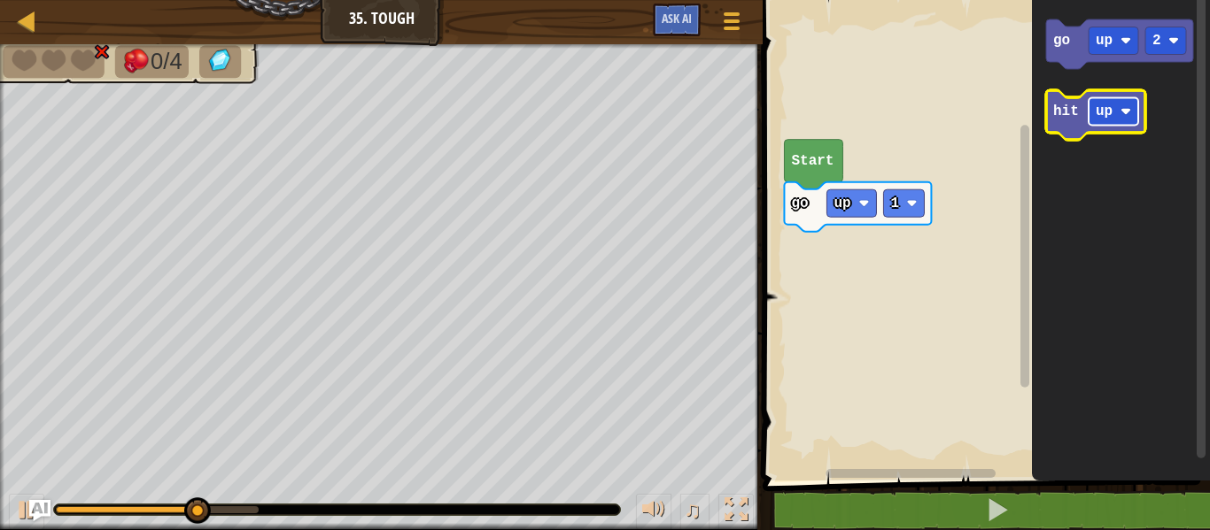
click at [1103, 109] on text "up" at bounding box center [1104, 112] width 17 height 16
click at [1072, 106] on text "hit" at bounding box center [1066, 112] width 26 height 16
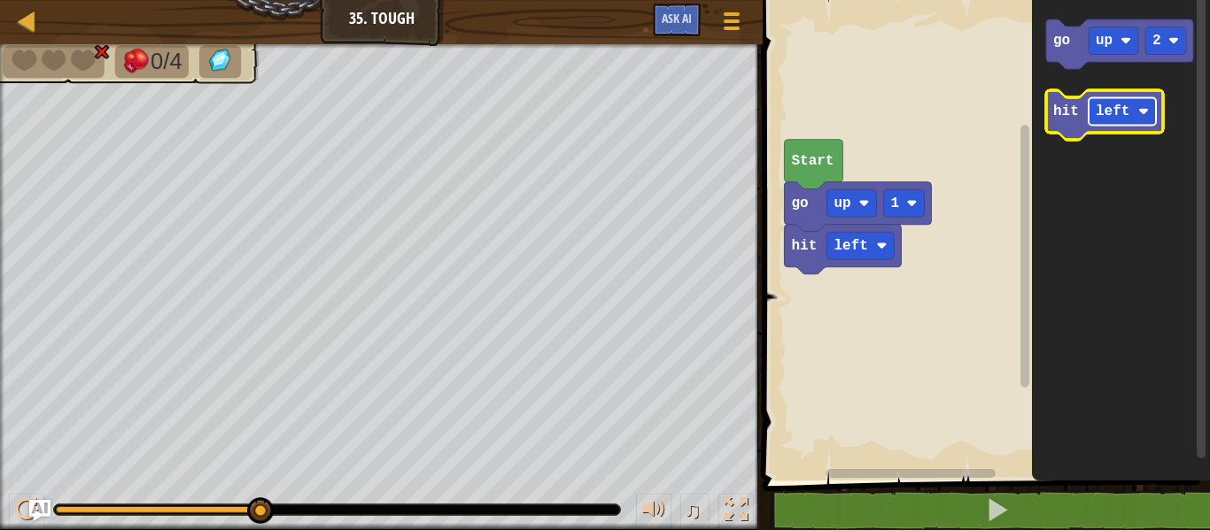
click at [1112, 111] on text "left" at bounding box center [1113, 112] width 34 height 16
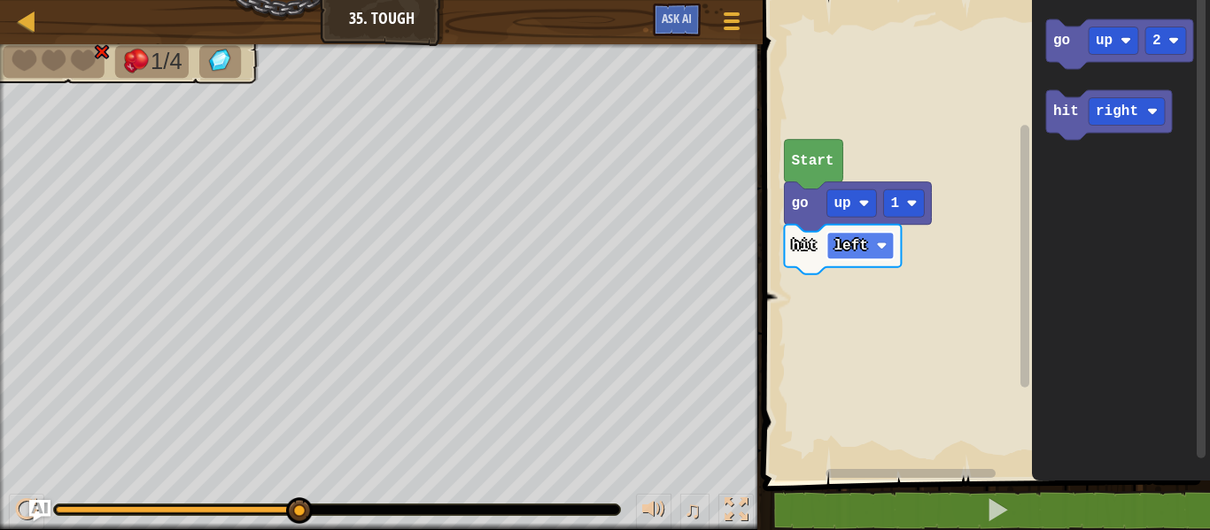
click at [871, 238] on rect "Blockly Workspace" at bounding box center [860, 245] width 67 height 27
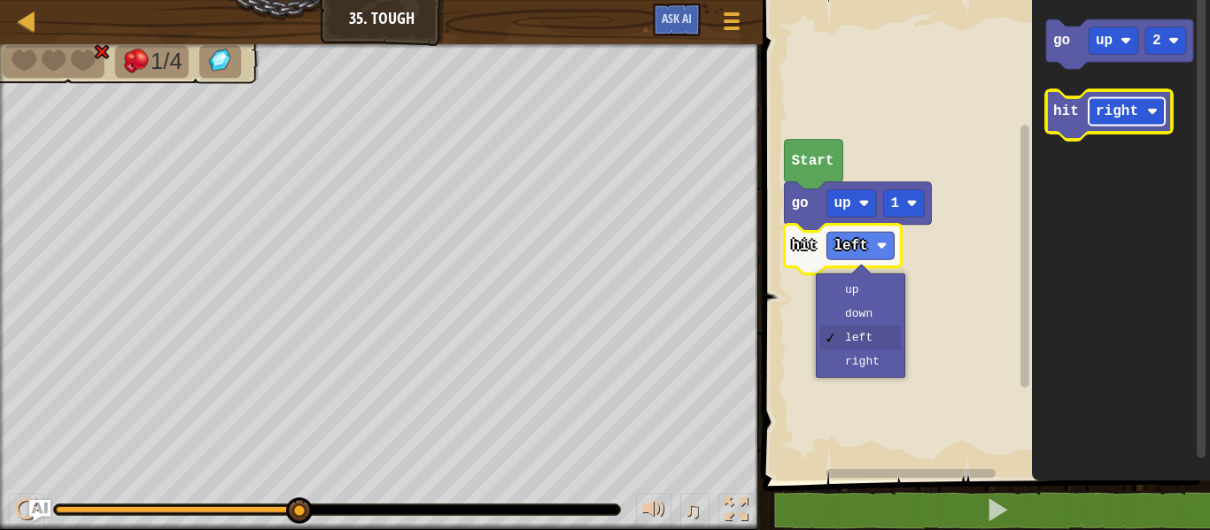
click at [1088, 106] on rect "Blockly Workspace" at bounding box center [1126, 111] width 76 height 27
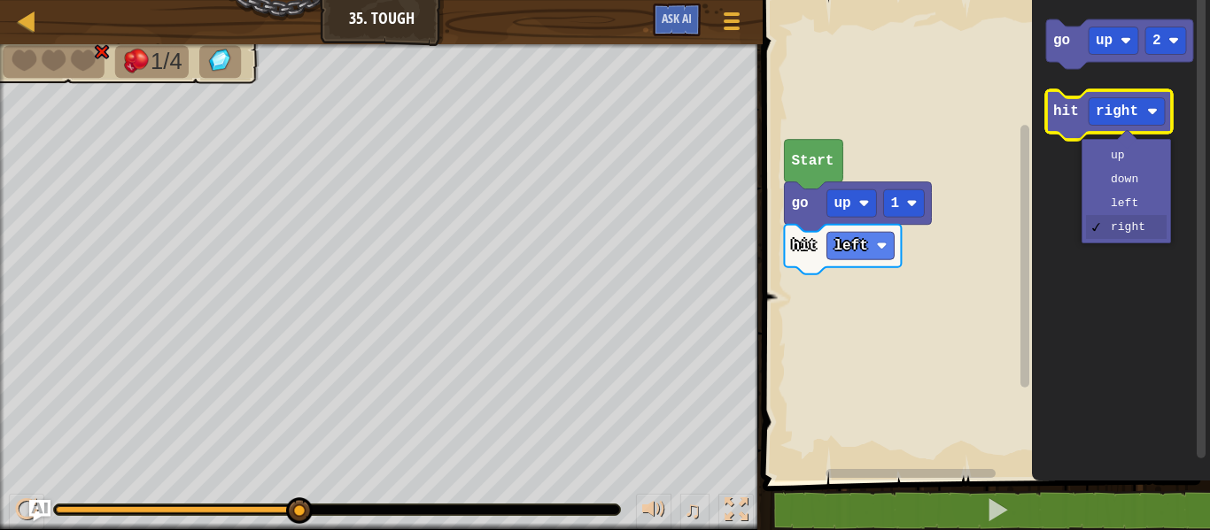
click at [1049, 128] on icon "Blockly Workspace" at bounding box center [1109, 115] width 126 height 50
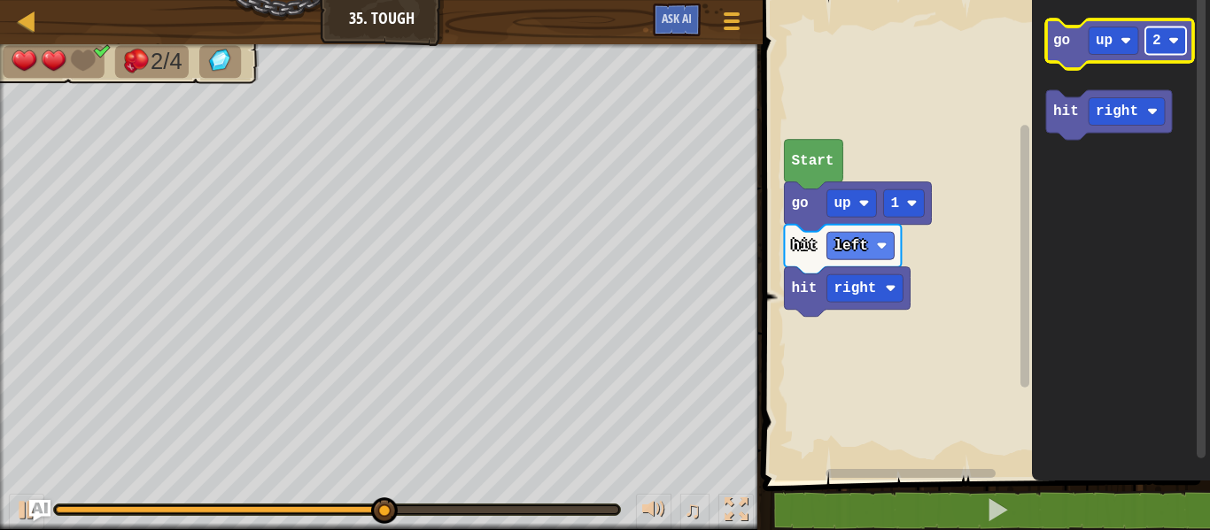
click at [1167, 32] on rect "Blockly Workspace" at bounding box center [1165, 40] width 41 height 27
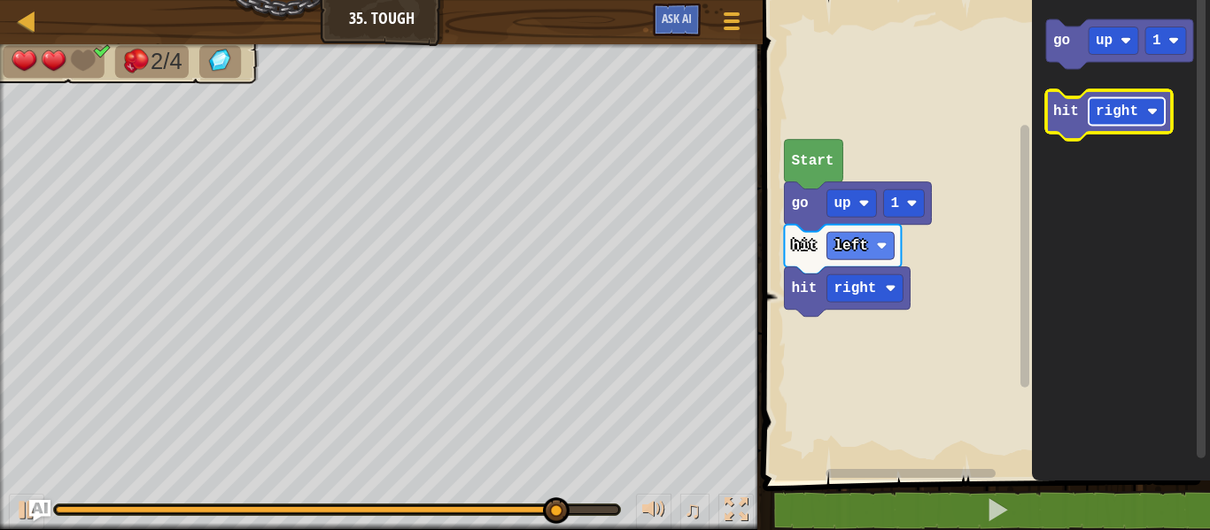
click at [1108, 105] on text "right" at bounding box center [1117, 112] width 43 height 16
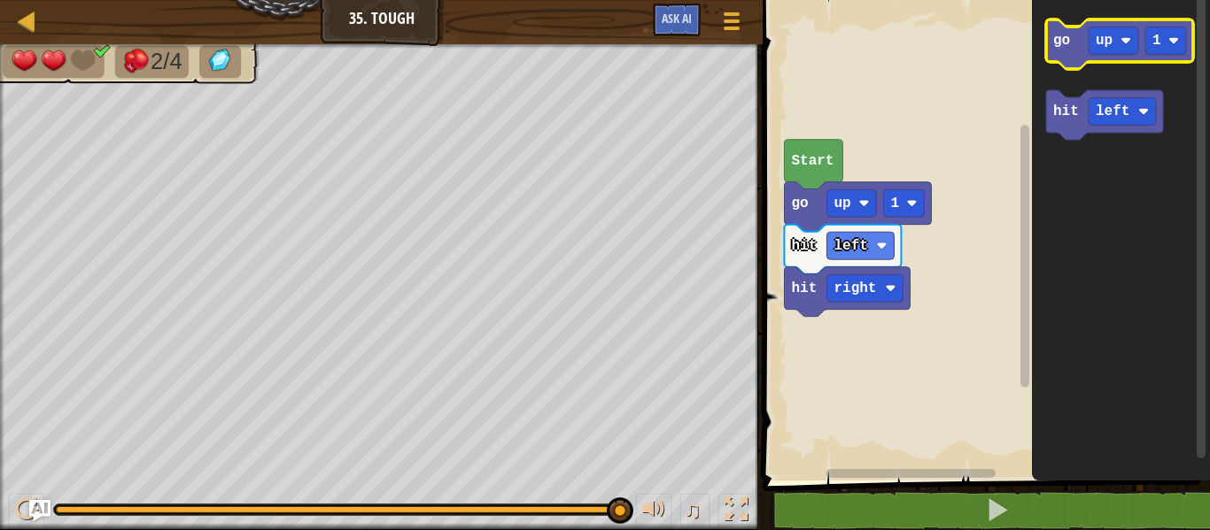
click at [1046, 31] on icon "Blockly Workspace" at bounding box center [1119, 44] width 147 height 50
click at [1059, 33] on text "go" at bounding box center [1061, 41] width 17 height 16
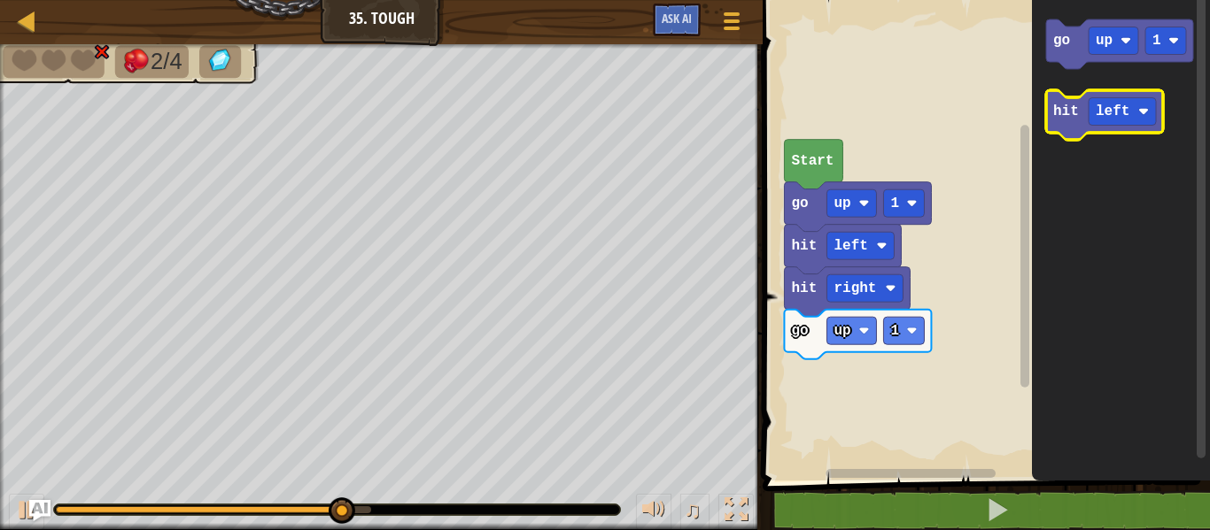
click at [1065, 115] on text "hit" at bounding box center [1066, 112] width 26 height 16
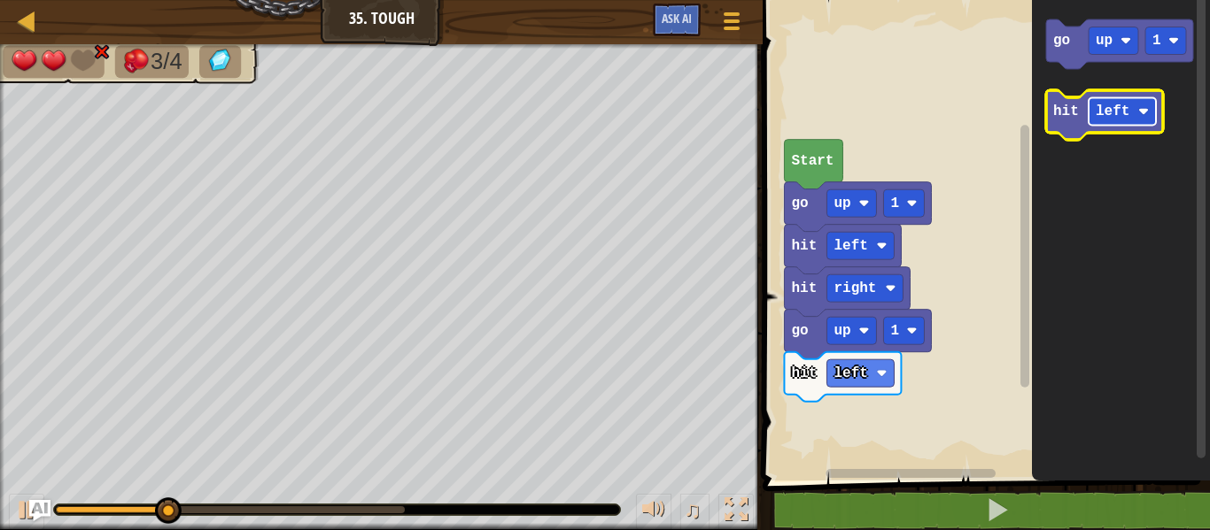
click at [1126, 106] on text "left" at bounding box center [1113, 112] width 34 height 16
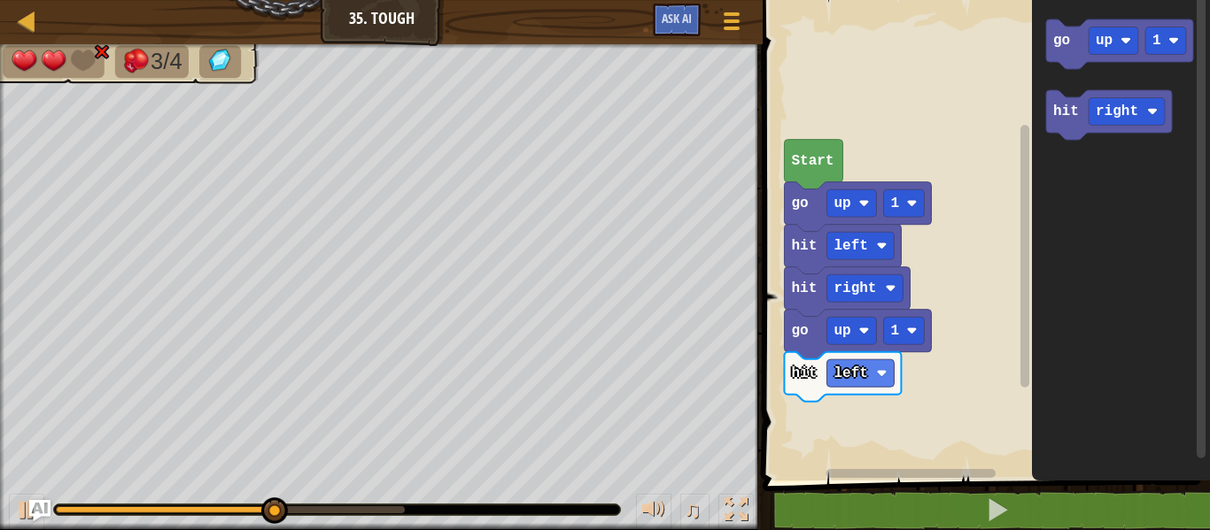
click at [1108, 217] on icon "Blockly Workspace" at bounding box center [1121, 236] width 178 height 490
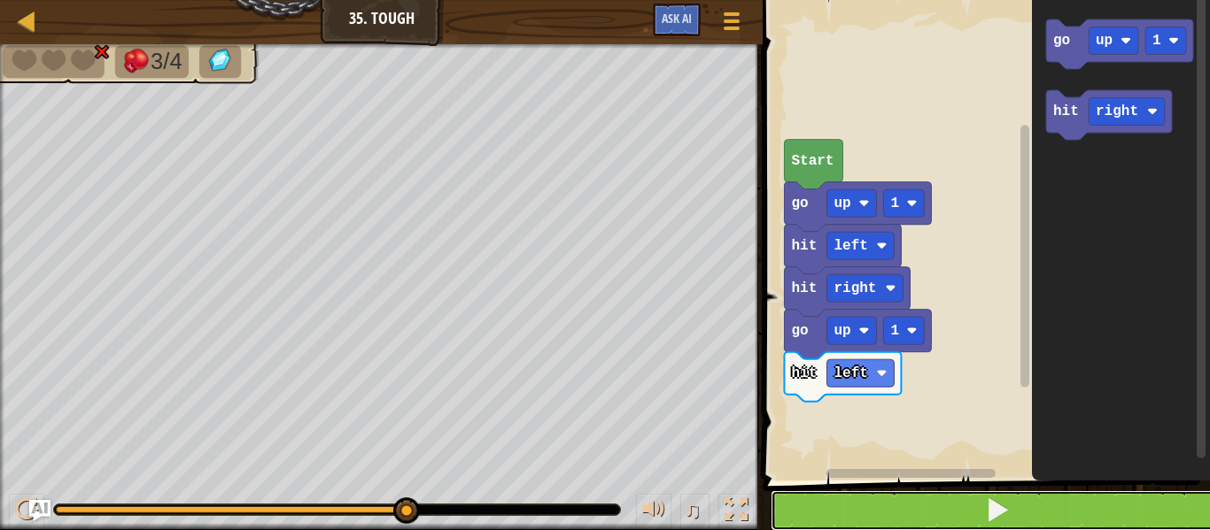
click at [858, 519] on button at bounding box center [996, 511] width 453 height 41
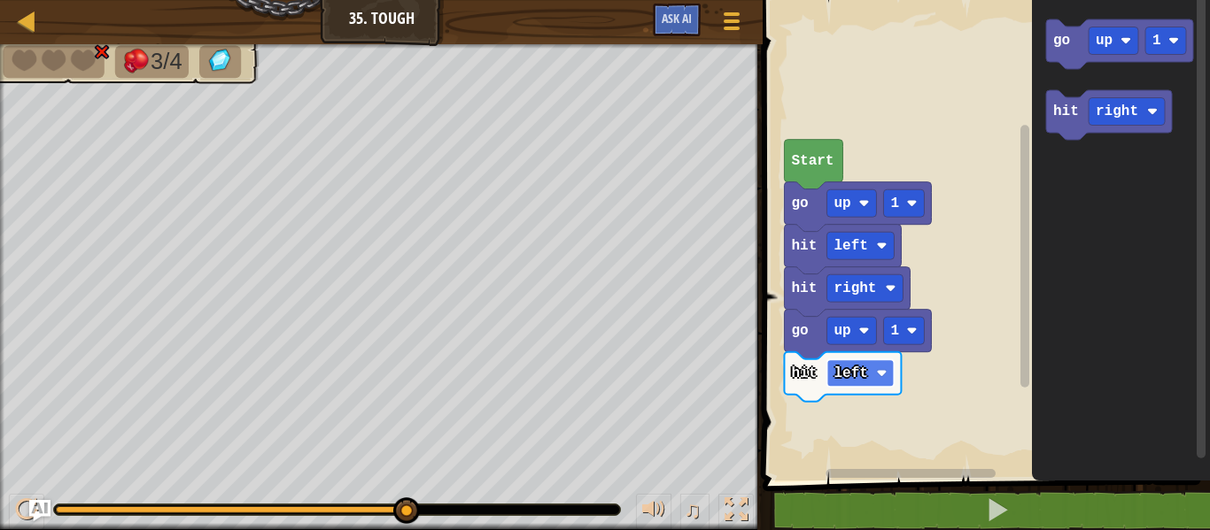
click at [837, 371] on text "left" at bounding box center [851, 374] width 34 height 16
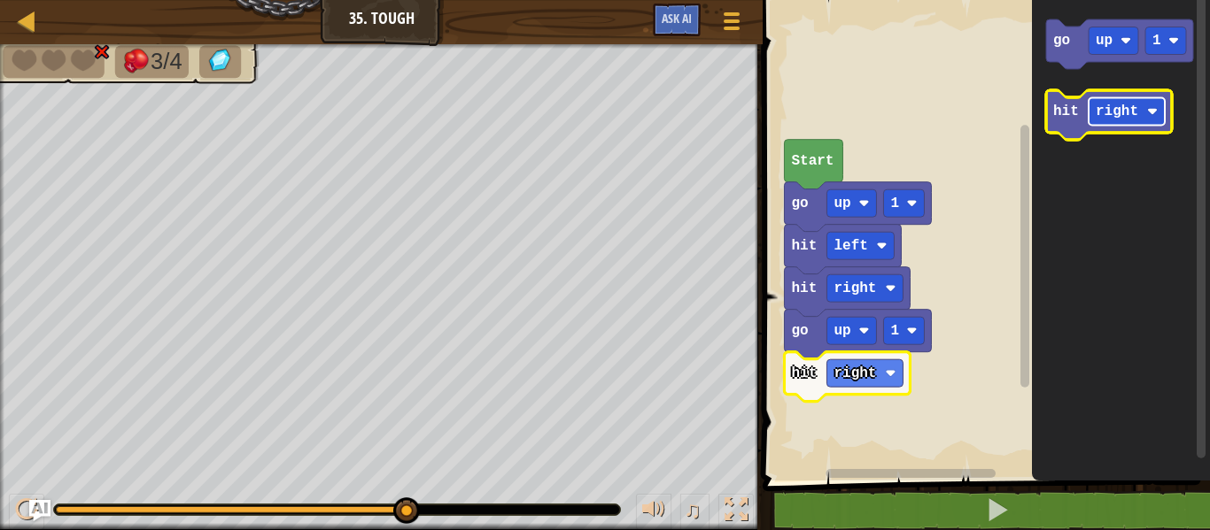
click at [1118, 104] on text "right" at bounding box center [1117, 112] width 43 height 16
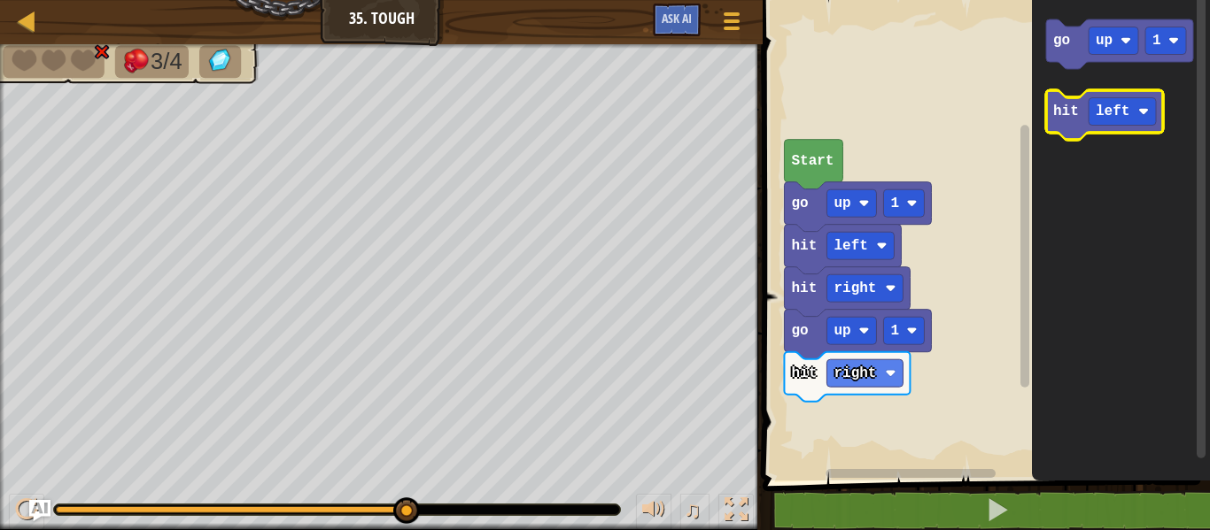
click at [1070, 90] on rect "Blockly Workspace" at bounding box center [1095, 115] width 99 height 50
click at [1065, 112] on text "hit" at bounding box center [1066, 112] width 26 height 16
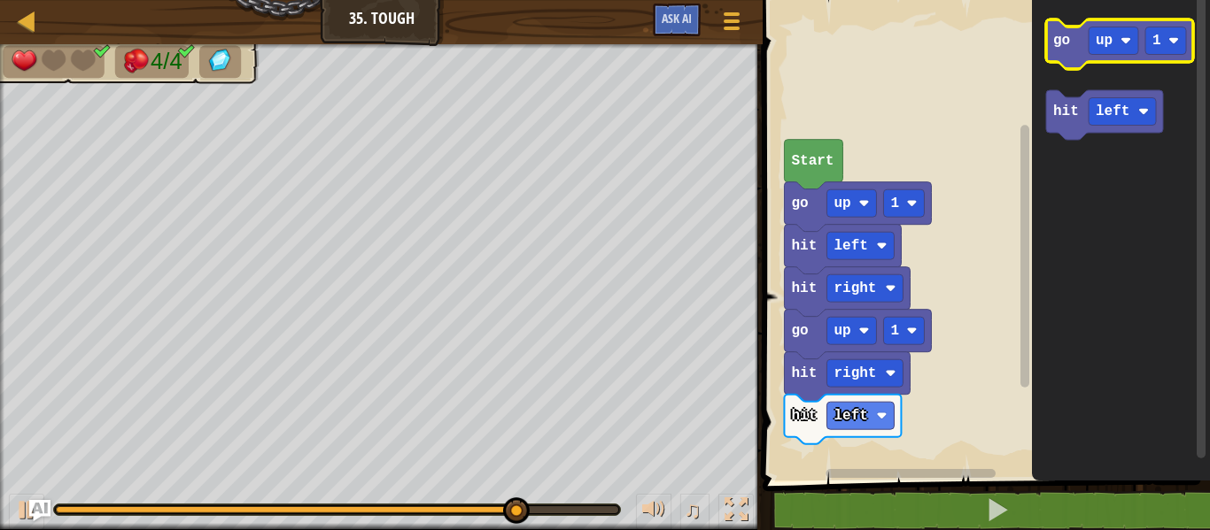
click at [1077, 39] on icon "Blockly Workspace" at bounding box center [1119, 44] width 147 height 50
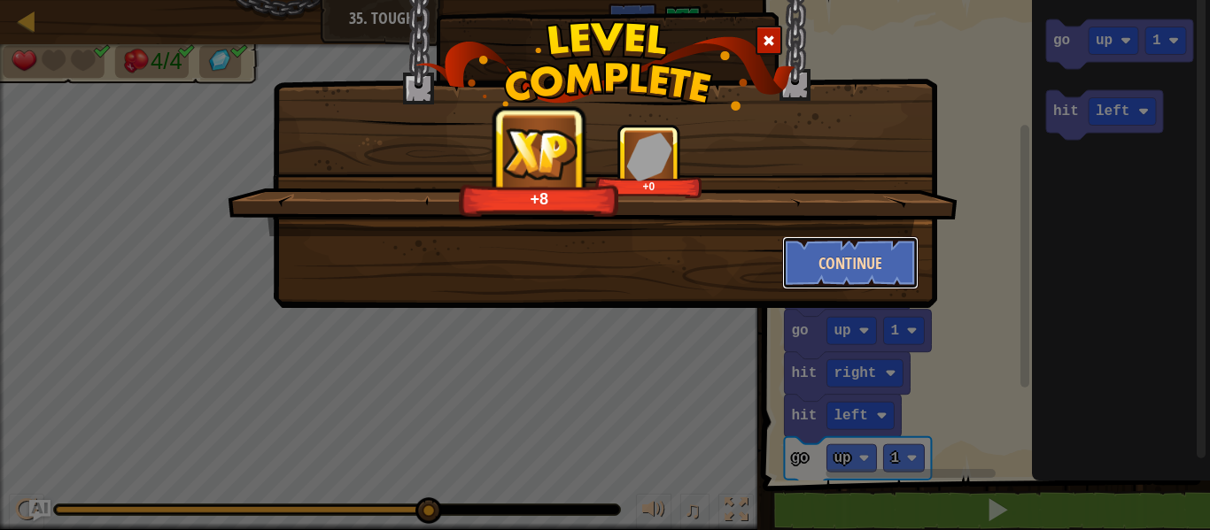
click at [853, 261] on button "Continue" at bounding box center [850, 262] width 137 height 53
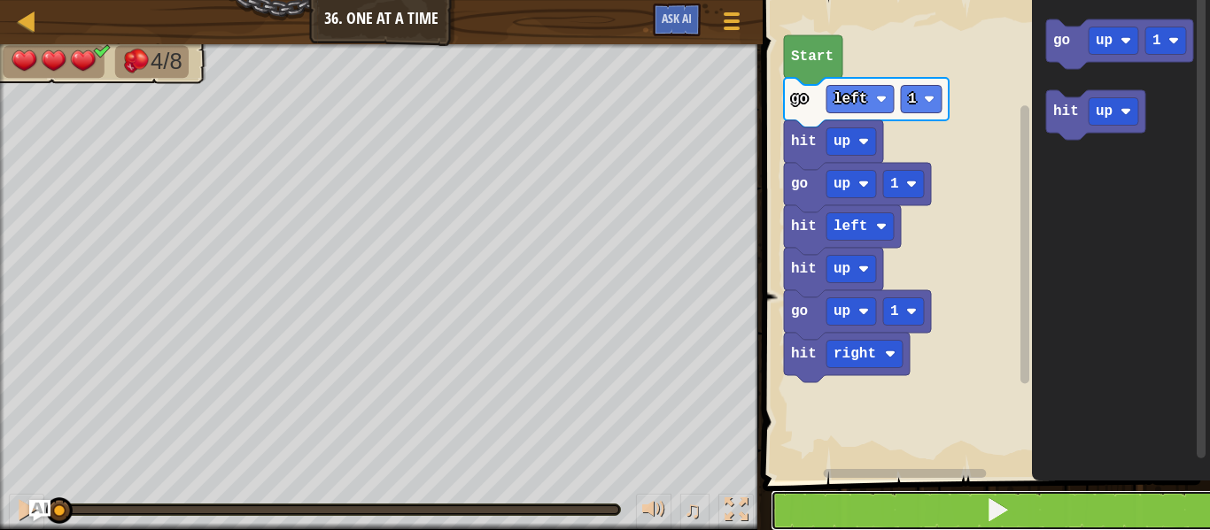
click at [863, 506] on button at bounding box center [996, 511] width 453 height 41
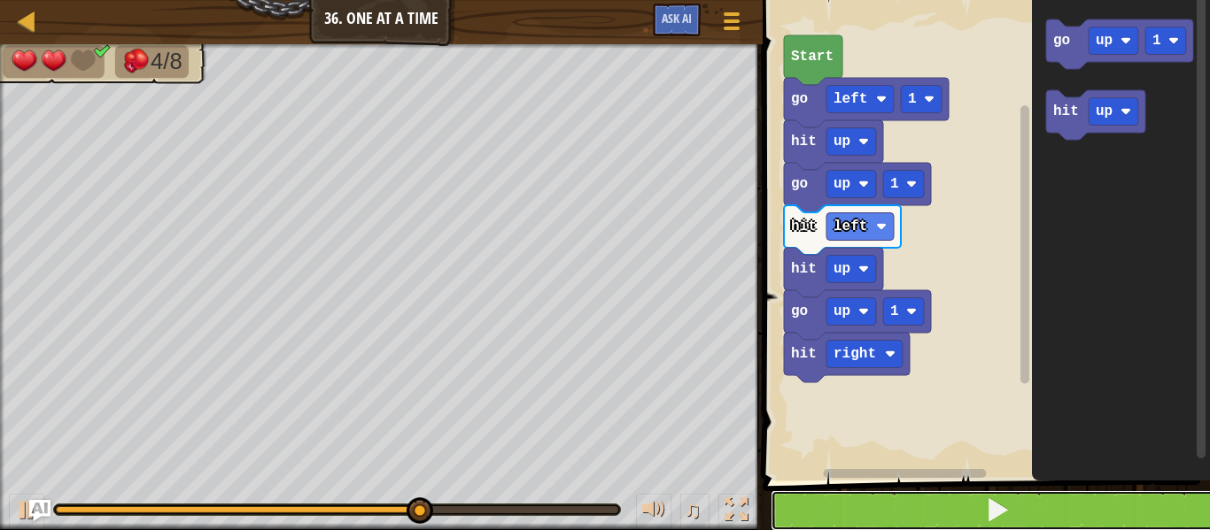
click at [880, 519] on button at bounding box center [996, 511] width 453 height 41
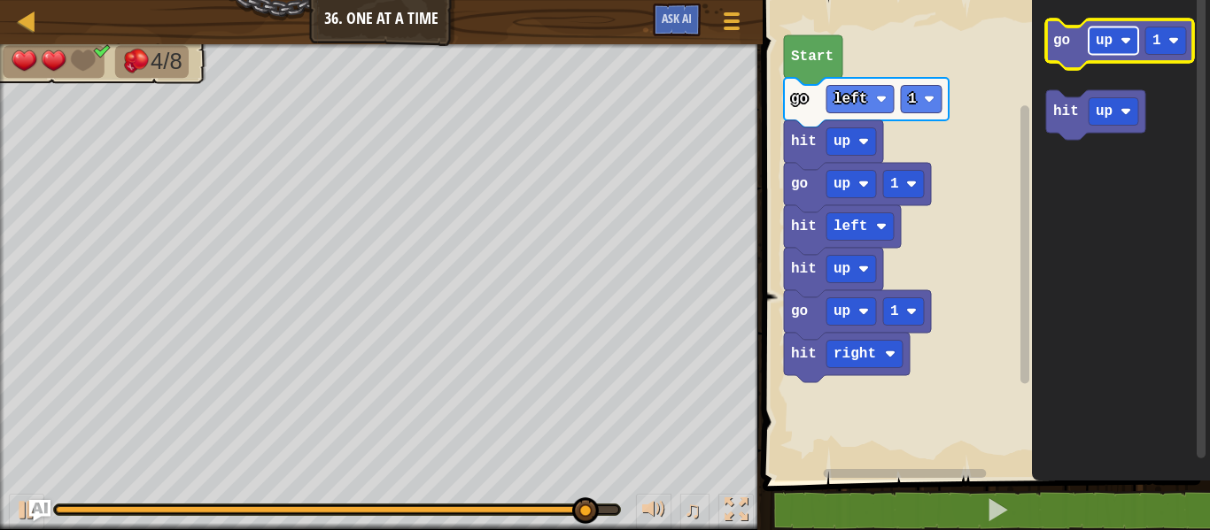
click at [1131, 51] on rect "Blockly Workspace" at bounding box center [1113, 40] width 50 height 27
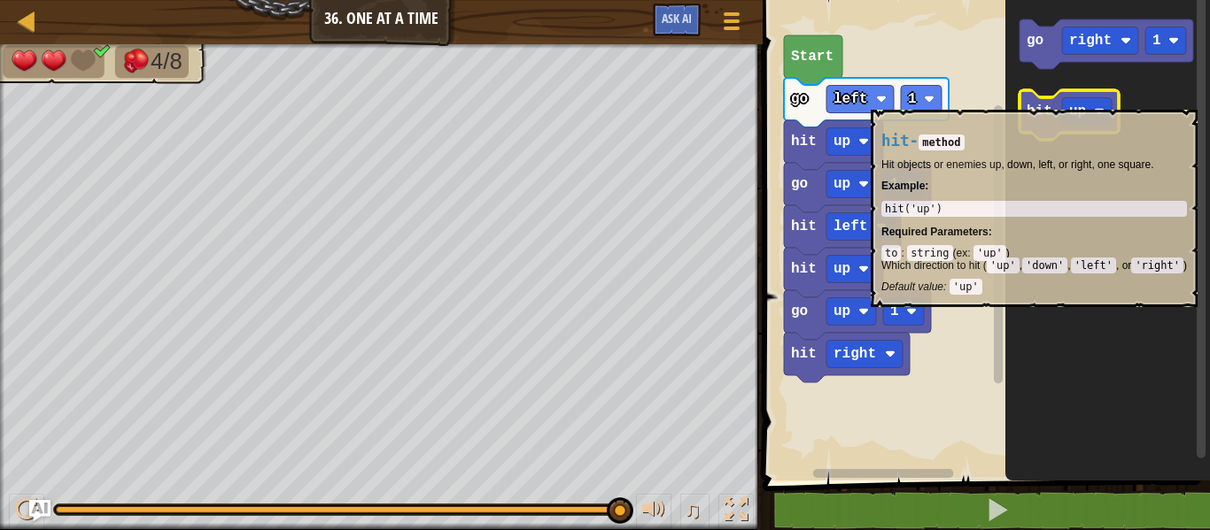
click at [1046, 100] on icon "Blockly Workspace" at bounding box center [1068, 115] width 99 height 50
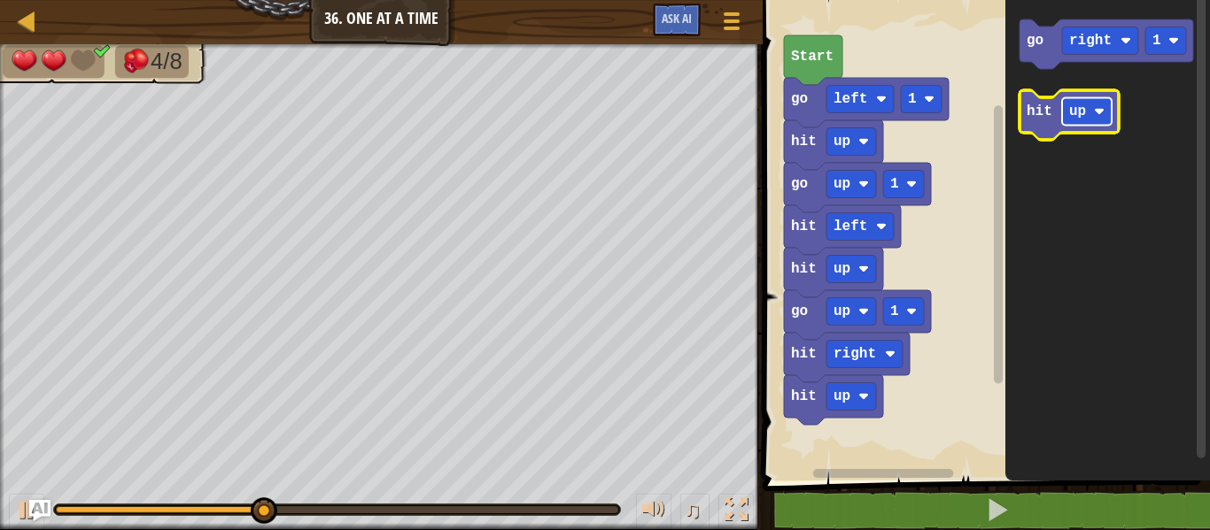
click at [1078, 119] on text "up" at bounding box center [1077, 112] width 17 height 16
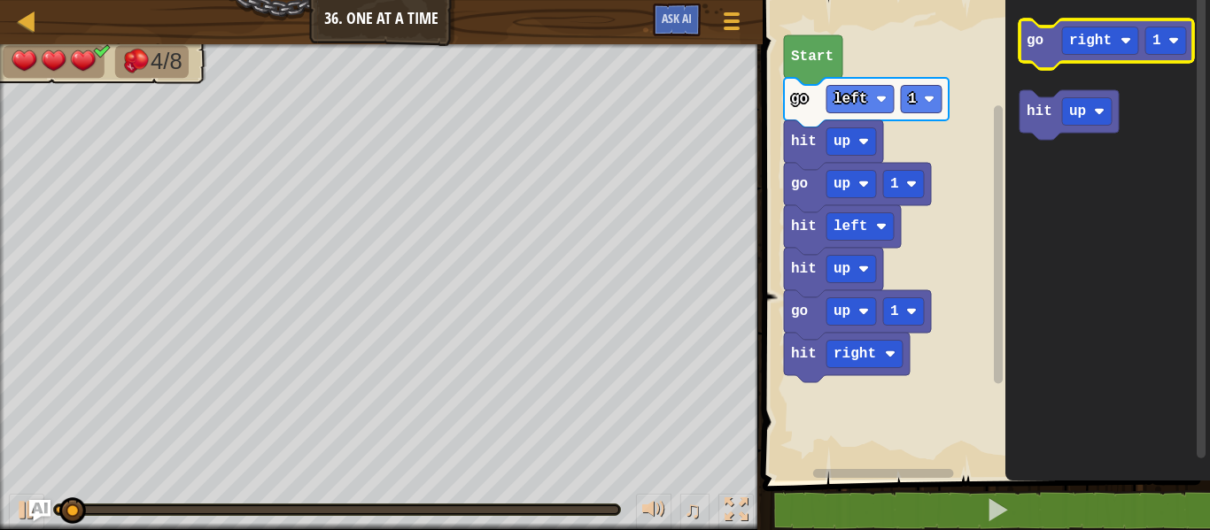
click at [1049, 38] on icon "Blockly Workspace" at bounding box center [1106, 44] width 174 height 50
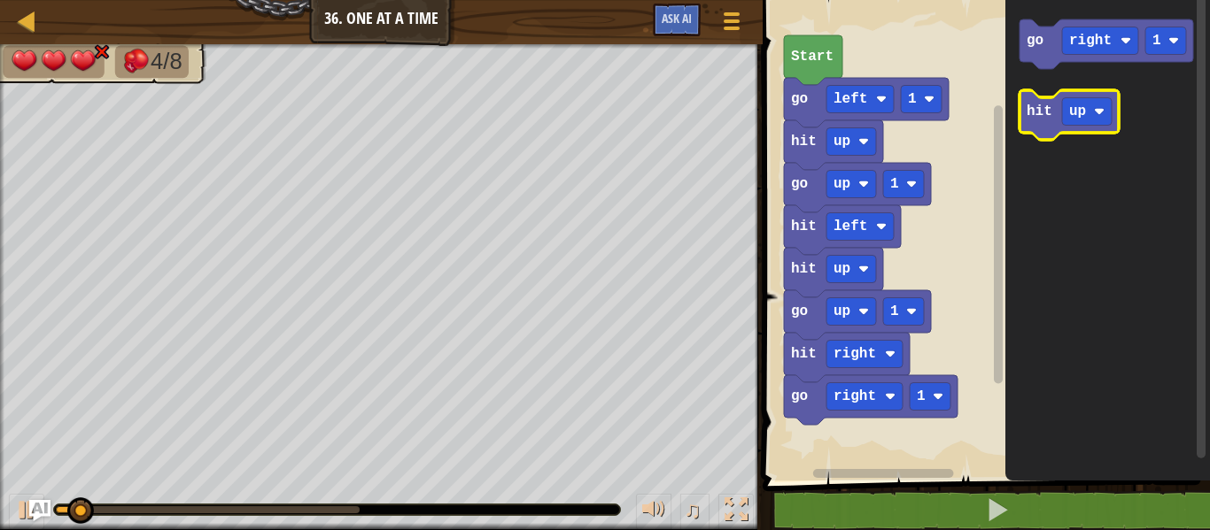
click at [1034, 104] on text "hit" at bounding box center [1039, 112] width 26 height 16
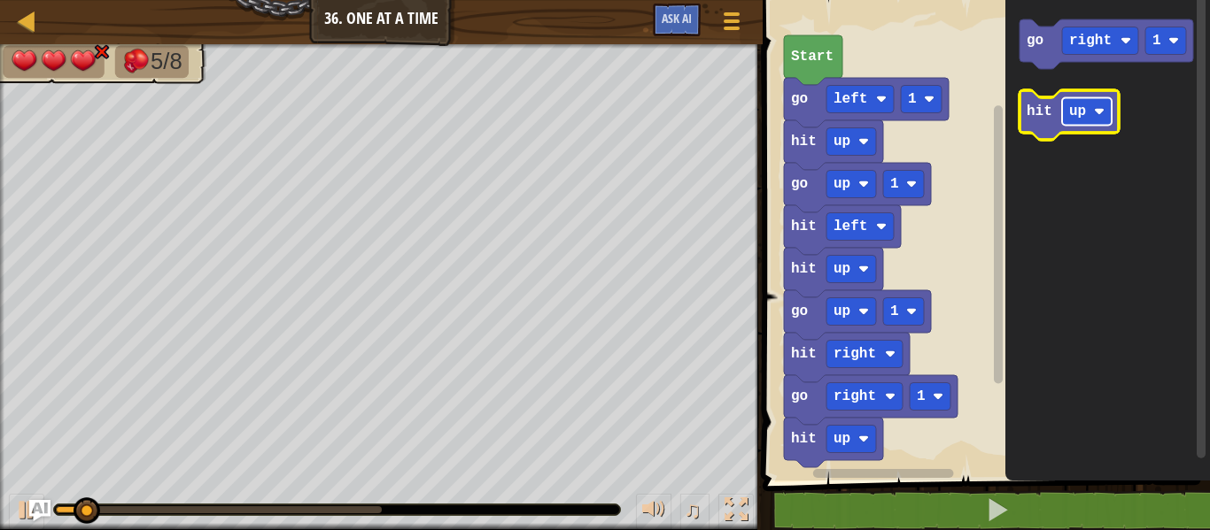
click at [1091, 106] on rect "Blockly Workspace" at bounding box center [1087, 111] width 50 height 27
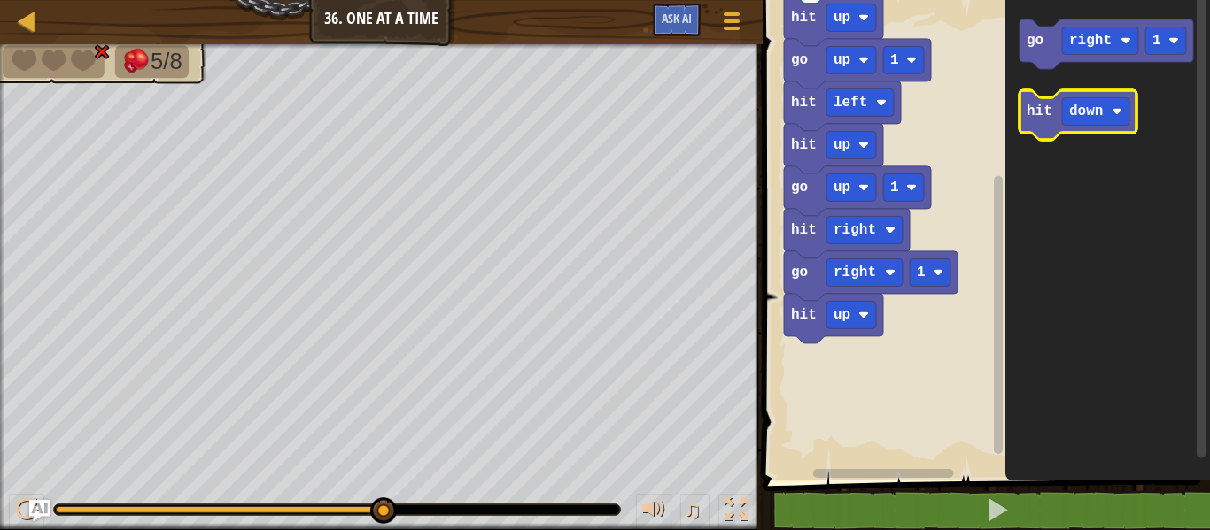
click at [1053, 101] on icon "Blockly Workspace" at bounding box center [1077, 115] width 117 height 50
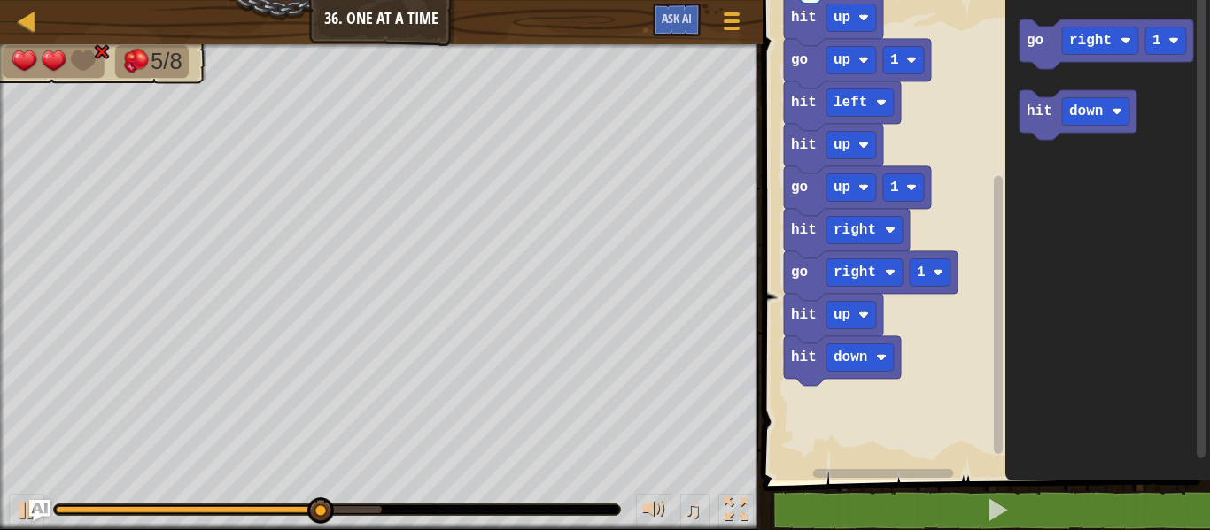
click at [809, 390] on rect "Blockly Workspace" at bounding box center [983, 236] width 453 height 490
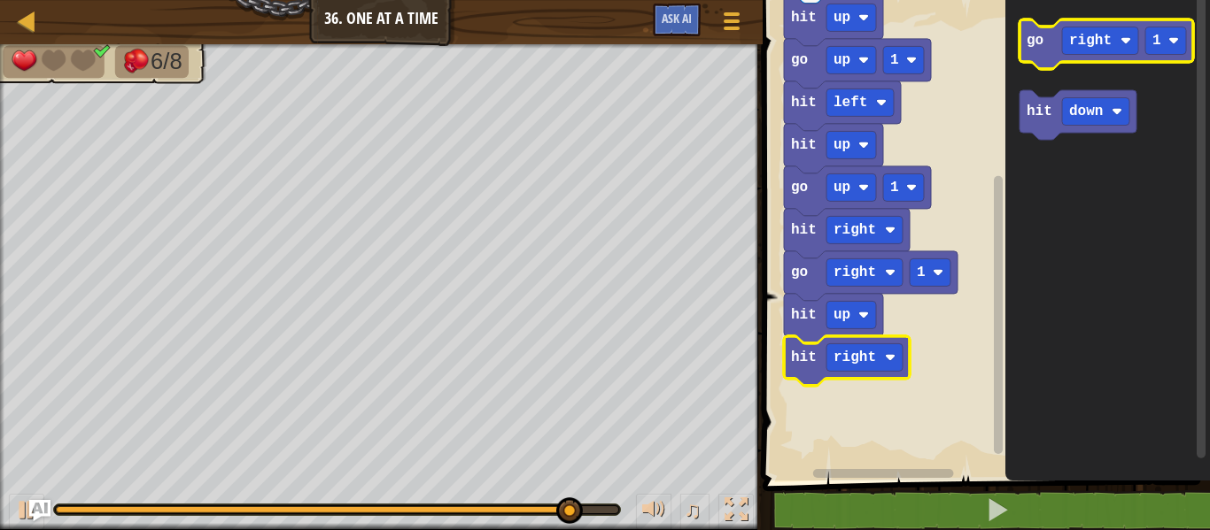
click at [1041, 30] on icon "Blockly Workspace" at bounding box center [1106, 44] width 174 height 50
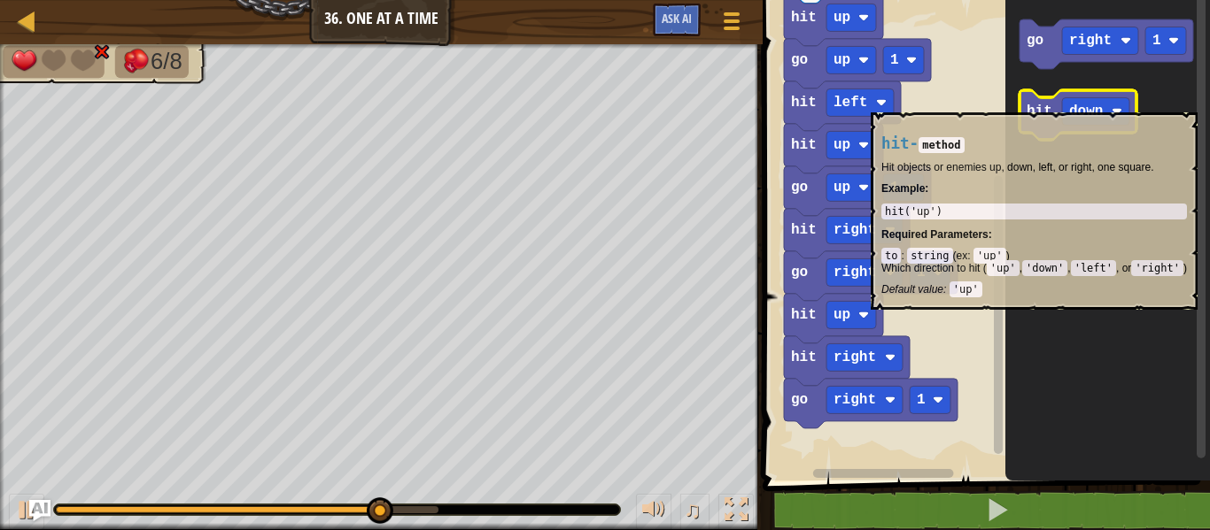
click at [1038, 104] on text "hit" at bounding box center [1039, 112] width 26 height 16
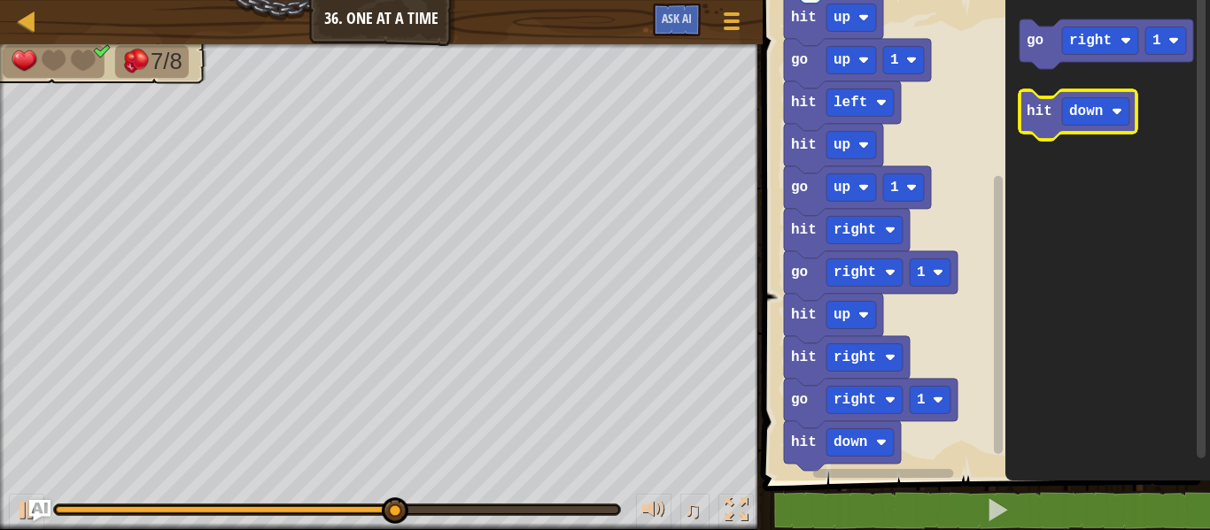
click at [1031, 112] on text "hit" at bounding box center [1039, 112] width 26 height 16
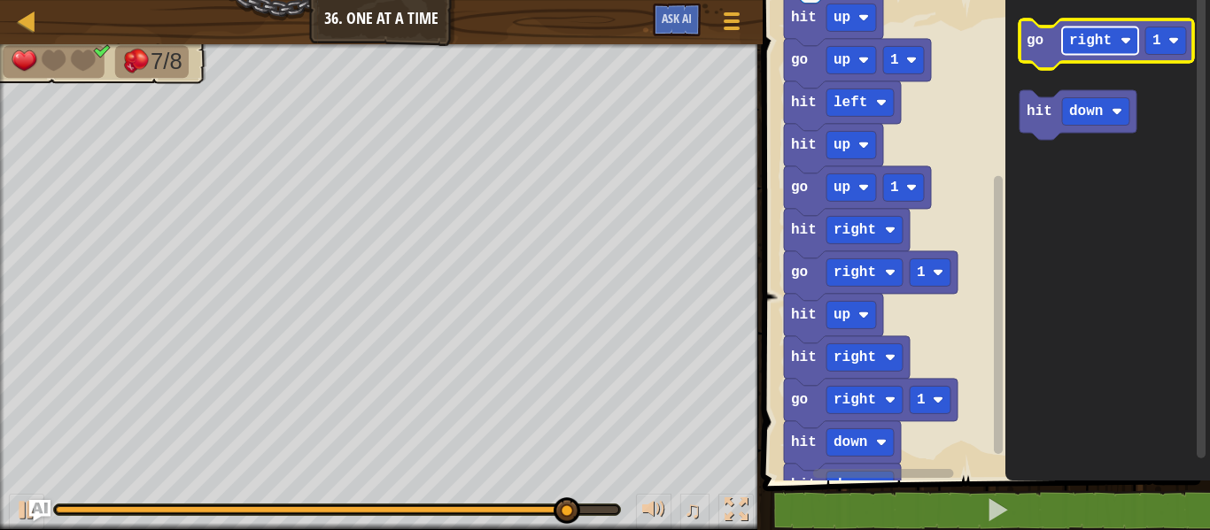
click at [1082, 48] on text "right" at bounding box center [1090, 41] width 43 height 16
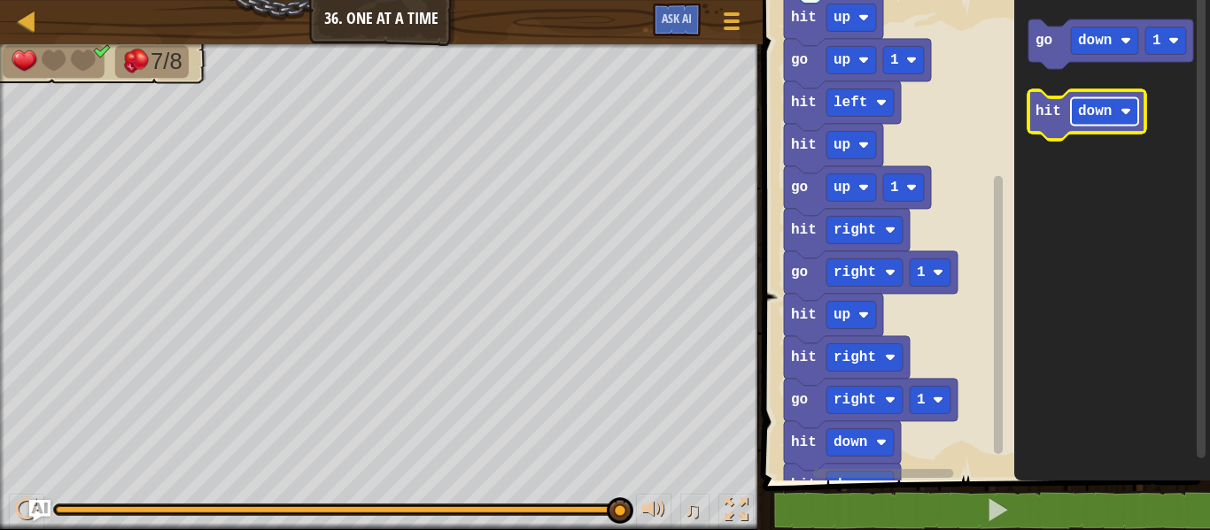
click at [1118, 104] on rect "Blockly Workspace" at bounding box center [1104, 111] width 67 height 27
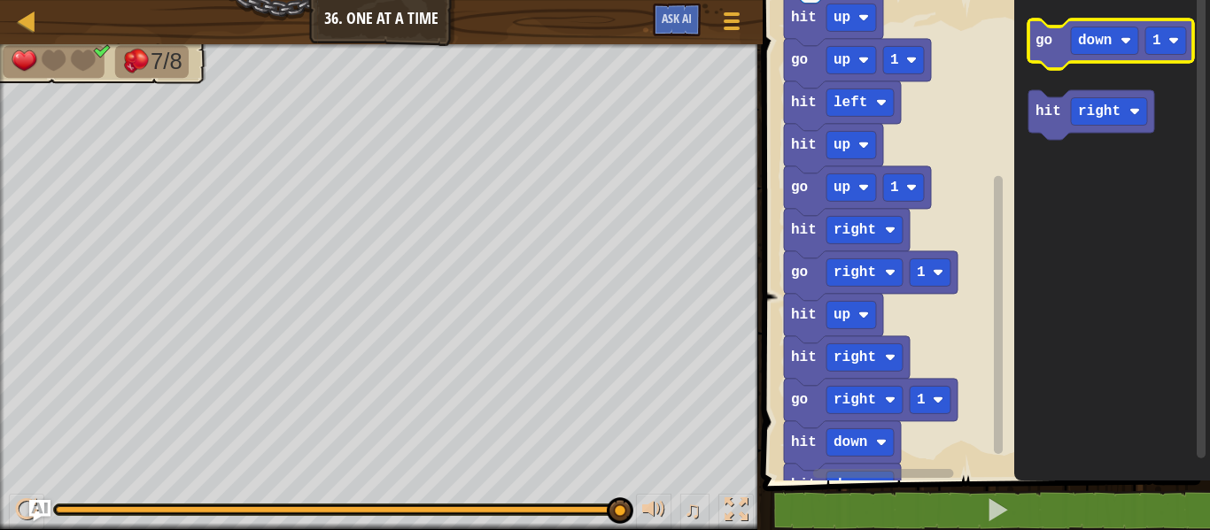
click at [1053, 43] on icon "Blockly Workspace" at bounding box center [1110, 44] width 165 height 50
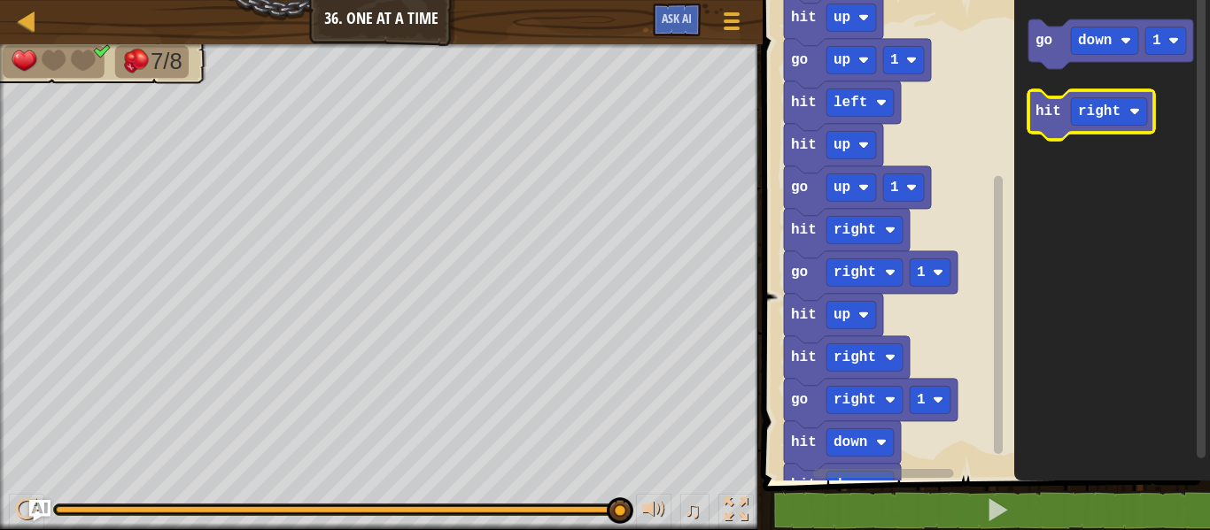
click at [1045, 128] on icon "Blockly Workspace" at bounding box center [1091, 115] width 126 height 50
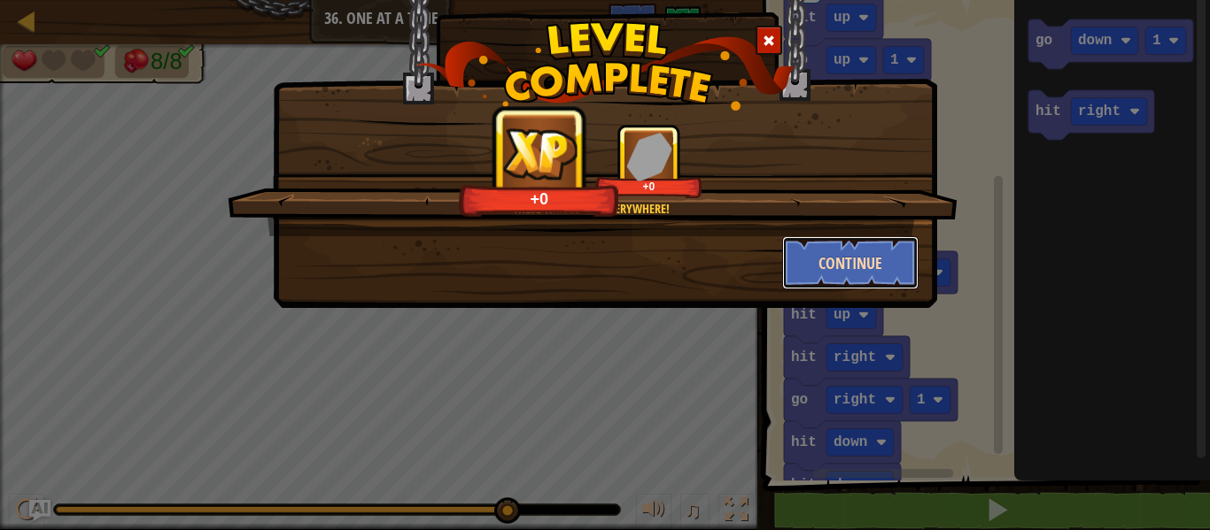
click at [825, 261] on button "Continue" at bounding box center [850, 262] width 137 height 53
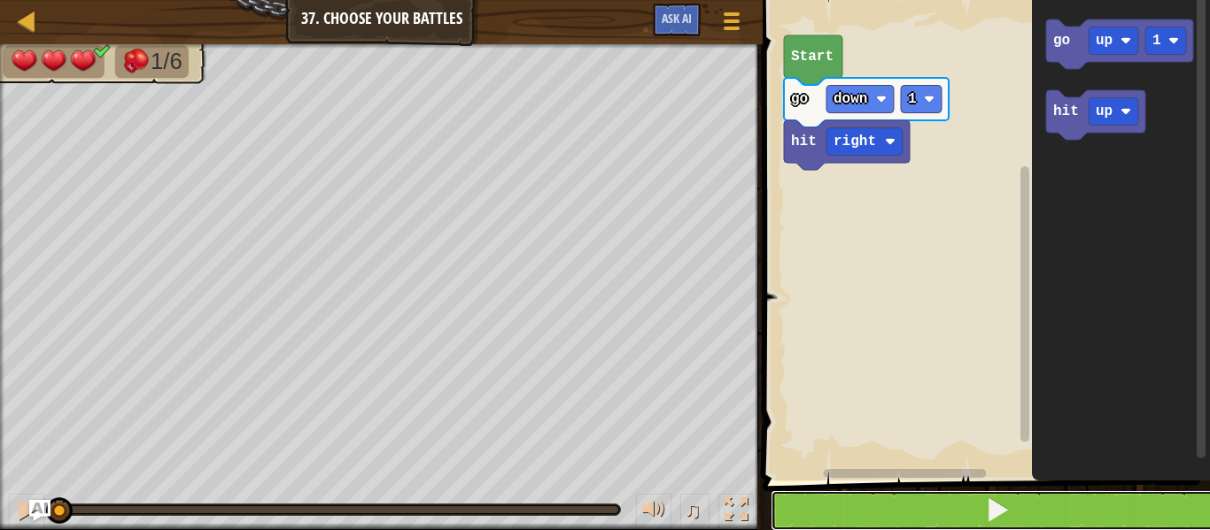
click at [875, 518] on button at bounding box center [996, 511] width 453 height 41
click at [874, 515] on button at bounding box center [996, 511] width 453 height 41
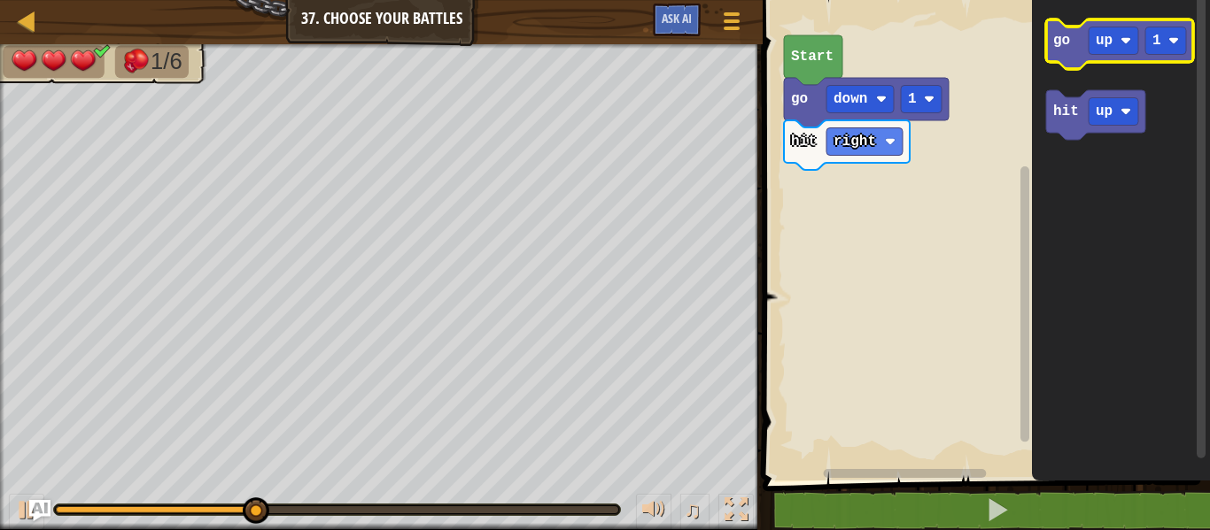
click at [1100, 26] on icon "Blockly Workspace" at bounding box center [1119, 44] width 147 height 50
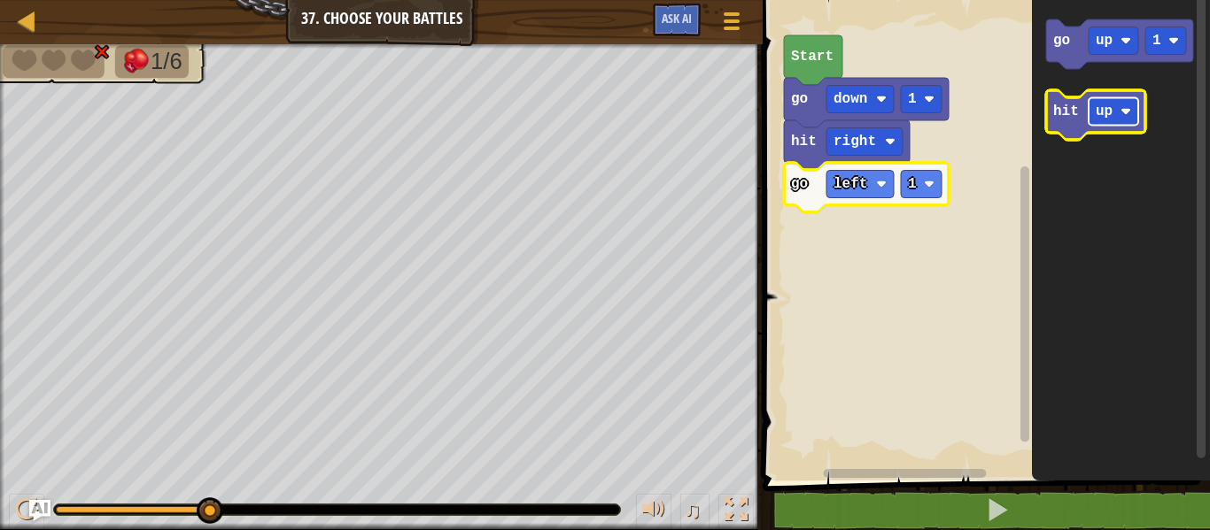
click at [1090, 106] on rect "Blockly Workspace" at bounding box center [1113, 111] width 50 height 27
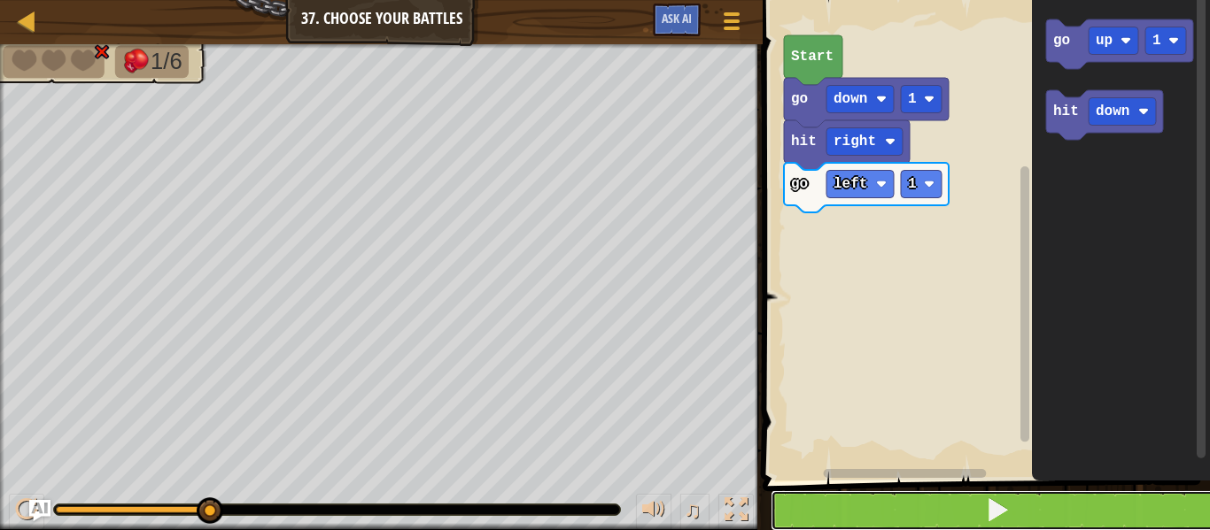
click at [886, 494] on button at bounding box center [996, 511] width 453 height 41
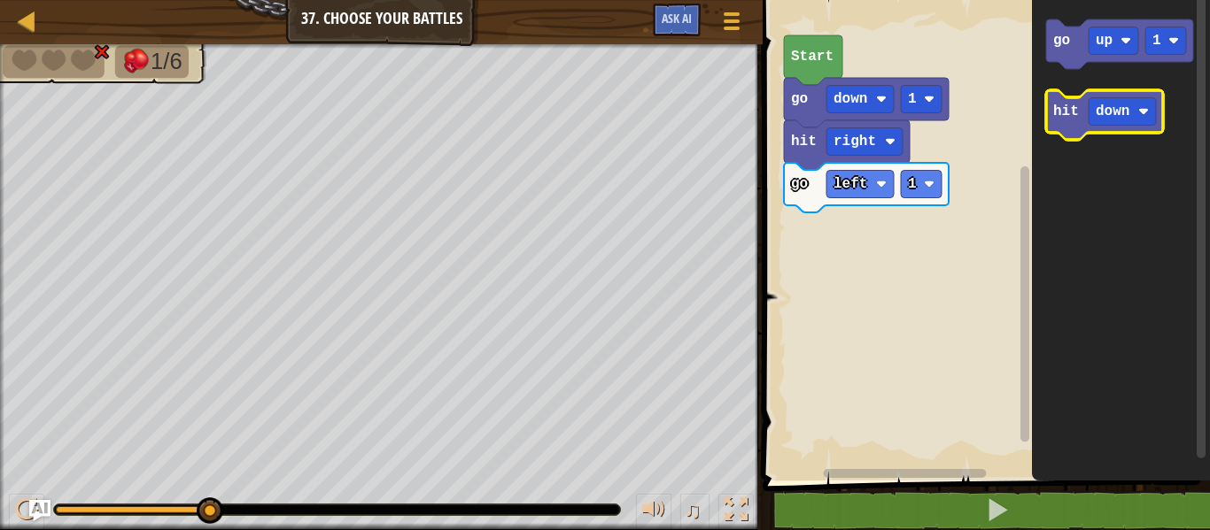
click at [1080, 102] on icon "Blockly Workspace" at bounding box center [1104, 115] width 117 height 50
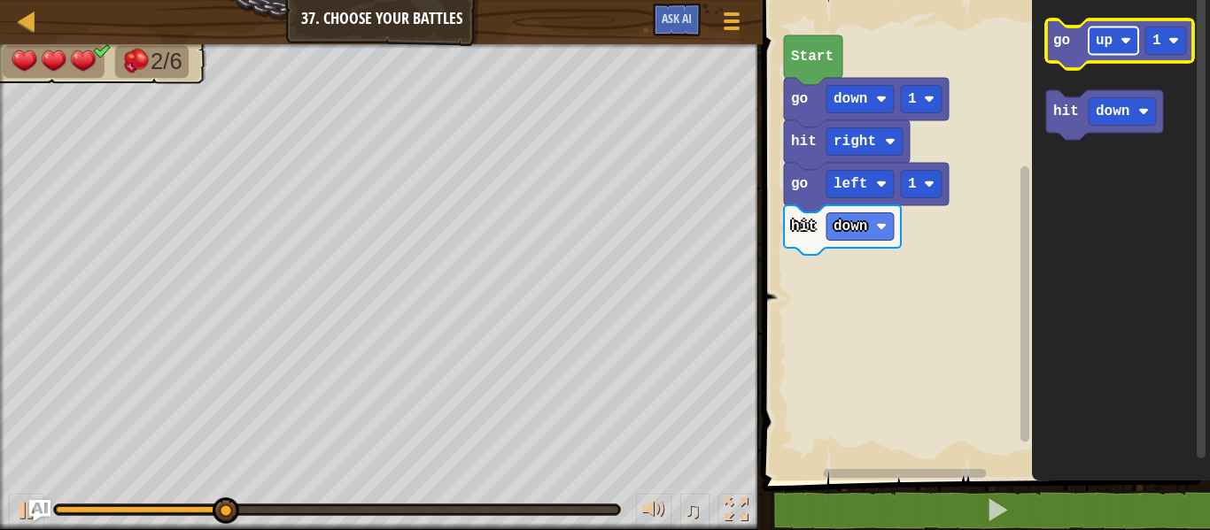
click at [1119, 28] on rect "Blockly Workspace" at bounding box center [1113, 40] width 50 height 27
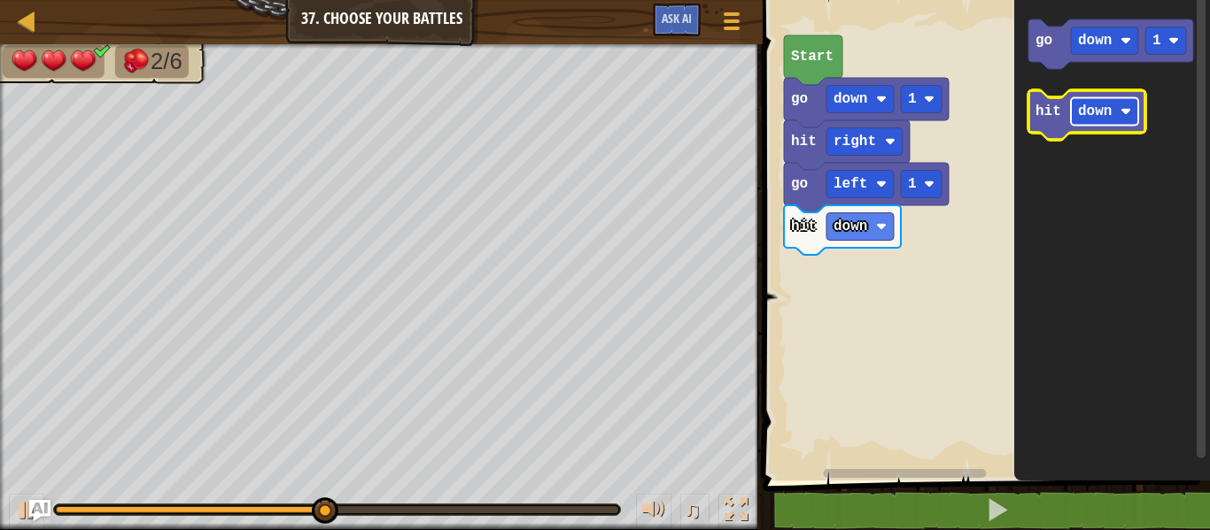
click at [1100, 111] on text "down" at bounding box center [1095, 112] width 34 height 16
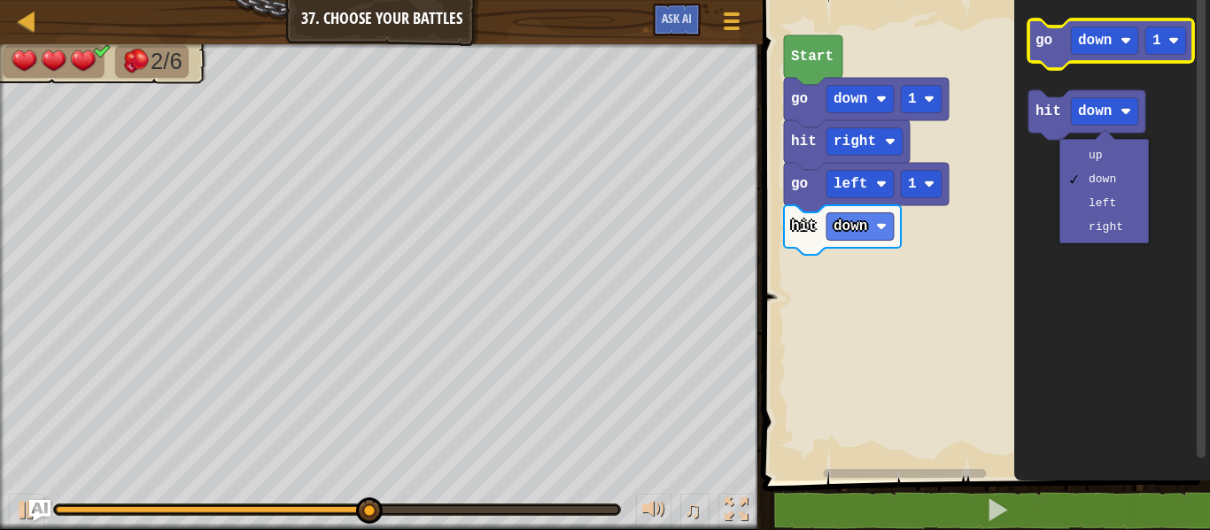
click at [1041, 22] on icon "Blockly Workspace" at bounding box center [1110, 44] width 165 height 50
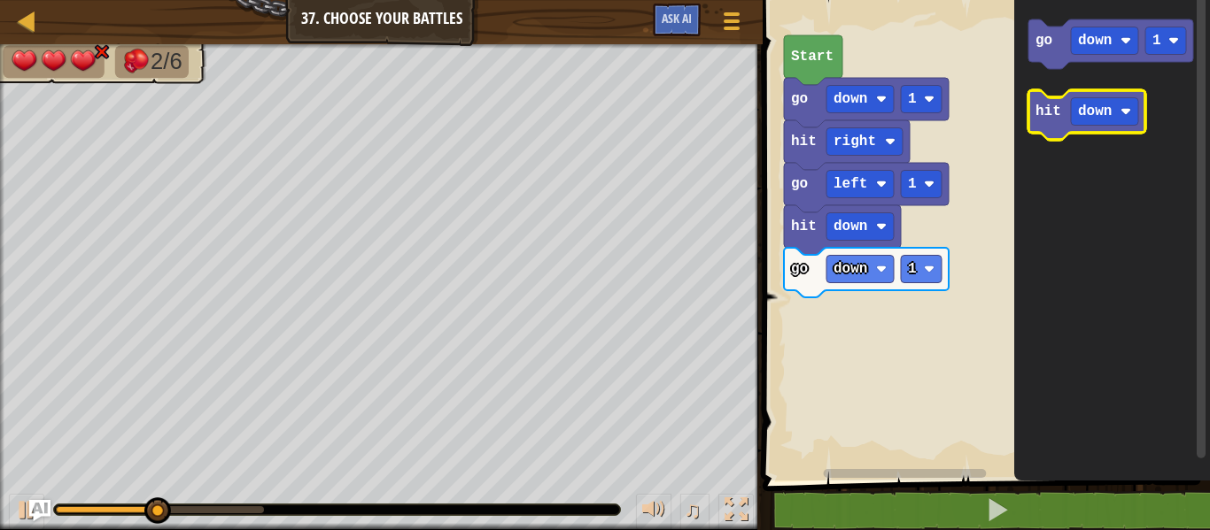
click at [1043, 127] on icon "Blockly Workspace" at bounding box center [1086, 115] width 117 height 50
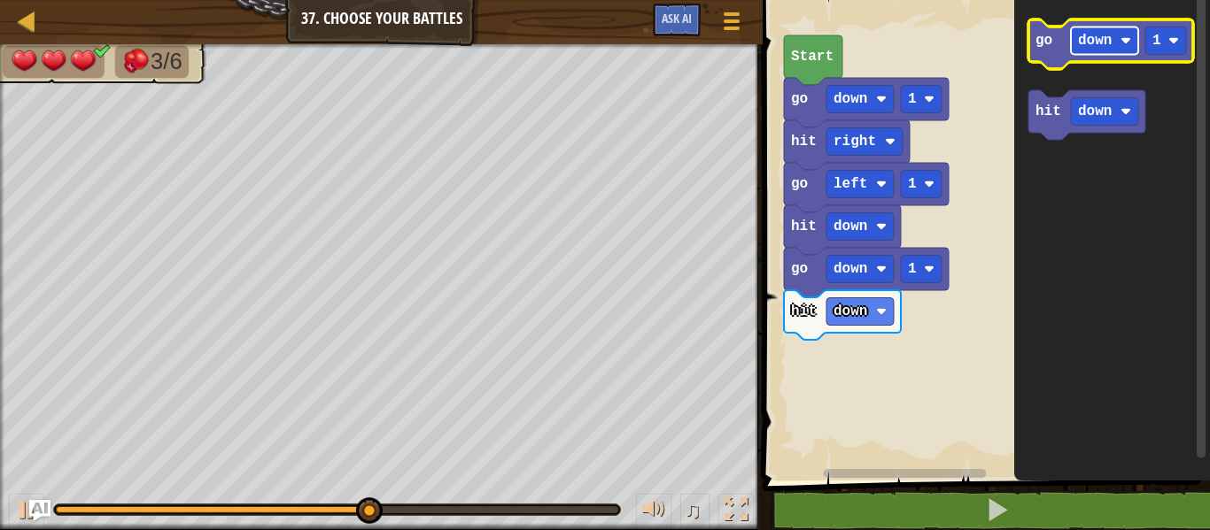
click at [1090, 38] on text "down" at bounding box center [1095, 41] width 34 height 16
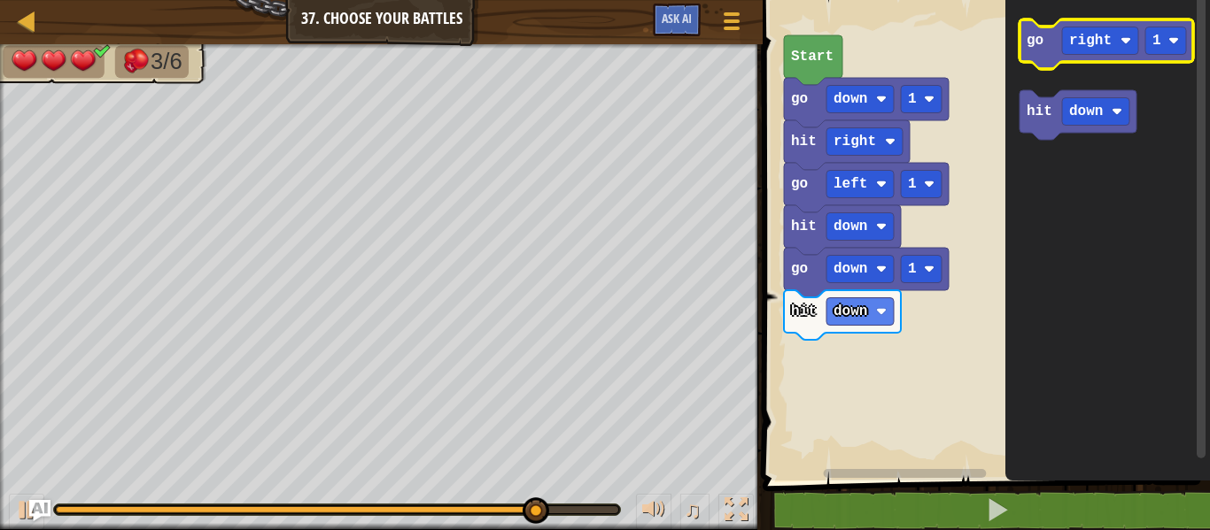
click at [1043, 45] on text "go" at bounding box center [1034, 41] width 17 height 16
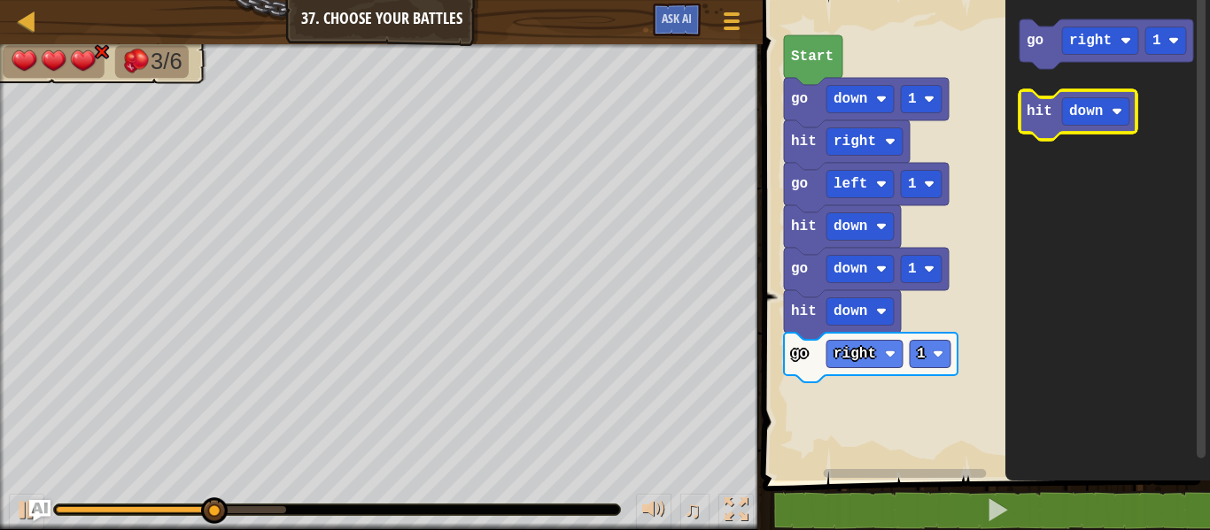
click at [1039, 122] on icon "Blockly Workspace" at bounding box center [1077, 115] width 117 height 50
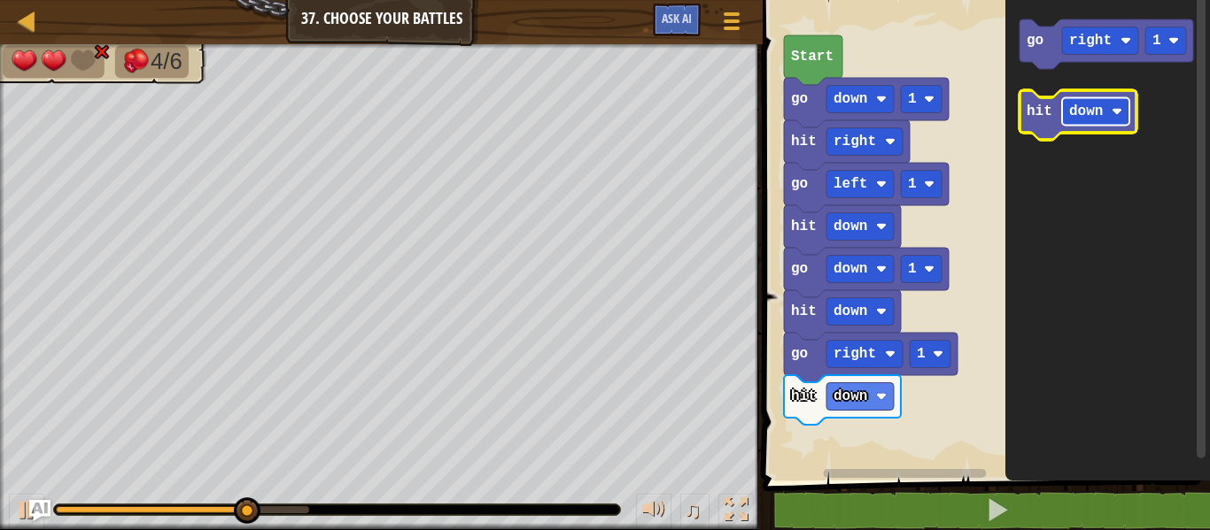
click at [1069, 114] on text "down" at bounding box center [1086, 112] width 34 height 16
click at [1041, 111] on text "hit" at bounding box center [1039, 112] width 26 height 16
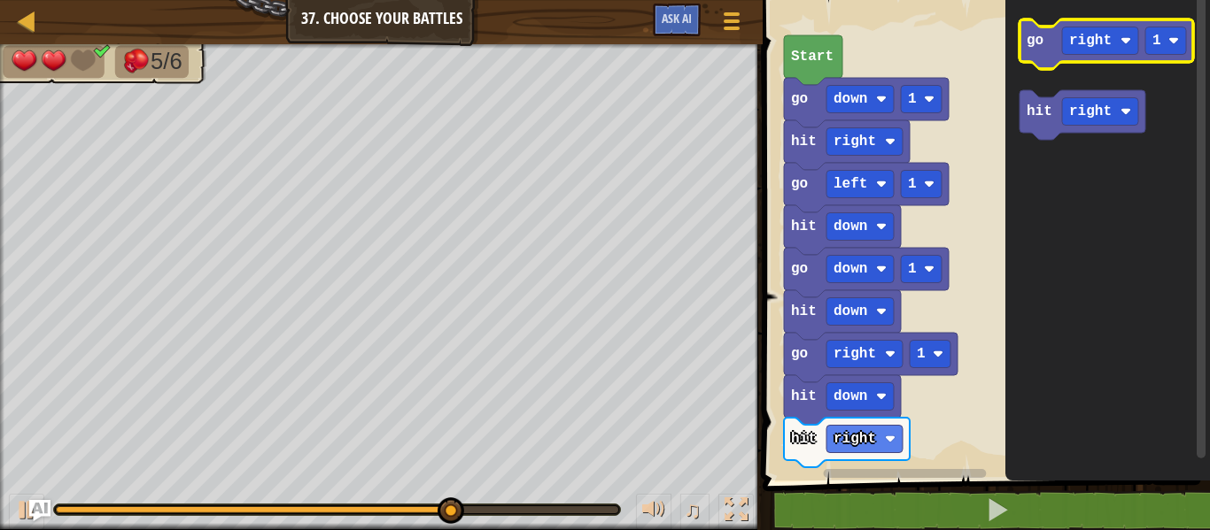
click at [1049, 50] on icon "Blockly Workspace" at bounding box center [1106, 44] width 174 height 50
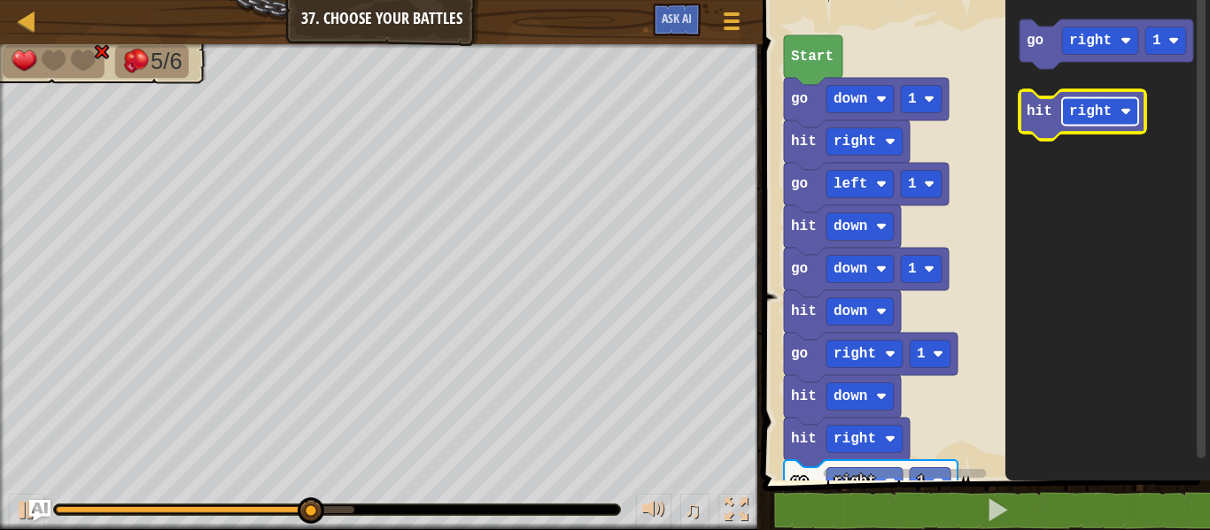
click at [1089, 113] on text "right" at bounding box center [1090, 112] width 43 height 16
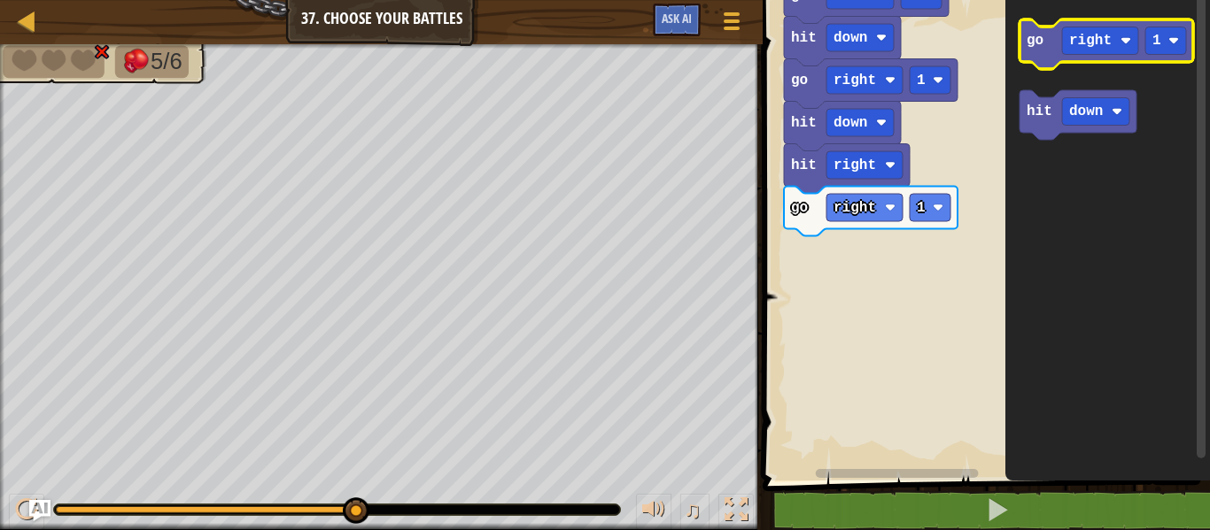
click at [1031, 30] on icon "Blockly Workspace" at bounding box center [1106, 44] width 174 height 50
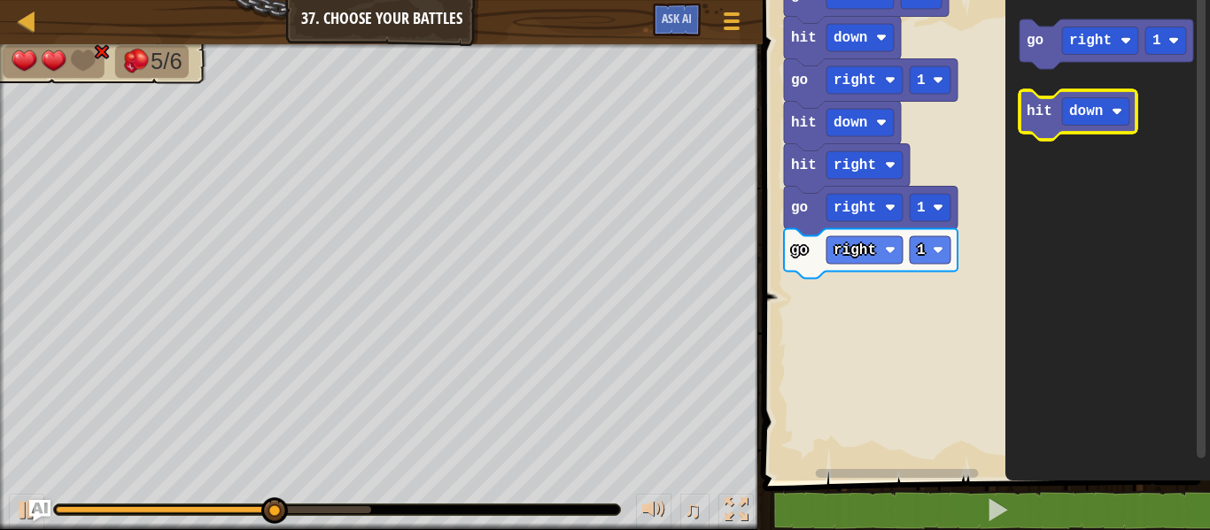
click at [1034, 121] on icon "Blockly Workspace" at bounding box center [1077, 115] width 117 height 50
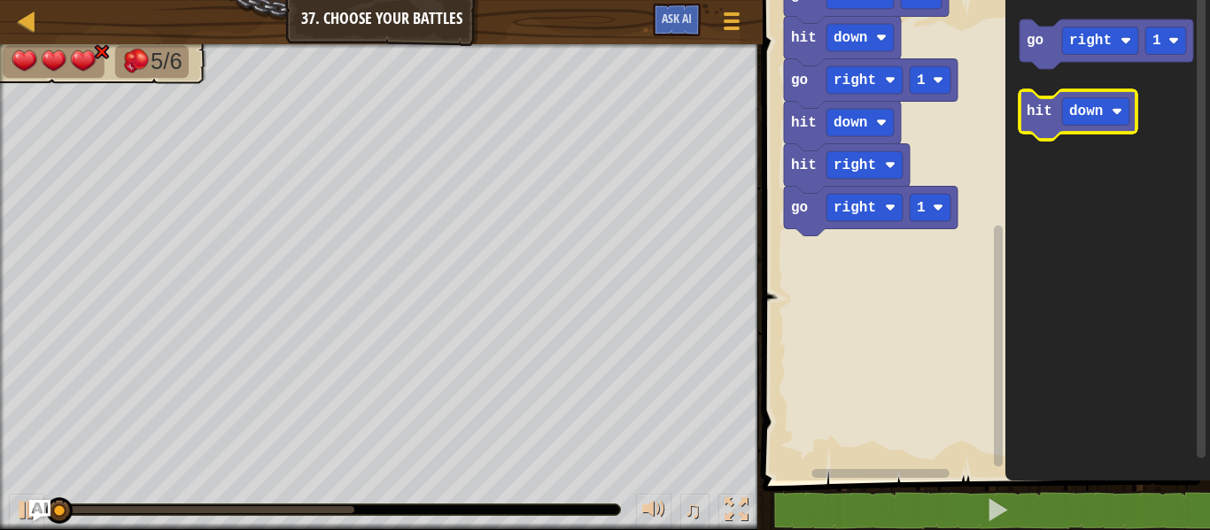
click at [1028, 117] on text "hit" at bounding box center [1039, 112] width 26 height 16
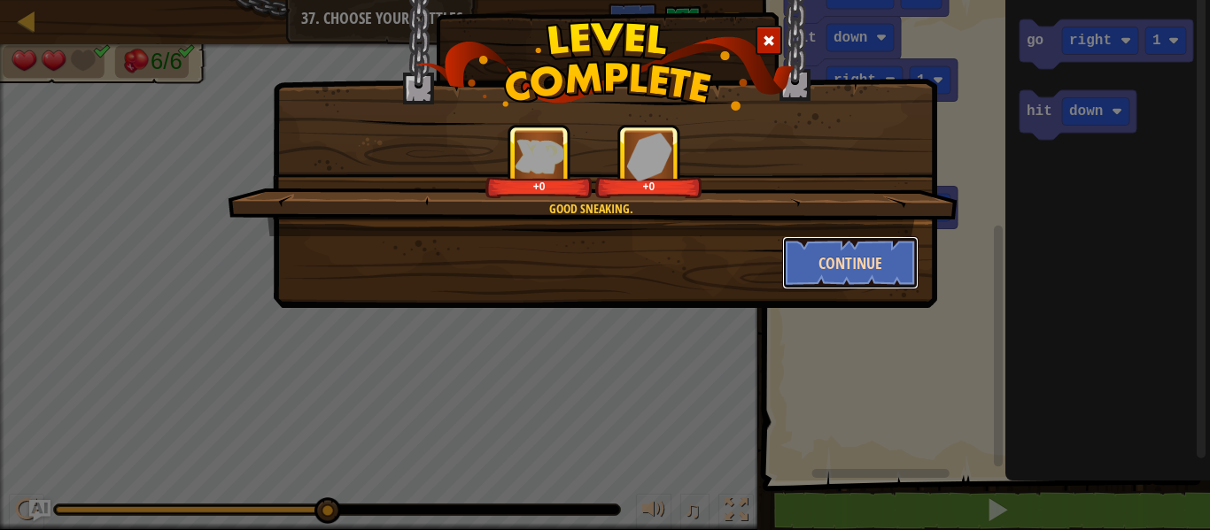
click at [835, 245] on button "Continue" at bounding box center [850, 262] width 137 height 53
